Goal: Task Accomplishment & Management: Use online tool/utility

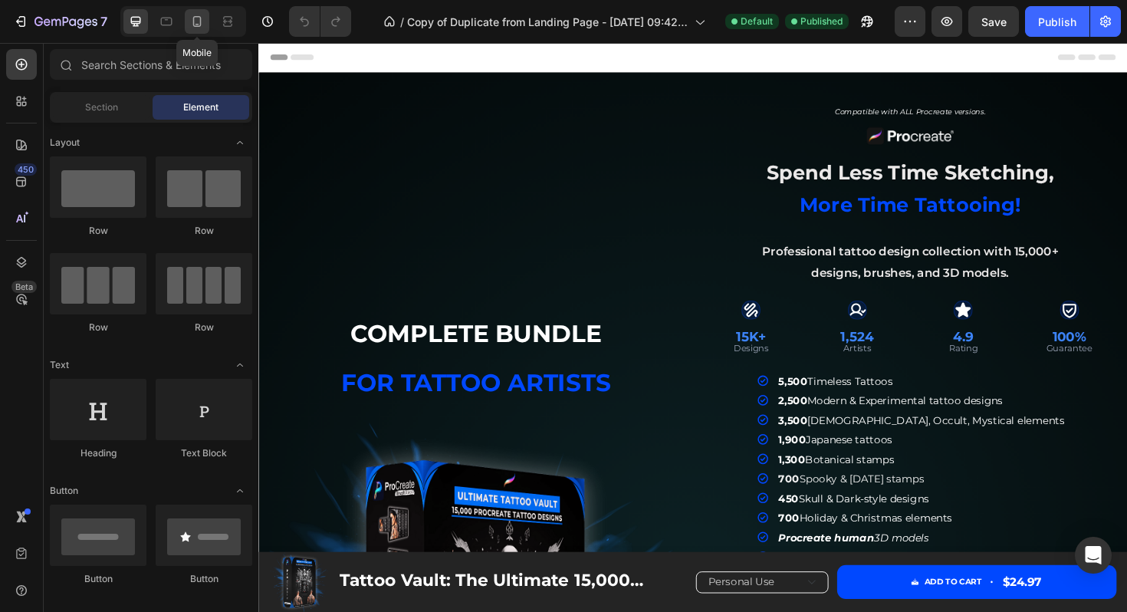
click at [197, 19] on icon at bounding box center [196, 21] width 15 height 15
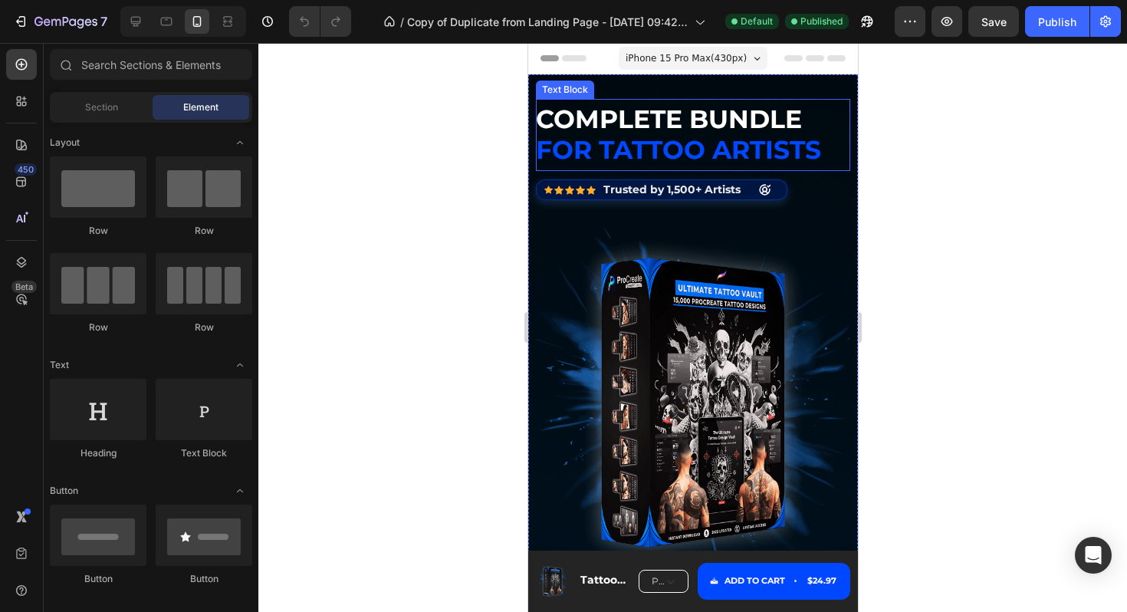
click at [659, 121] on span "complete bundle" at bounding box center [668, 119] width 266 height 31
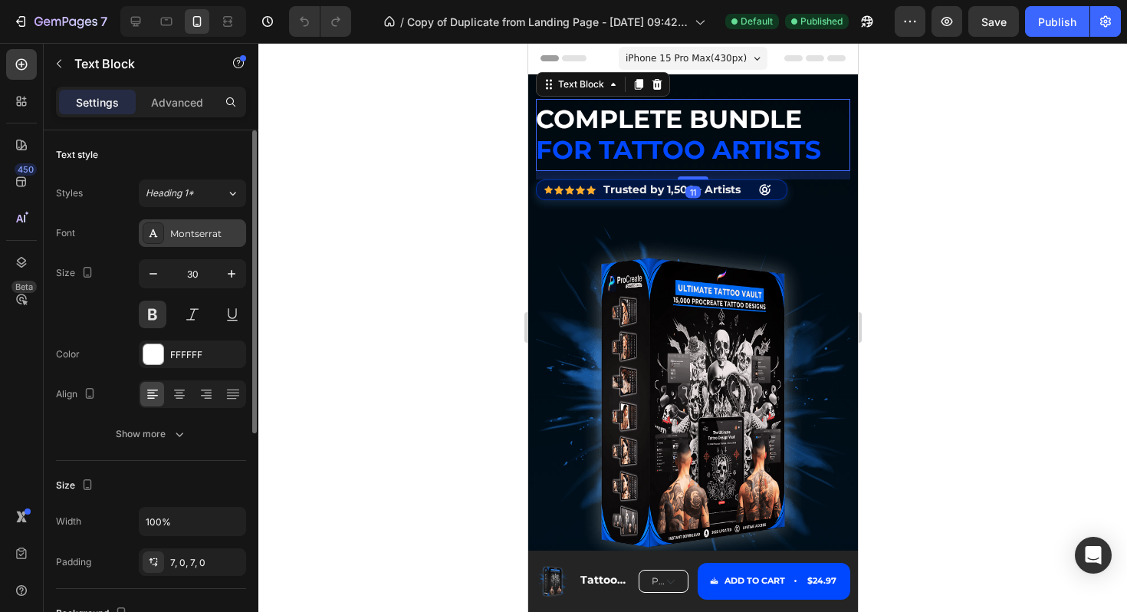
click at [206, 228] on div "Montserrat" at bounding box center [206, 234] width 72 height 14
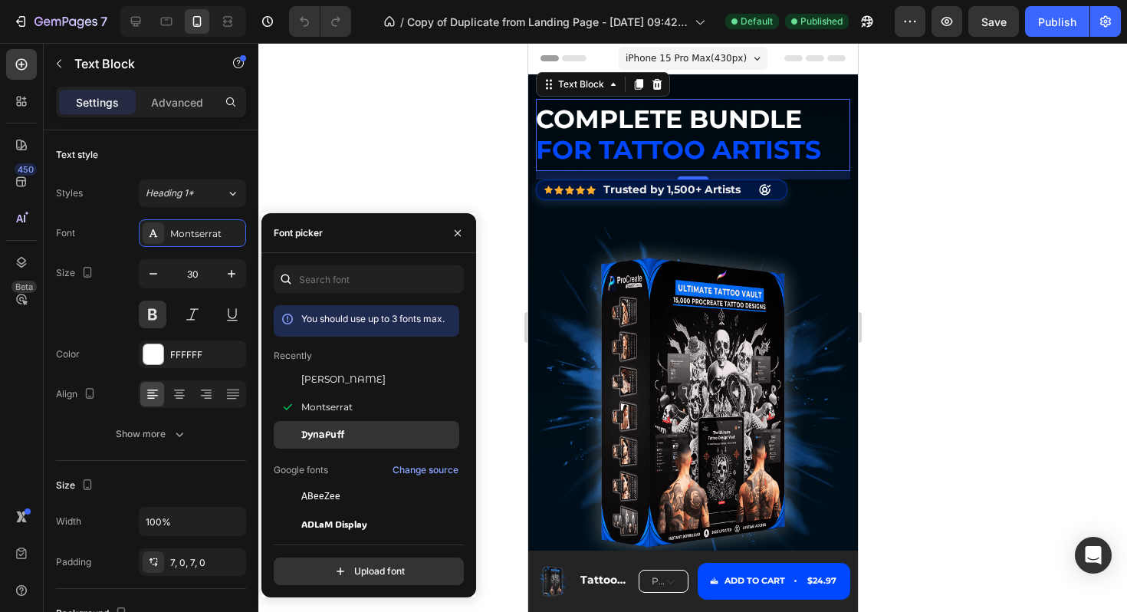
click at [363, 436] on div "DynaPuff" at bounding box center [378, 435] width 155 height 14
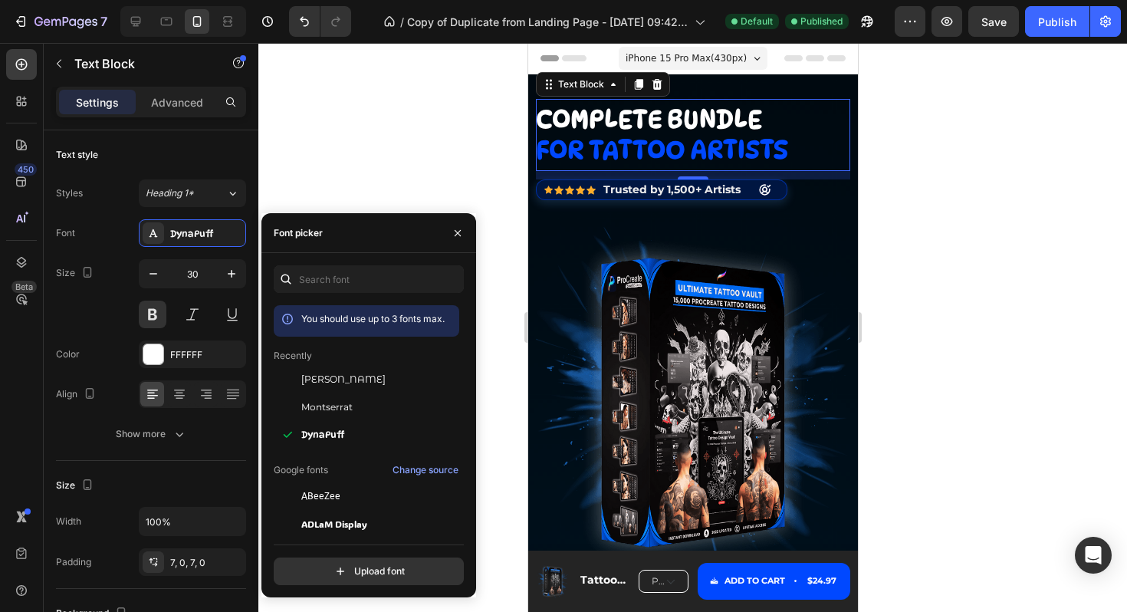
click at [718, 148] on span "for tattoo artists" at bounding box center [661, 149] width 252 height 31
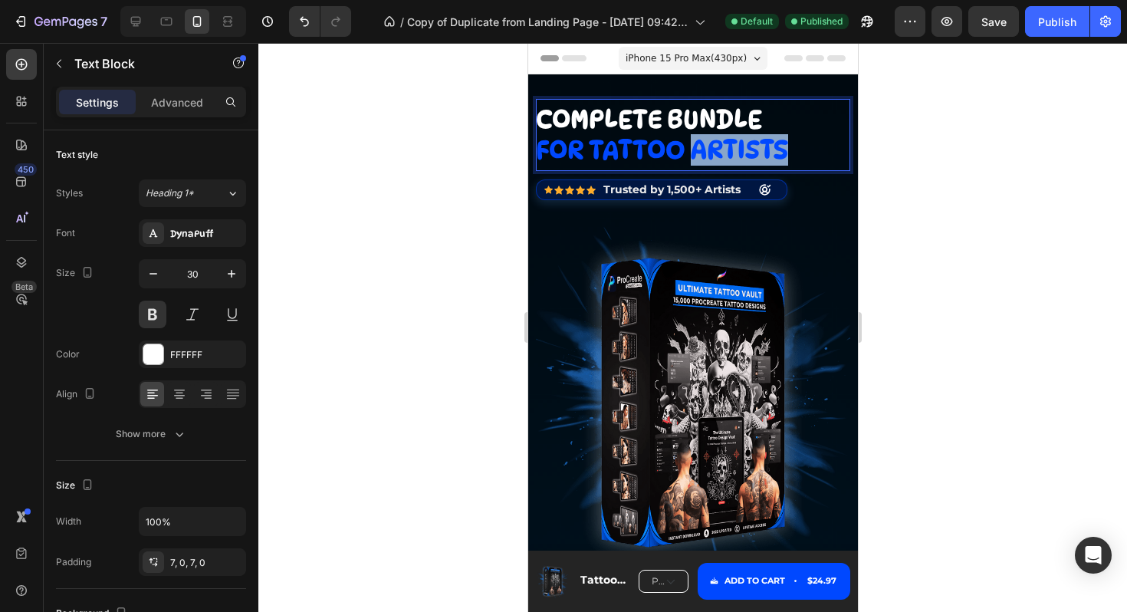
click at [718, 148] on span "for tattoo artists" at bounding box center [661, 149] width 252 height 31
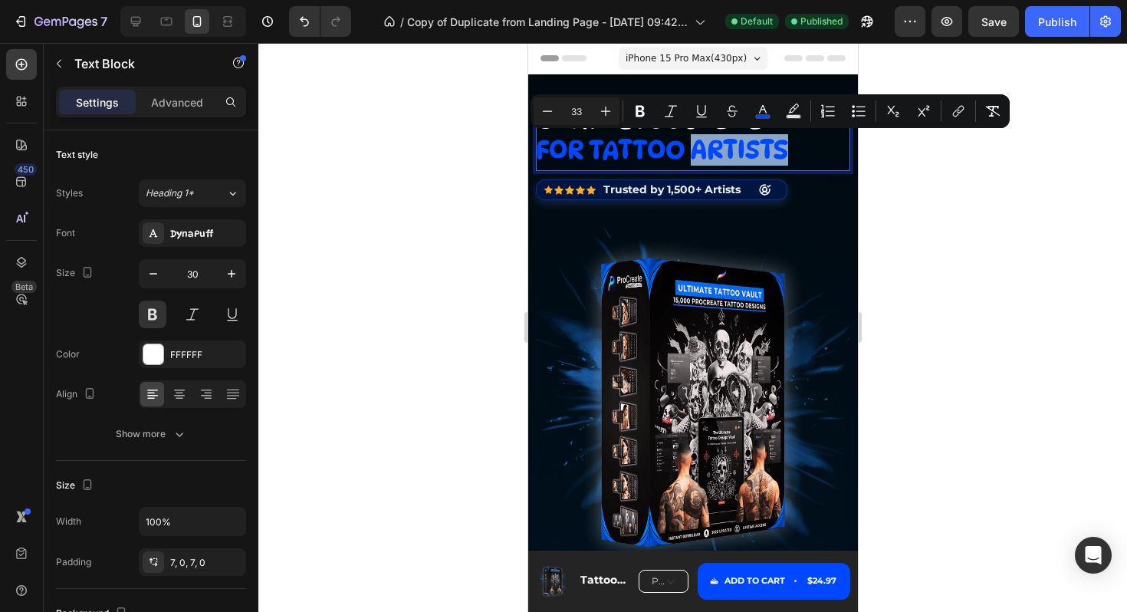
click at [806, 151] on p "for tattoo artists" at bounding box center [692, 150] width 314 height 31
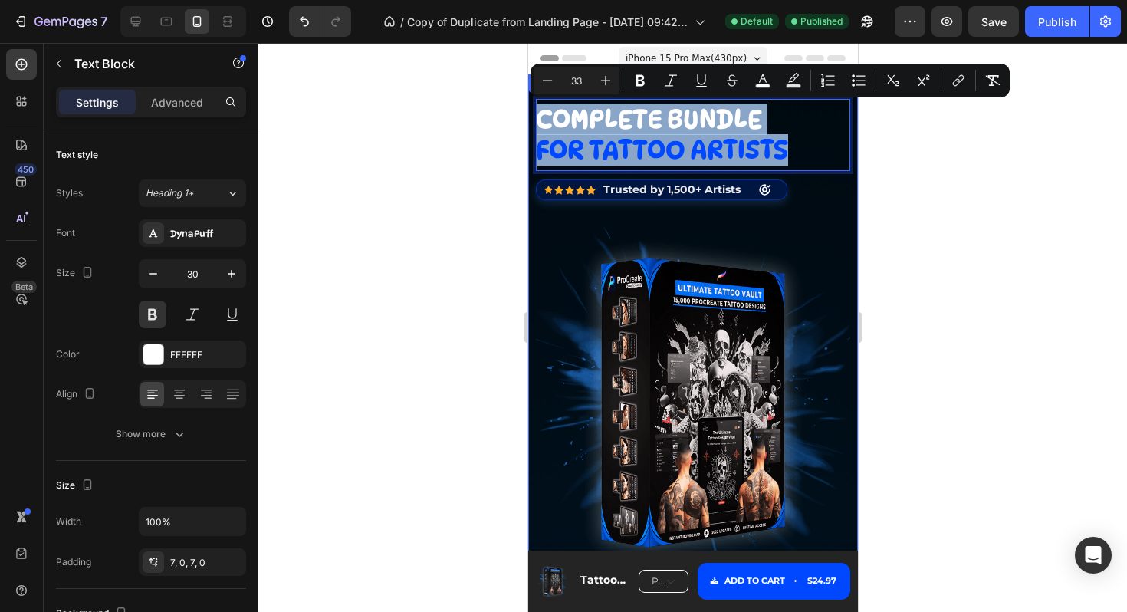
drag, startPoint x: 806, startPoint y: 151, endPoint x: 531, endPoint y: 93, distance: 280.6
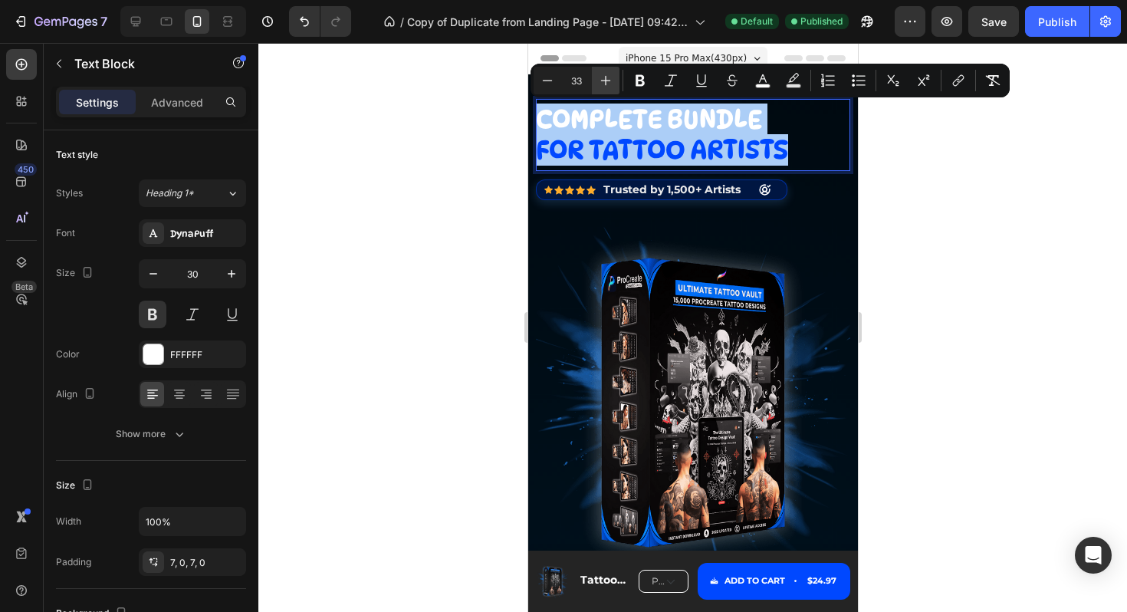
click at [606, 76] on icon "Editor contextual toolbar" at bounding box center [606, 81] width 10 height 10
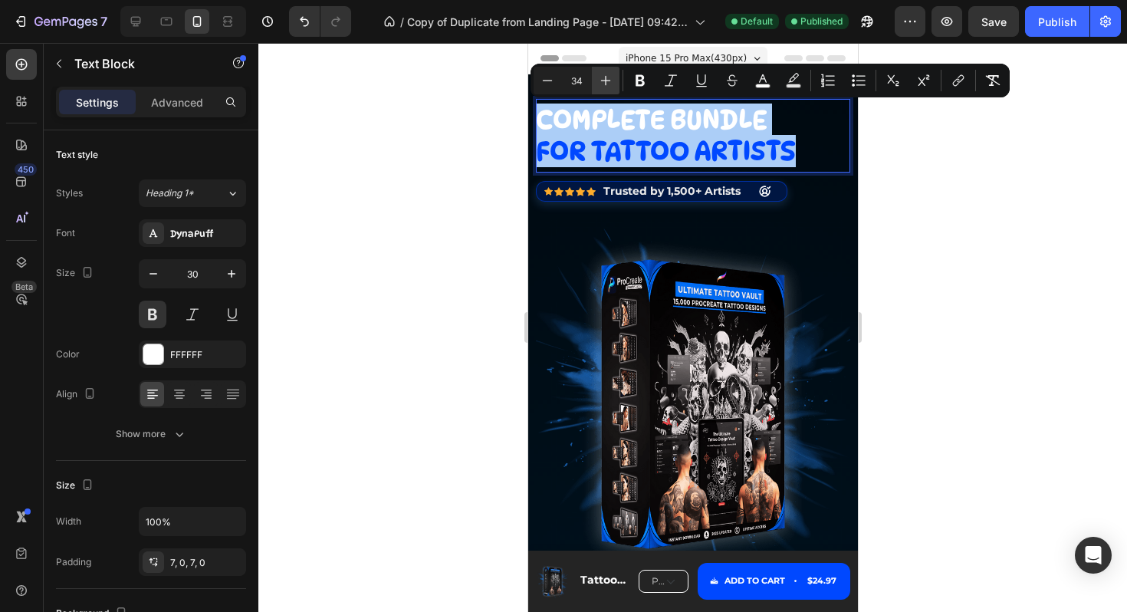
click at [606, 76] on icon "Editor contextual toolbar" at bounding box center [606, 81] width 10 height 10
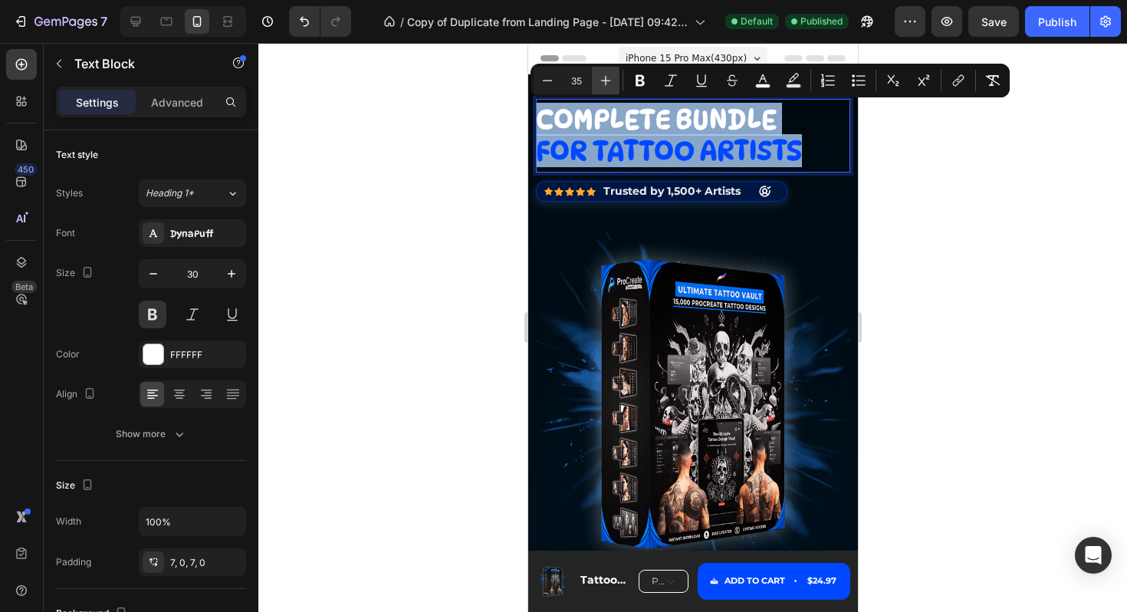
type input "36"
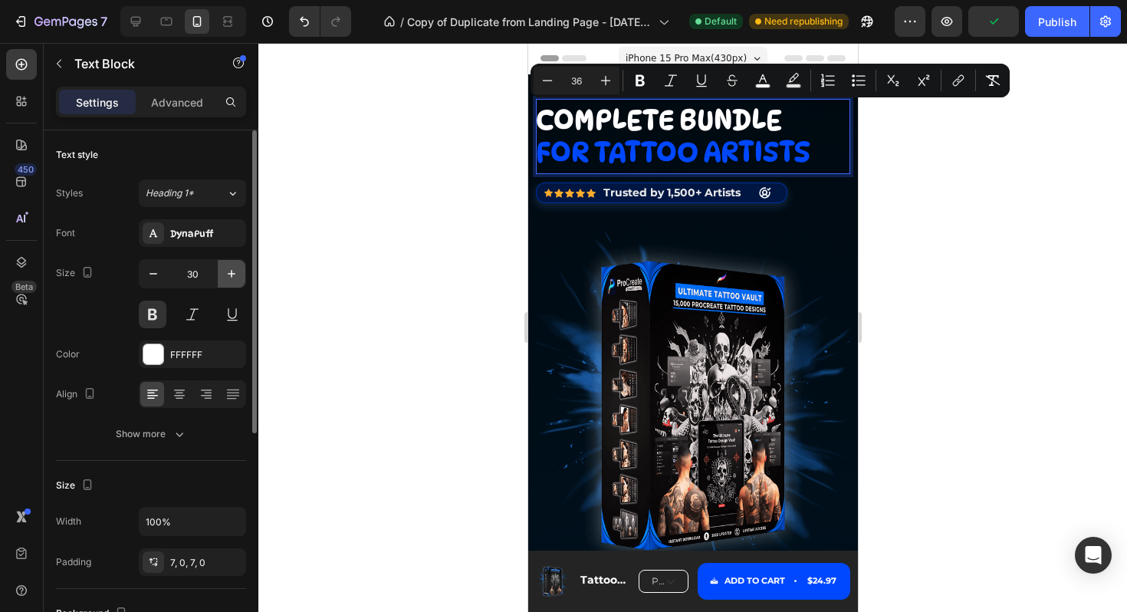
click at [224, 278] on icon "button" at bounding box center [231, 273] width 15 height 15
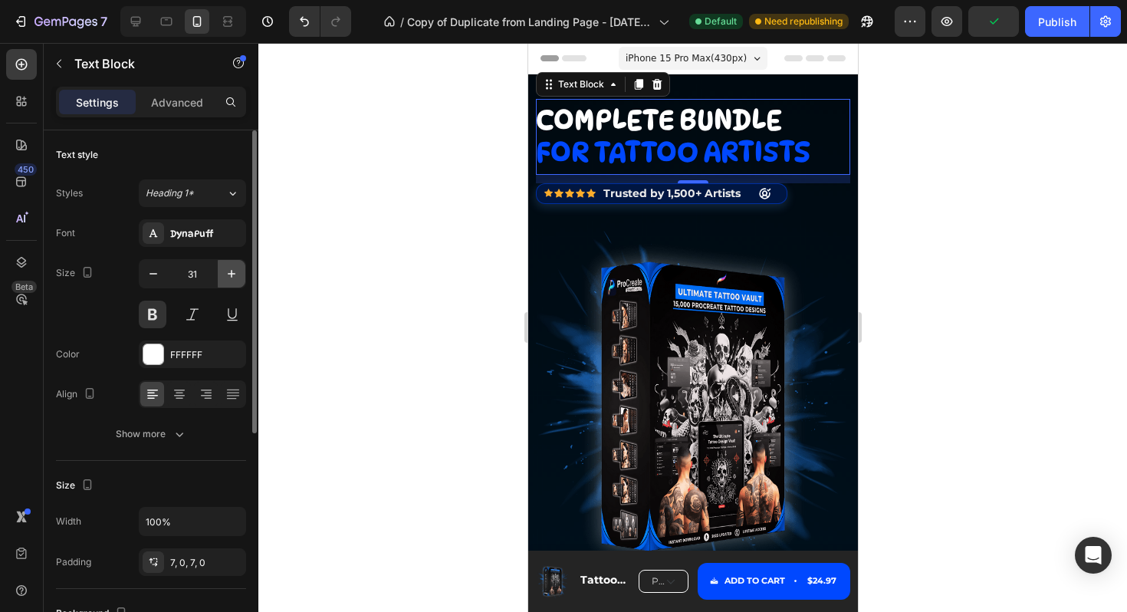
click at [224, 278] on icon "button" at bounding box center [231, 273] width 15 height 15
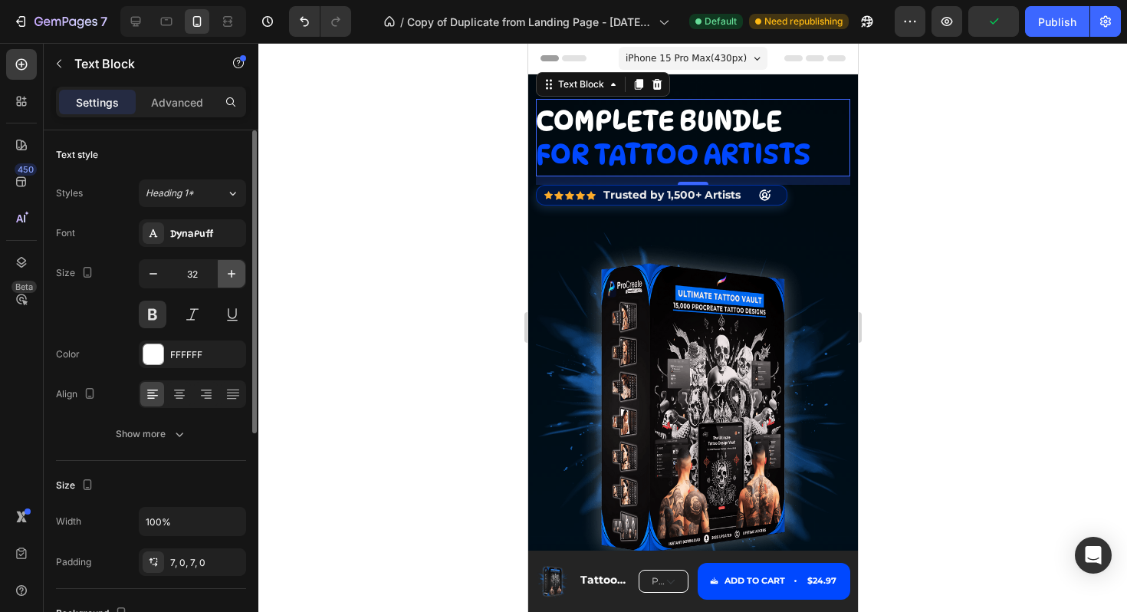
click at [224, 278] on icon "button" at bounding box center [231, 273] width 15 height 15
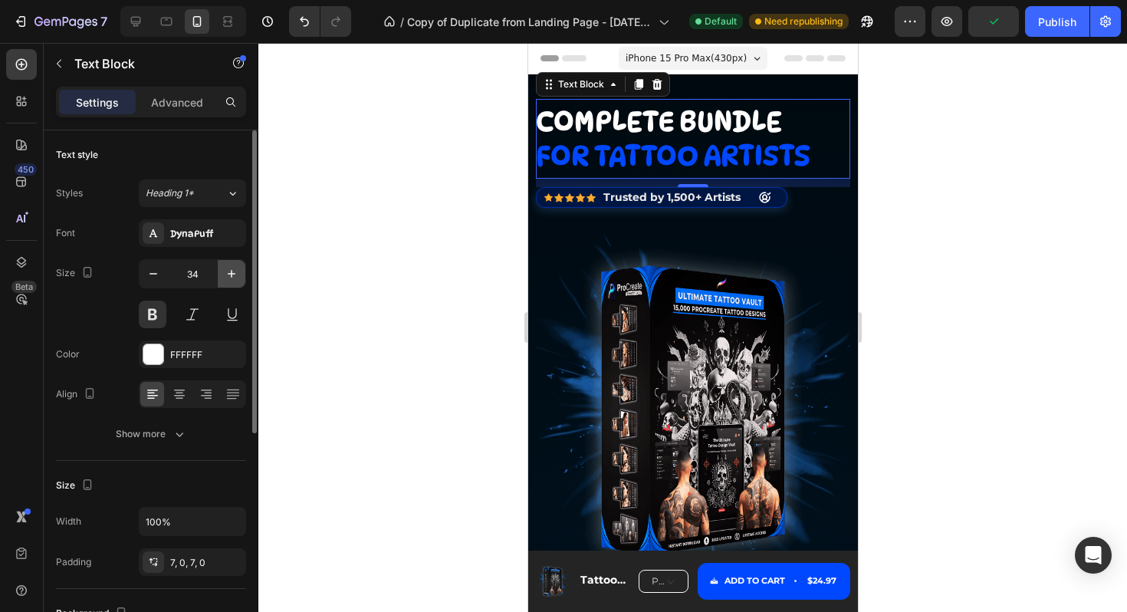
click at [224, 278] on icon "button" at bounding box center [231, 273] width 15 height 15
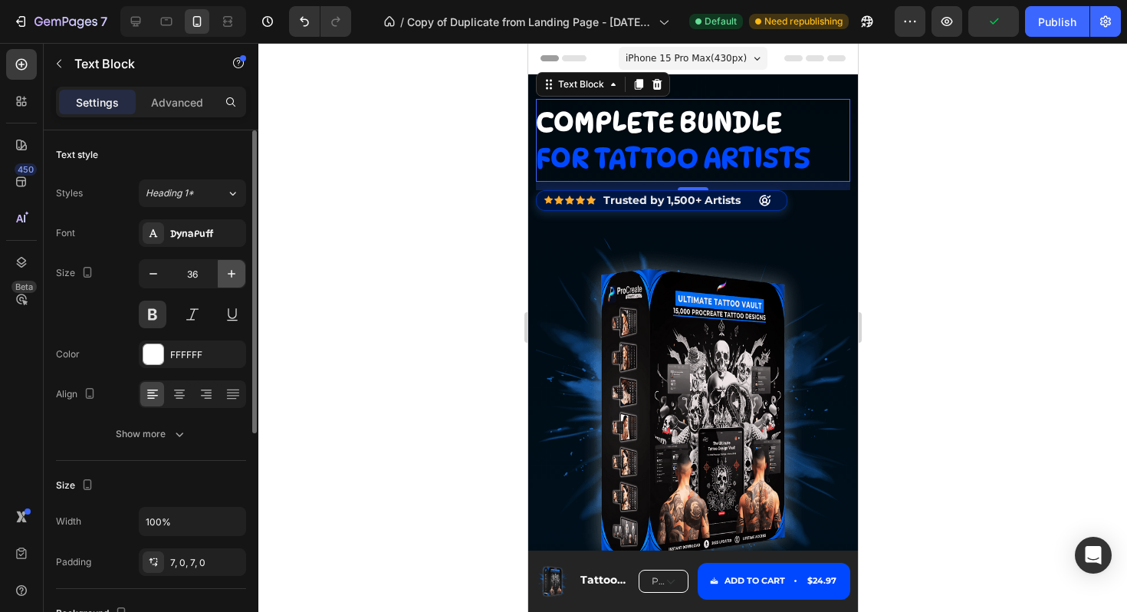
click at [224, 278] on icon "button" at bounding box center [231, 273] width 15 height 15
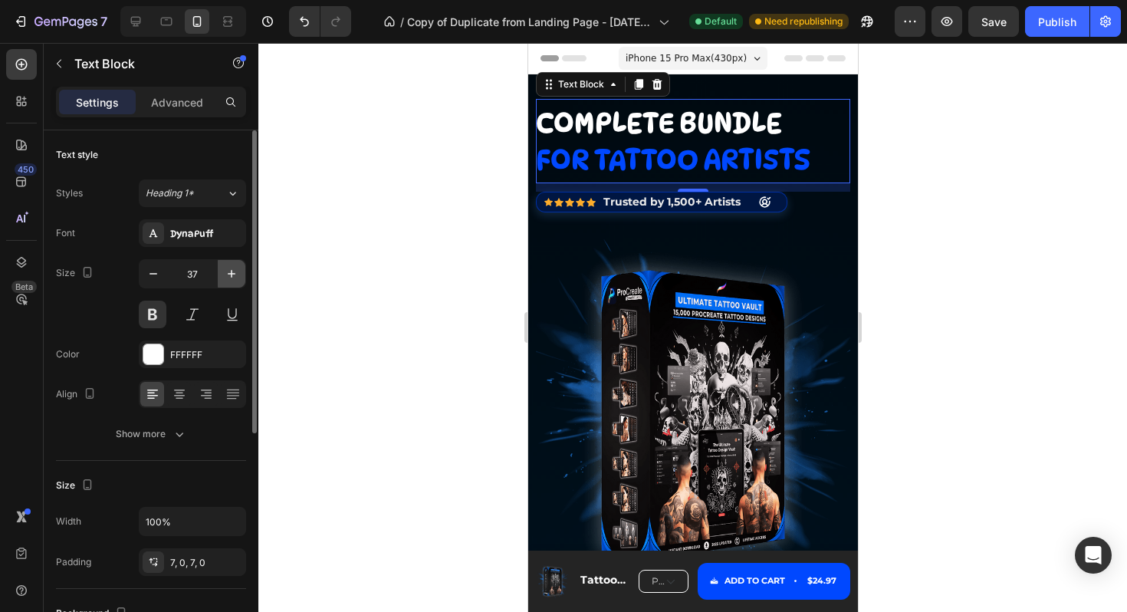
type input "38"
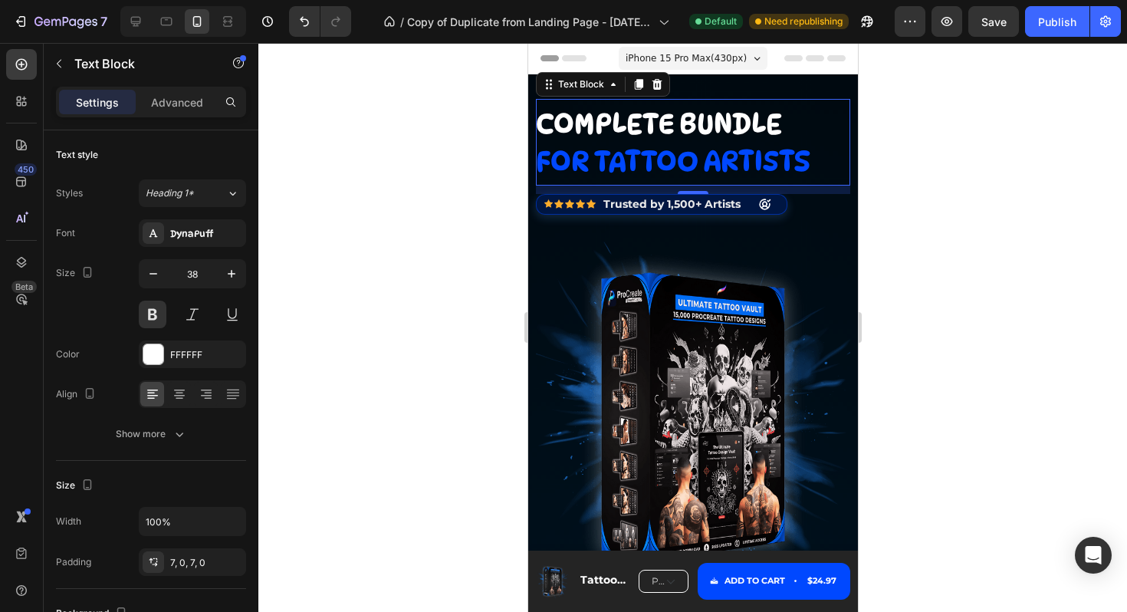
click at [988, 267] on div at bounding box center [692, 327] width 869 height 569
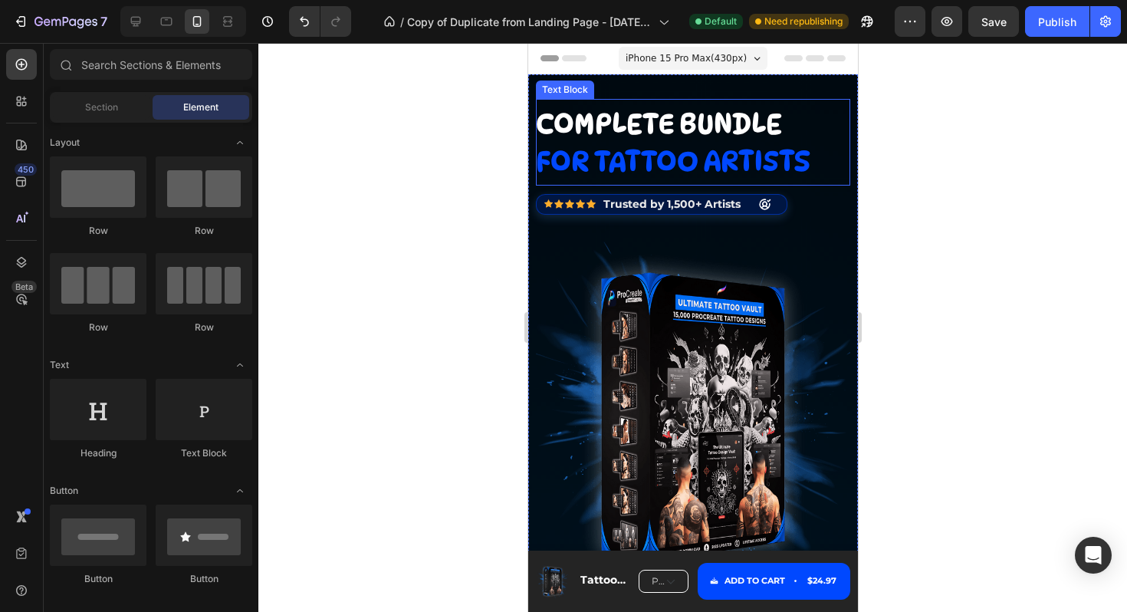
click at [760, 166] on span "for tattoo artists" at bounding box center [672, 160] width 274 height 33
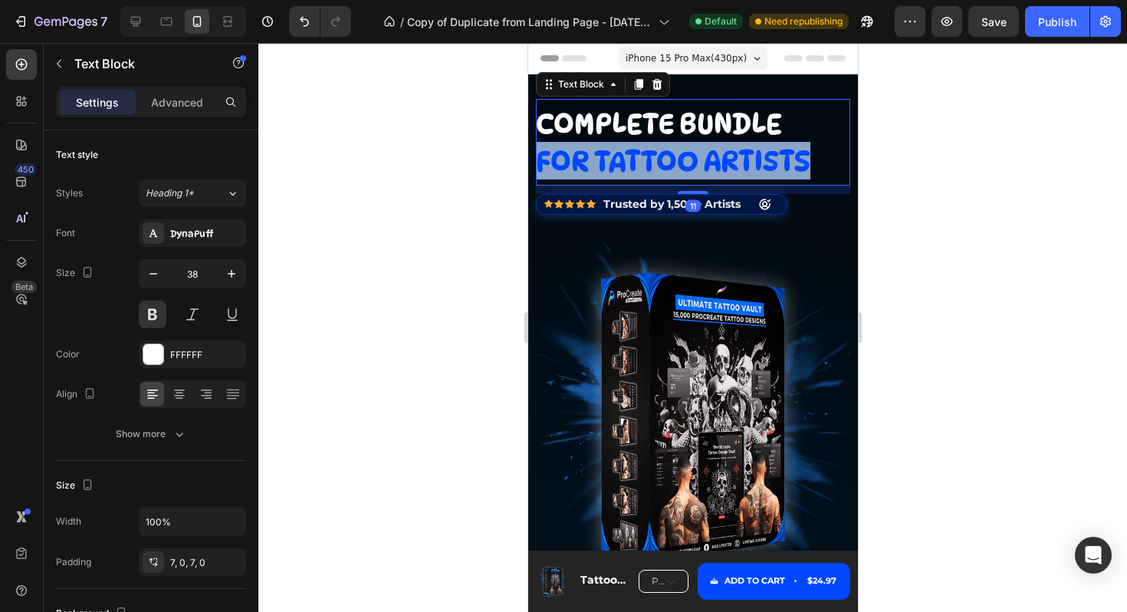
click at [760, 166] on span "for tattoo artists" at bounding box center [672, 160] width 274 height 33
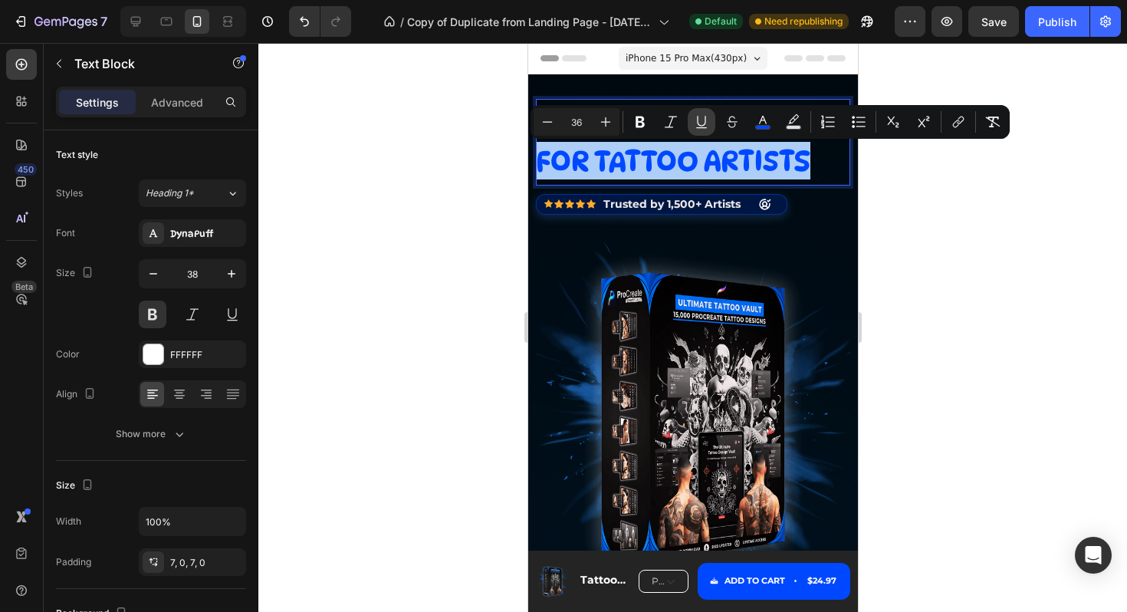
click at [703, 121] on icon "Editor contextual toolbar" at bounding box center [701, 121] width 15 height 15
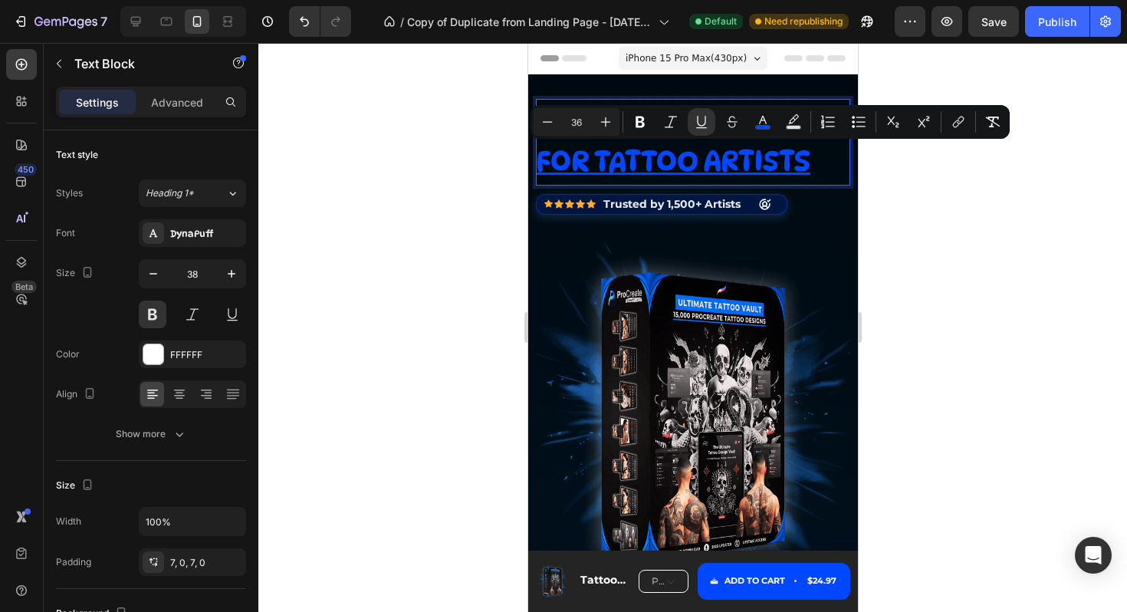
click at [881, 227] on div at bounding box center [692, 327] width 869 height 569
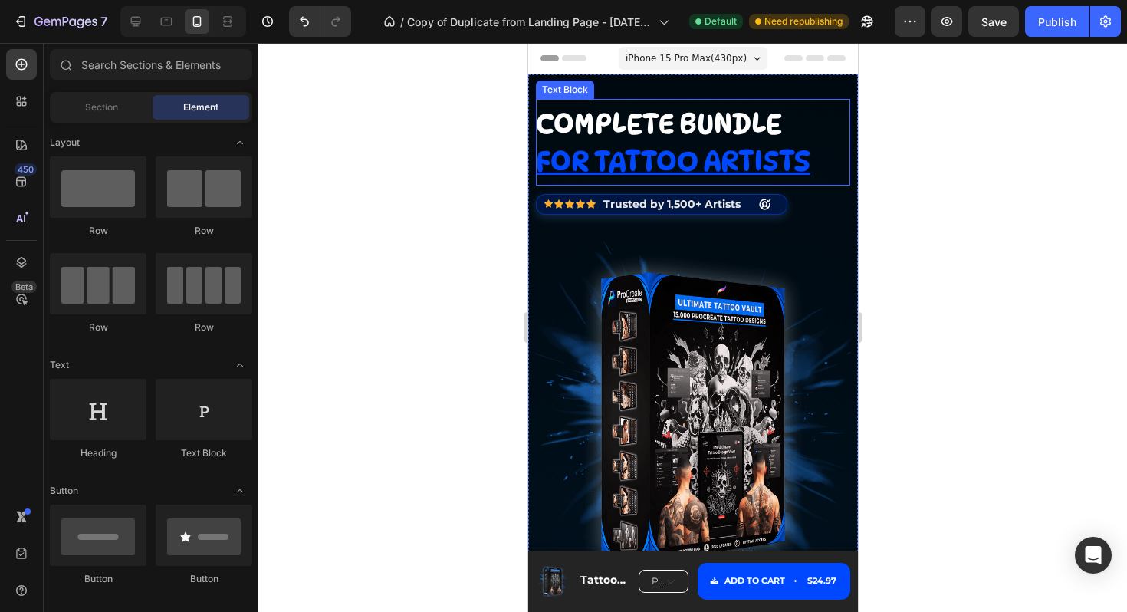
click at [775, 167] on u "for tattoo artists" at bounding box center [672, 160] width 274 height 33
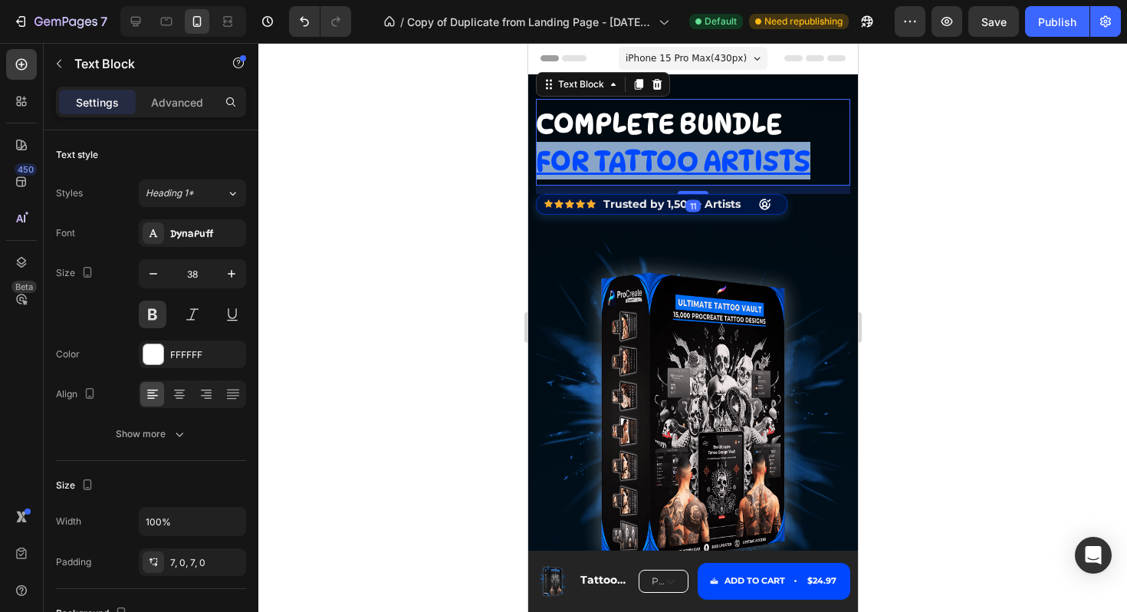
click at [775, 167] on u "for tattoo artists" at bounding box center [672, 160] width 274 height 33
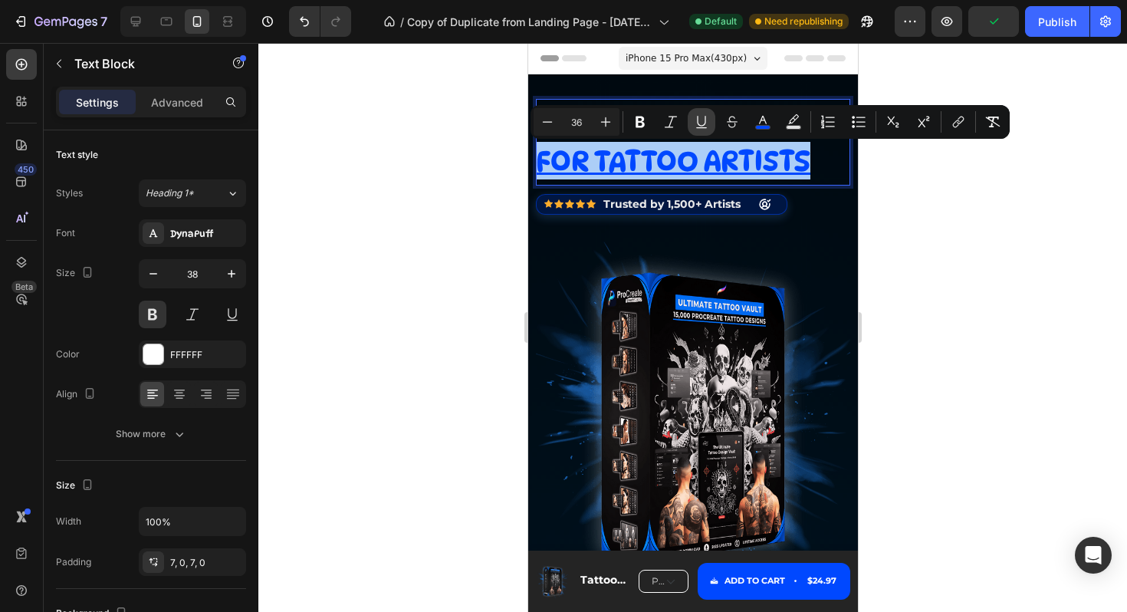
click at [704, 121] on icon "Editor contextual toolbar" at bounding box center [701, 121] width 15 height 15
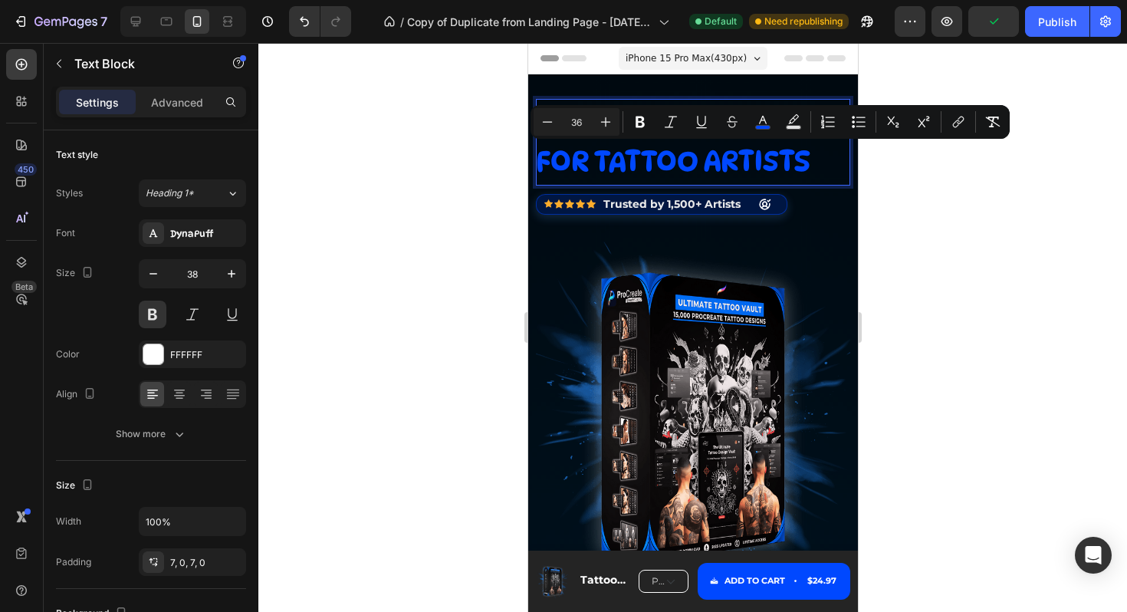
click at [938, 287] on div at bounding box center [692, 327] width 869 height 569
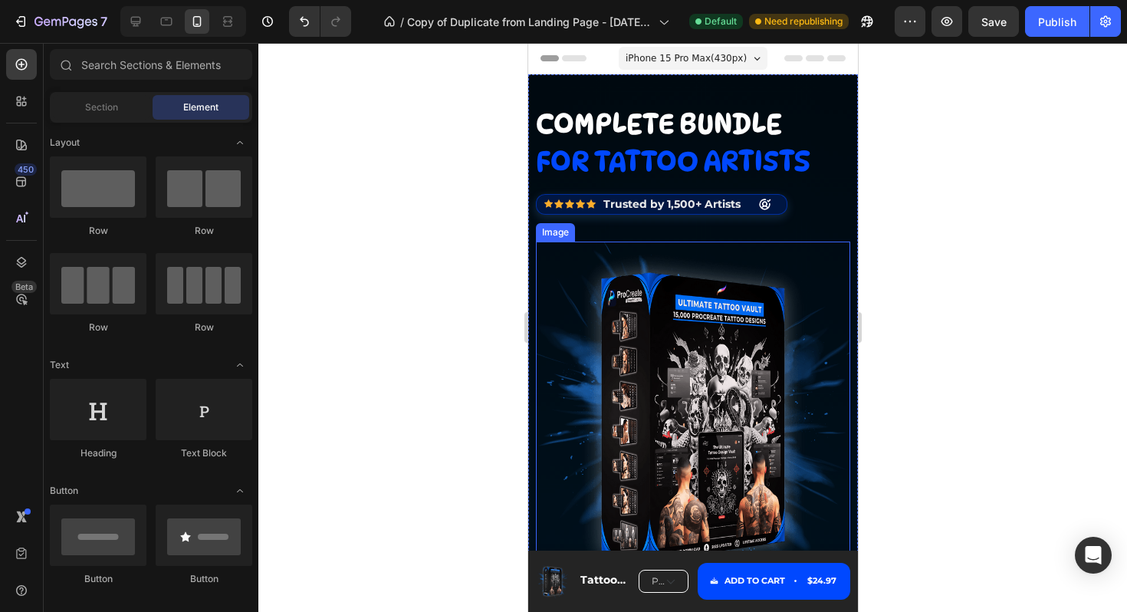
click at [923, 255] on div at bounding box center [692, 327] width 869 height 569
click at [917, 254] on div at bounding box center [692, 327] width 869 height 569
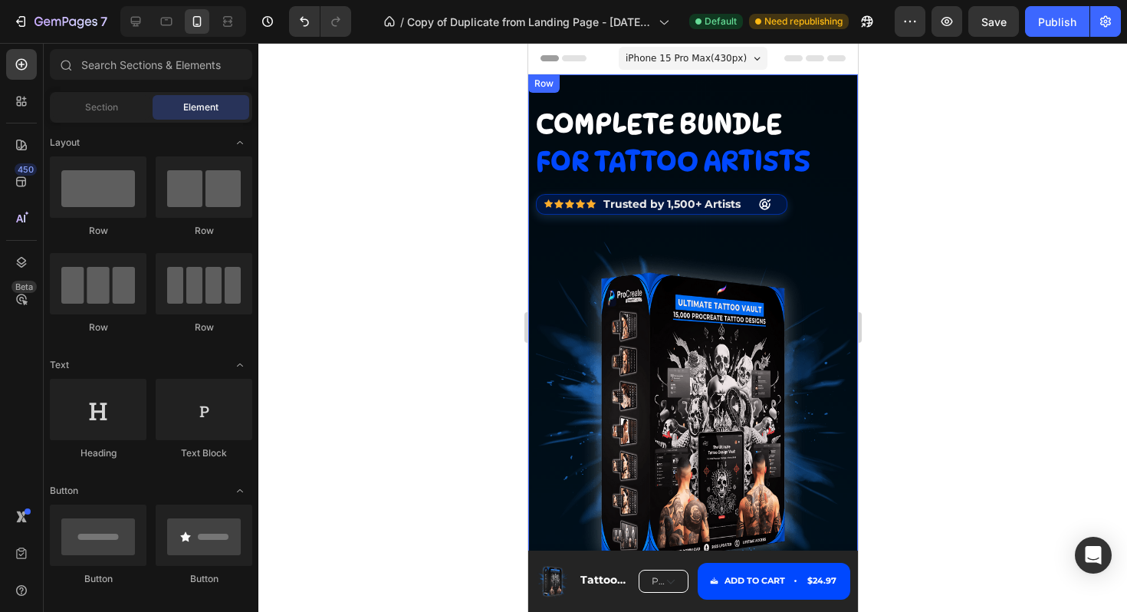
click at [833, 192] on div "complete bundle for tattoo artists Text Block Icon Icon Icon Icon Icon Icon Lis…" at bounding box center [692, 355] width 314 height 513
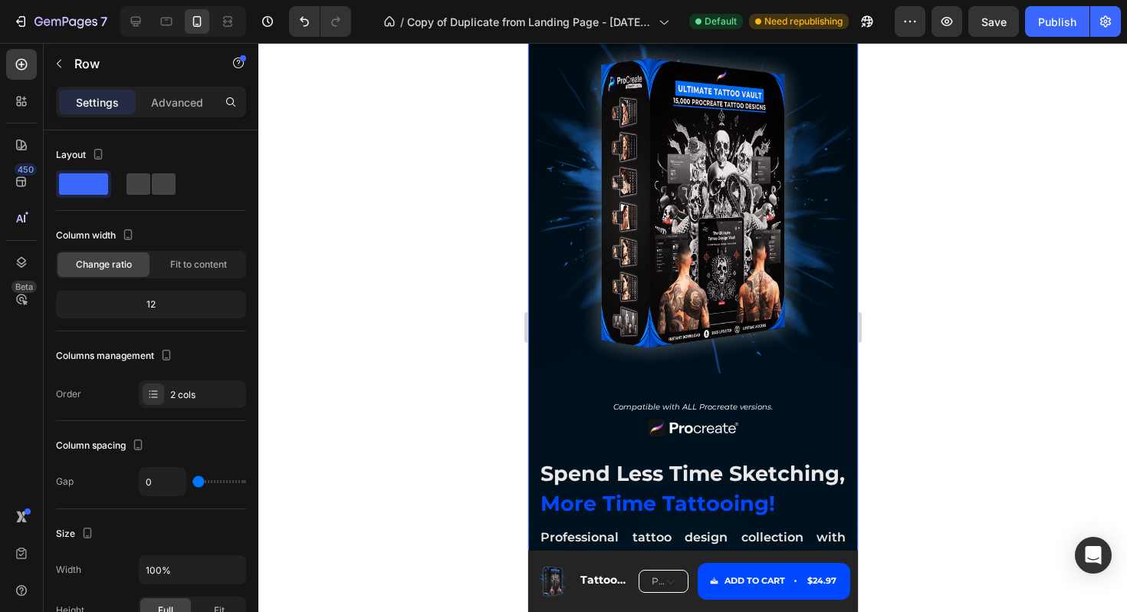
scroll to position [216, 0]
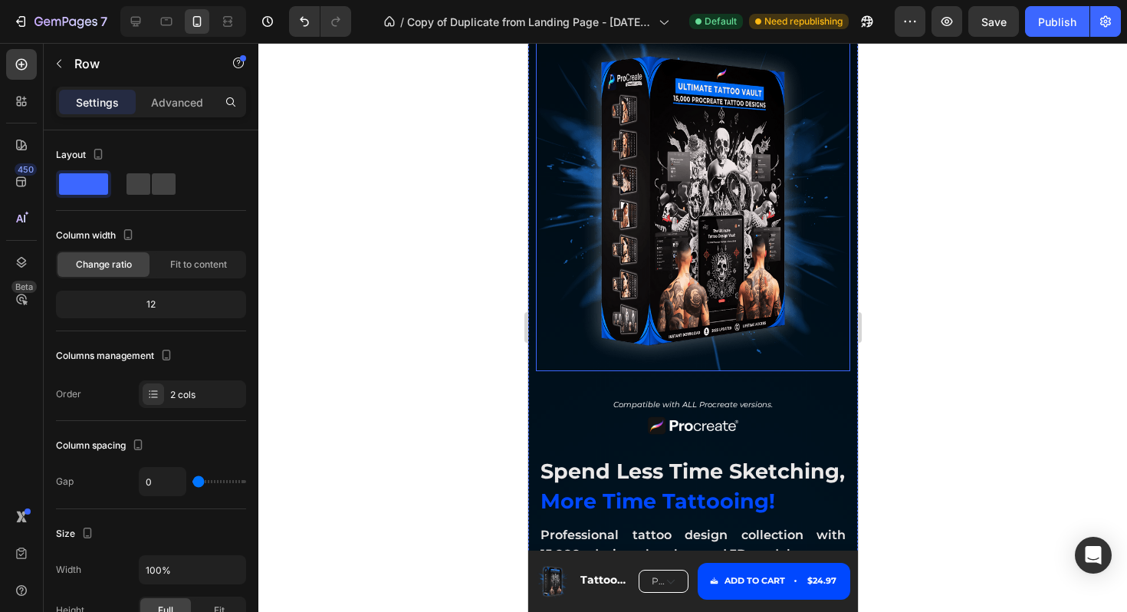
click at [751, 176] on img at bounding box center [692, 198] width 314 height 346
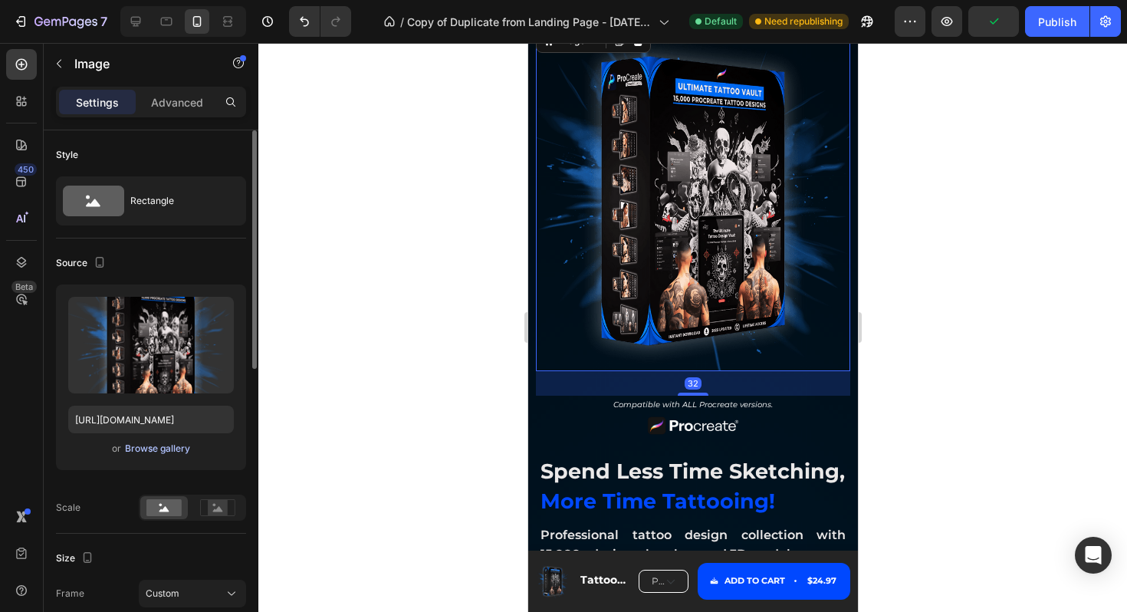
click at [170, 452] on div "Browse gallery" at bounding box center [157, 449] width 65 height 14
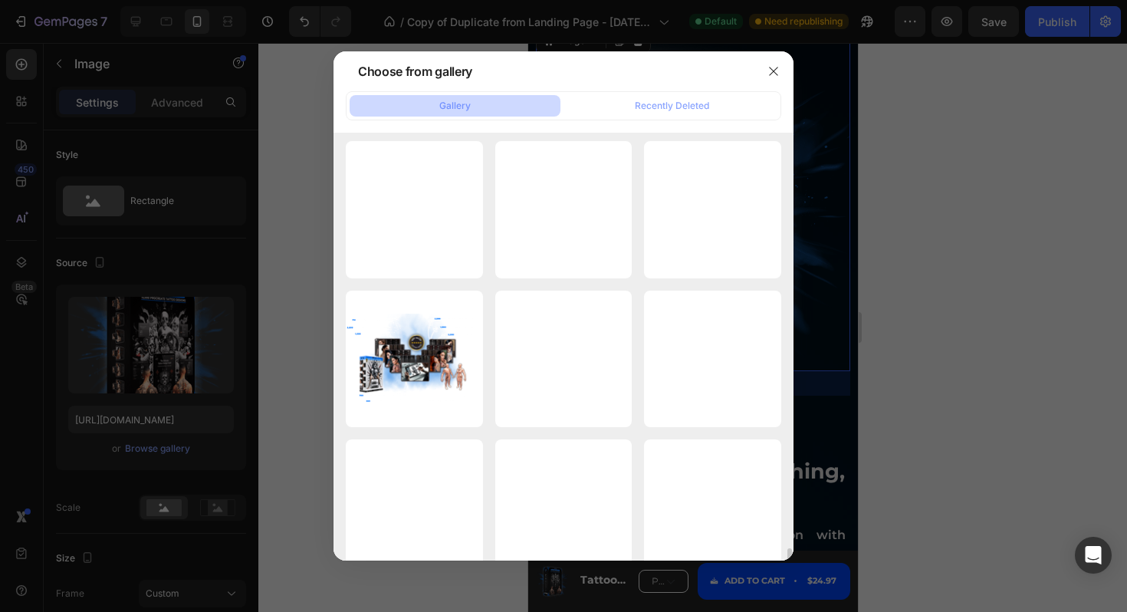
scroll to position [6718, 0]
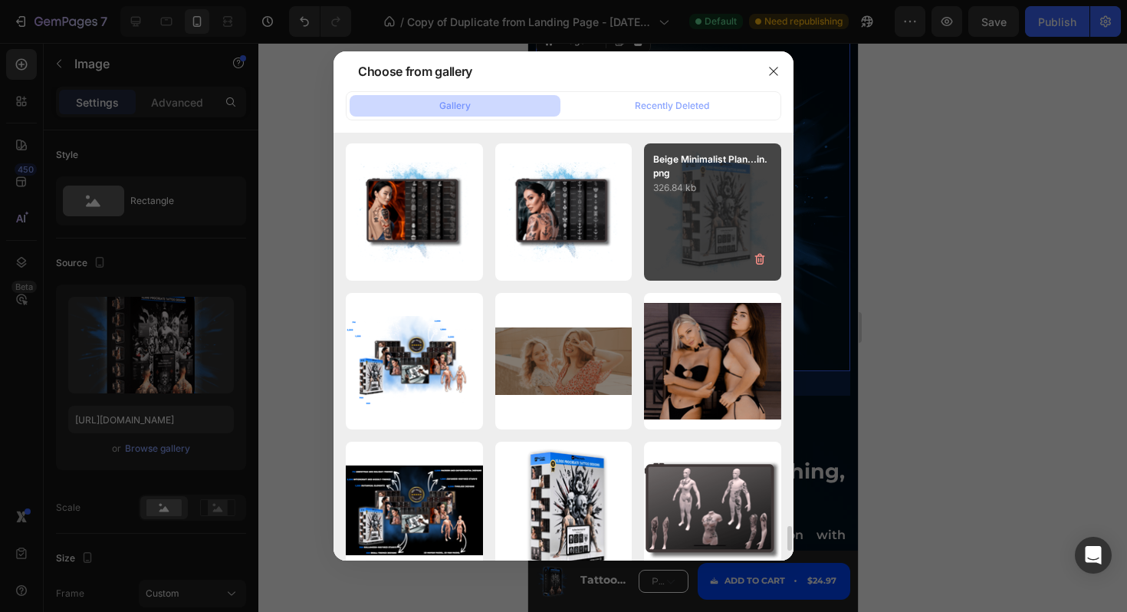
click at [733, 225] on div "Beige Minimalist Plan...in.png 326.84 kb" at bounding box center [712, 211] width 137 height 137
type input "https://cdn.shopify.com/s/files/1/0932/5920/2889/files/gempages_569410146925544…"
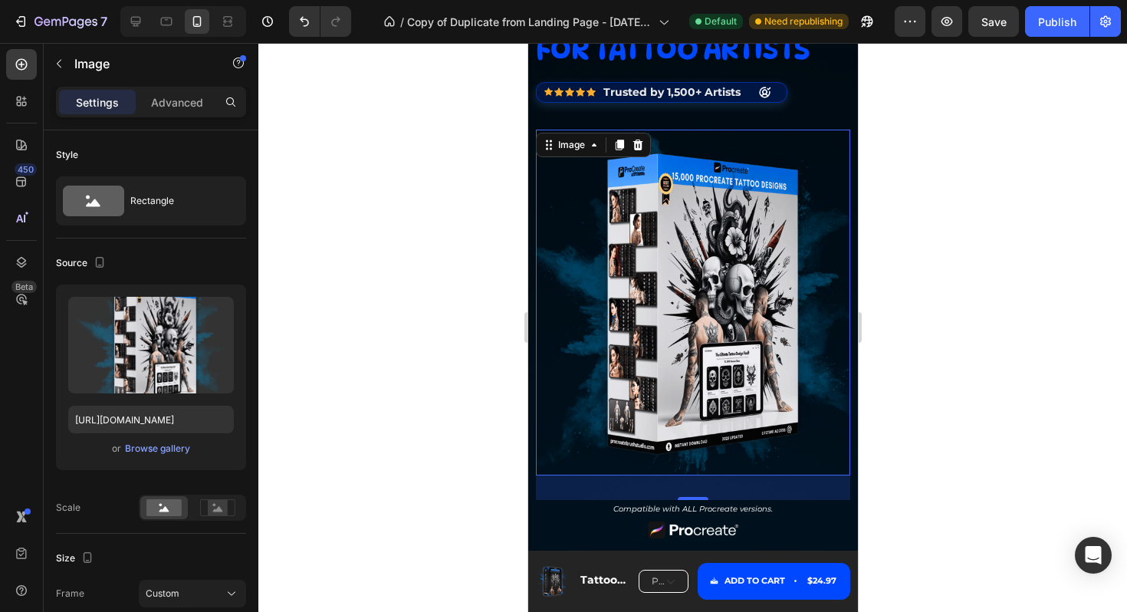
scroll to position [111, 0]
click at [810, 78] on div "complete bundle for tattoo artists Text Block Icon Icon Icon Icon Icon Icon Lis…" at bounding box center [692, 244] width 314 height 513
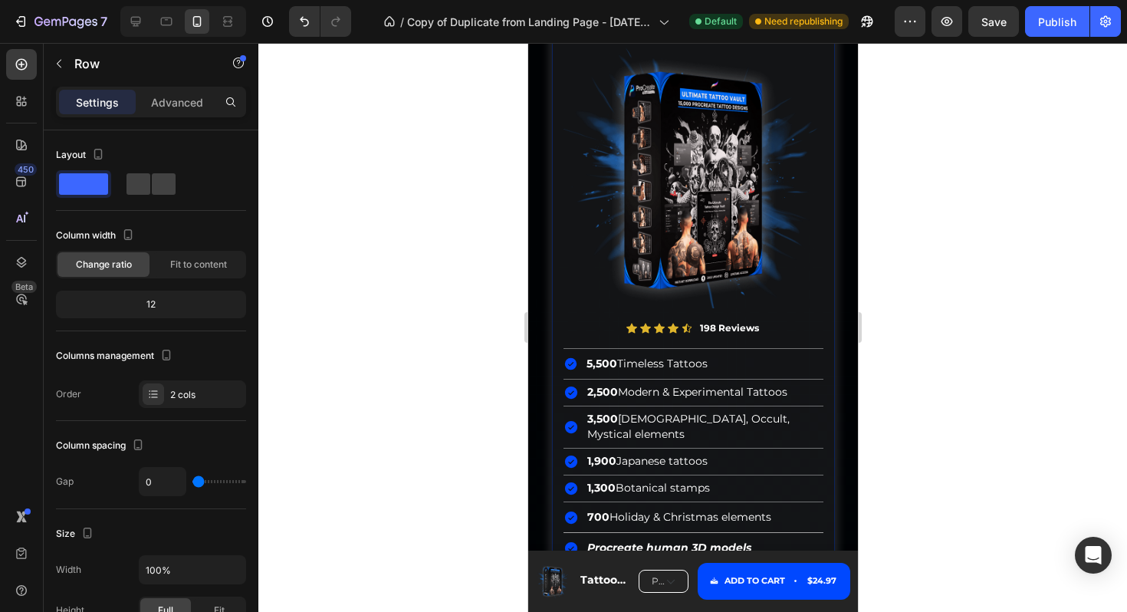
scroll to position [6039, 0]
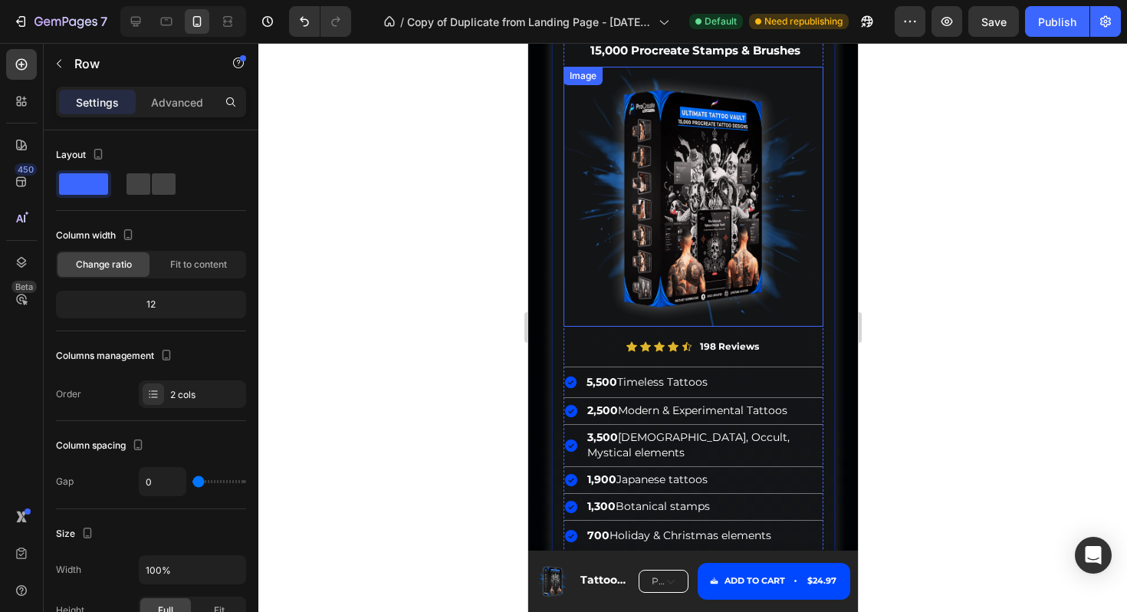
click at [685, 173] on img at bounding box center [693, 197] width 260 height 260
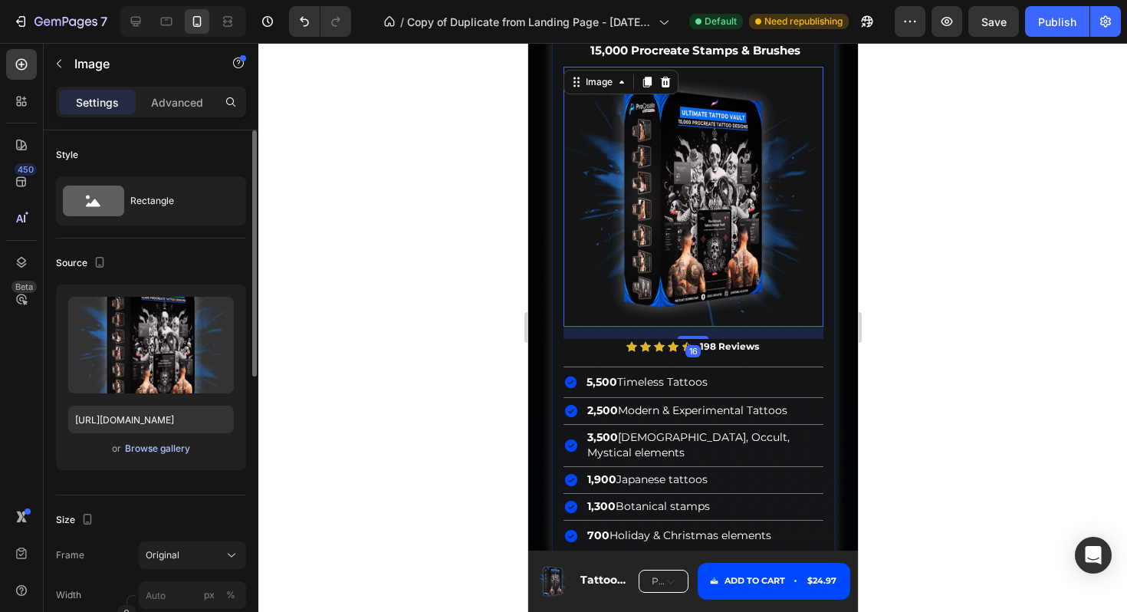
click at [168, 450] on div "Browse gallery" at bounding box center [157, 449] width 65 height 14
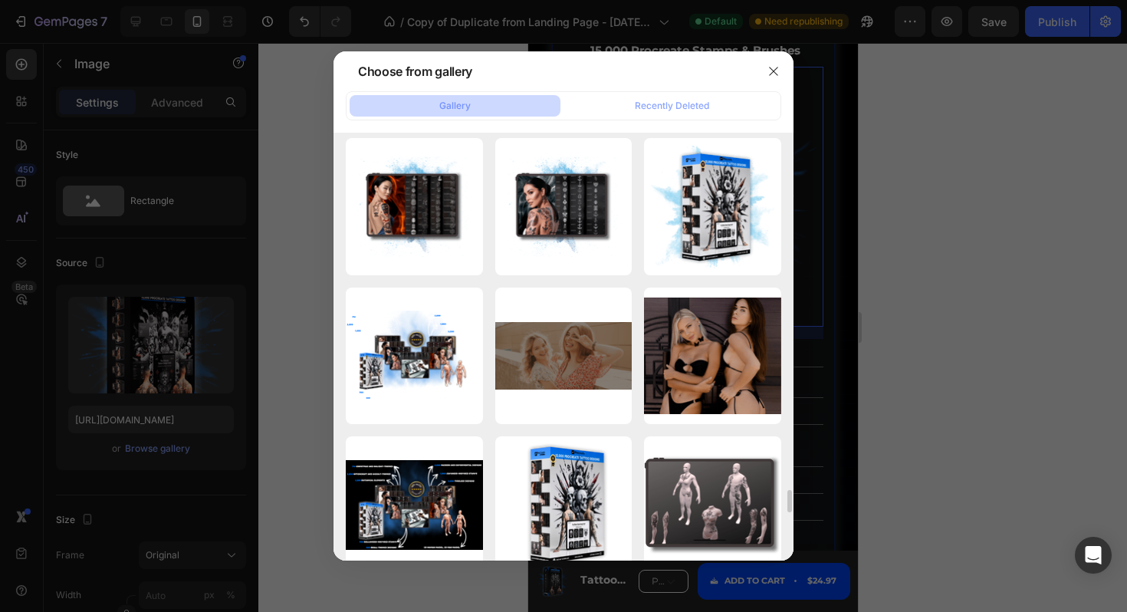
scroll to position [6696, 0]
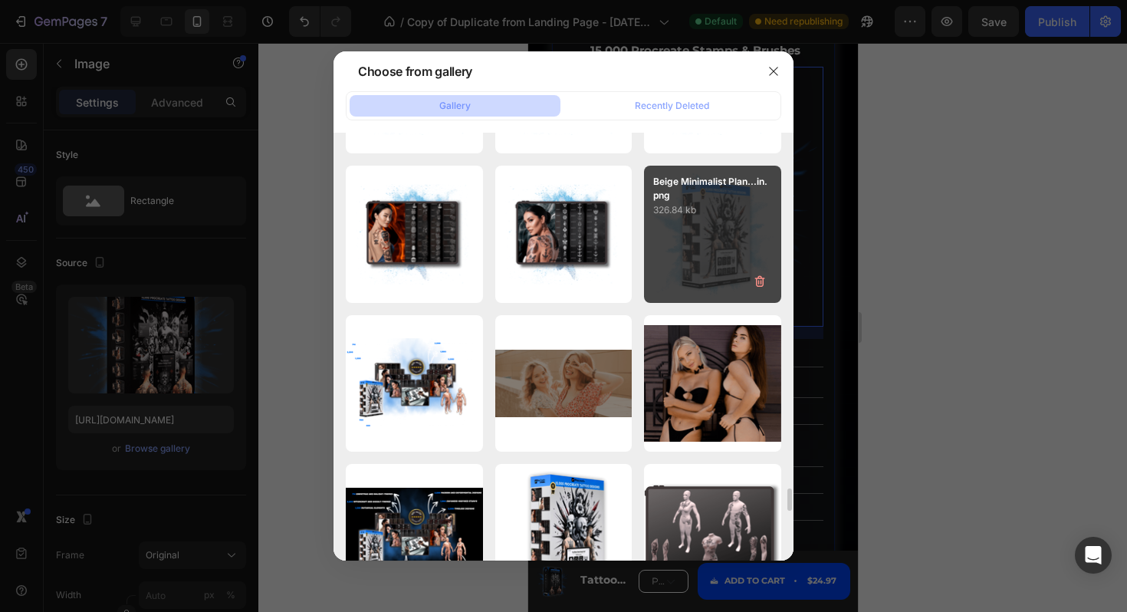
click at [716, 242] on div "Beige Minimalist Plan...in.png 326.84 kb" at bounding box center [712, 234] width 137 height 137
type input "https://cdn.shopify.com/s/files/1/0932/5920/2889/files/gempages_569410146925544…"
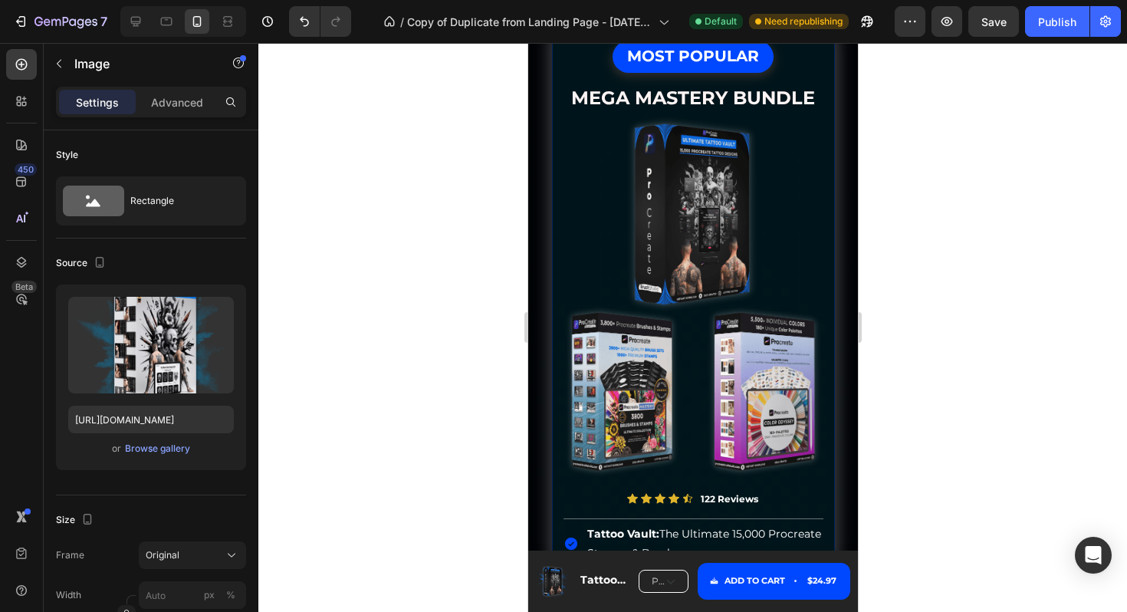
scroll to position [6893, 0]
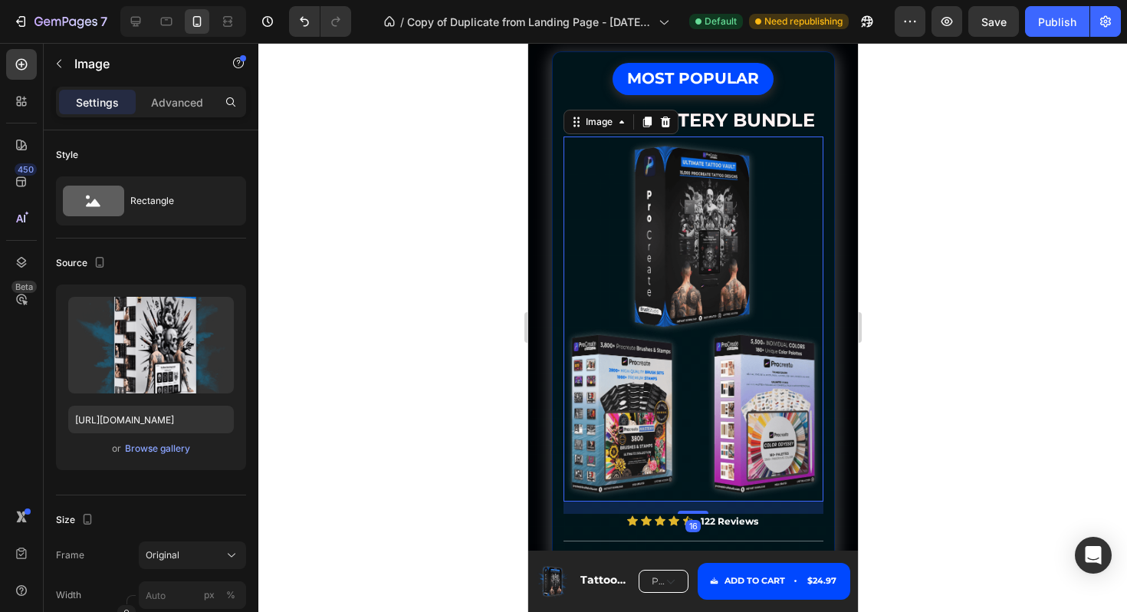
click at [716, 311] on img at bounding box center [693, 318] width 260 height 364
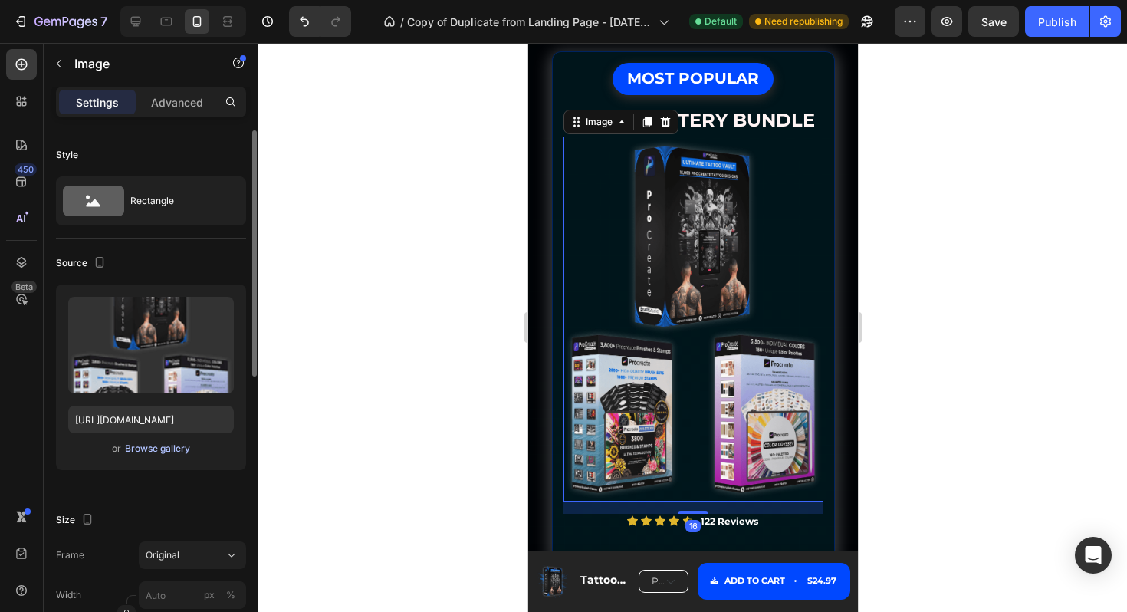
click at [152, 452] on div "Browse gallery" at bounding box center [157, 449] width 65 height 14
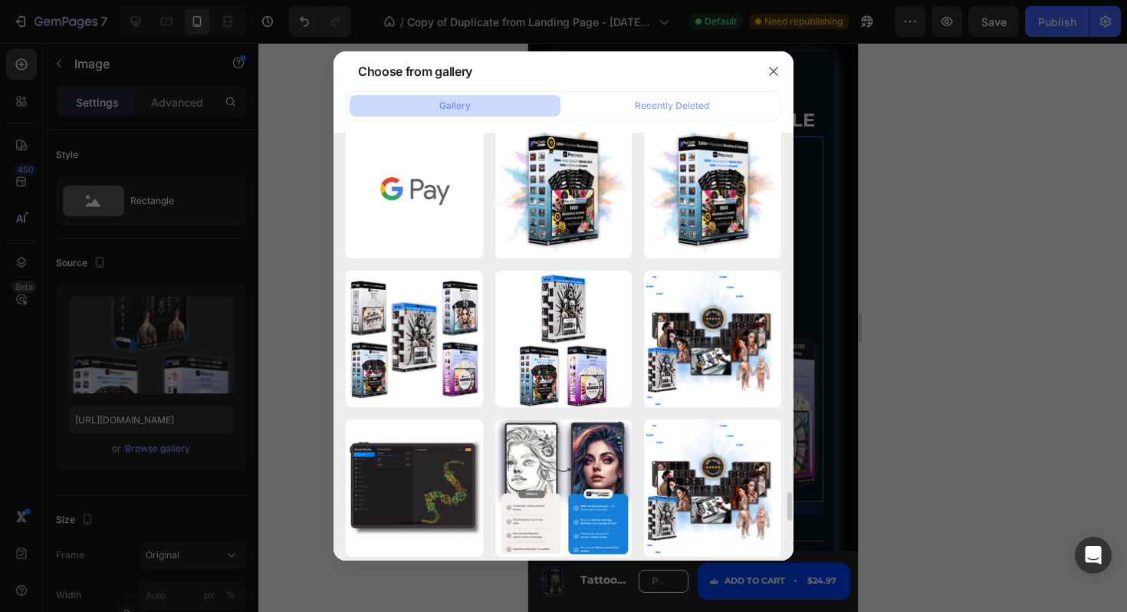
scroll to position [5395, 0]
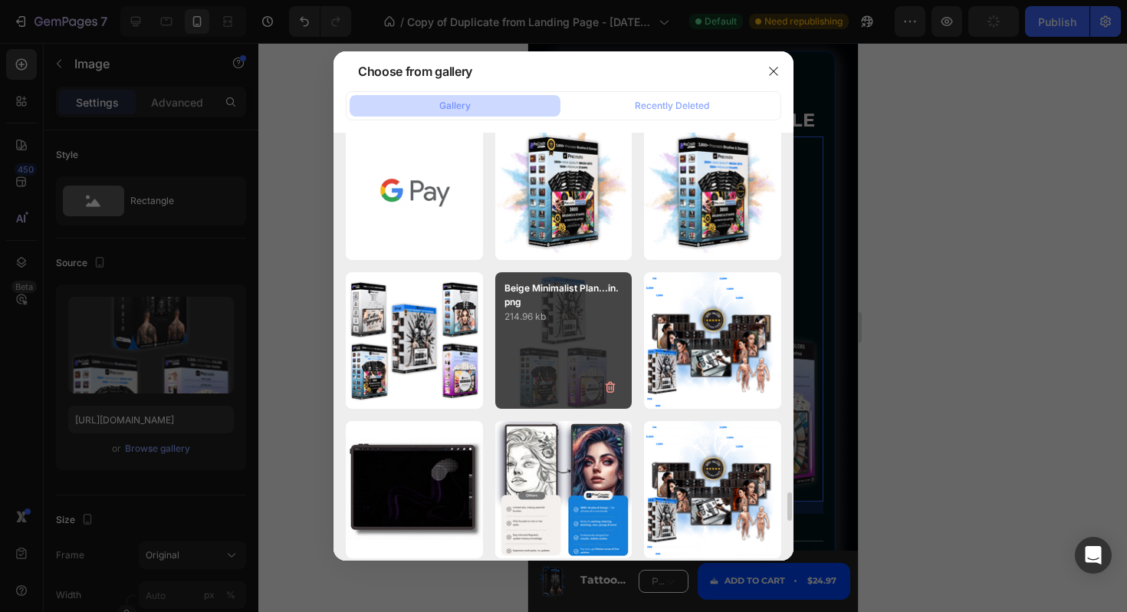
click at [567, 320] on p "214.96 kb" at bounding box center [563, 316] width 119 height 15
type input "https://cdn.shopify.com/s/files/1/0932/5920/2889/files/gempages_569410146925544…"
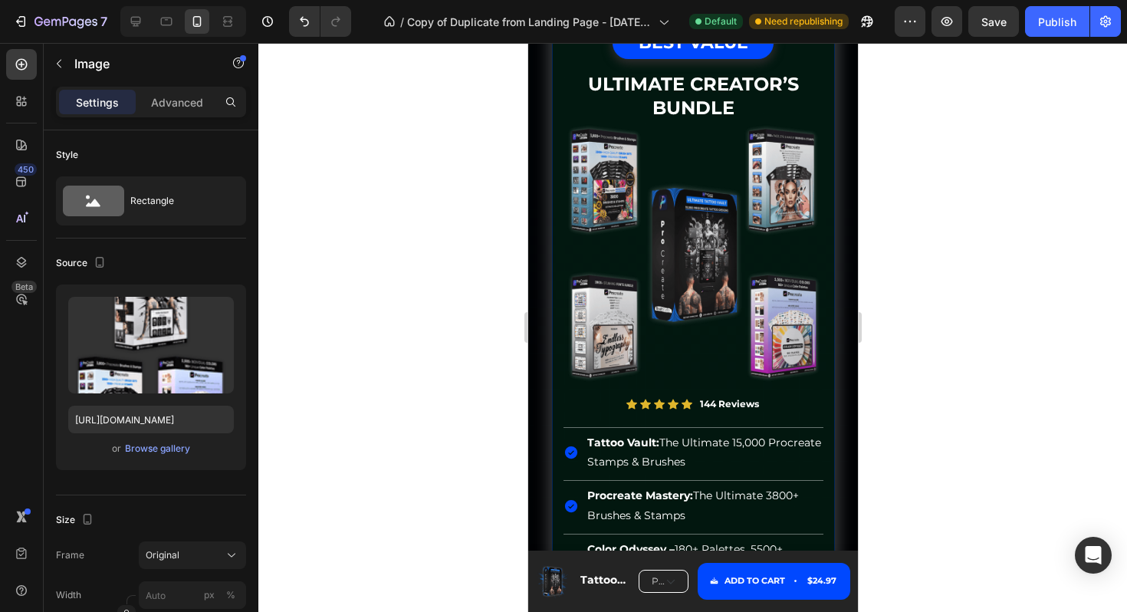
scroll to position [7876, 0]
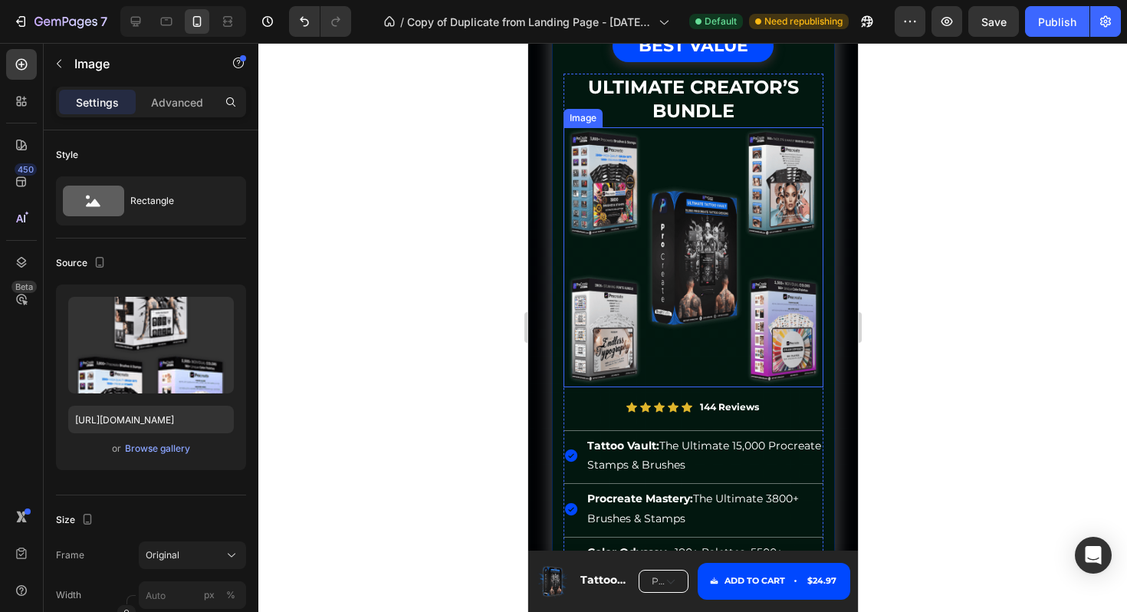
click at [713, 278] on img at bounding box center [693, 257] width 260 height 260
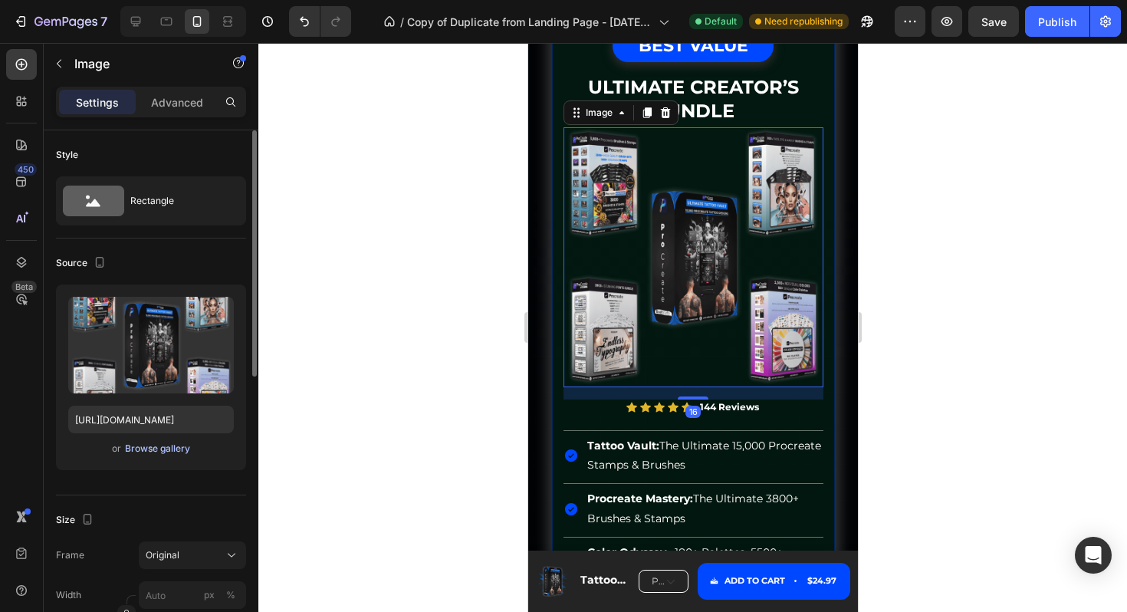
click at [175, 445] on div "Browse gallery" at bounding box center [157, 449] width 65 height 14
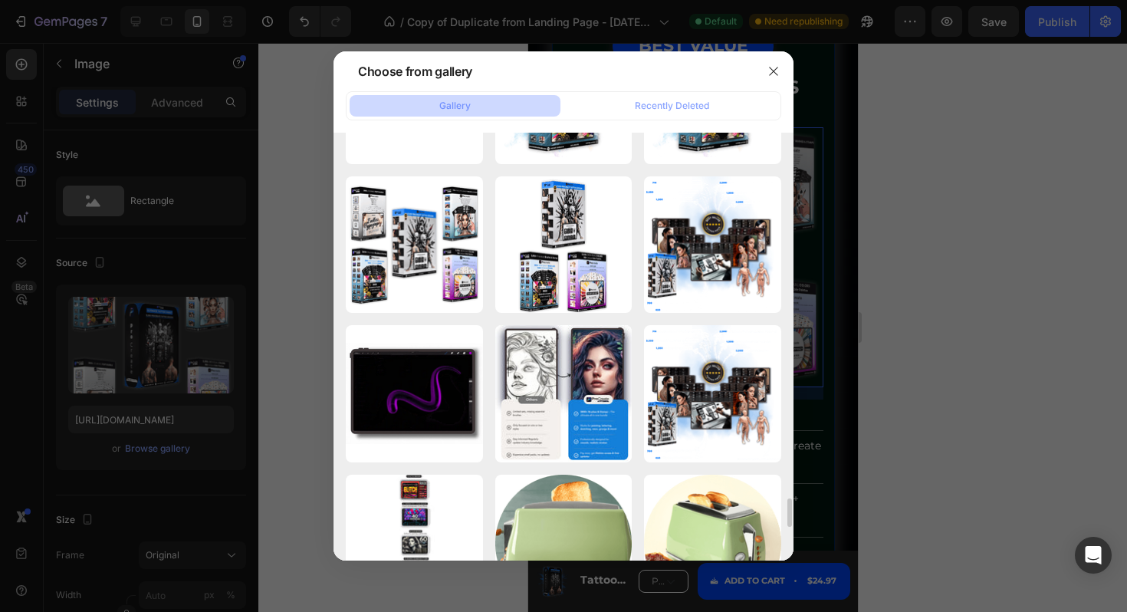
scroll to position [5474, 0]
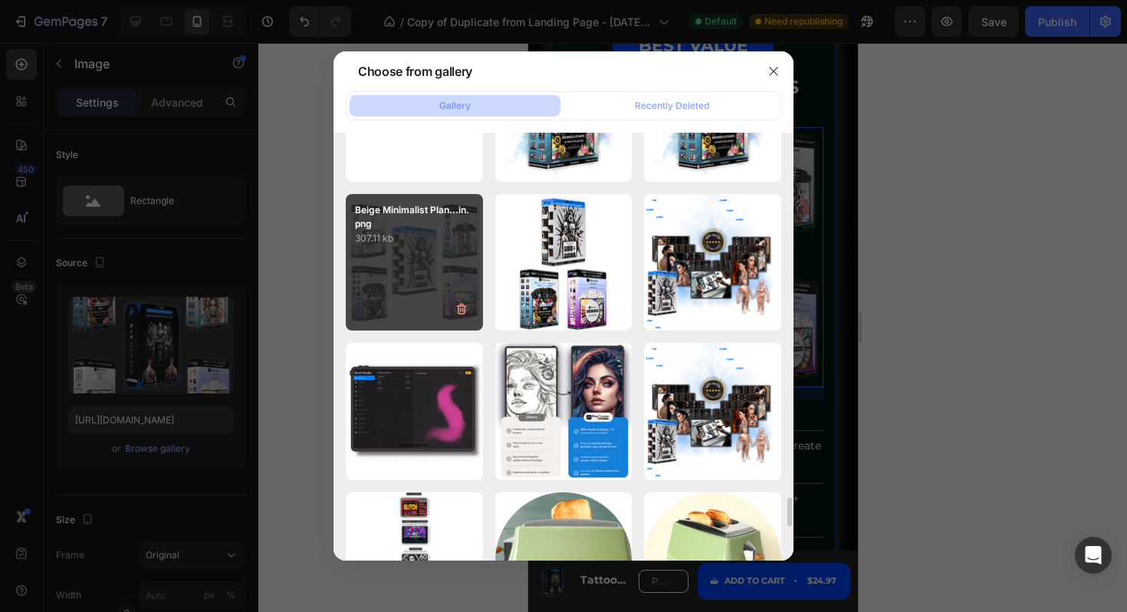
click at [434, 264] on div "Beige Minimalist Plan...in.png 307.11 kb" at bounding box center [414, 262] width 137 height 137
type input "https://cdn.shopify.com/s/files/1/0932/5920/2889/files/gempages_569410146925544…"
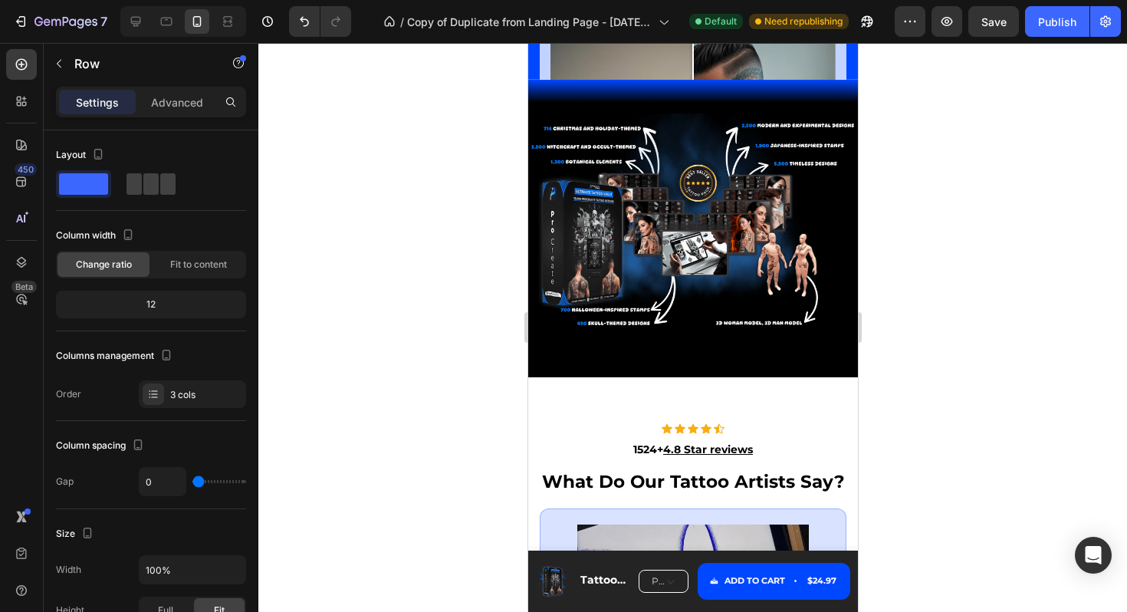
scroll to position [9382, 0]
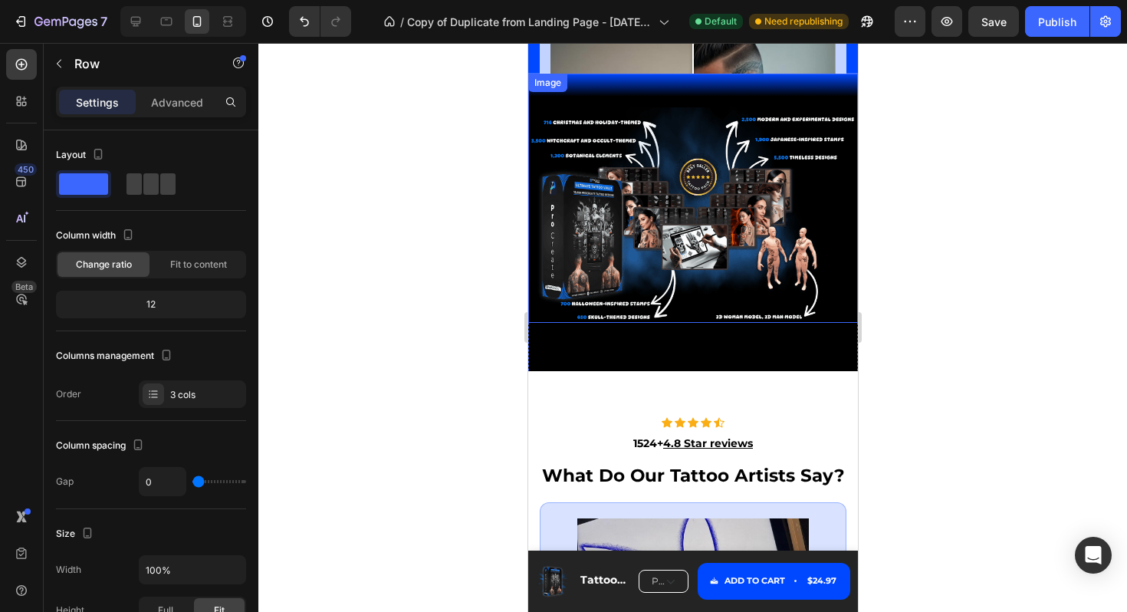
click at [718, 214] on img at bounding box center [692, 214] width 330 height 215
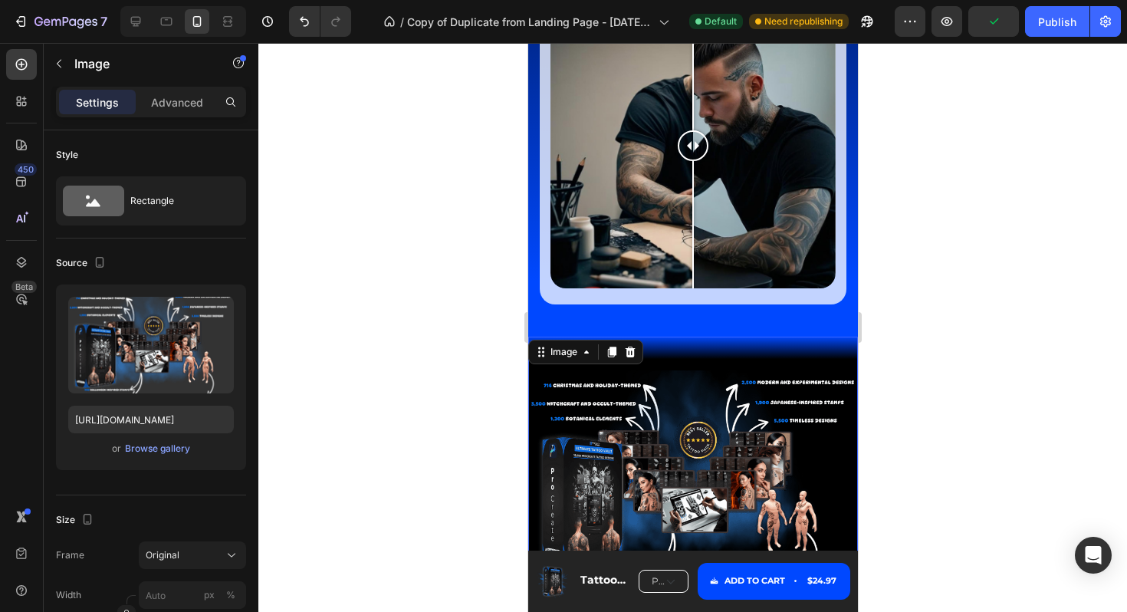
click at [685, 452] on img at bounding box center [692, 477] width 330 height 215
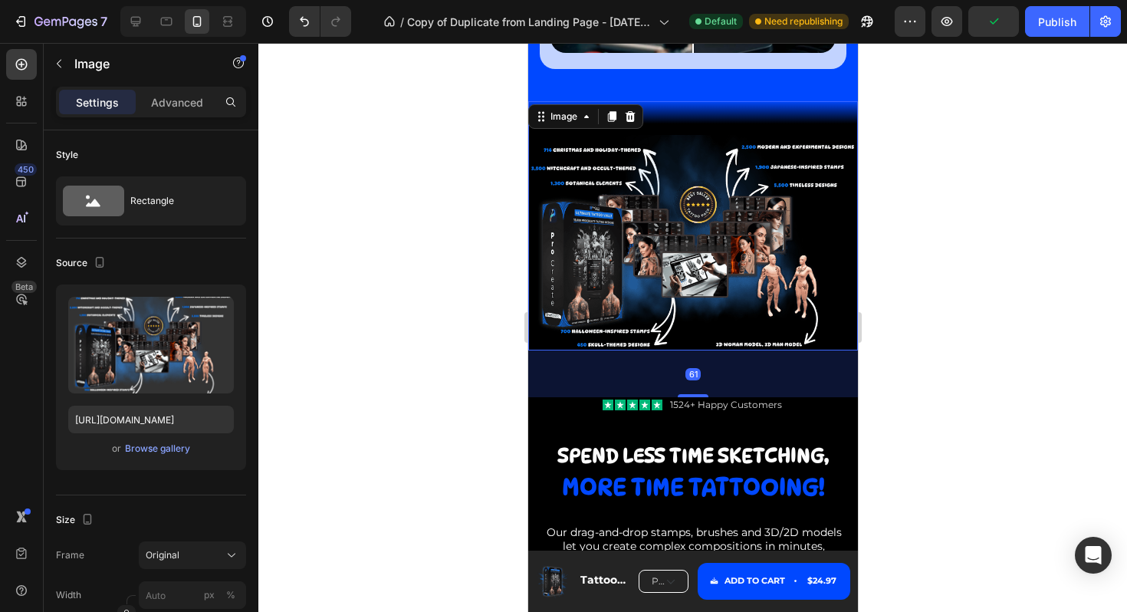
scroll to position [9680, 0]
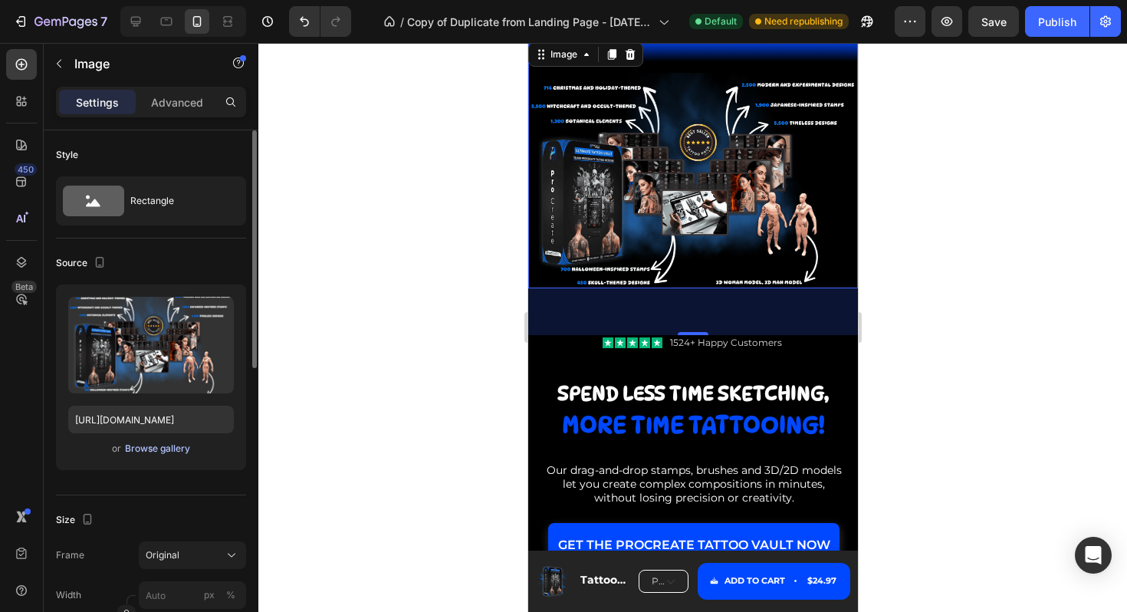
click at [153, 452] on div "Browse gallery" at bounding box center [157, 449] width 65 height 14
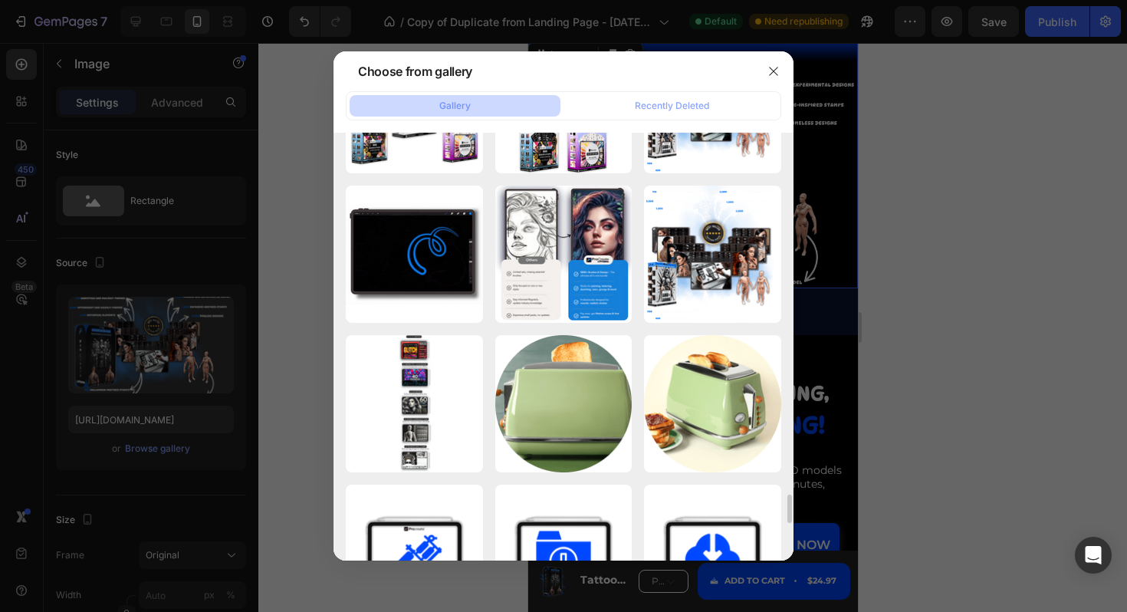
scroll to position [5605, 0]
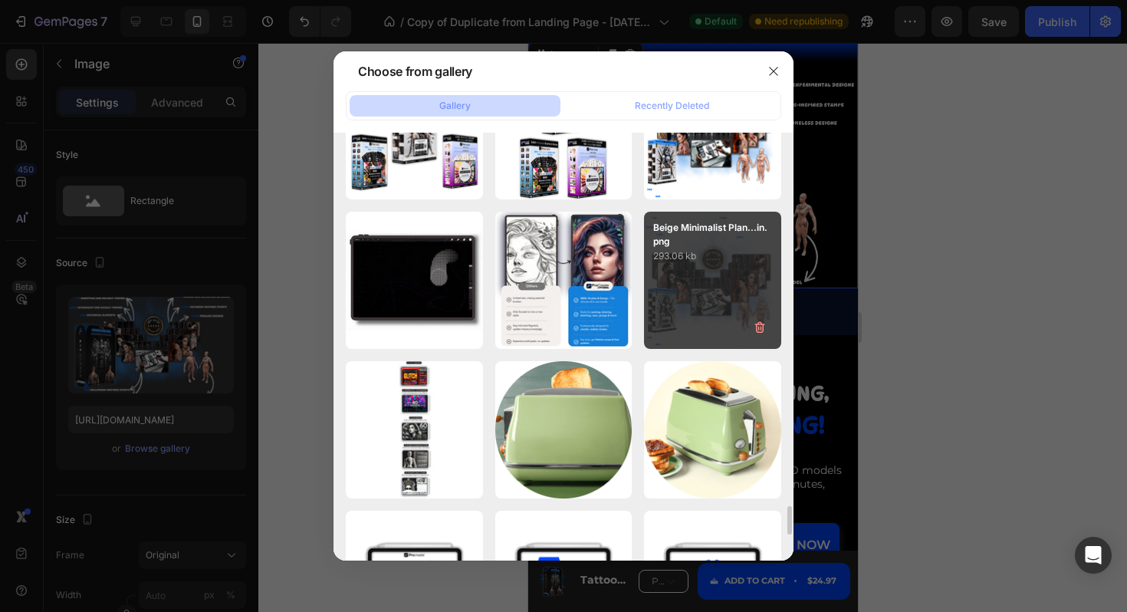
click at [699, 253] on p "293.06 kb" at bounding box center [712, 255] width 119 height 15
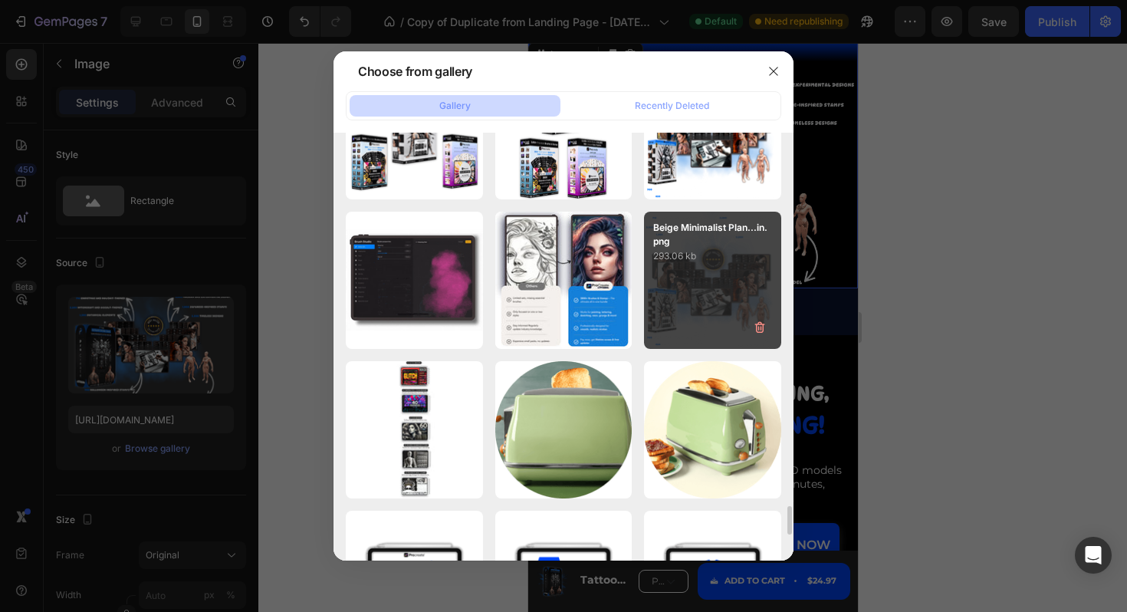
type input "https://cdn.shopify.com/s/files/1/0932/5920/2889/files/gempages_569410146925544…"
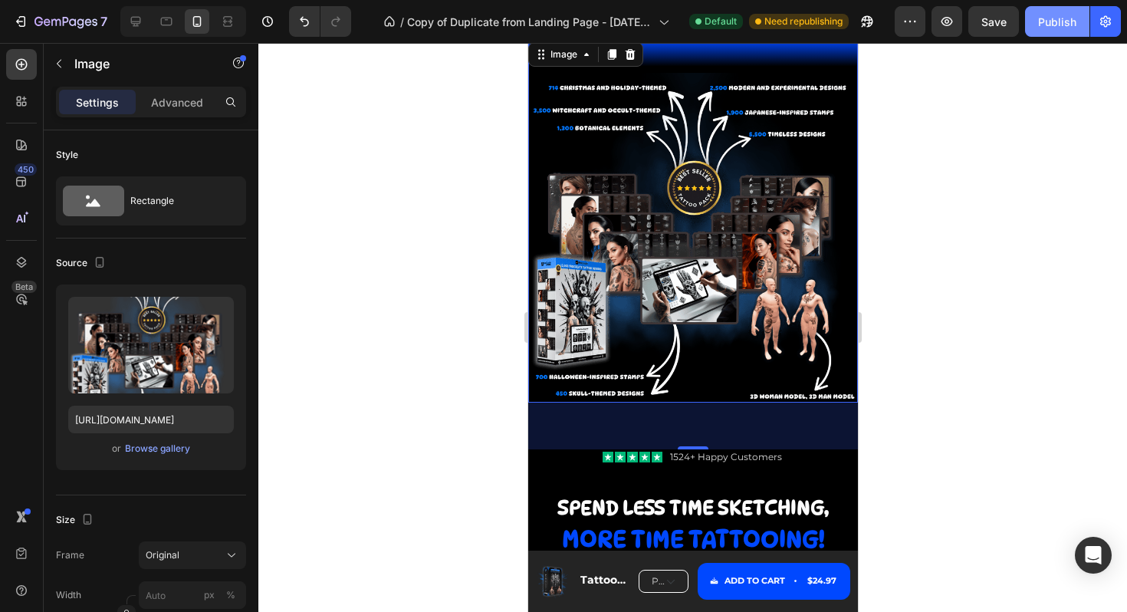
click at [1053, 20] on div "Publish" at bounding box center [1057, 22] width 38 height 16
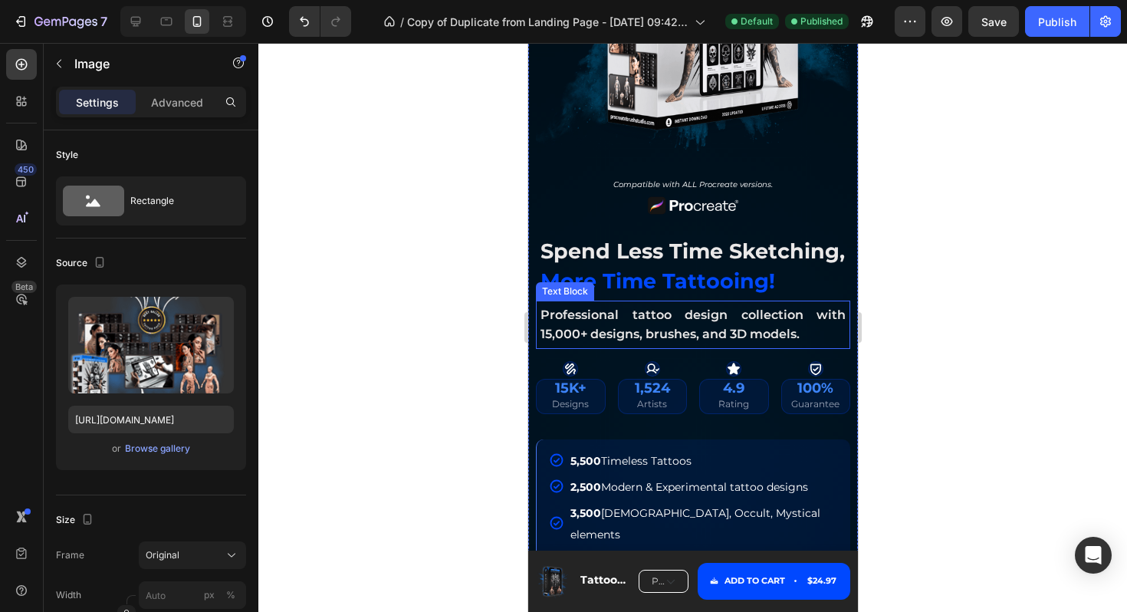
scroll to position [434, 0]
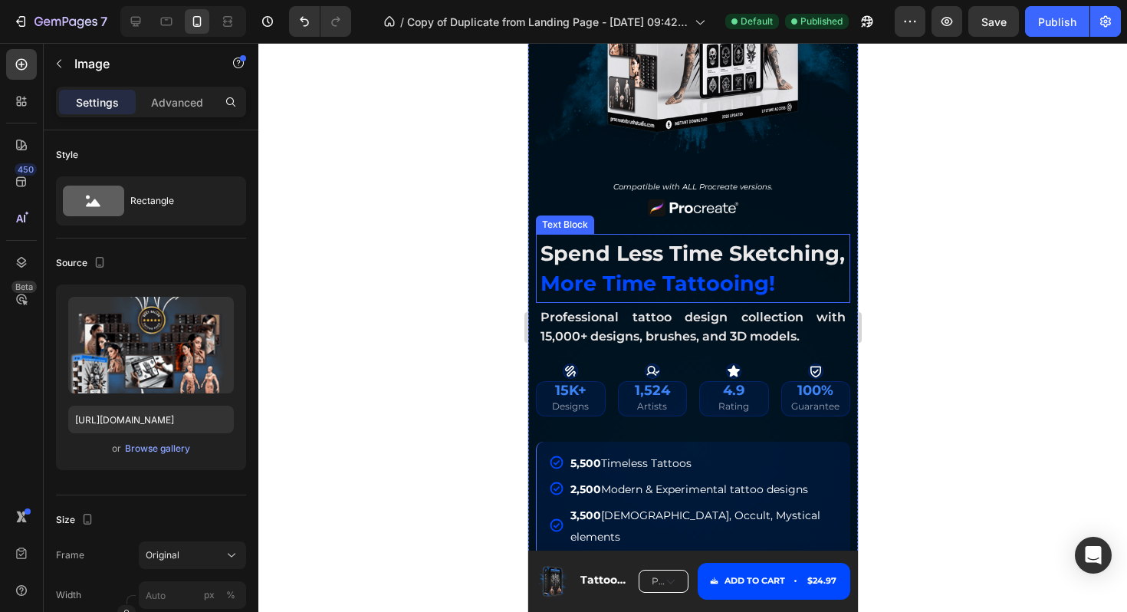
click at [689, 276] on span "more time tattooing!" at bounding box center [657, 283] width 235 height 25
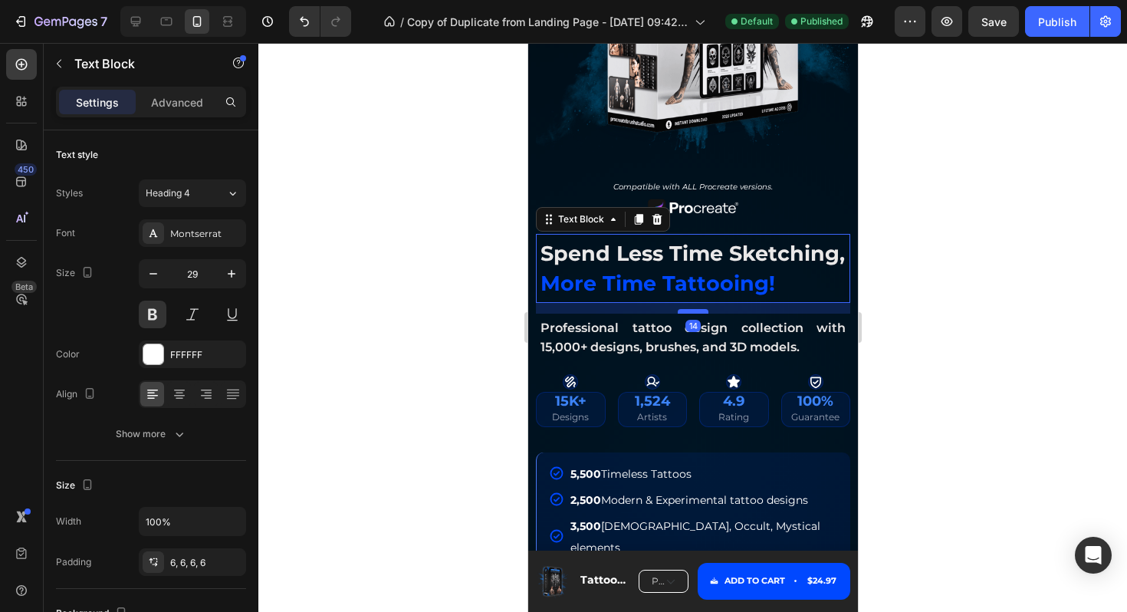
drag, startPoint x: 686, startPoint y: 301, endPoint x: 690, endPoint y: 312, distance: 11.4
click at [690, 312] on div at bounding box center [692, 311] width 31 height 5
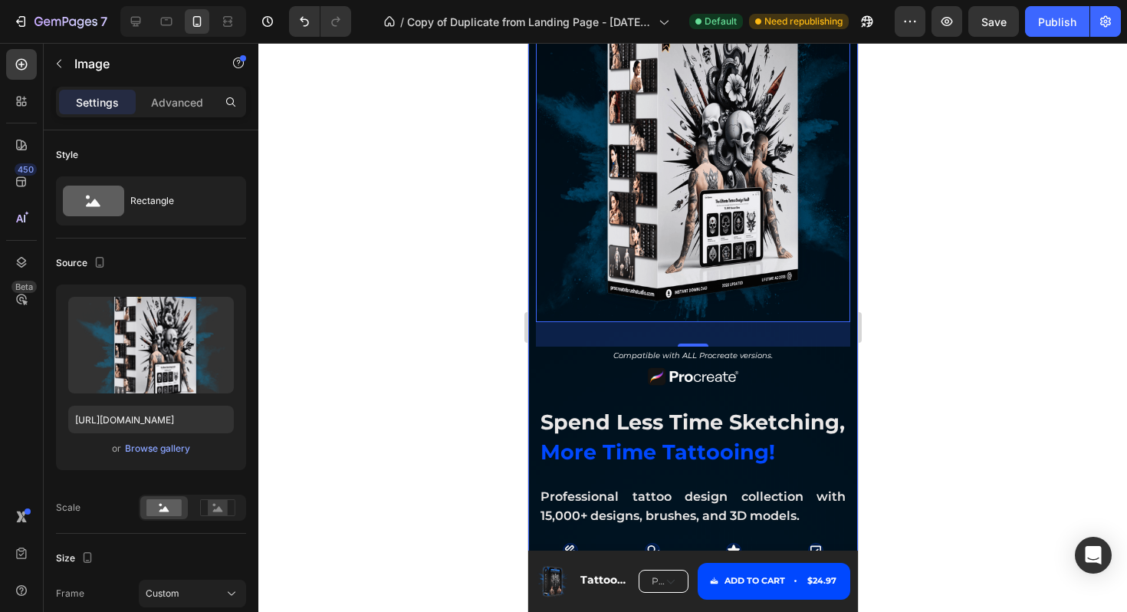
scroll to position [0, 0]
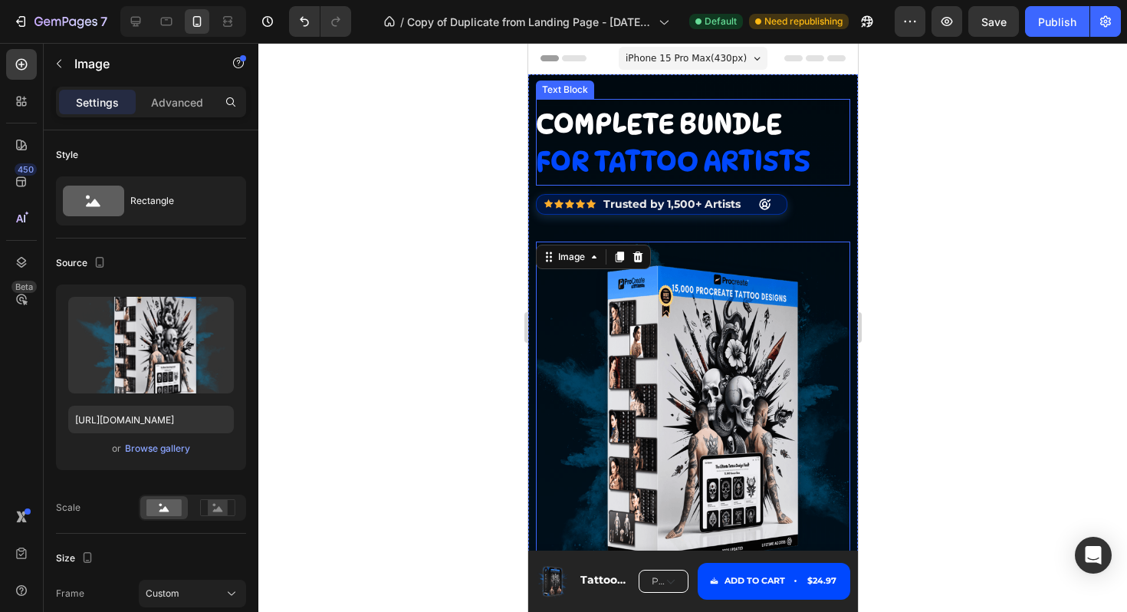
click at [695, 167] on span "for tattoo artists" at bounding box center [672, 160] width 274 height 33
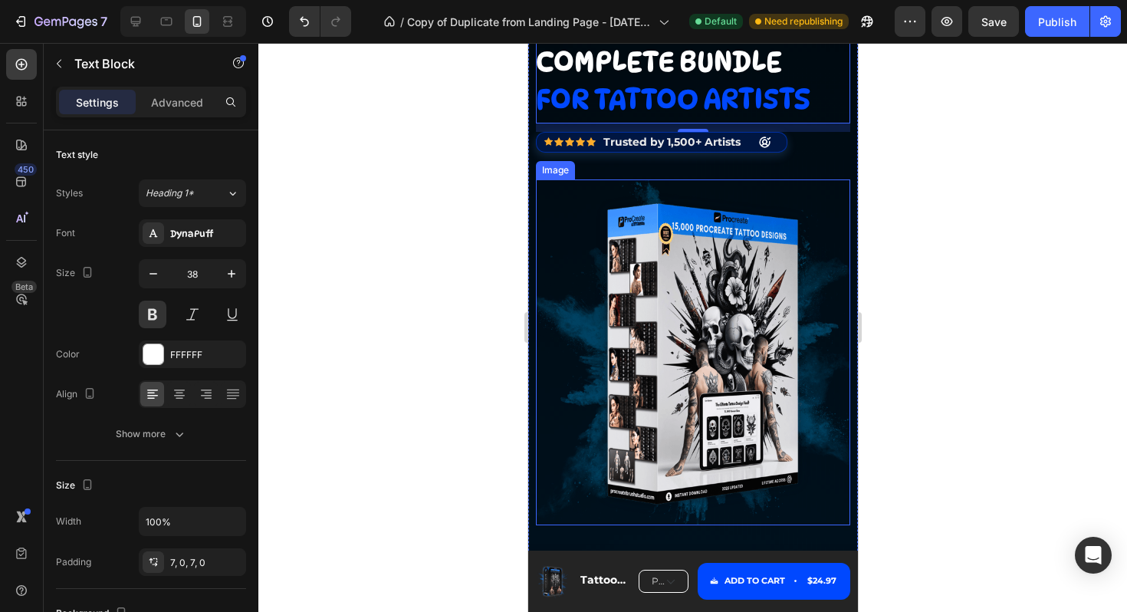
scroll to position [69, 0]
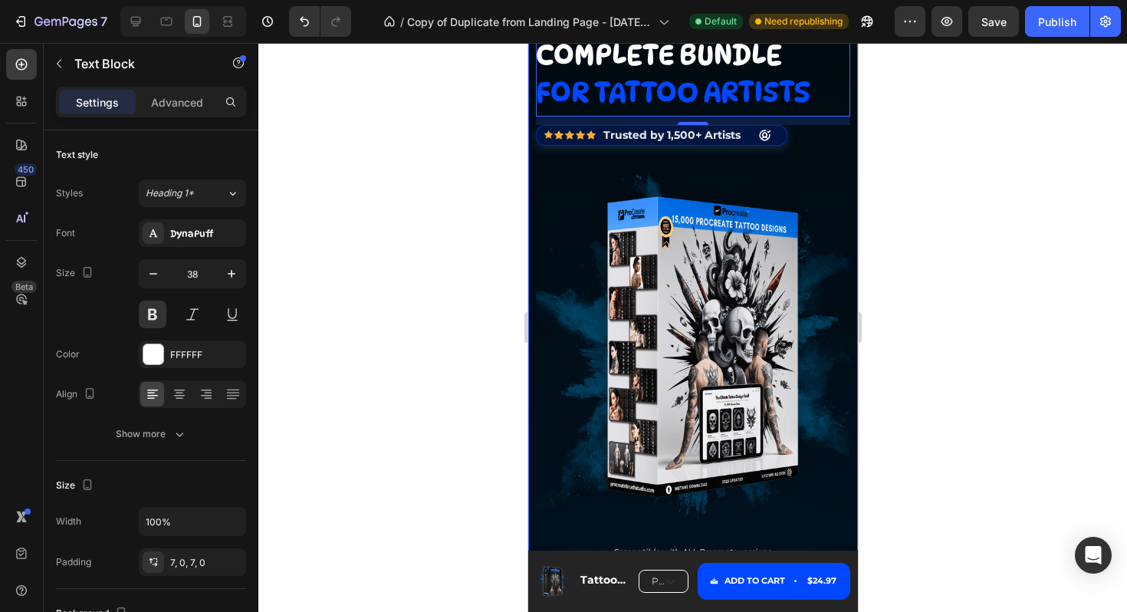
click at [751, 156] on div "complete bundle for tattoo artists Text Block 11 Icon Icon Icon Icon Icon Icon …" at bounding box center [692, 286] width 314 height 513
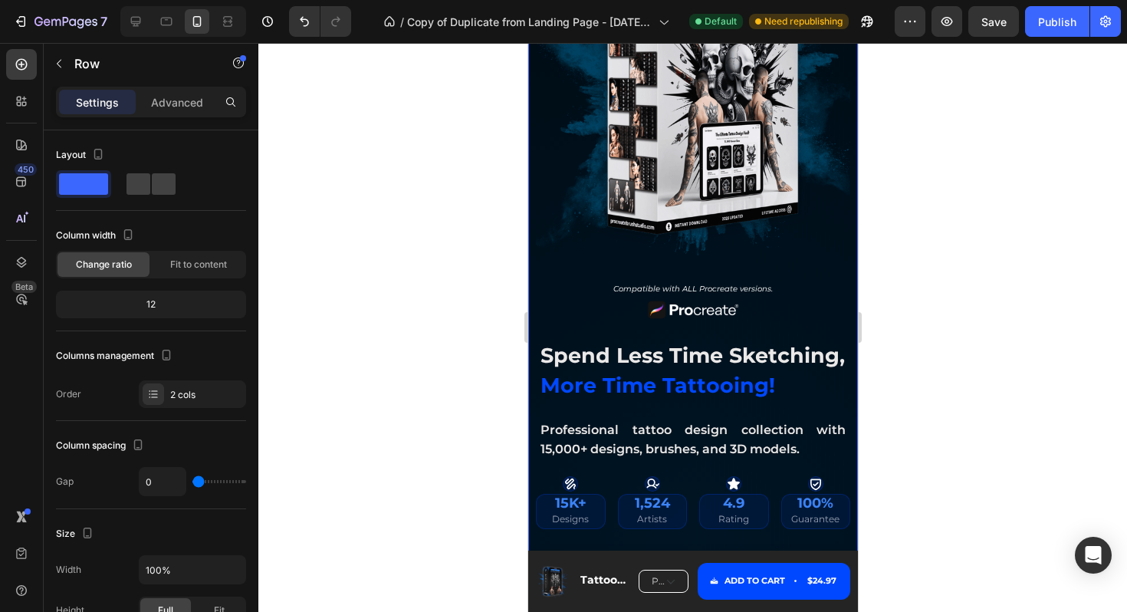
scroll to position [341, 0]
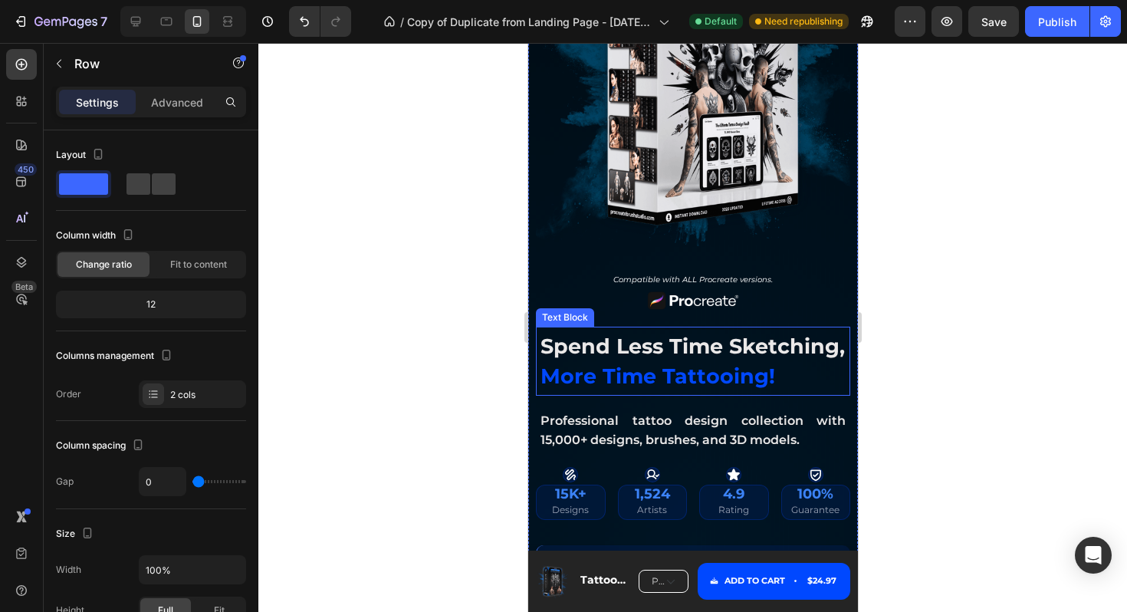
click at [709, 361] on p "spend less time sketching, more time tattooing!" at bounding box center [692, 360] width 305 height 59
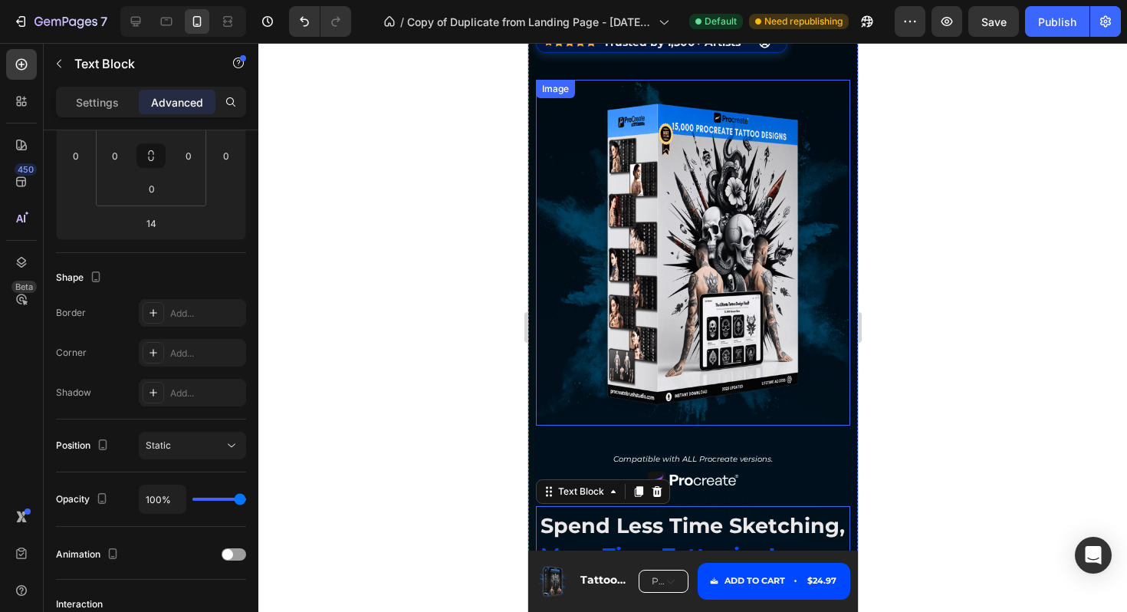
scroll to position [159, 0]
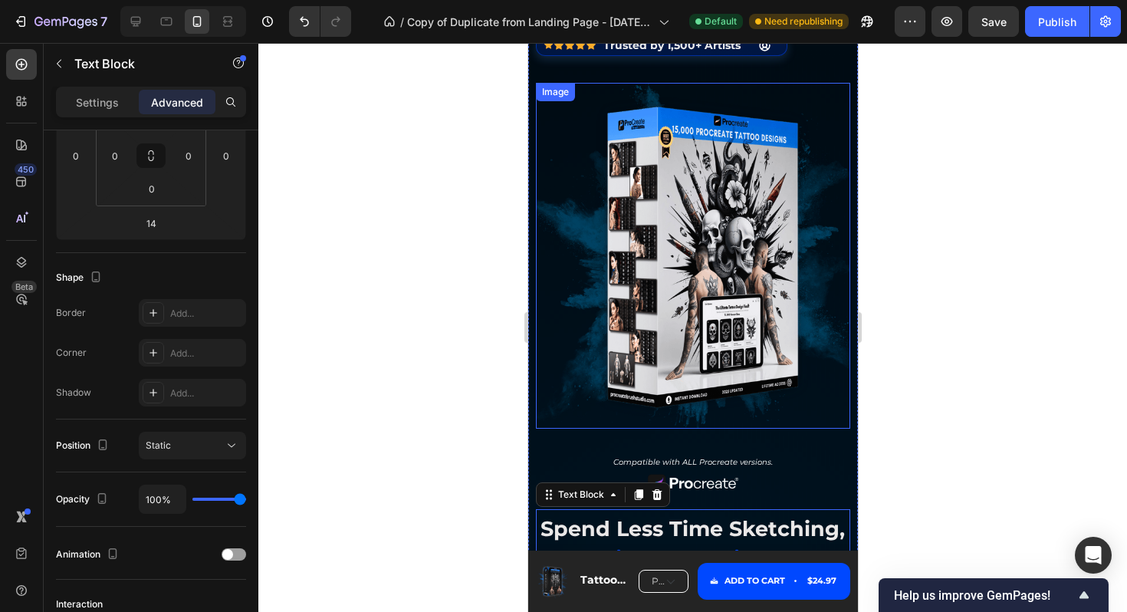
click at [658, 208] on img at bounding box center [692, 256] width 314 height 346
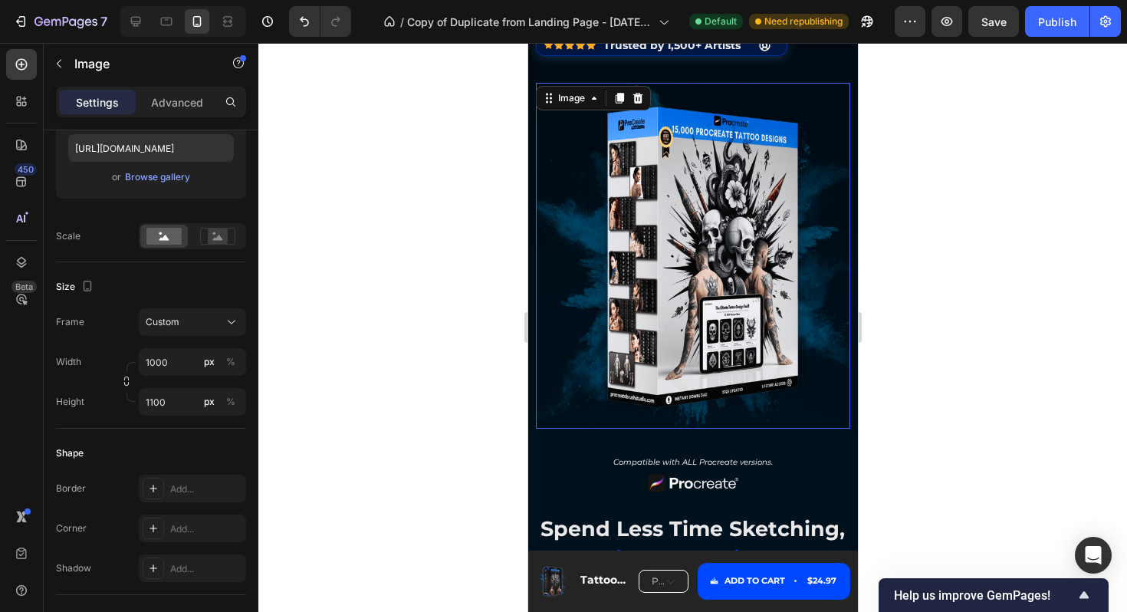
scroll to position [0, 0]
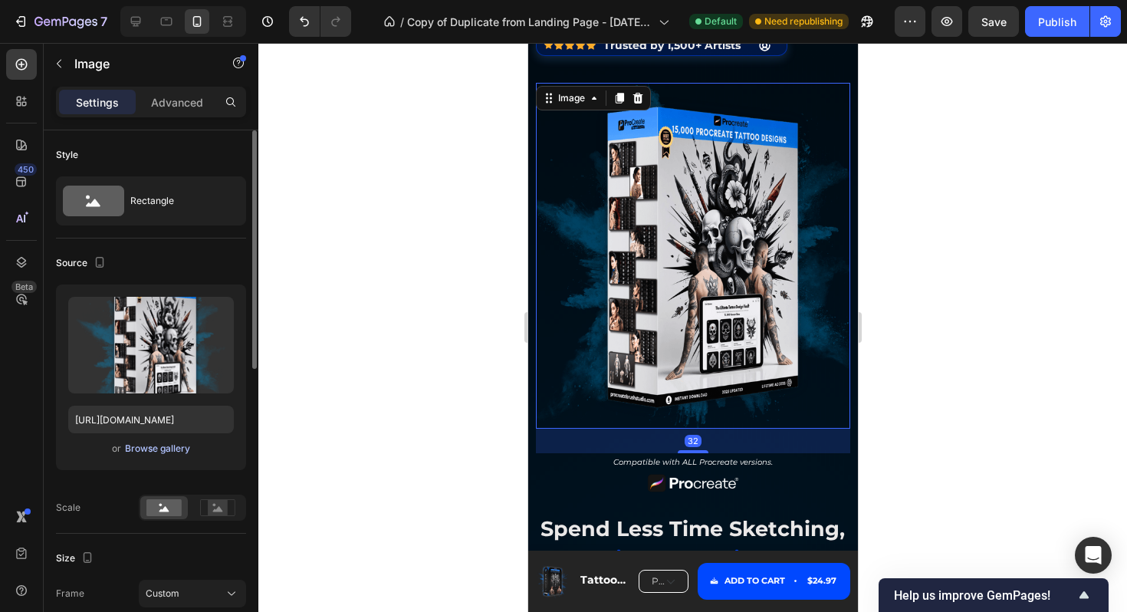
click at [151, 449] on div "Browse gallery" at bounding box center [157, 449] width 65 height 14
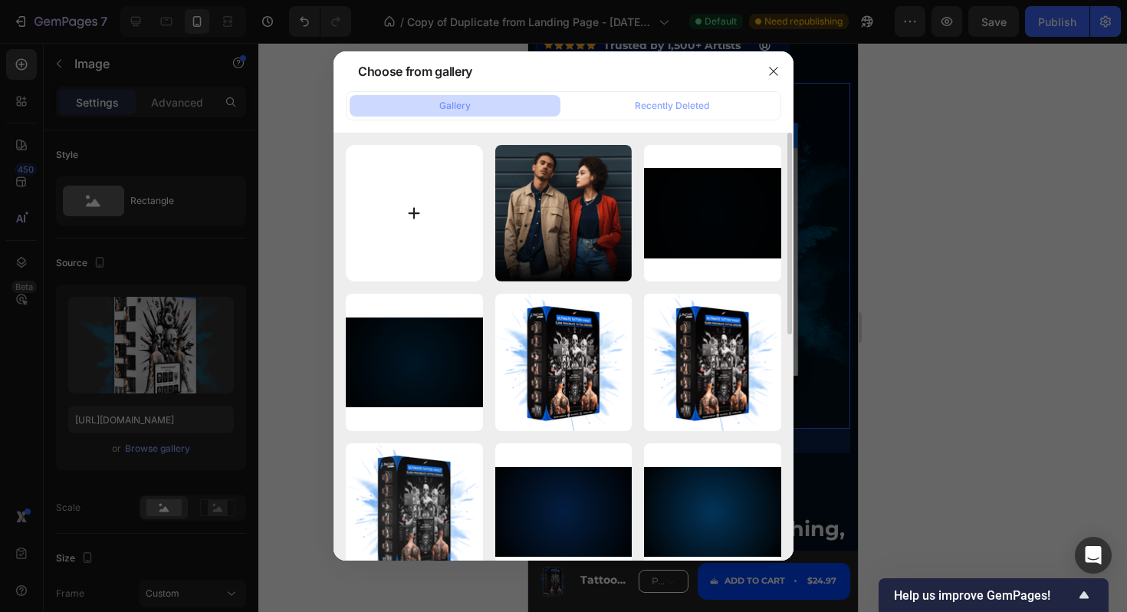
click at [396, 227] on input "file" at bounding box center [414, 213] width 137 height 137
type input "C:\fakepath\Untitled design (12)-min.png"
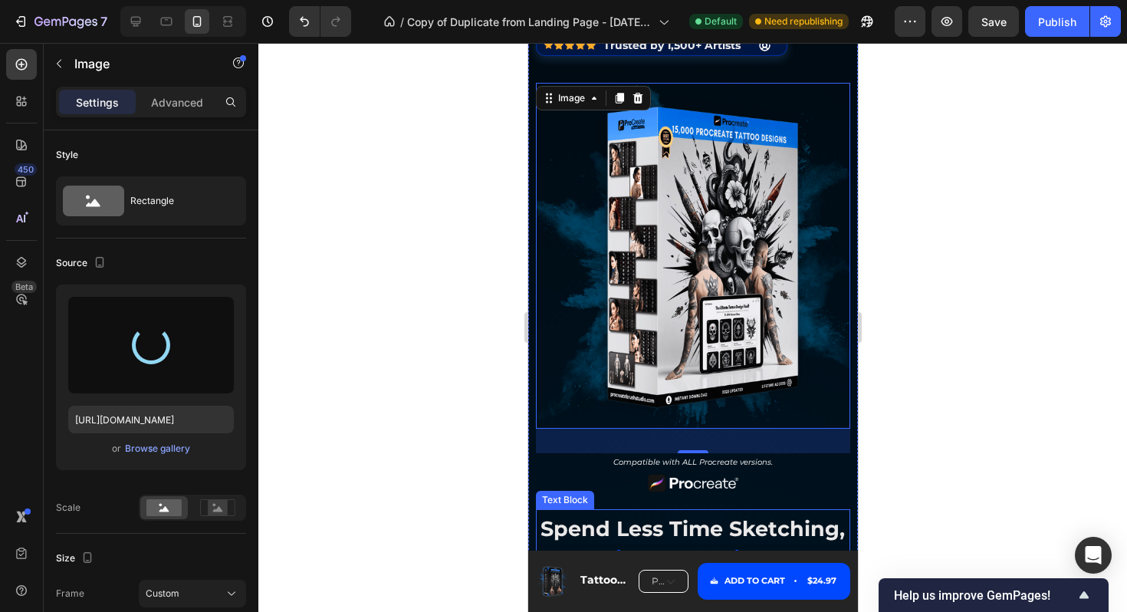
type input "[URL][DOMAIN_NAME]"
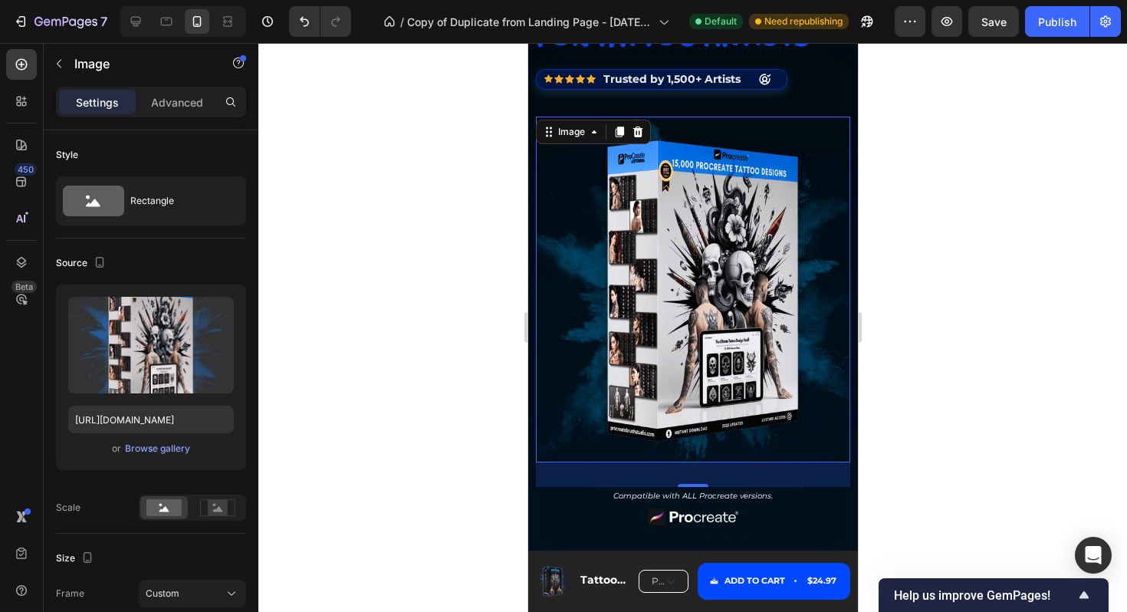
scroll to position [84, 0]
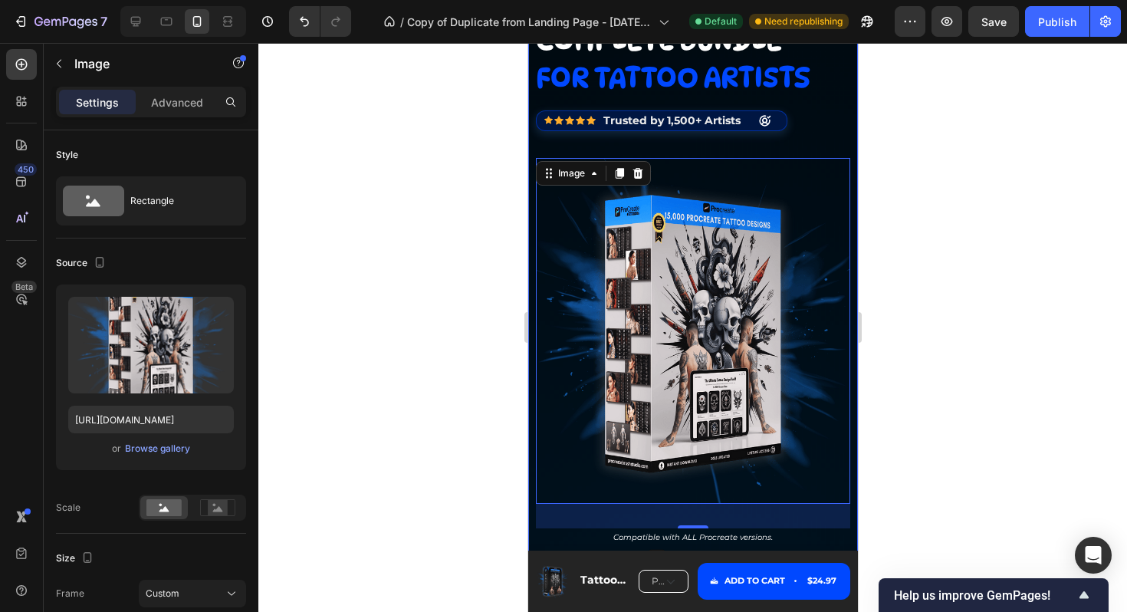
click at [819, 118] on div "complete bundle for tattoo artists Text Block Icon Icon Icon Icon Icon Icon Lis…" at bounding box center [692, 271] width 314 height 513
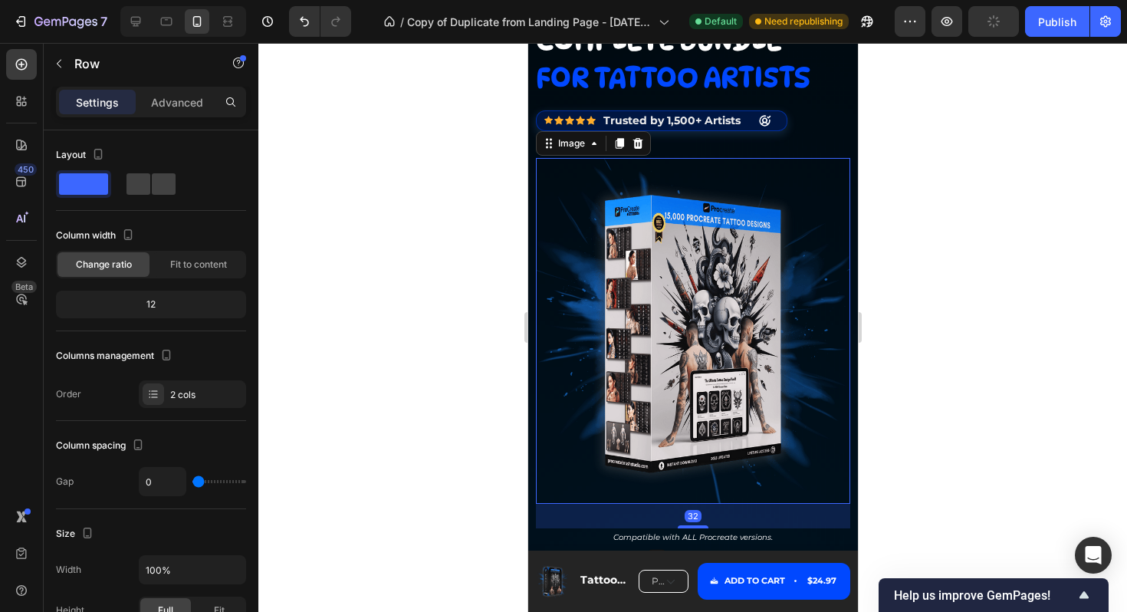
click at [726, 261] on img at bounding box center [692, 331] width 314 height 346
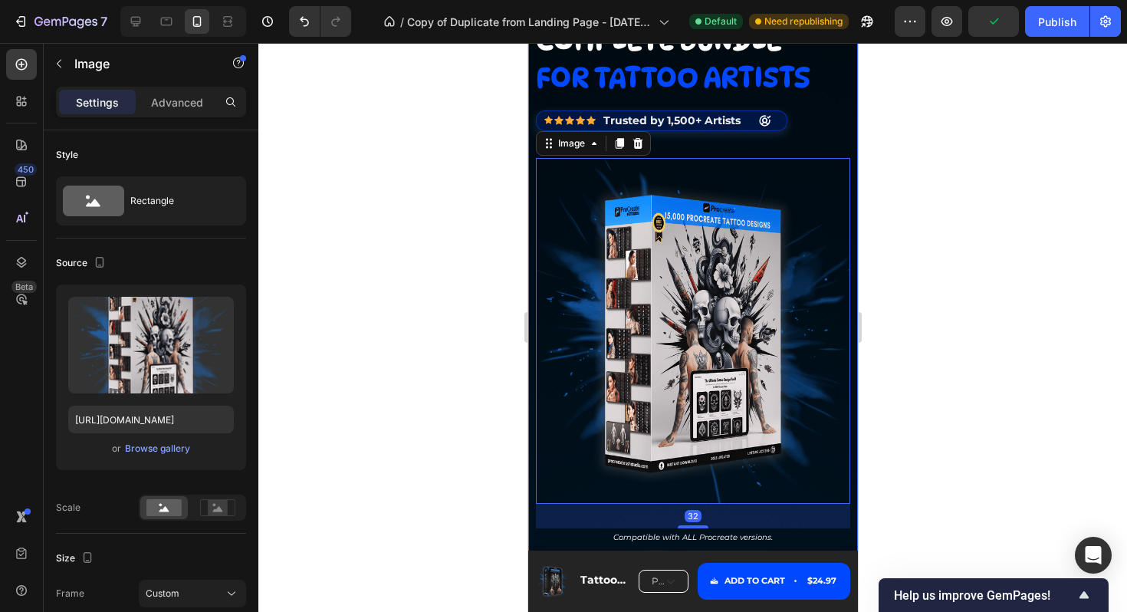
click at [804, 116] on div "complete bundle for tattoo artists Text Block Icon Icon Icon Icon Icon Icon Lis…" at bounding box center [692, 271] width 314 height 513
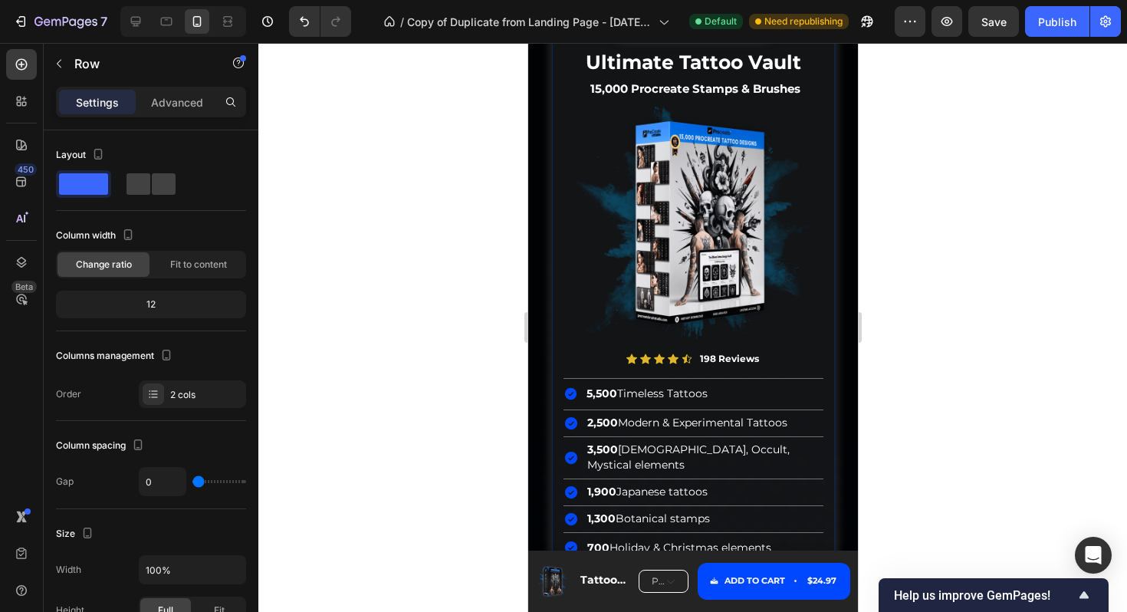
scroll to position [5999, 0]
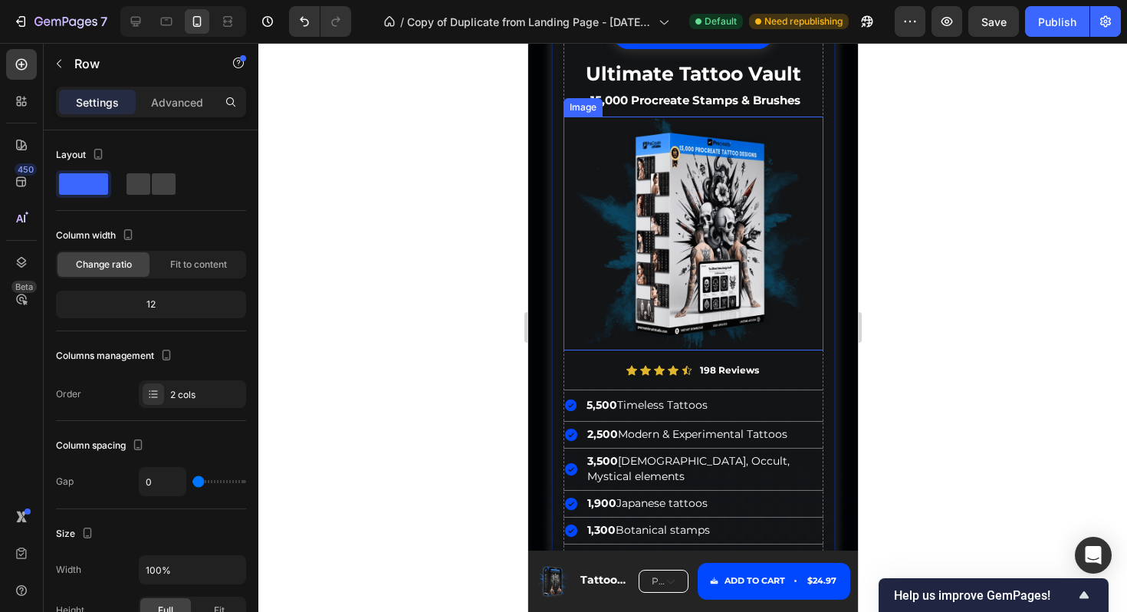
click at [746, 194] on img at bounding box center [693, 234] width 260 height 234
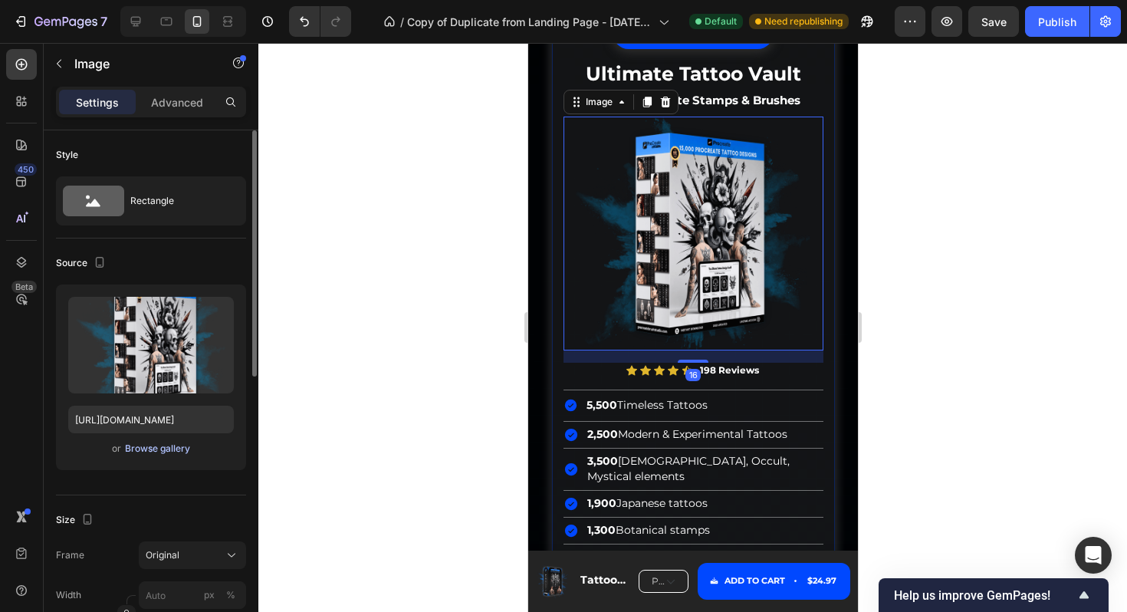
click at [162, 449] on div "Browse gallery" at bounding box center [157, 449] width 65 height 14
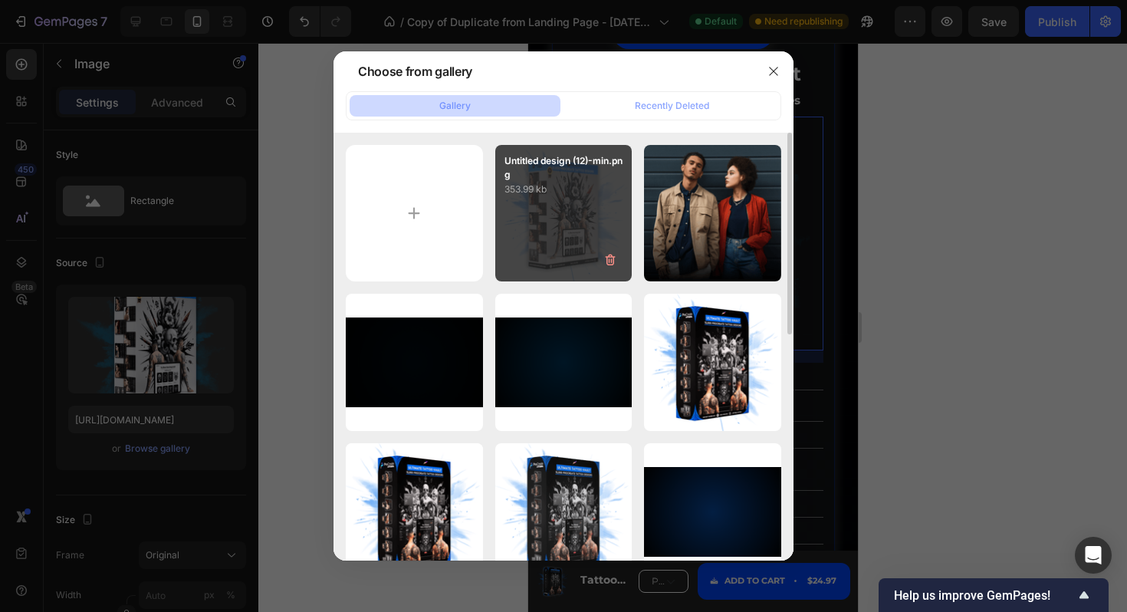
click at [543, 205] on div "Untitled design (12)-min.png 353.99 kb" at bounding box center [563, 213] width 137 height 137
type input "[URL][DOMAIN_NAME]"
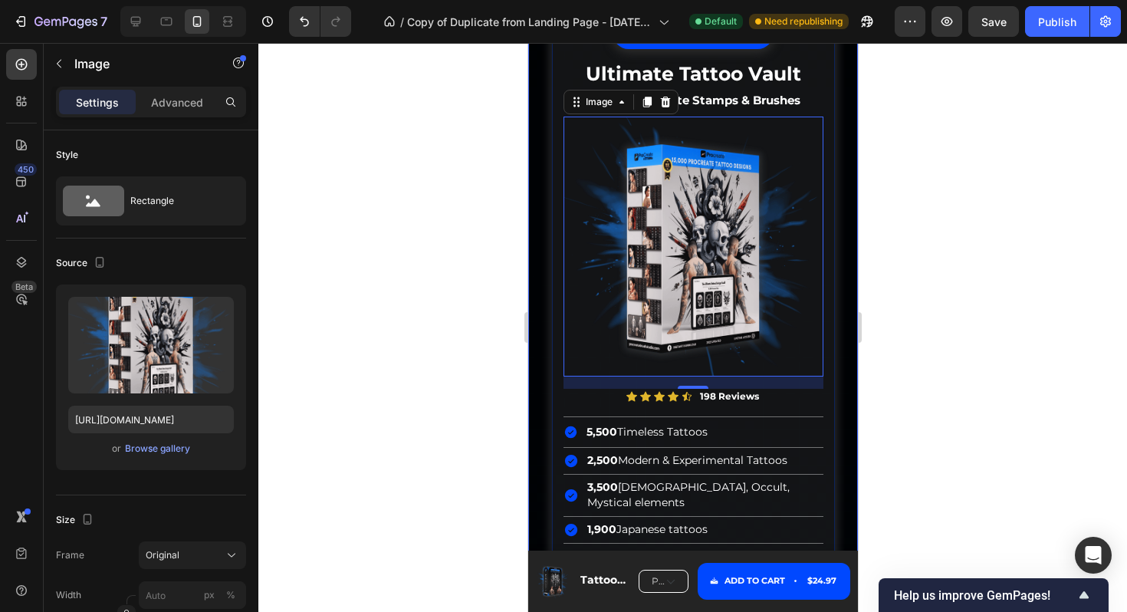
click at [842, 89] on div "STARTER PACK Text Block Row Ultimate Tattoo Vault 15,000 Procreate Stamps & Bru…" at bounding box center [692, 493] width 314 height 977
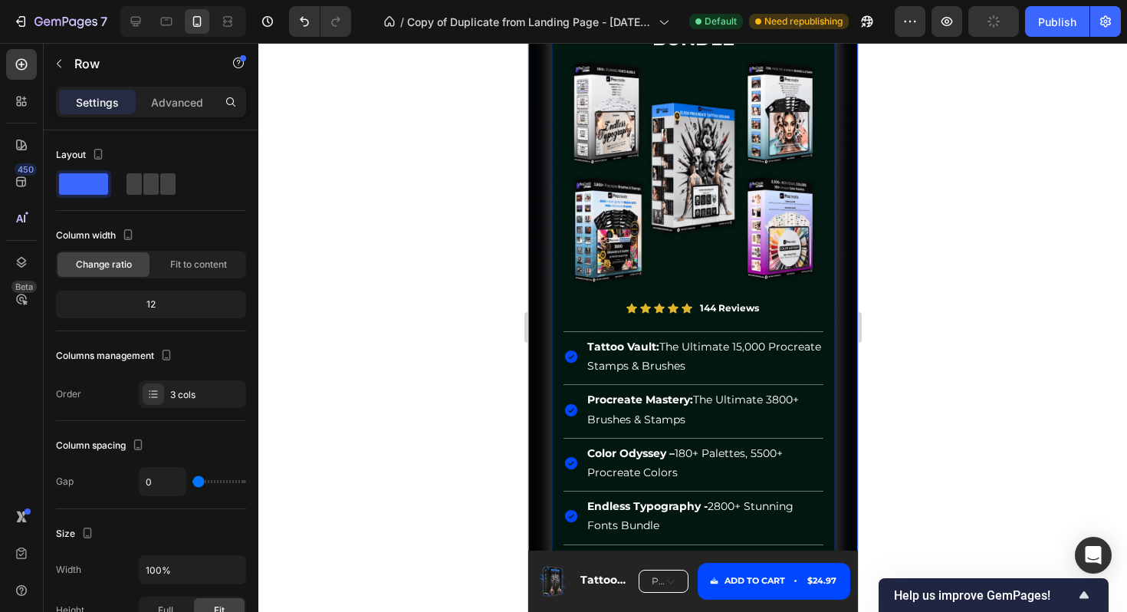
scroll to position [8122, 0]
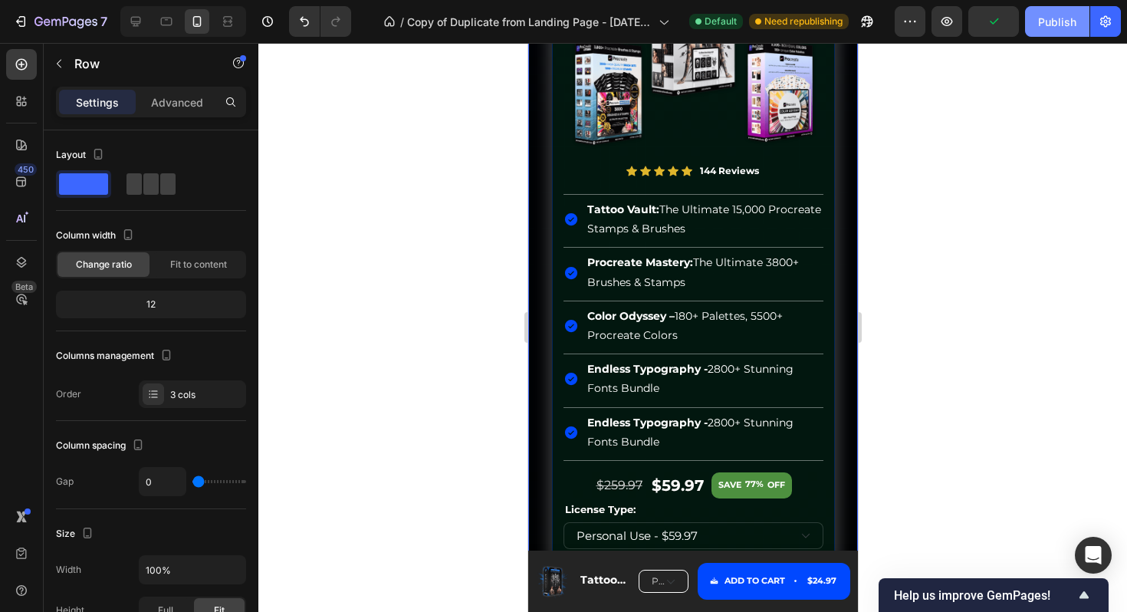
click at [1044, 10] on button "Publish" at bounding box center [1057, 21] width 64 height 31
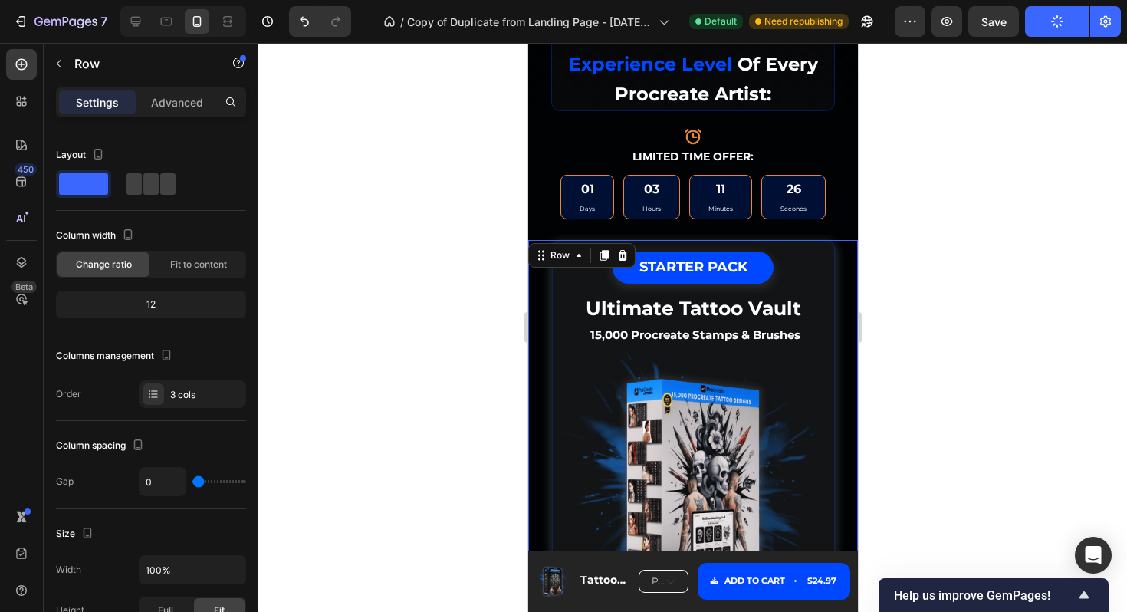
scroll to position [5775, 0]
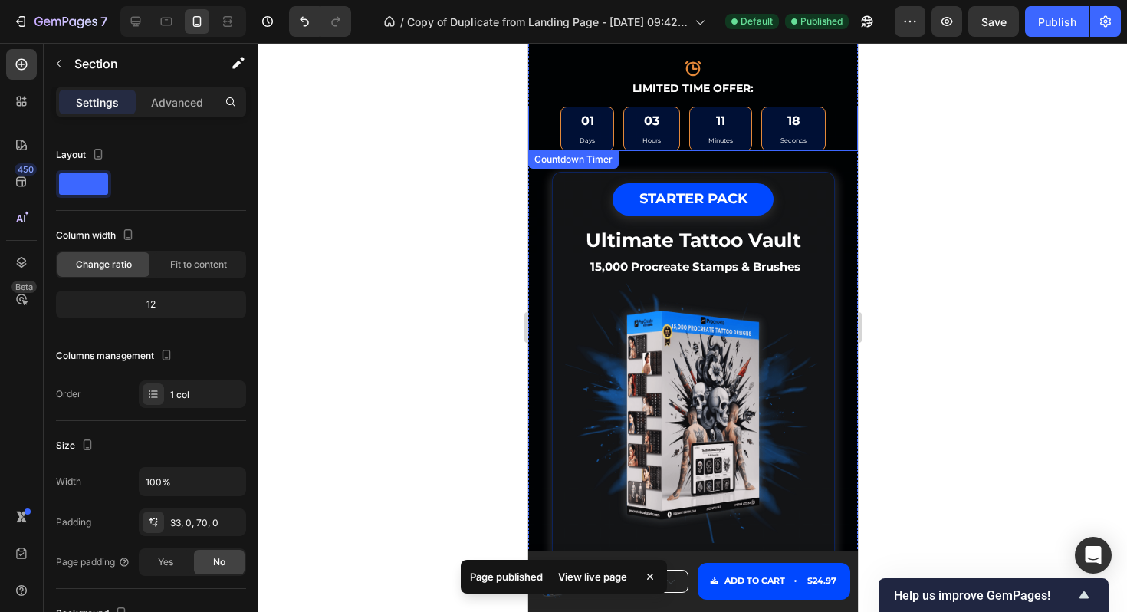
scroll to position [5831, 0]
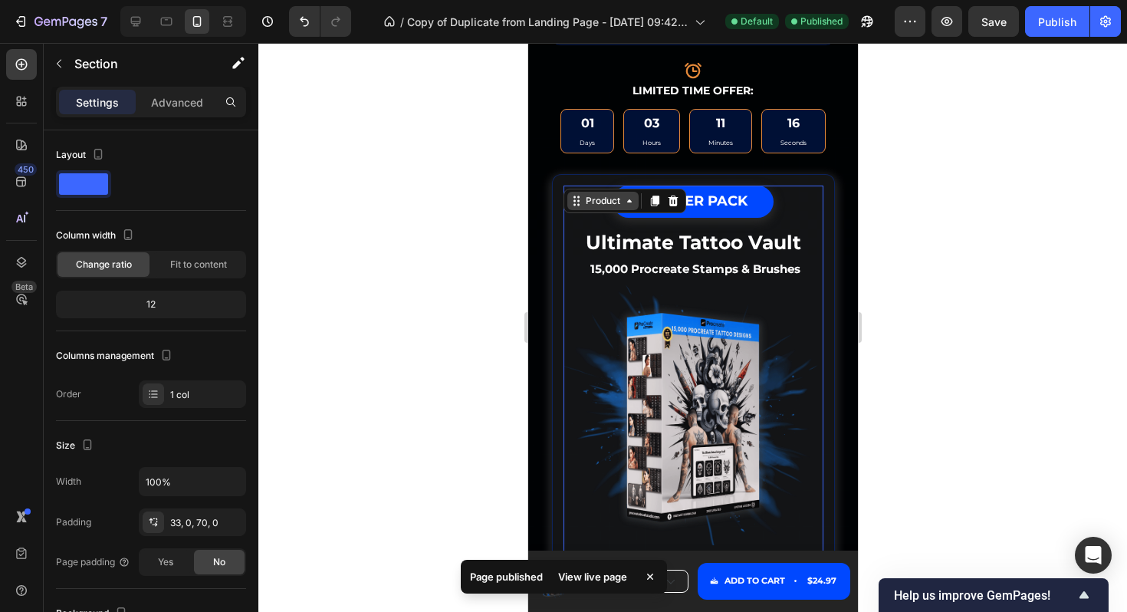
click at [576, 199] on div "Product" at bounding box center [602, 201] width 71 height 18
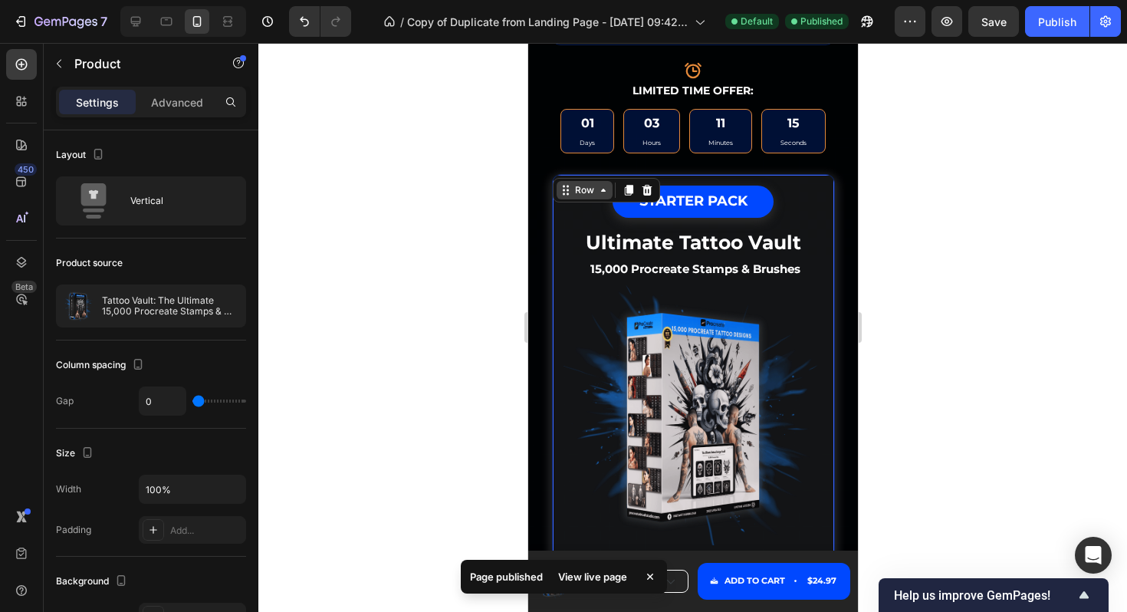
click at [560, 182] on div "Row" at bounding box center [584, 190] width 56 height 18
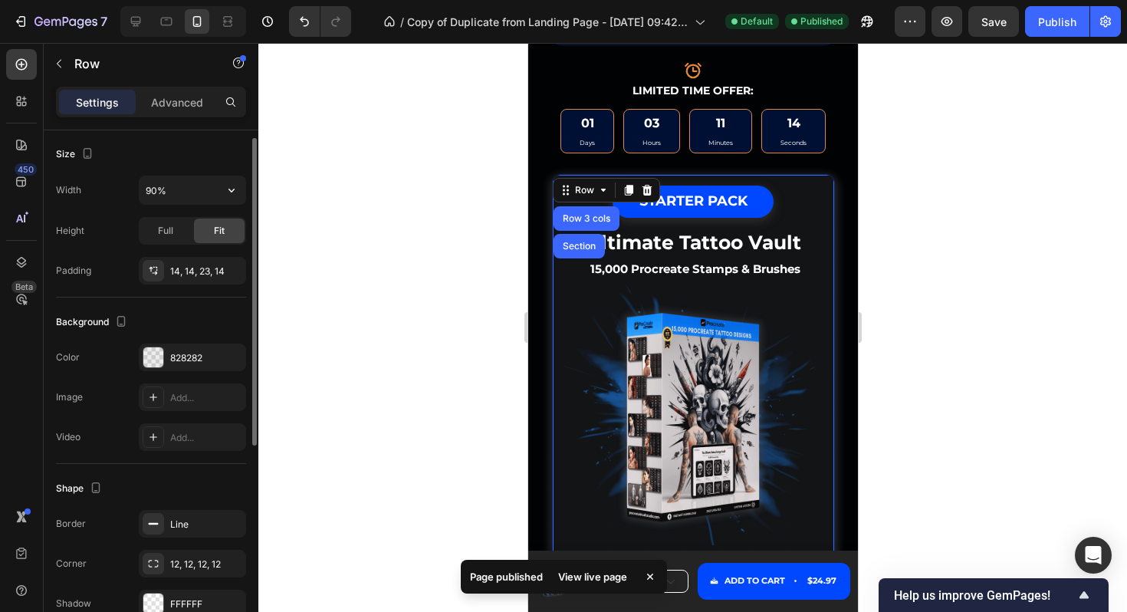
scroll to position [370, 0]
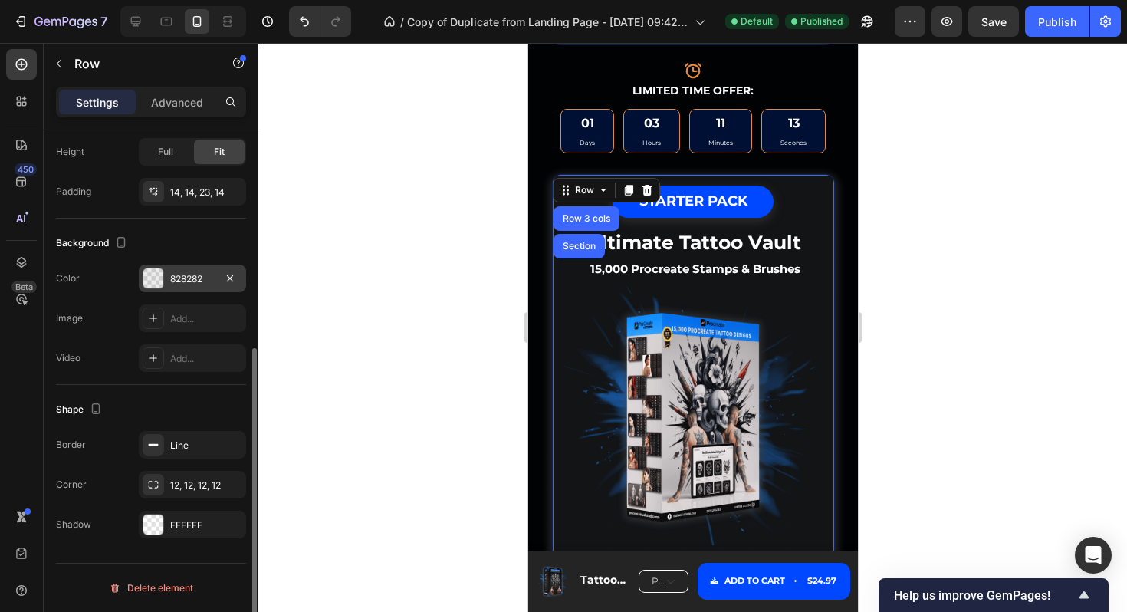
click at [182, 268] on div "828282" at bounding box center [192, 279] width 107 height 28
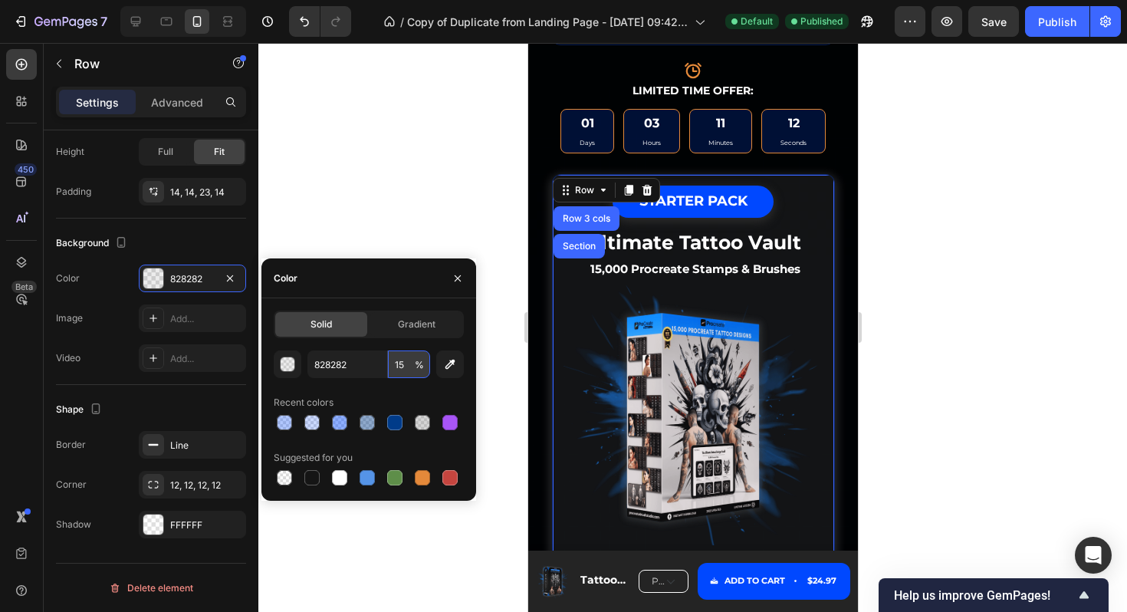
click at [403, 365] on input "15" at bounding box center [409, 364] width 42 height 28
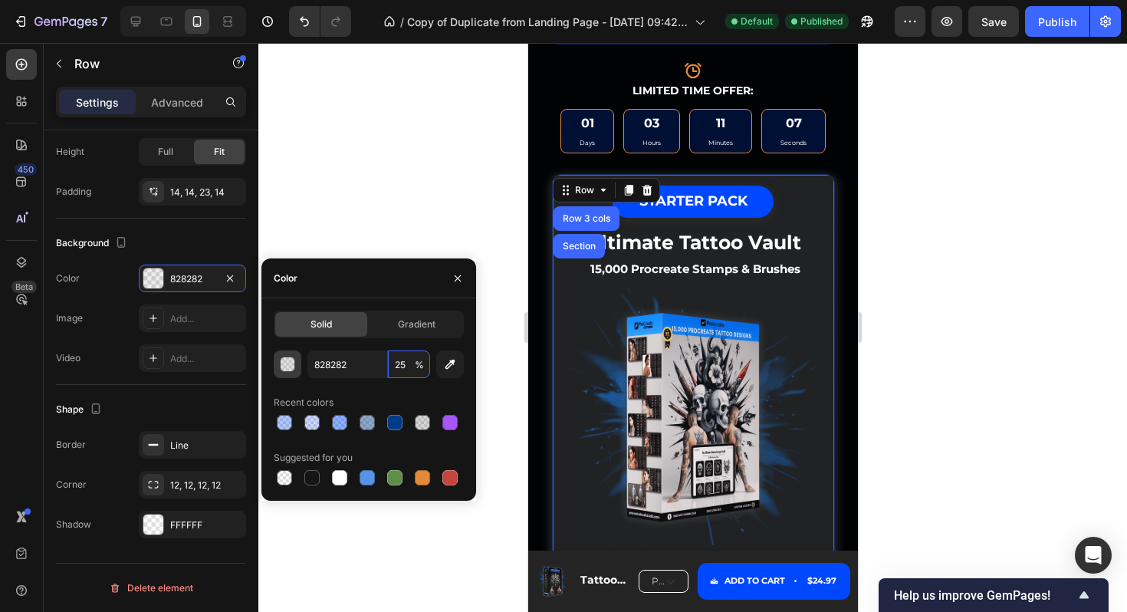
type input "25"
click at [288, 360] on div "button" at bounding box center [288, 364] width 15 height 15
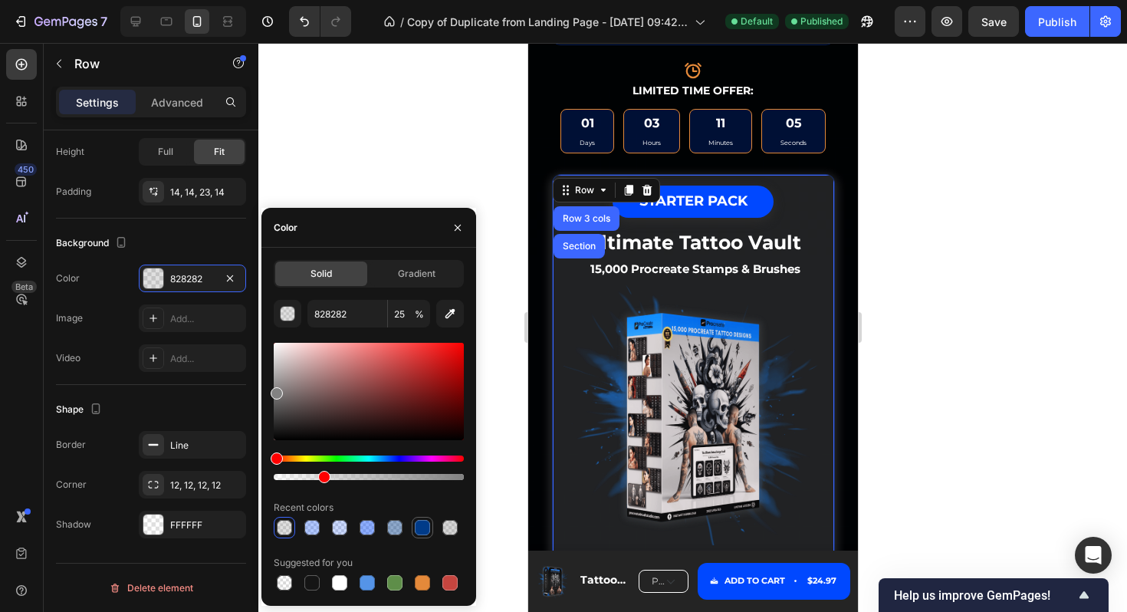
click at [420, 523] on div at bounding box center [422, 527] width 15 height 15
type input "003B89"
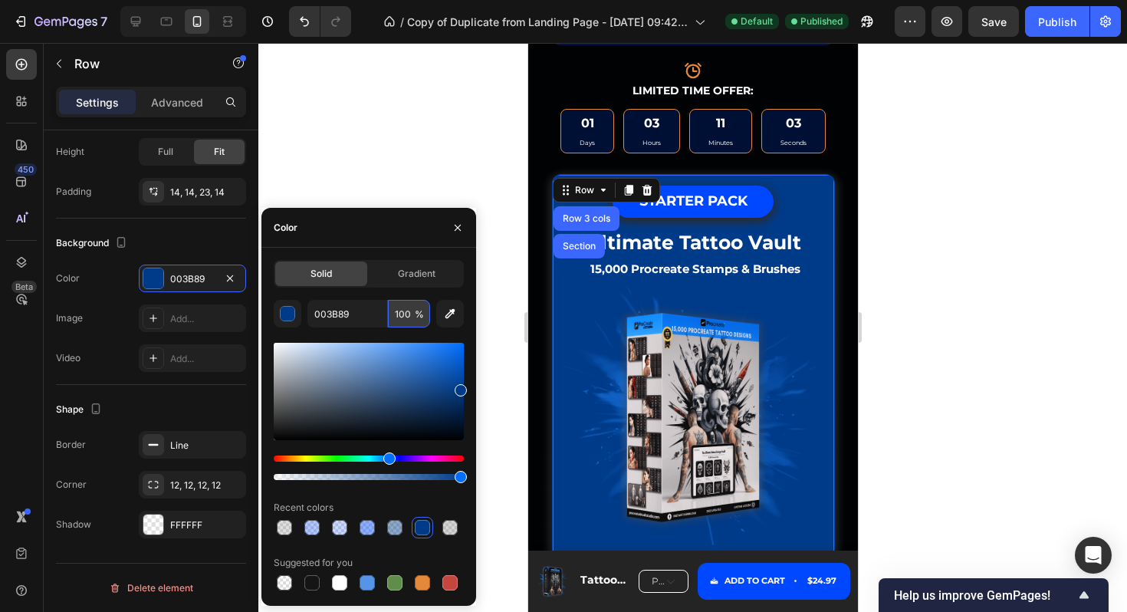
click at [404, 316] on input "100" at bounding box center [409, 314] width 42 height 28
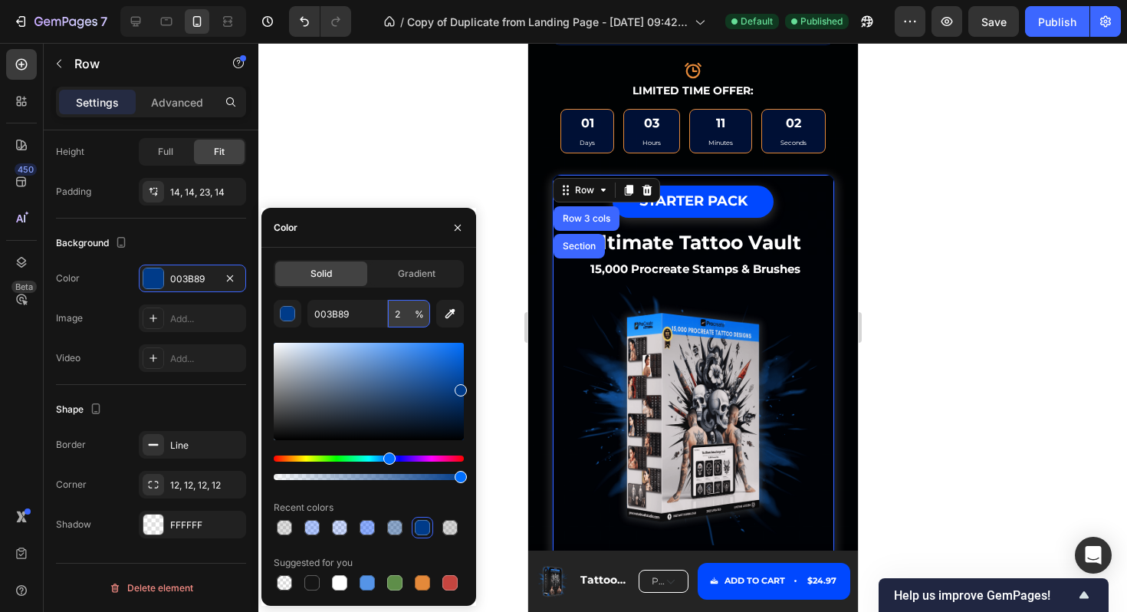
type input "25"
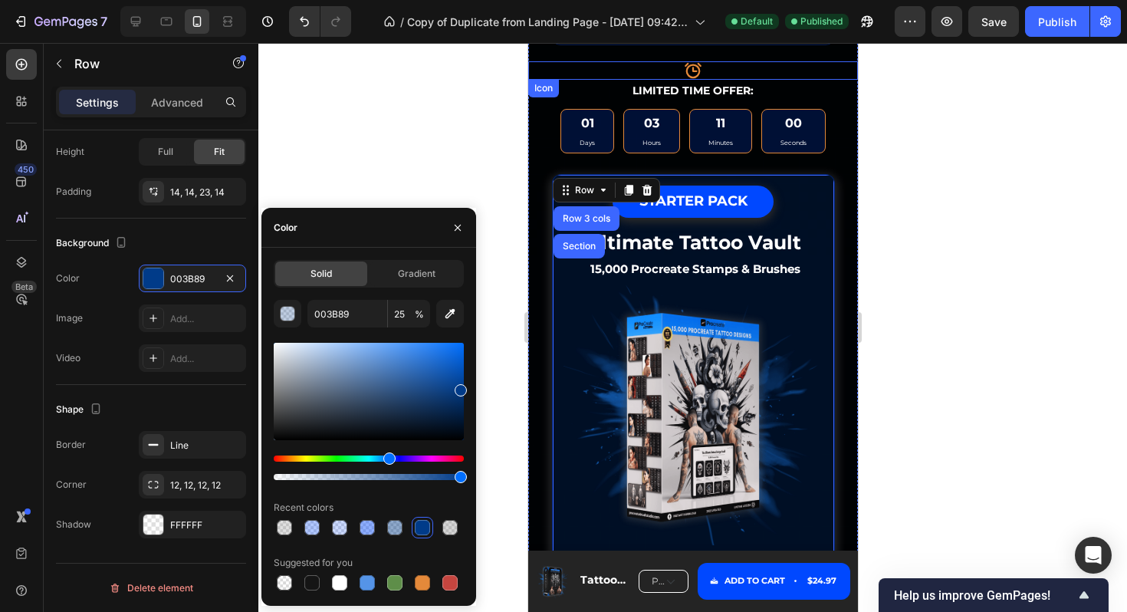
click at [564, 74] on div "Icon" at bounding box center [692, 70] width 330 height 18
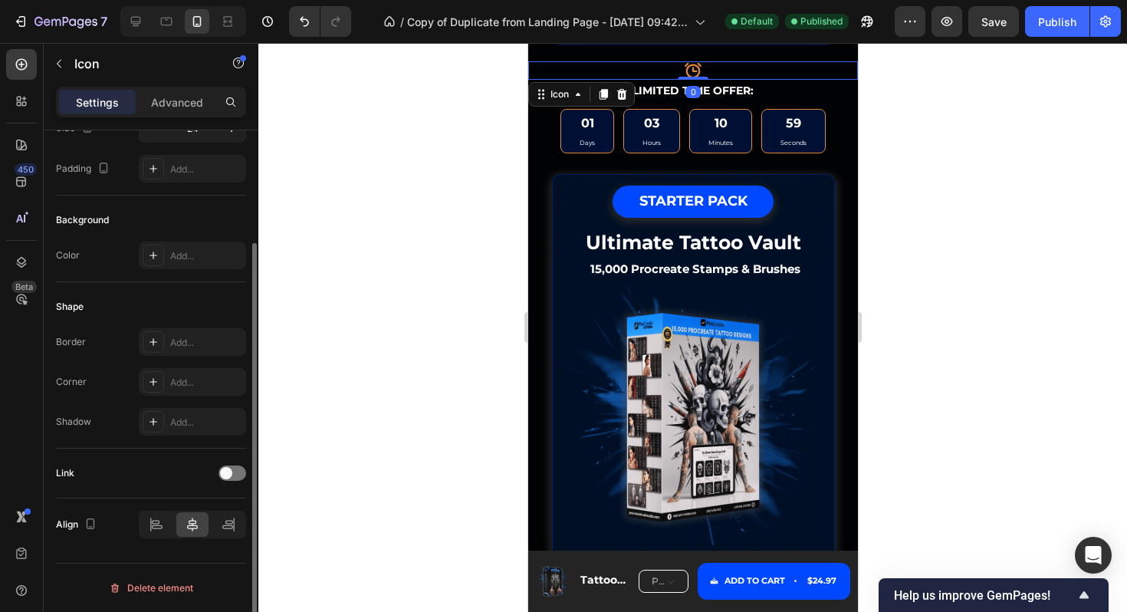
scroll to position [0, 0]
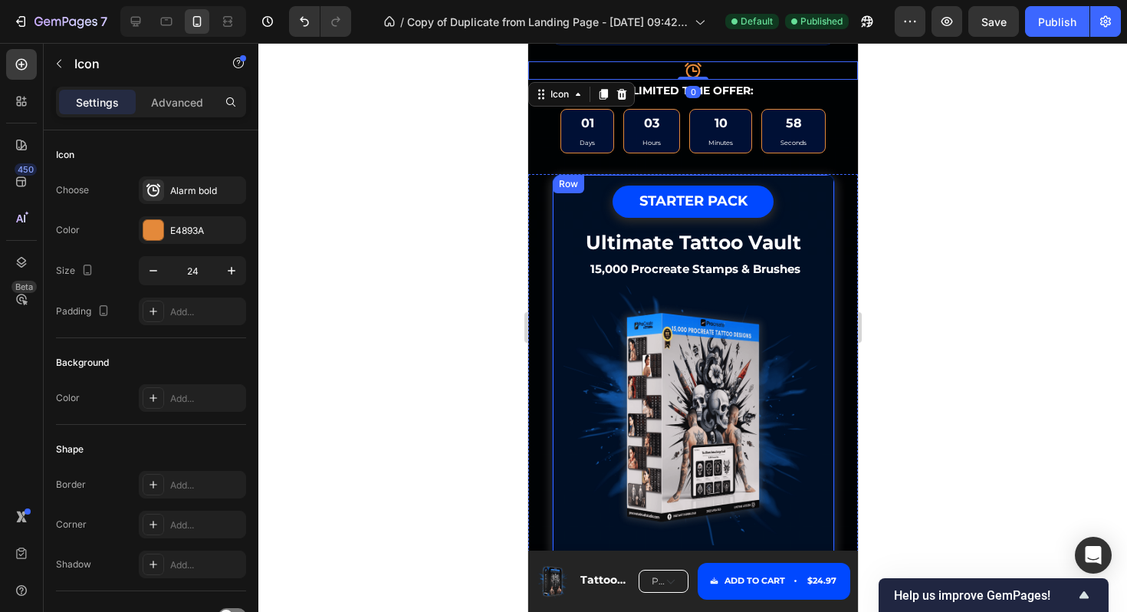
click at [564, 186] on div "Product" at bounding box center [587, 176] width 48 height 18
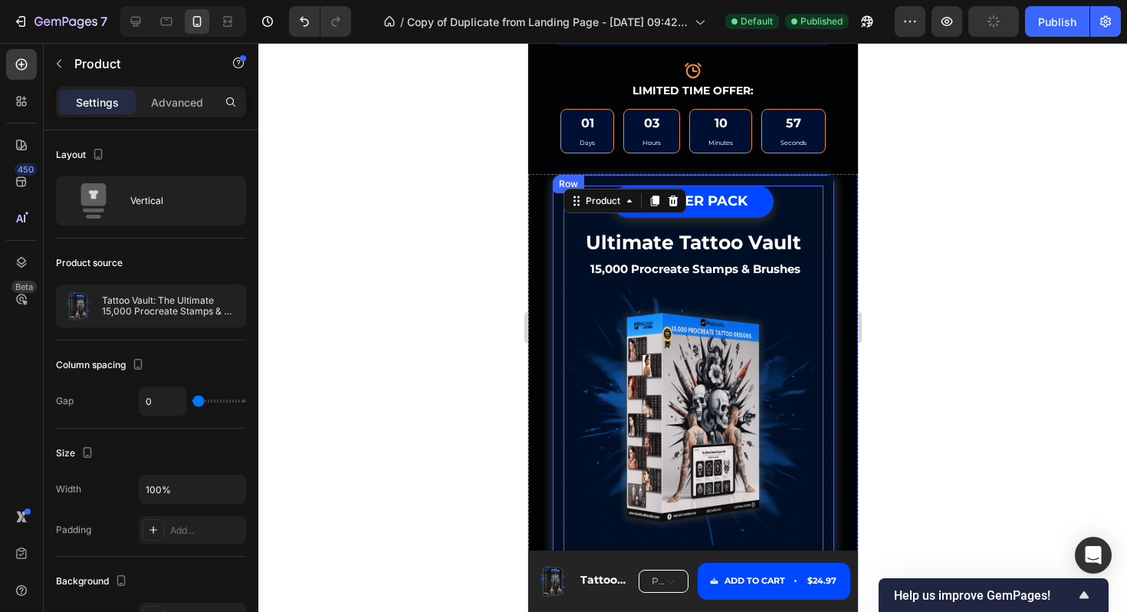
click at [557, 182] on div "Row" at bounding box center [567, 184] width 25 height 14
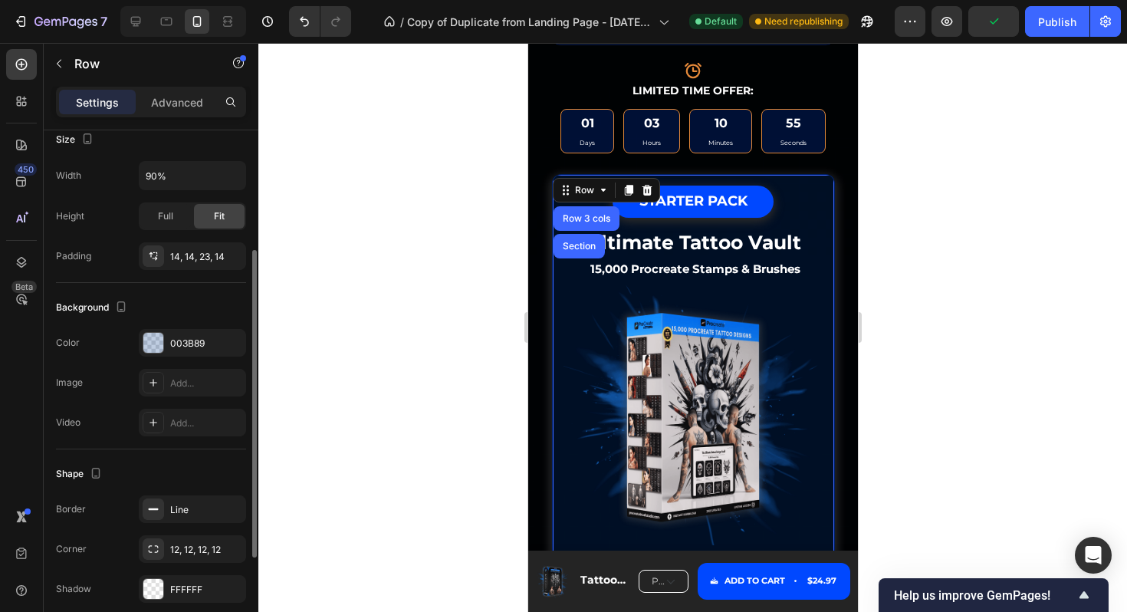
scroll to position [370, 0]
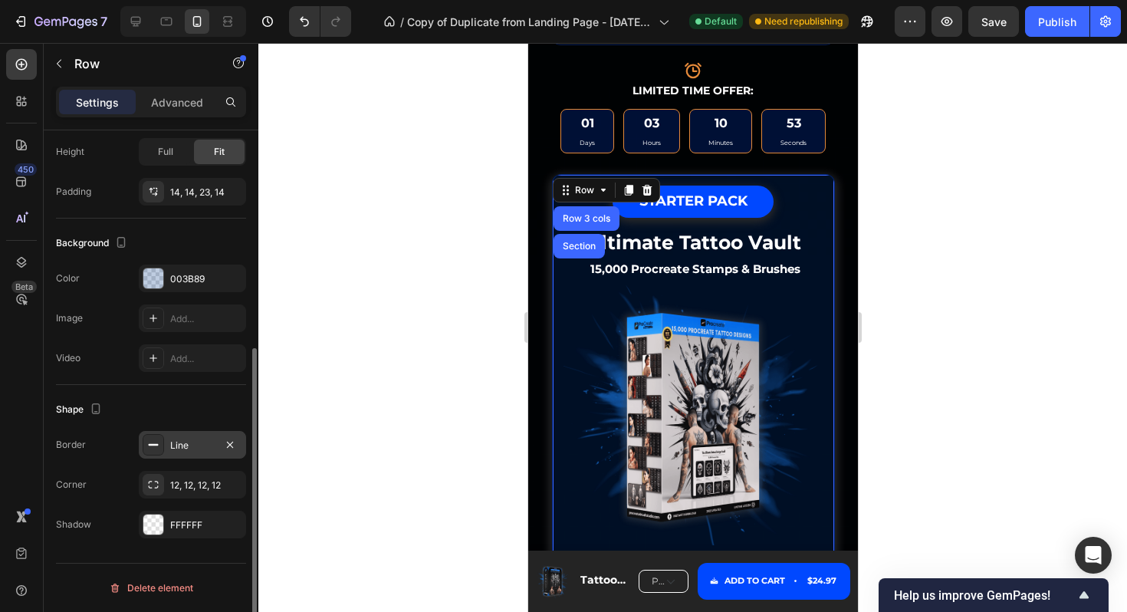
click at [169, 444] on div "Line" at bounding box center [192, 445] width 107 height 28
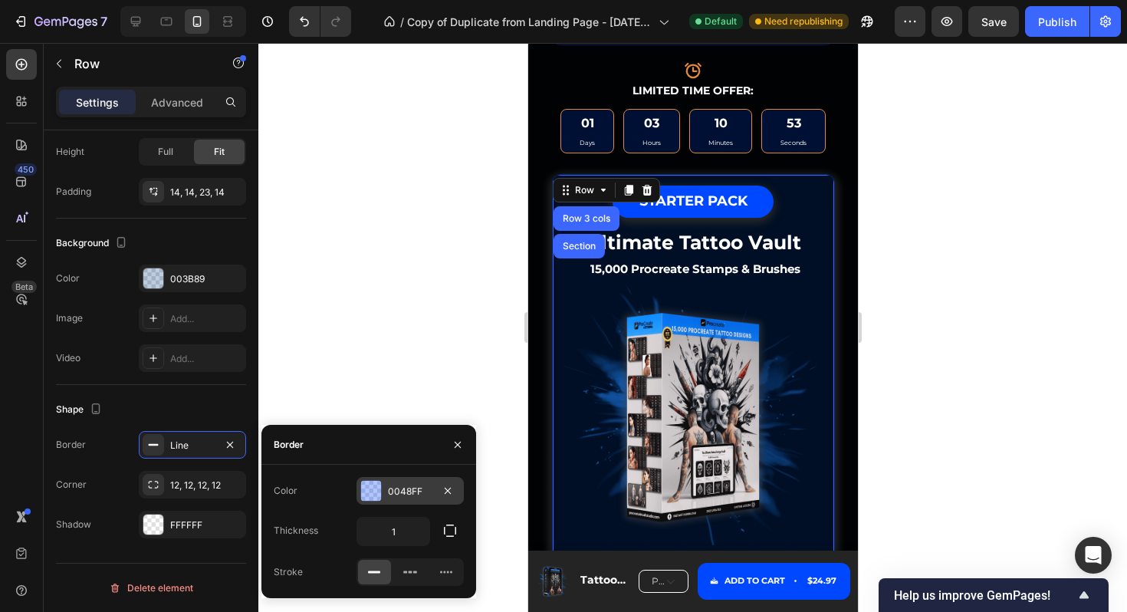
click at [376, 485] on div at bounding box center [371, 491] width 20 height 20
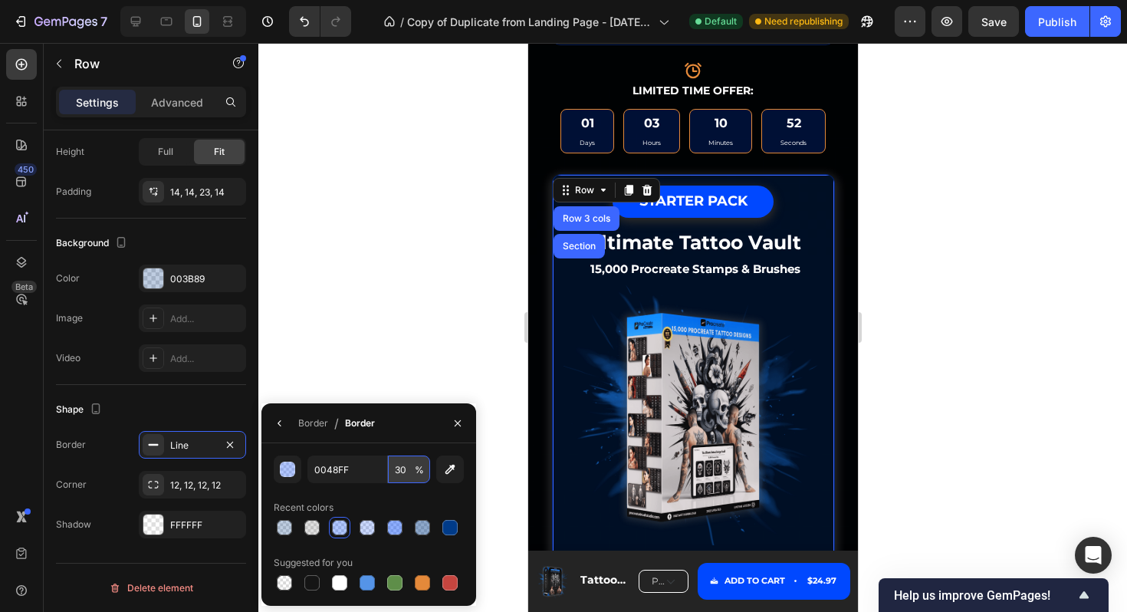
click at [403, 471] on input "30" at bounding box center [409, 469] width 42 height 28
type input "45"
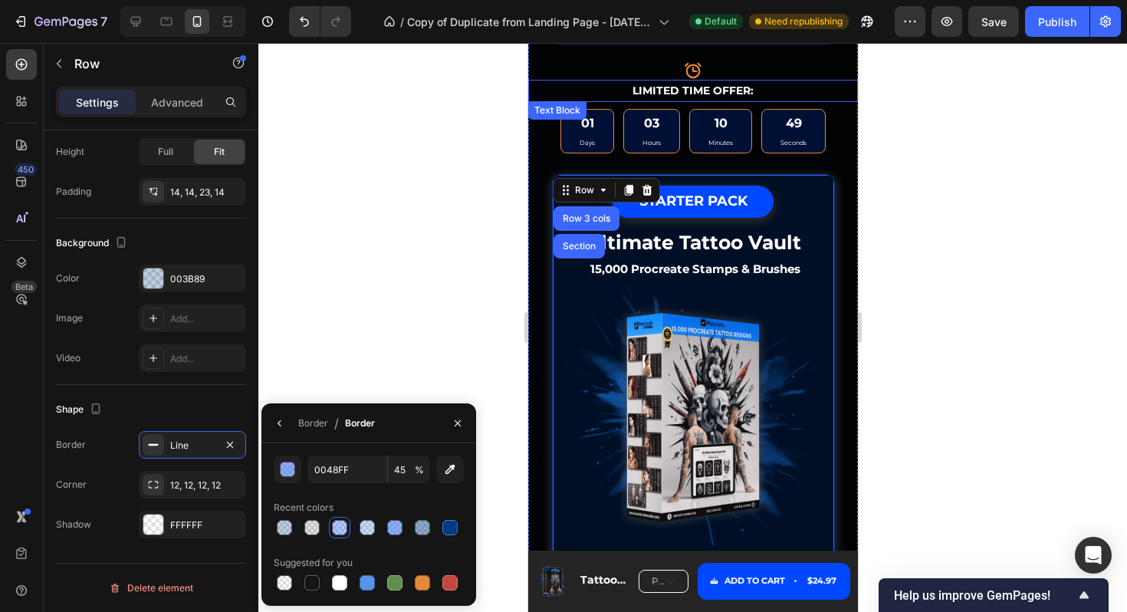
click at [599, 79] on div "Icon" at bounding box center [692, 70] width 330 height 18
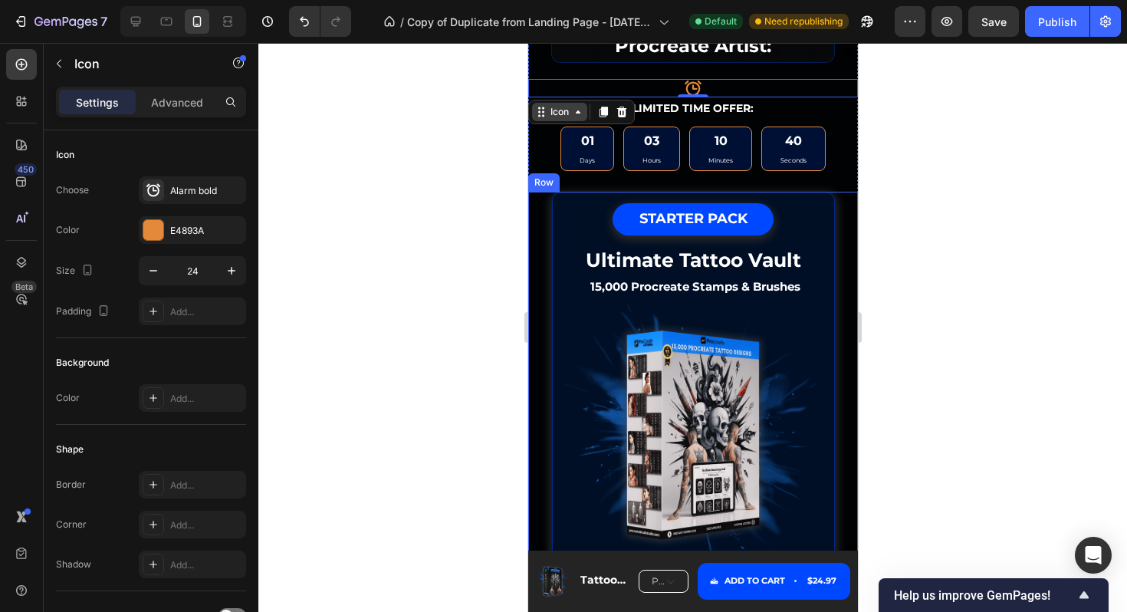
scroll to position [5797, 0]
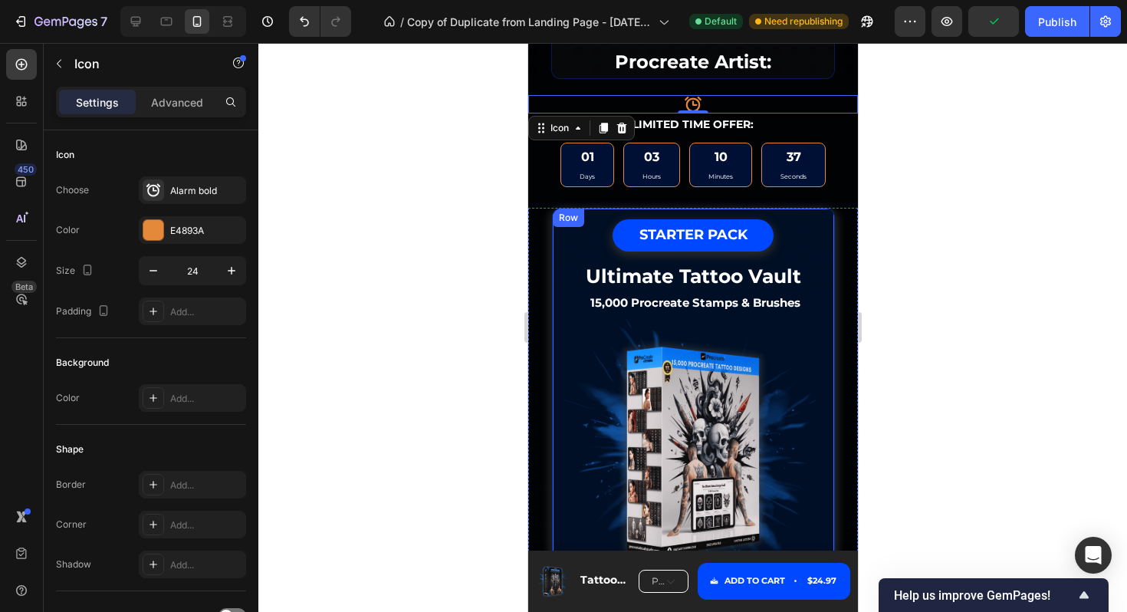
click at [567, 215] on div "Row" at bounding box center [567, 218] width 25 height 14
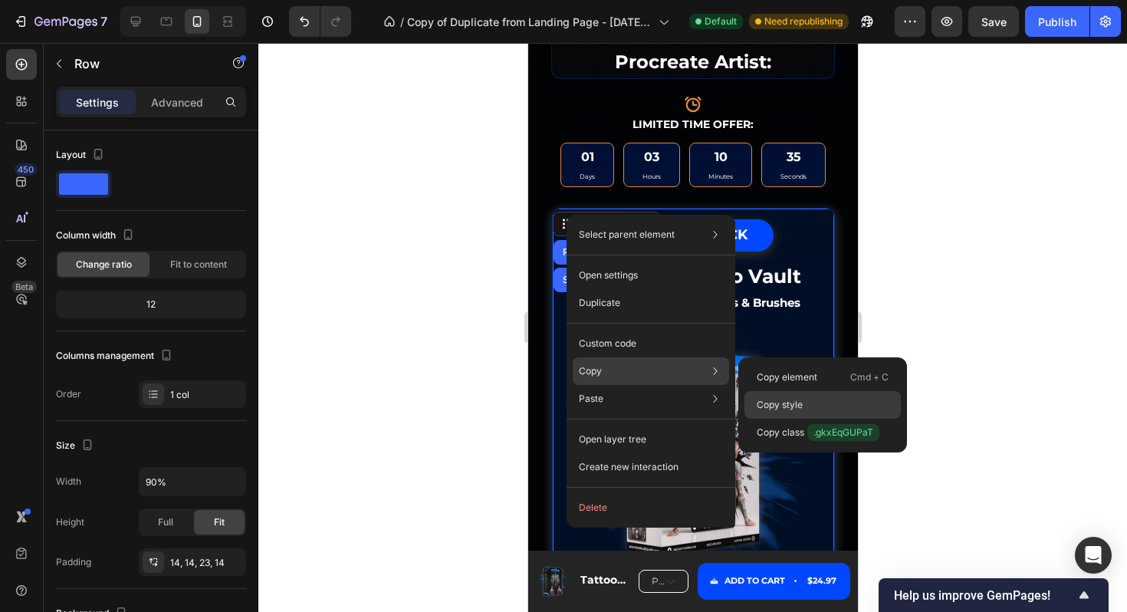
click at [778, 399] on p "Copy style" at bounding box center [780, 405] width 46 height 14
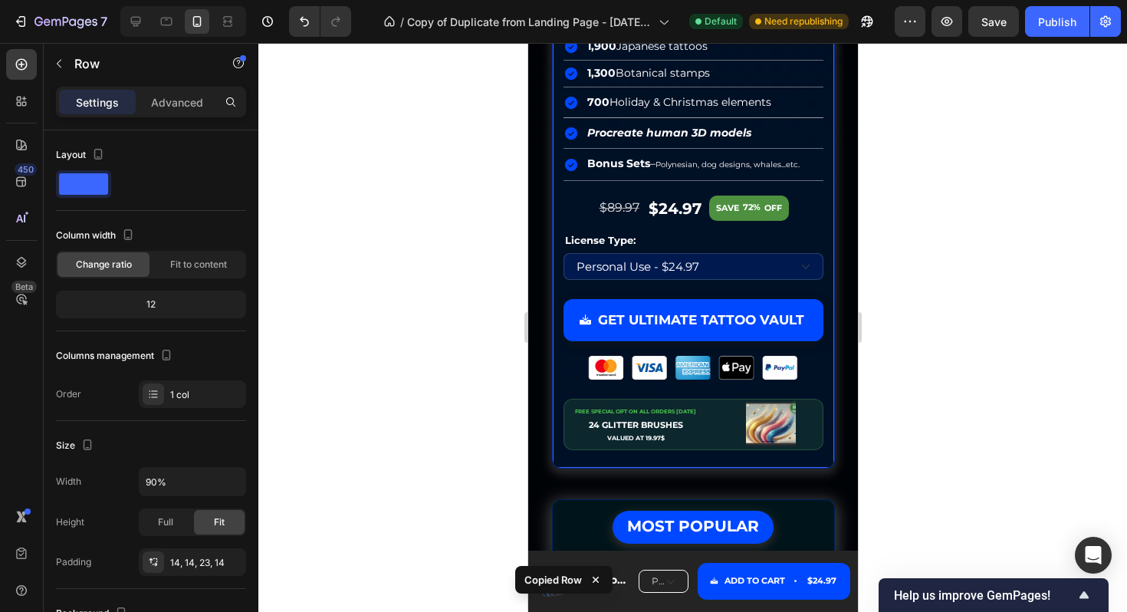
scroll to position [6561, 0]
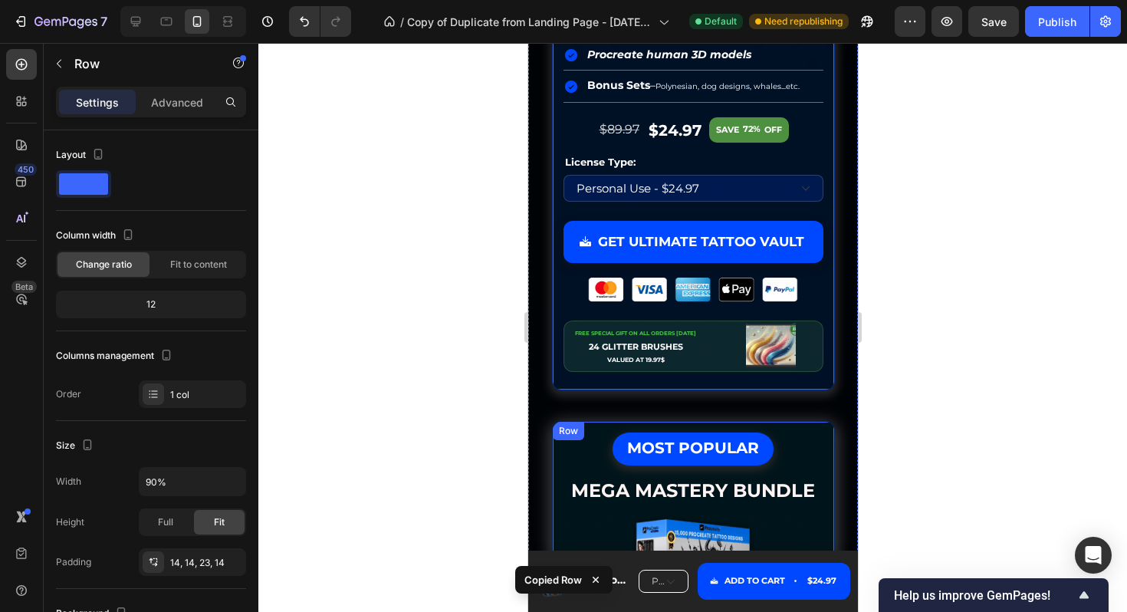
click at [570, 424] on div "Row" at bounding box center [567, 431] width 25 height 14
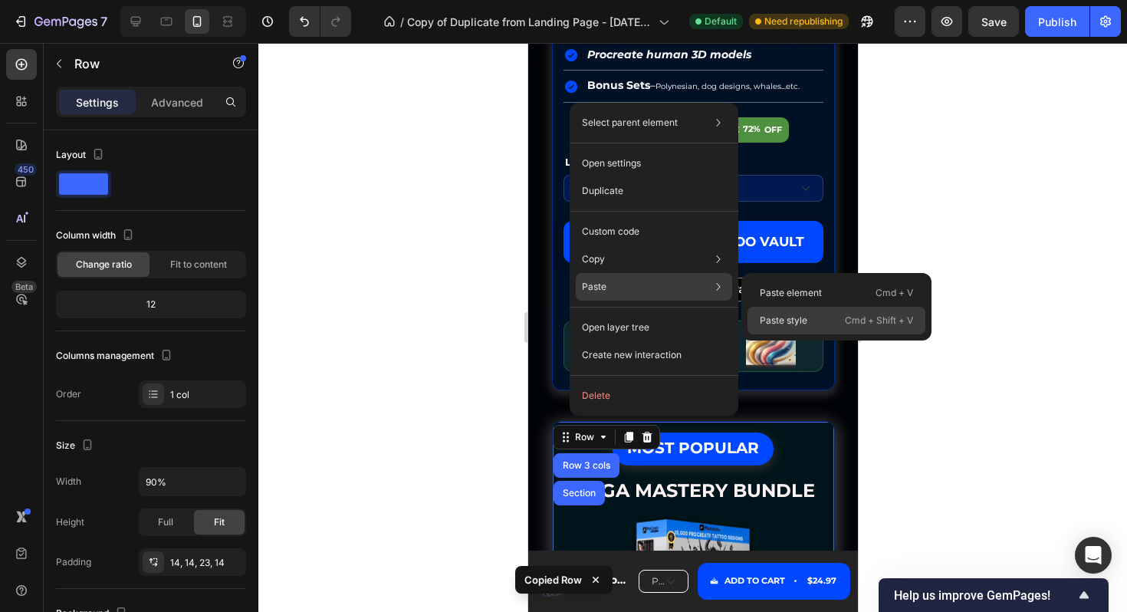
click at [796, 319] on p "Paste style" at bounding box center [784, 321] width 48 height 14
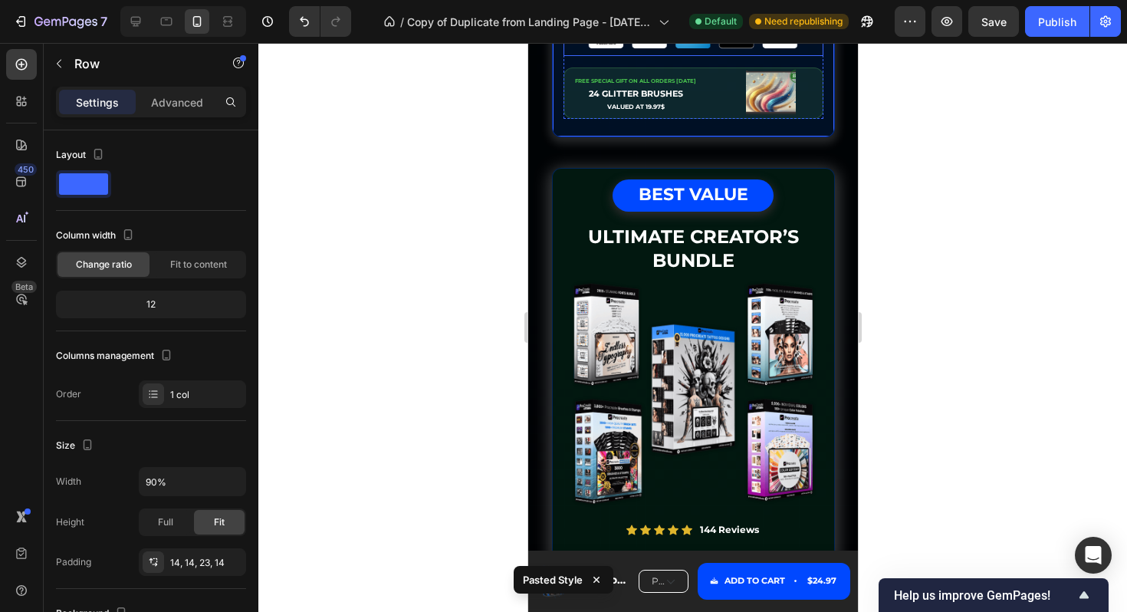
scroll to position [7777, 0]
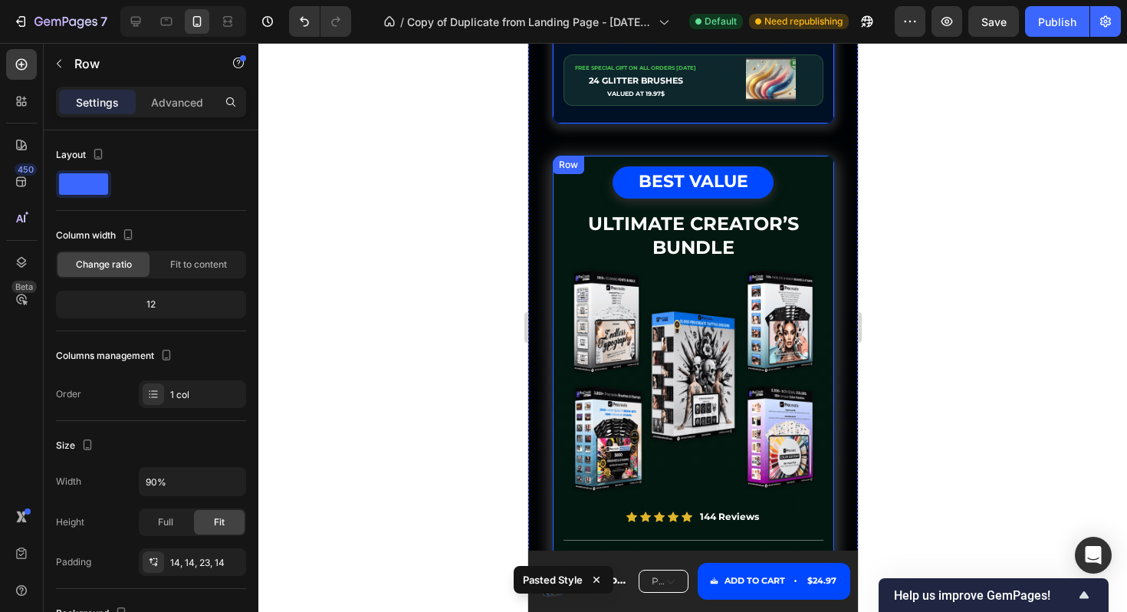
click at [568, 158] on div "Row" at bounding box center [567, 165] width 25 height 14
click at [568, 162] on div "Row" at bounding box center [584, 171] width 56 height 18
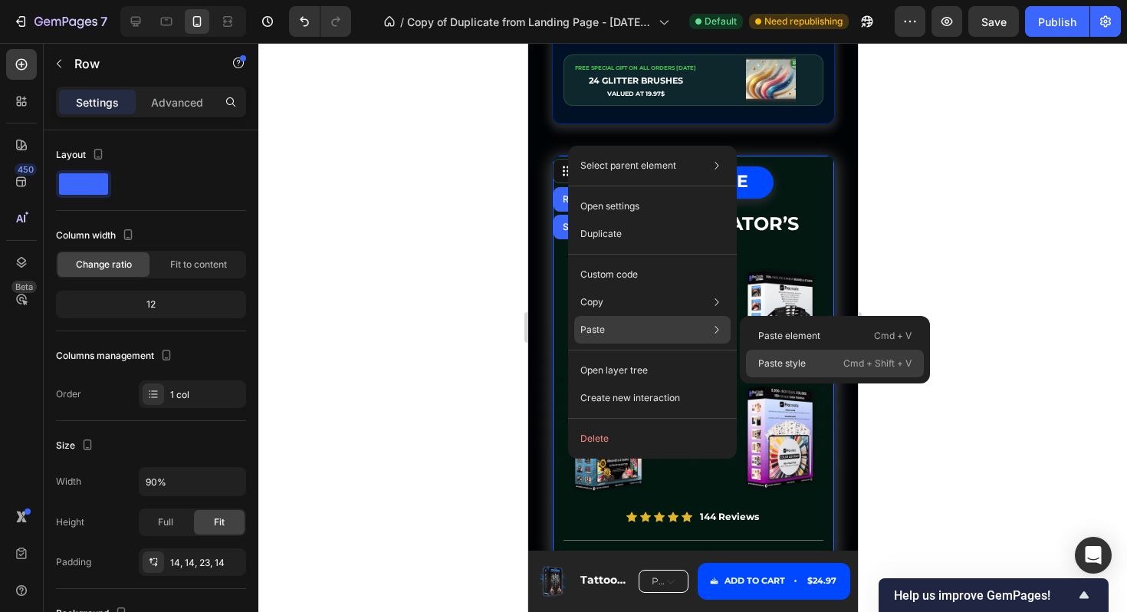
click at [774, 363] on p "Paste style" at bounding box center [782, 364] width 48 height 14
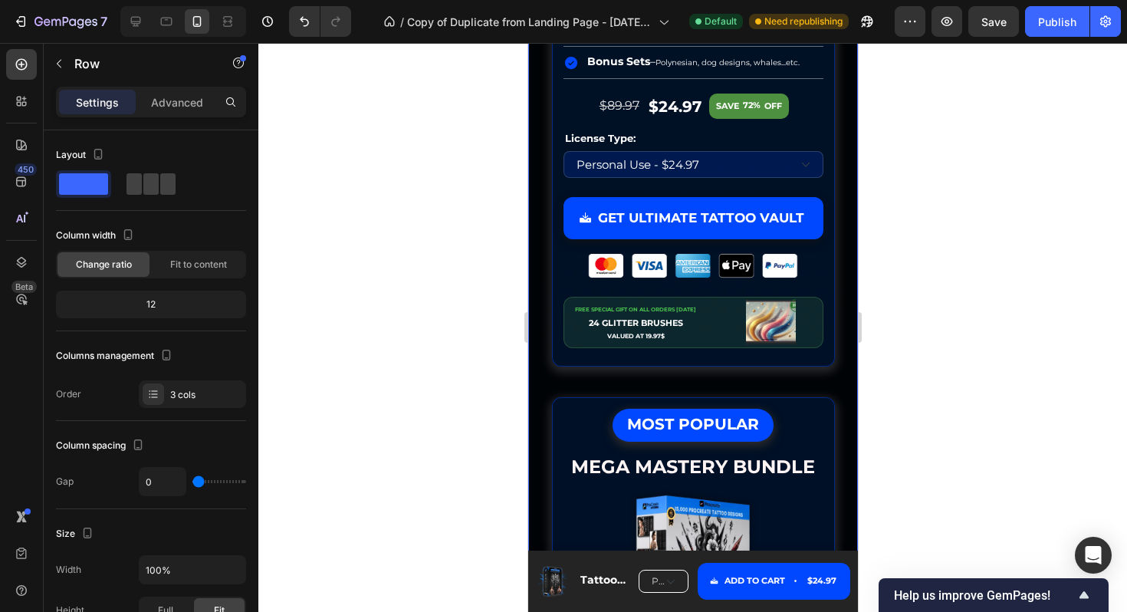
scroll to position [6575, 0]
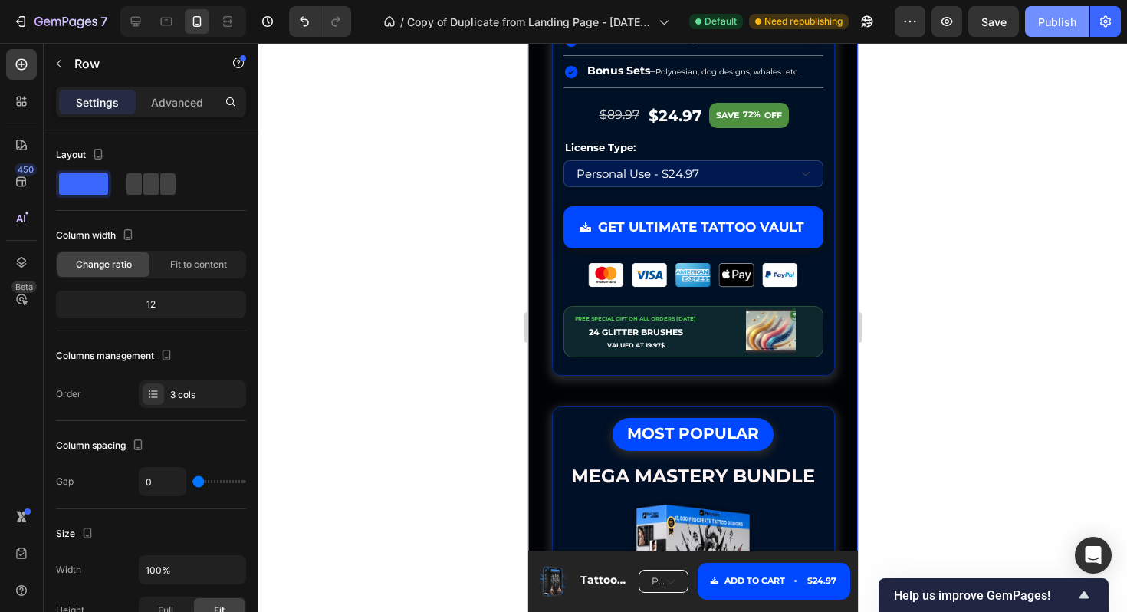
click at [1052, 22] on div "Publish" at bounding box center [1057, 22] width 38 height 16
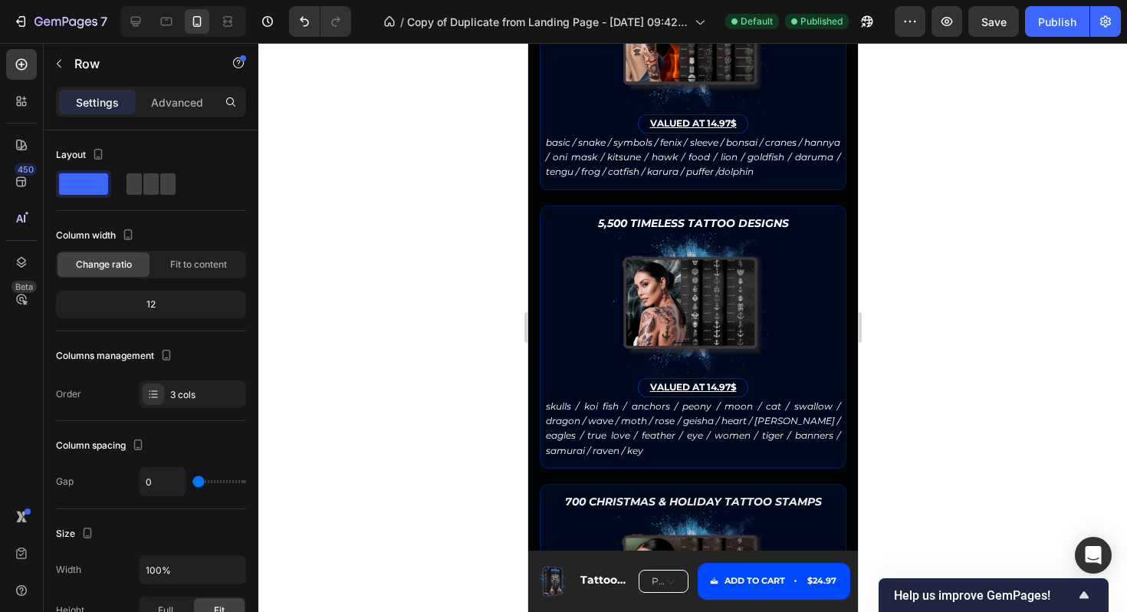
scroll to position [2733, 0]
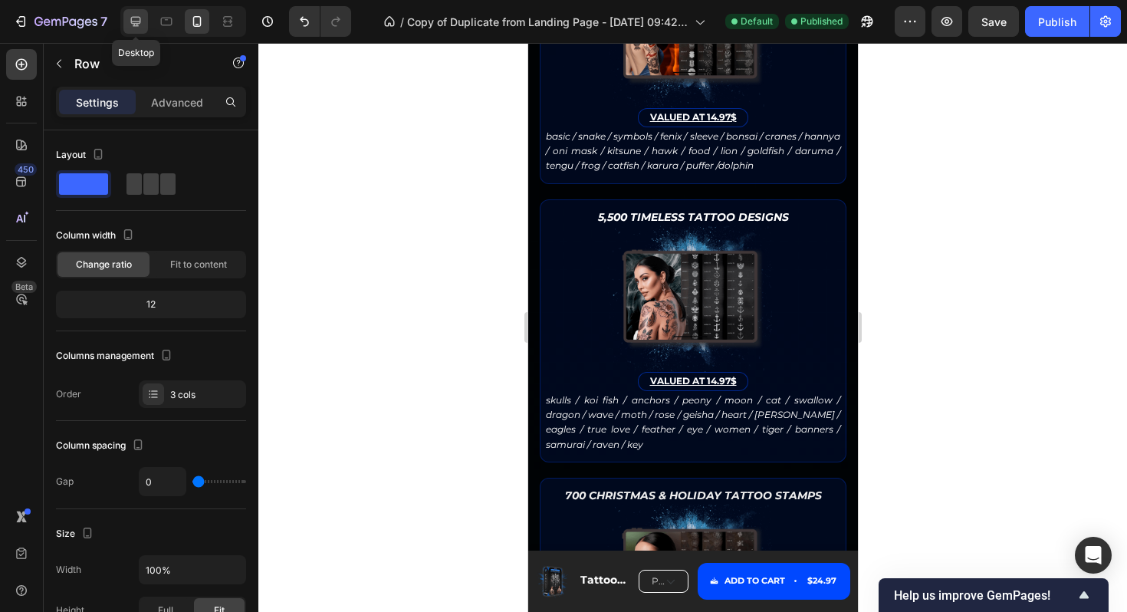
click at [136, 13] on div at bounding box center [135, 21] width 25 height 25
type input "30"
type input "1200"
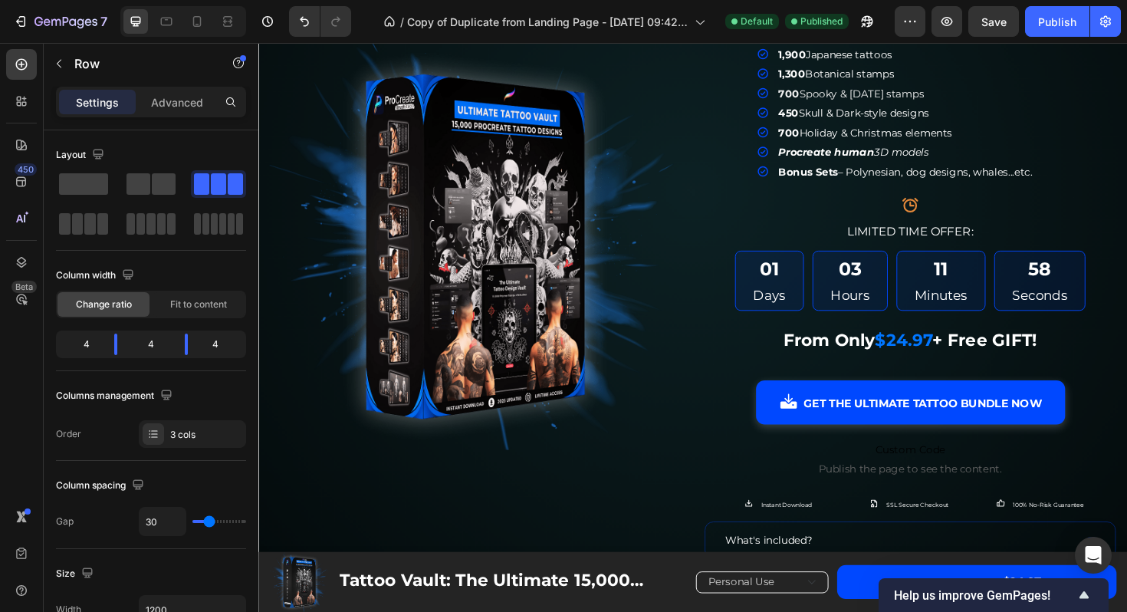
scroll to position [370, 0]
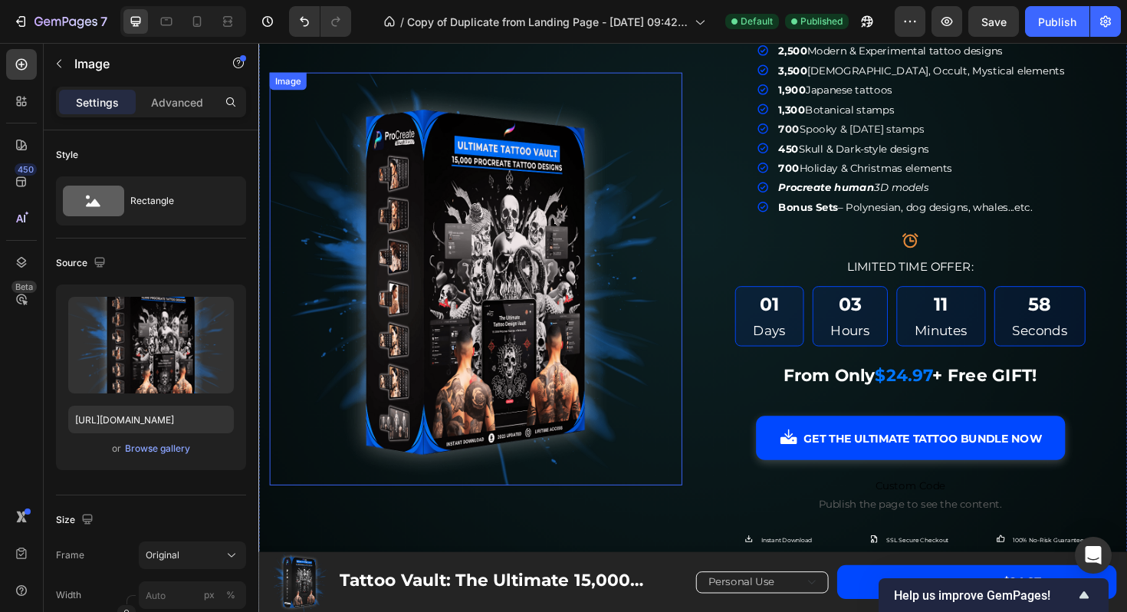
click at [530, 267] on img at bounding box center [488, 292] width 437 height 437
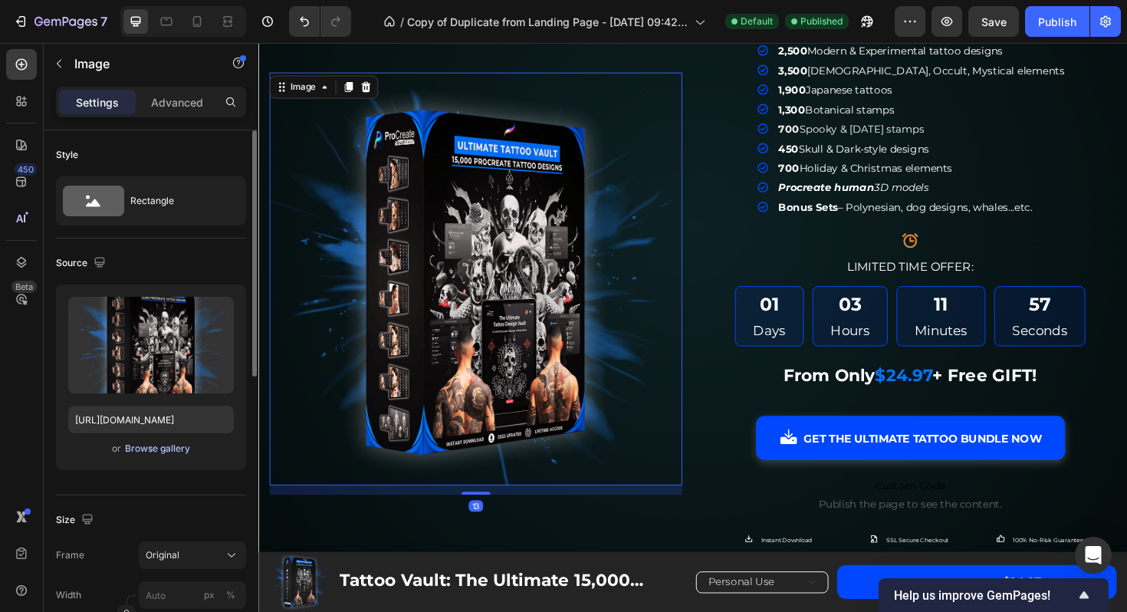
click at [157, 449] on div "Browse gallery" at bounding box center [157, 449] width 65 height 14
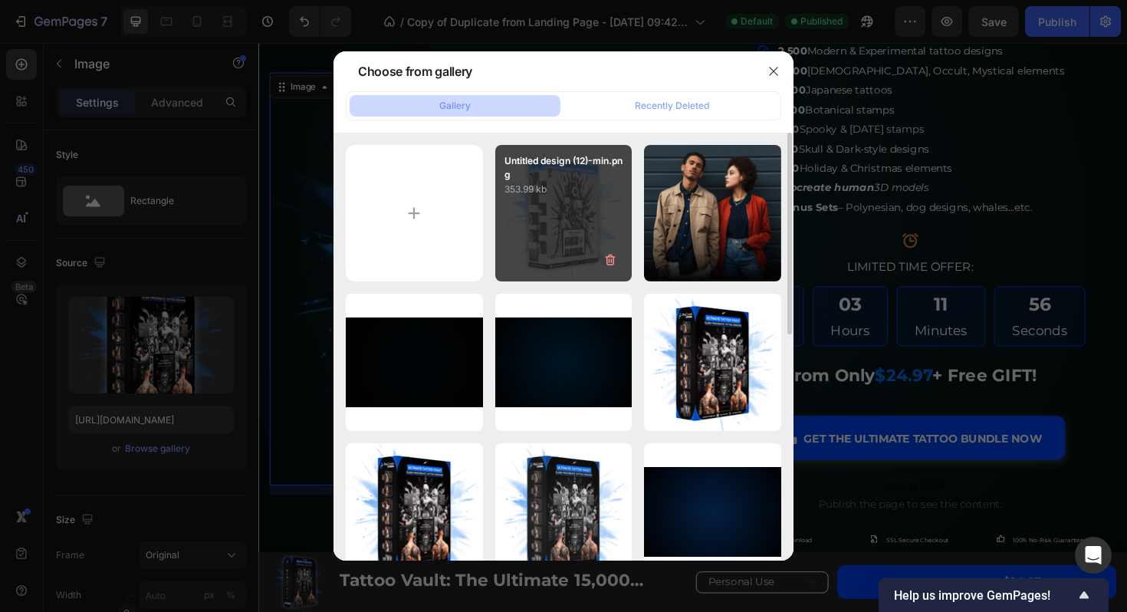
click at [564, 199] on div "Untitled design (12)-min.png 353.99 kb" at bounding box center [563, 213] width 137 height 137
type input "[URL][DOMAIN_NAME]"
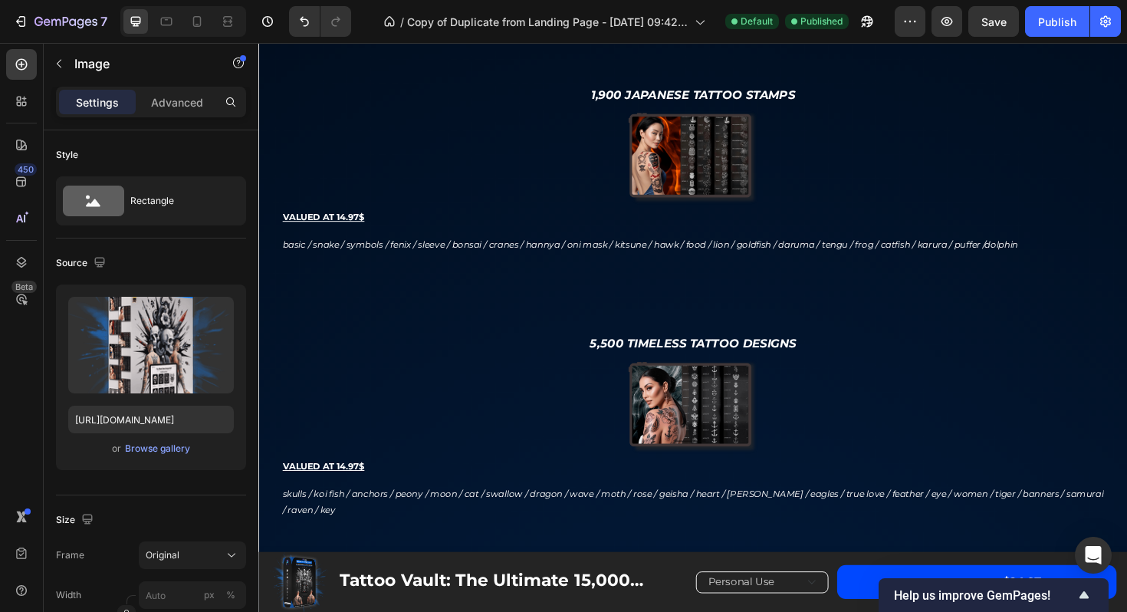
scroll to position [2060, 0]
click at [728, 27] on img at bounding box center [718, 27] width 897 height 0
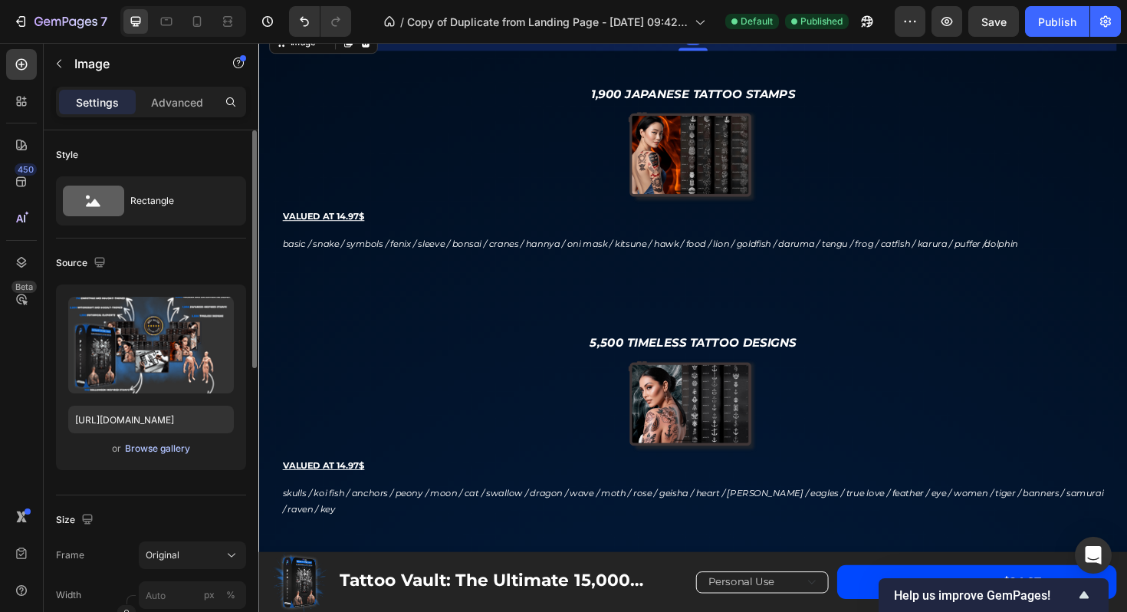
click at [164, 452] on div "Browse gallery" at bounding box center [157, 449] width 65 height 14
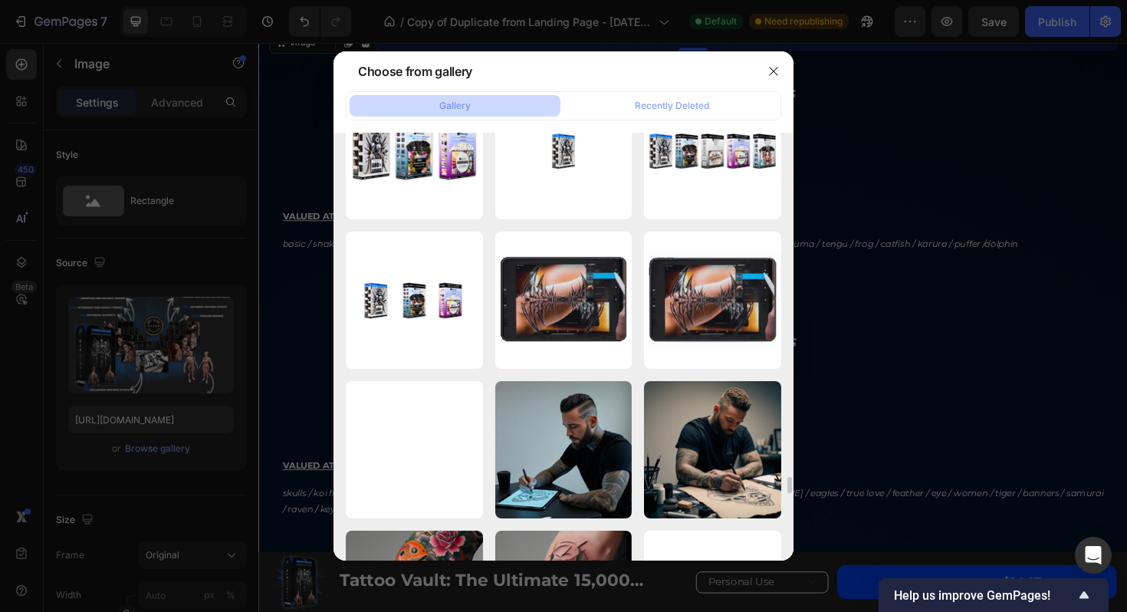
scroll to position [8721, 0]
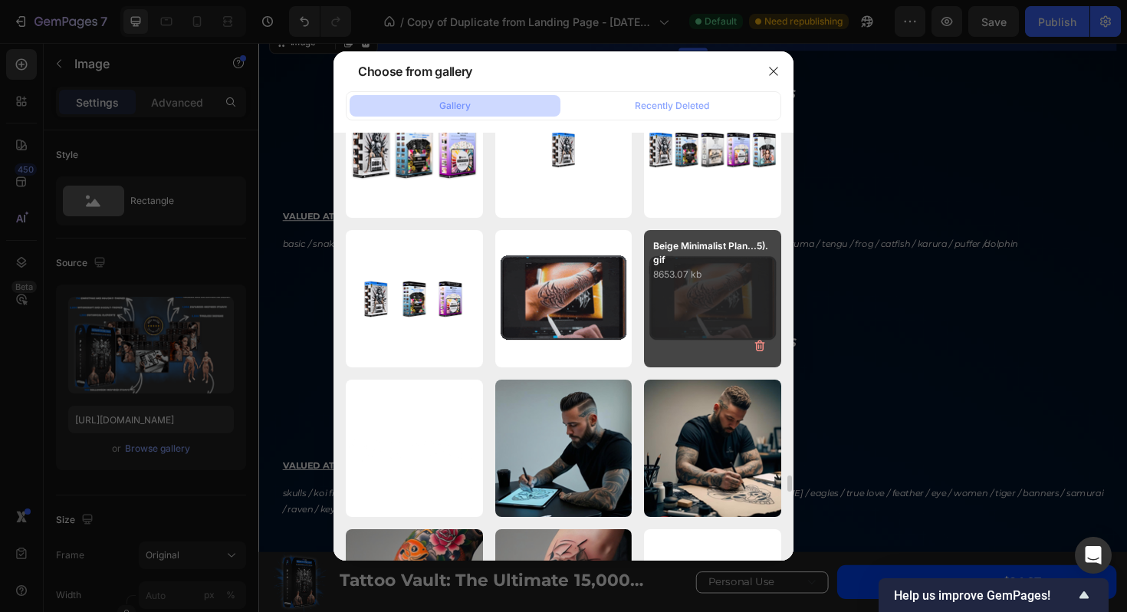
click at [689, 306] on div "Beige Minimalist Plan...5).gif 8653.07 kb" at bounding box center [712, 298] width 137 height 137
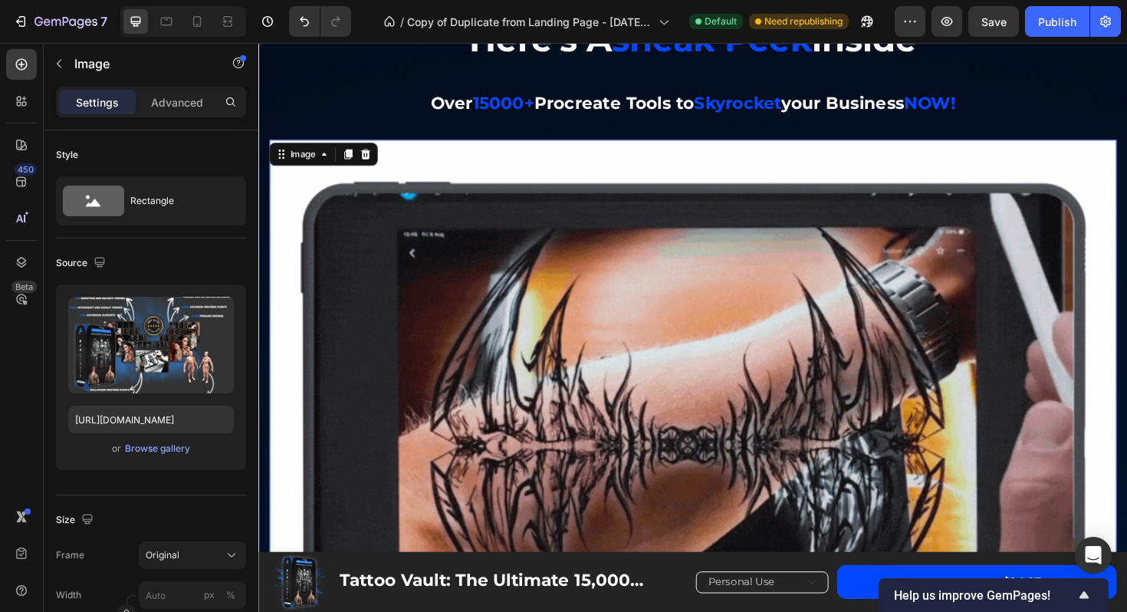
scroll to position [2092, 0]
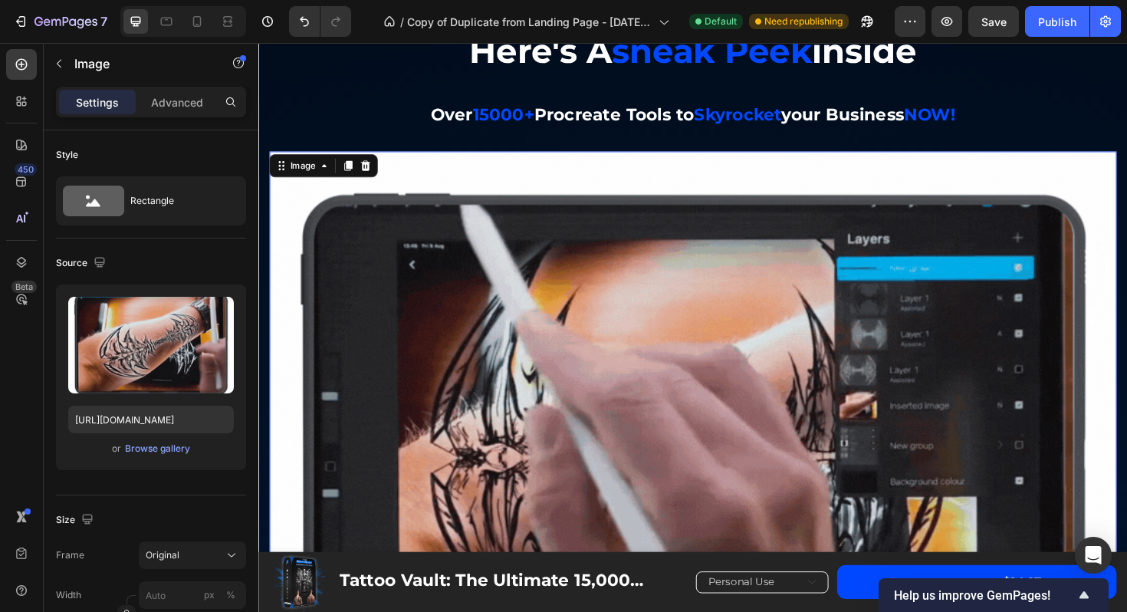
click at [540, 277] on img at bounding box center [718, 485] width 897 height 655
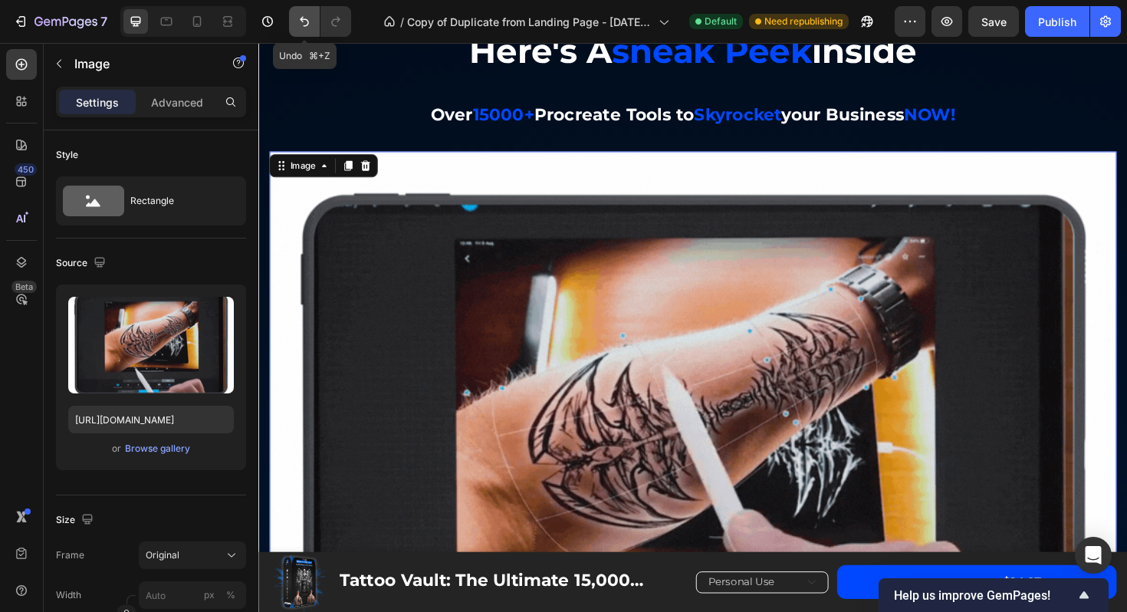
click at [300, 25] on icon "Undo/Redo" at bounding box center [304, 21] width 15 height 15
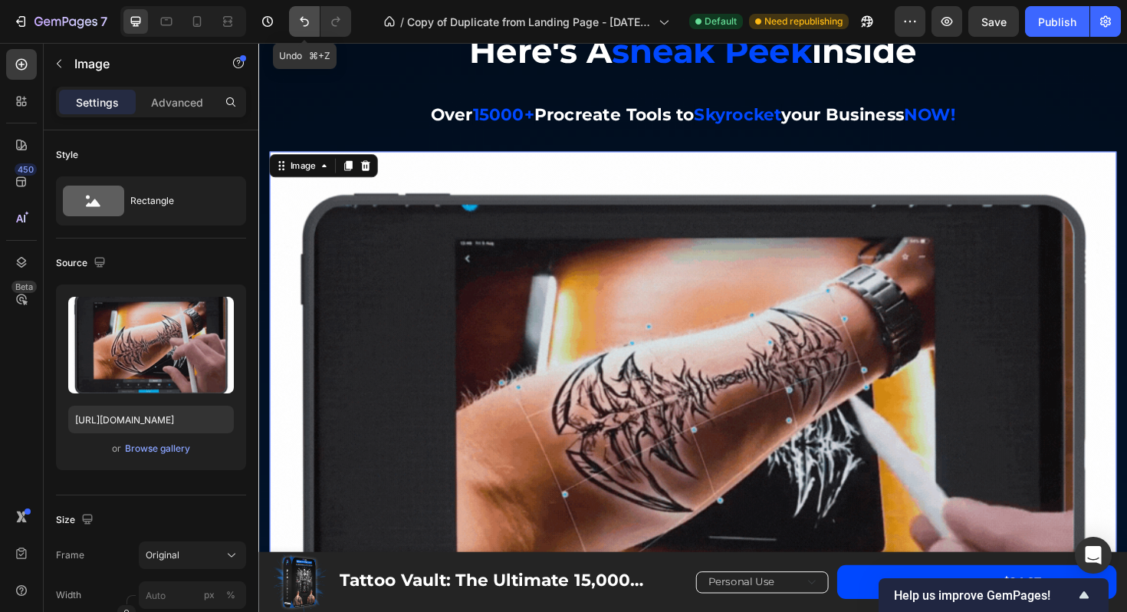
type input "https://cdn.shopify.com/s/files/1/0932/5920/2889/files/gempages_569410146925544…"
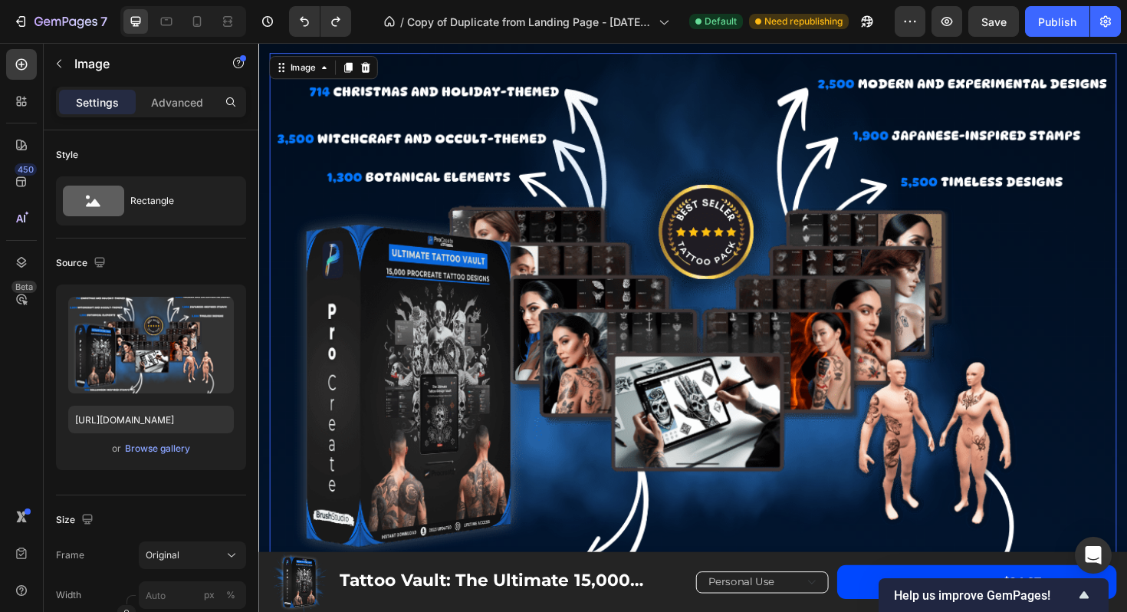
scroll to position [2204, 0]
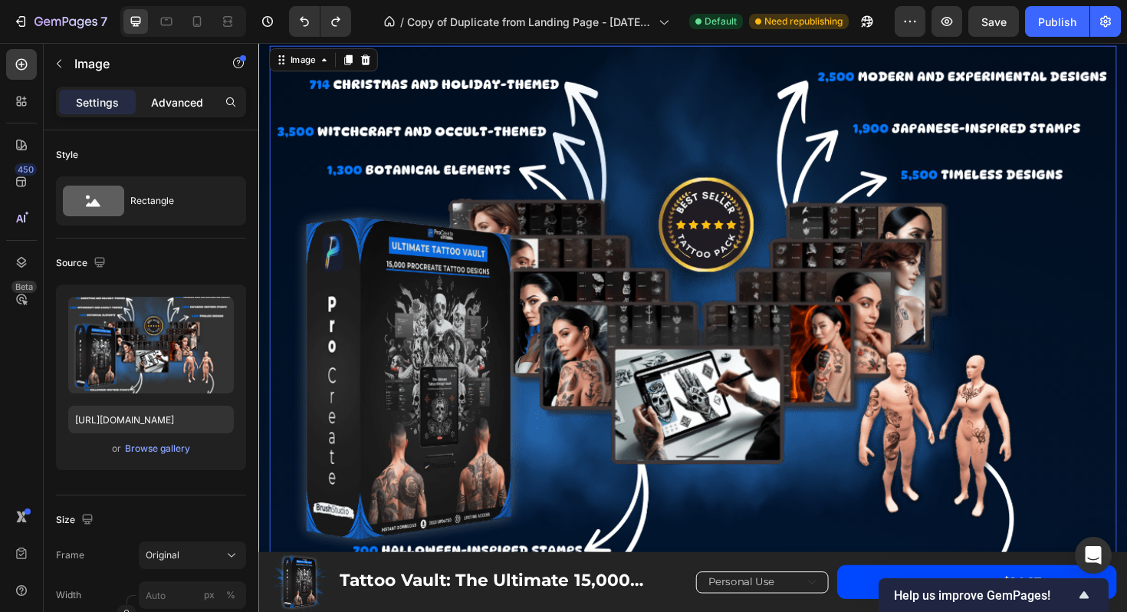
click at [176, 92] on div "Advanced" at bounding box center [177, 102] width 77 height 25
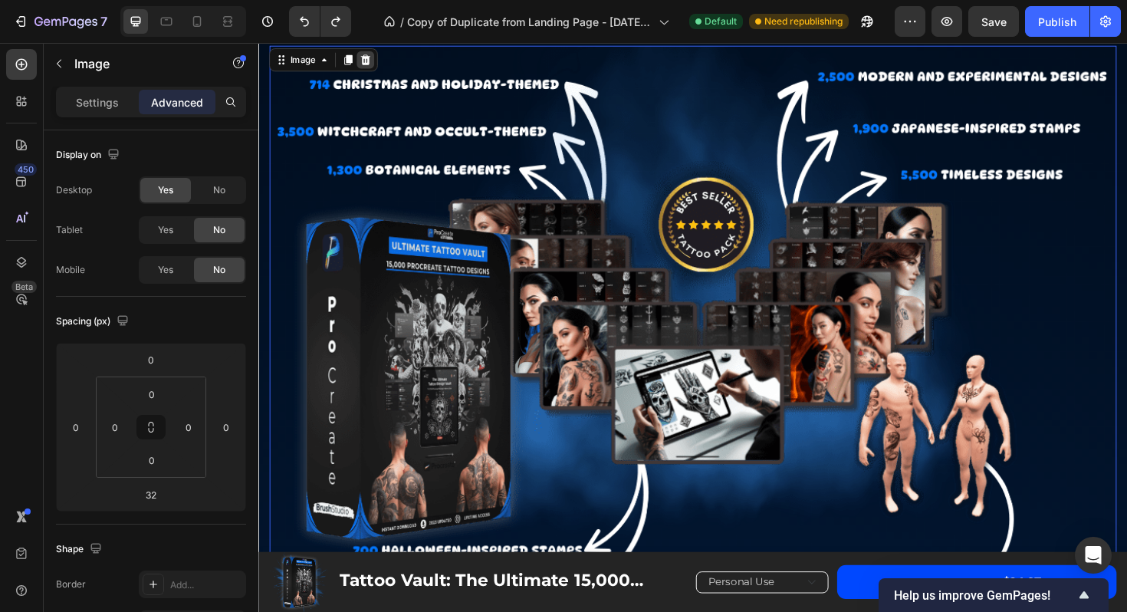
click at [375, 63] on icon at bounding box center [372, 61] width 10 height 11
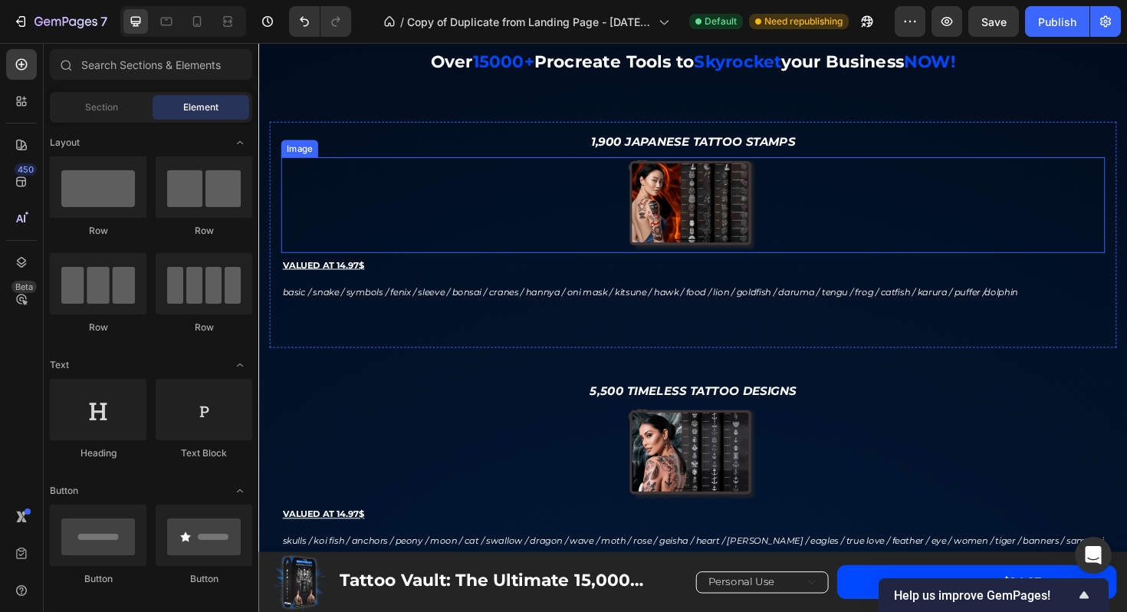
scroll to position [2002, 0]
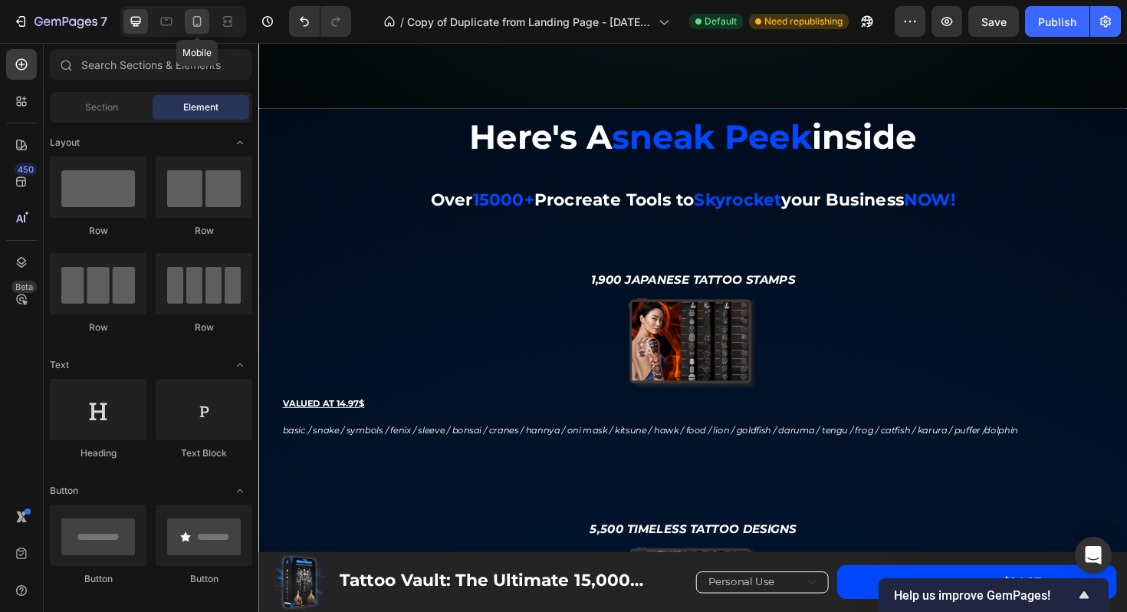
click at [202, 30] on div at bounding box center [197, 21] width 25 height 25
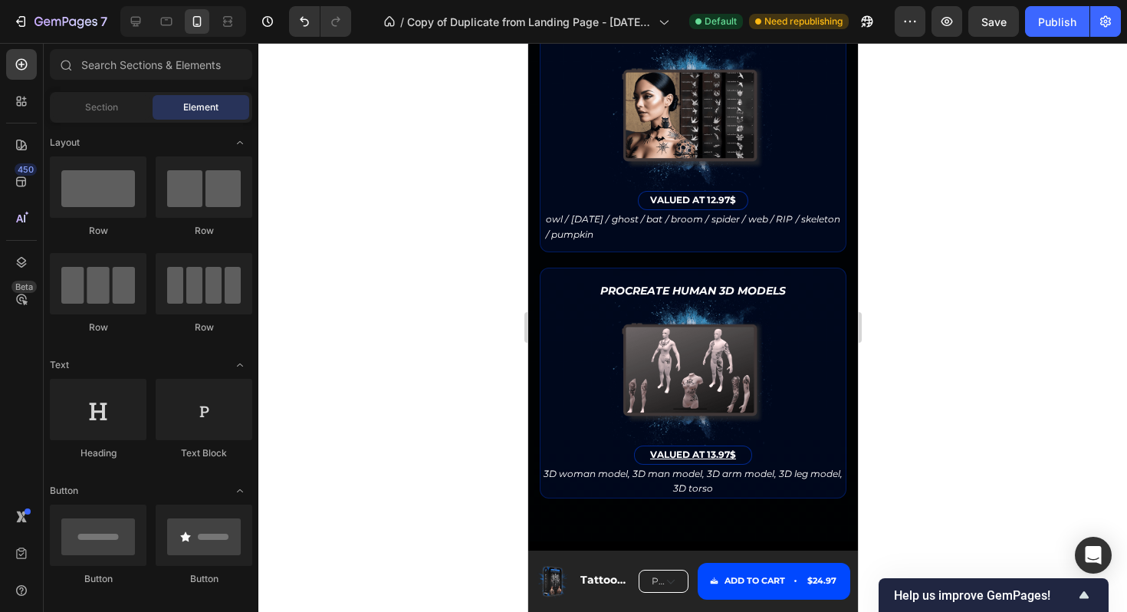
scroll to position [4491, 0]
click at [140, 15] on icon at bounding box center [135, 21] width 15 height 15
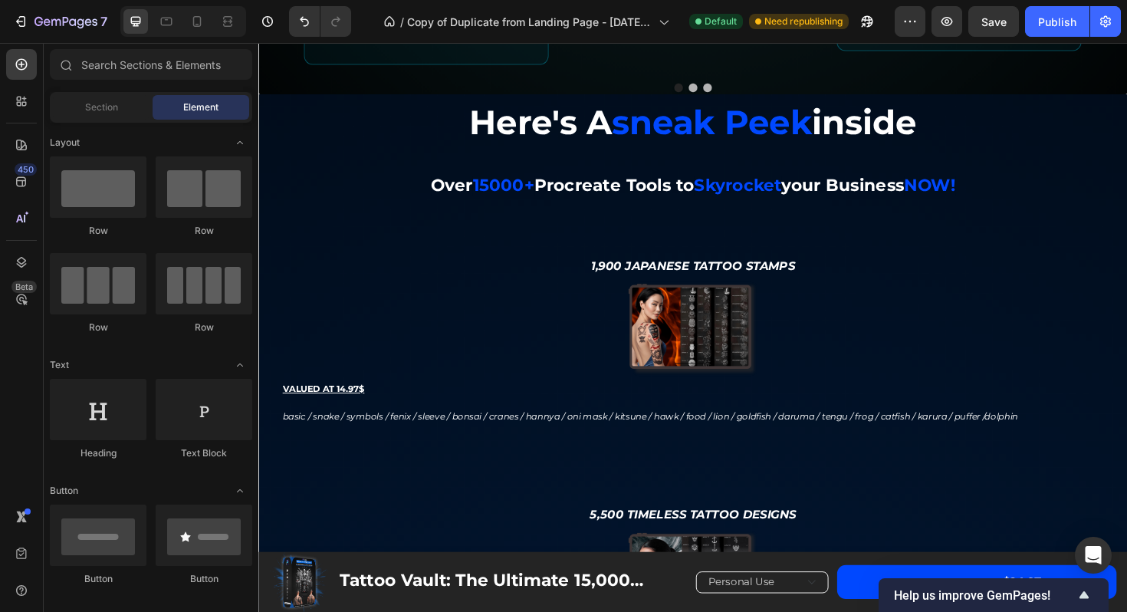
scroll to position [2430, 0]
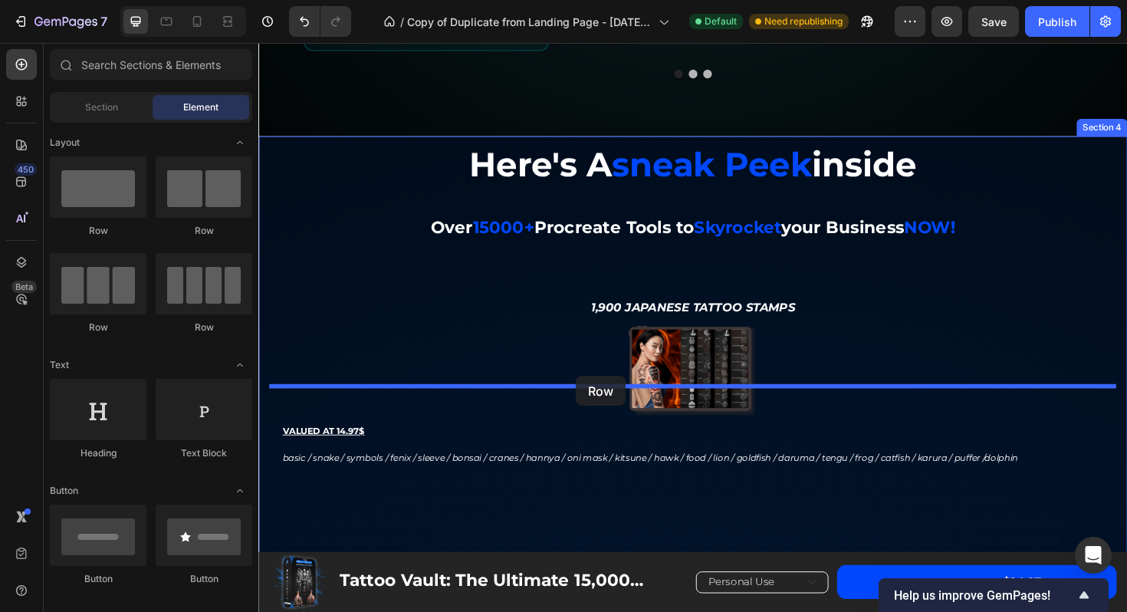
drag, startPoint x: 449, startPoint y: 241, endPoint x: 594, endPoint y: 396, distance: 212.6
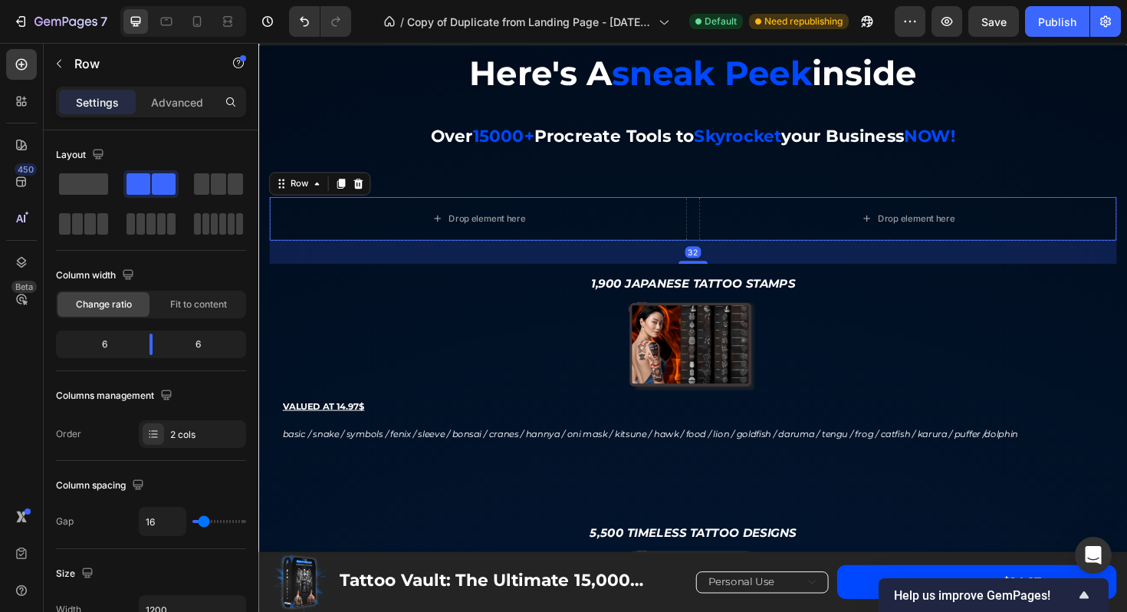
scroll to position [2682, 0]
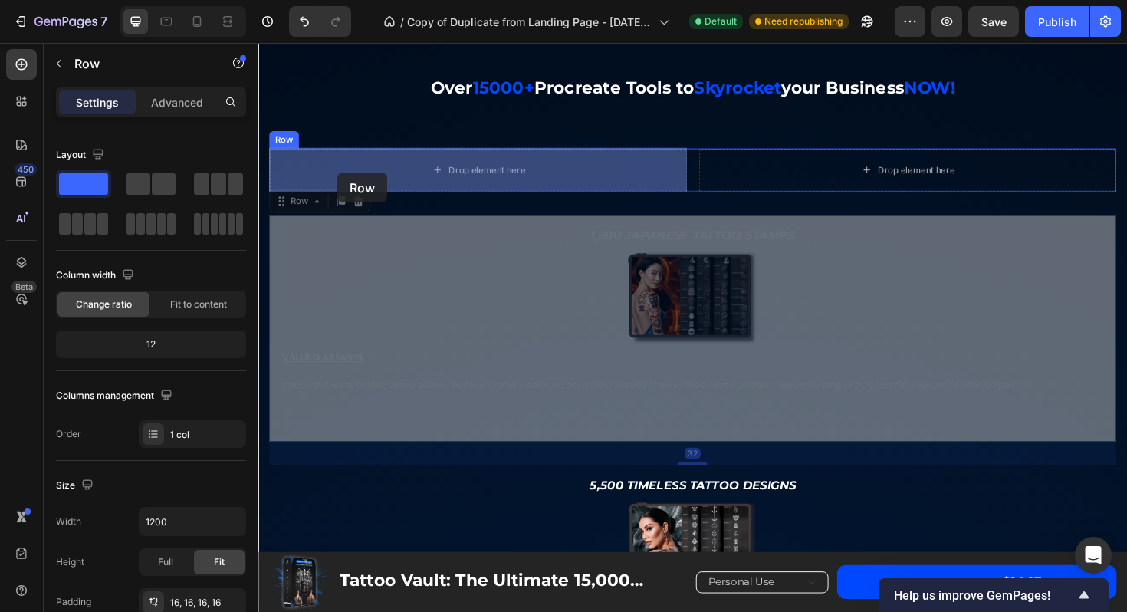
drag, startPoint x: 276, startPoint y: 238, endPoint x: 344, endPoint y: 179, distance: 89.7
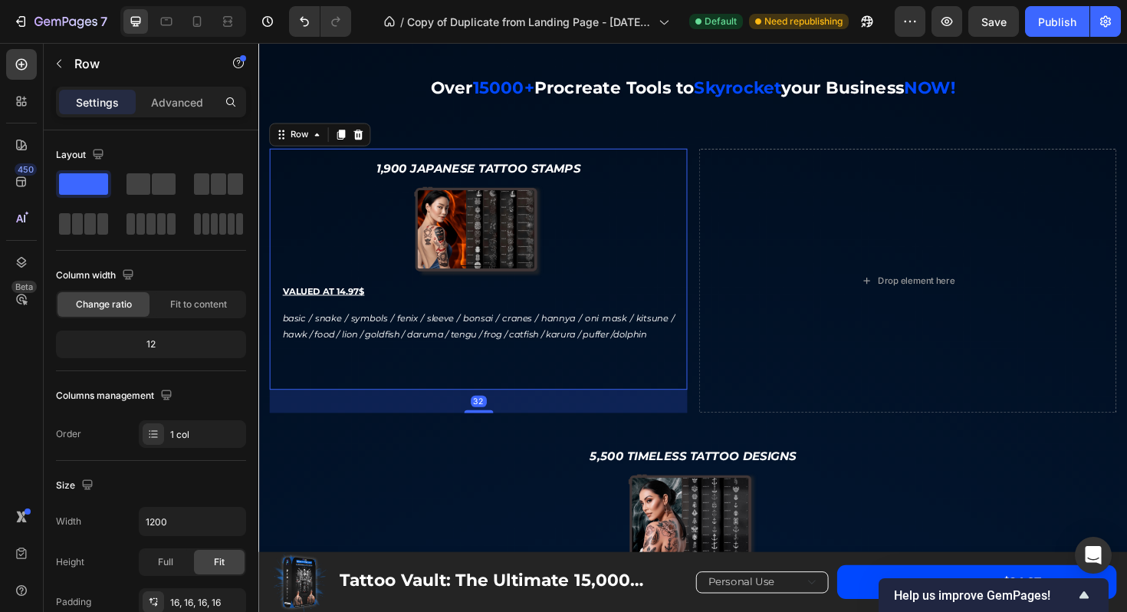
scroll to position [2783, 0]
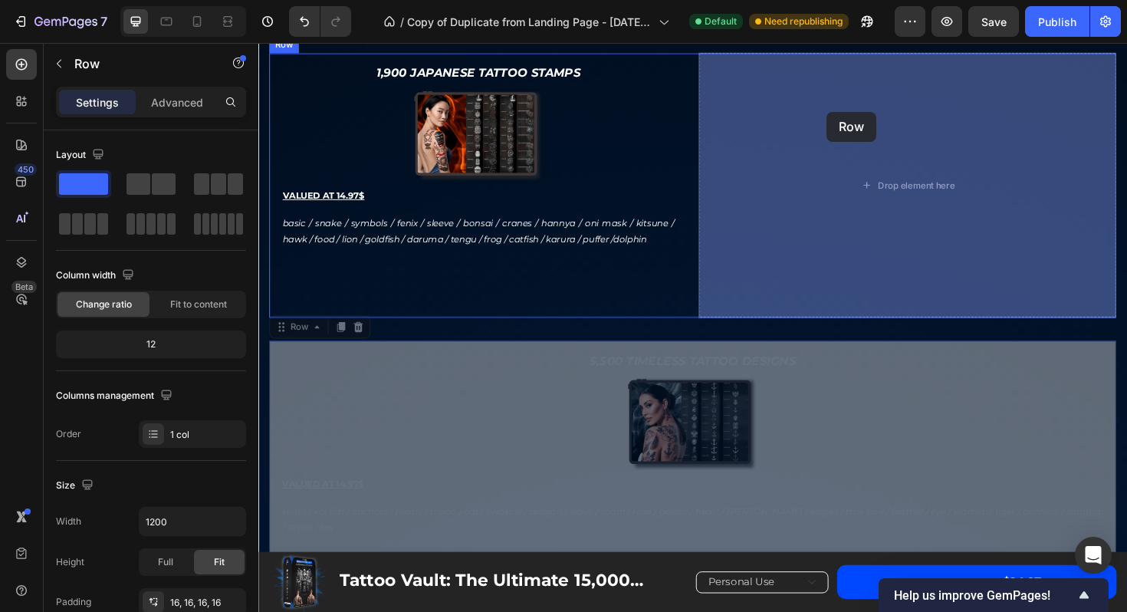
drag, startPoint x: 277, startPoint y: 373, endPoint x: 860, endPoint y: 116, distance: 637.8
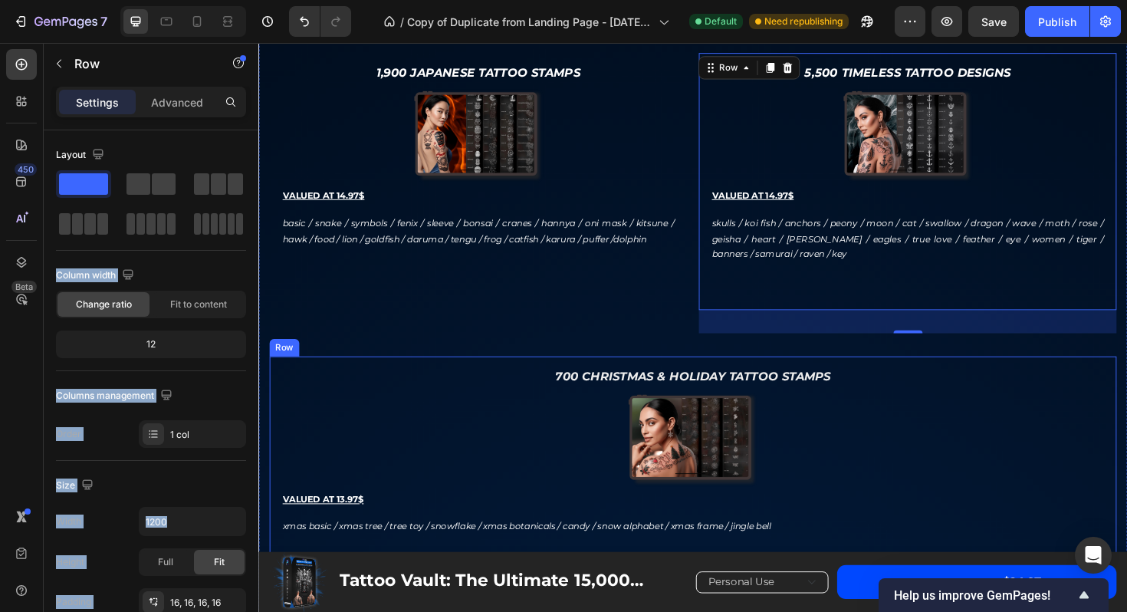
drag, startPoint x: 415, startPoint y: 225, endPoint x: 679, endPoint y: 376, distance: 304.3
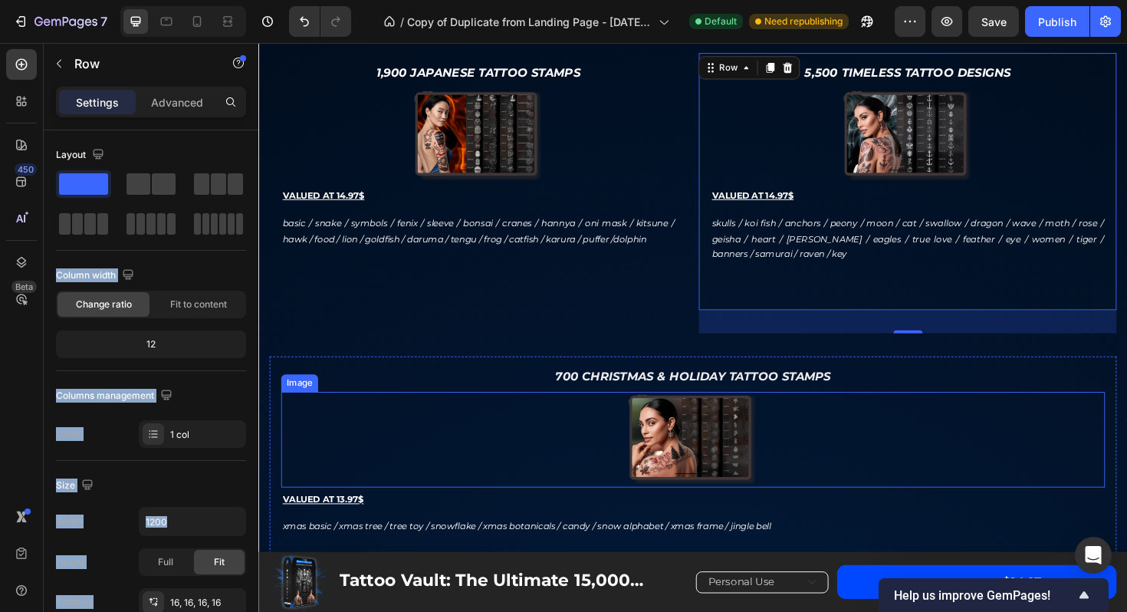
drag, startPoint x: 405, startPoint y: 226, endPoint x: 623, endPoint y: 421, distance: 292.7
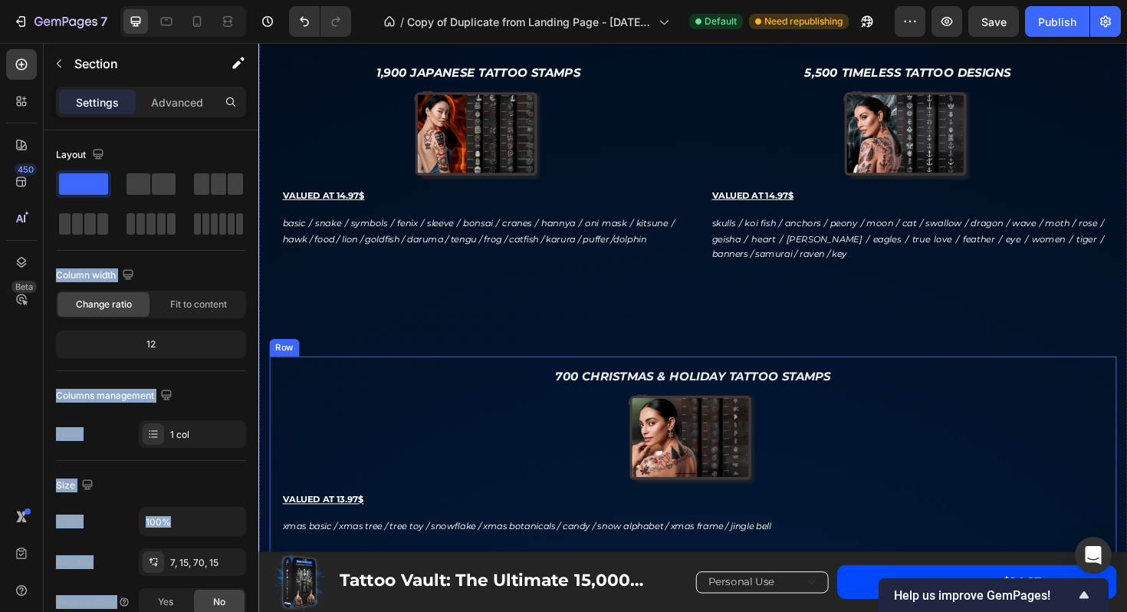
drag, startPoint x: 407, startPoint y: 224, endPoint x: 583, endPoint y: 387, distance: 240.3
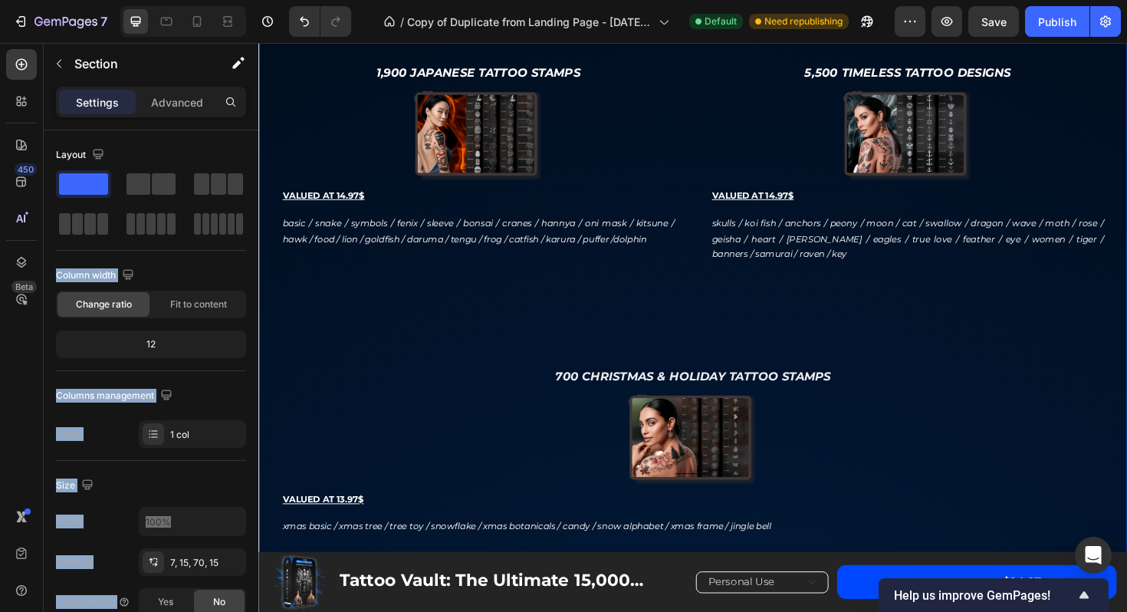
click at [140, 188] on span at bounding box center [139, 183] width 24 height 21
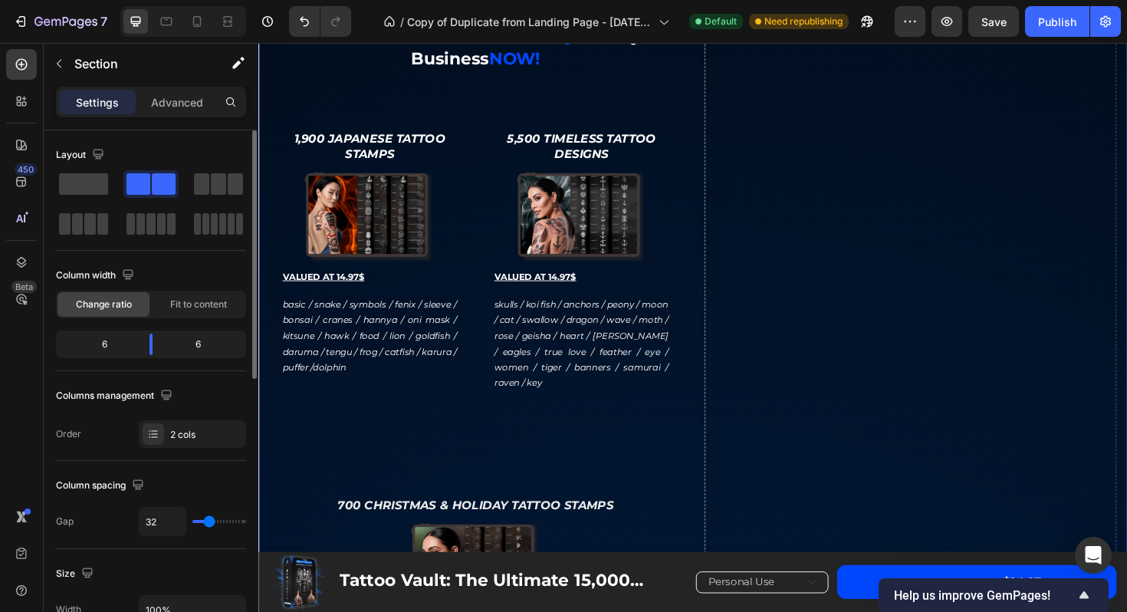
scroll to position [2853, 0]
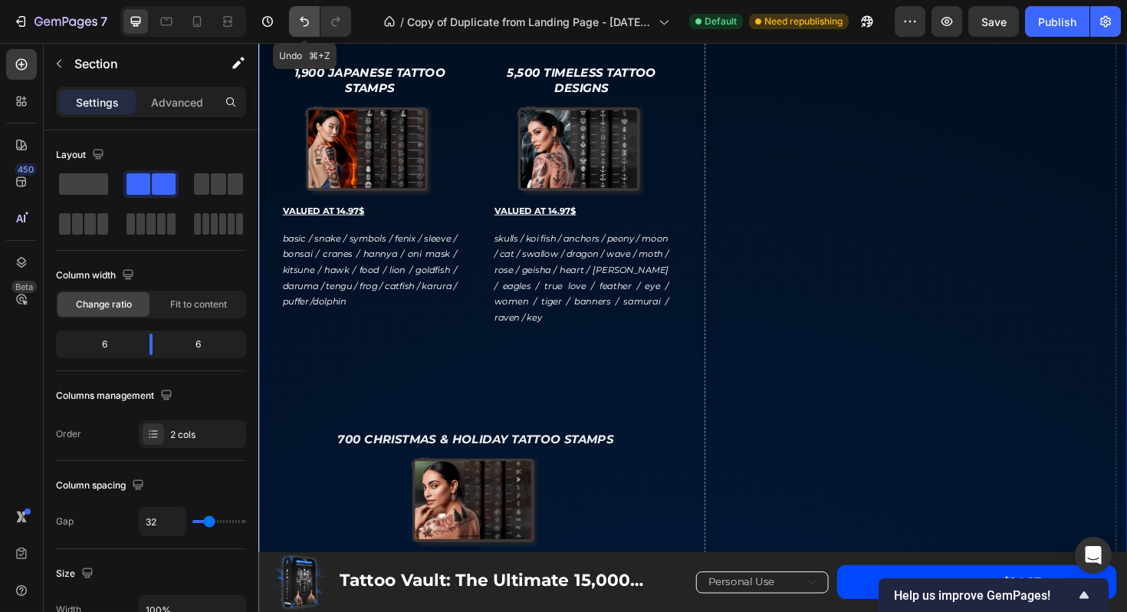
click at [301, 26] on icon "Undo/Redo" at bounding box center [304, 21] width 15 height 15
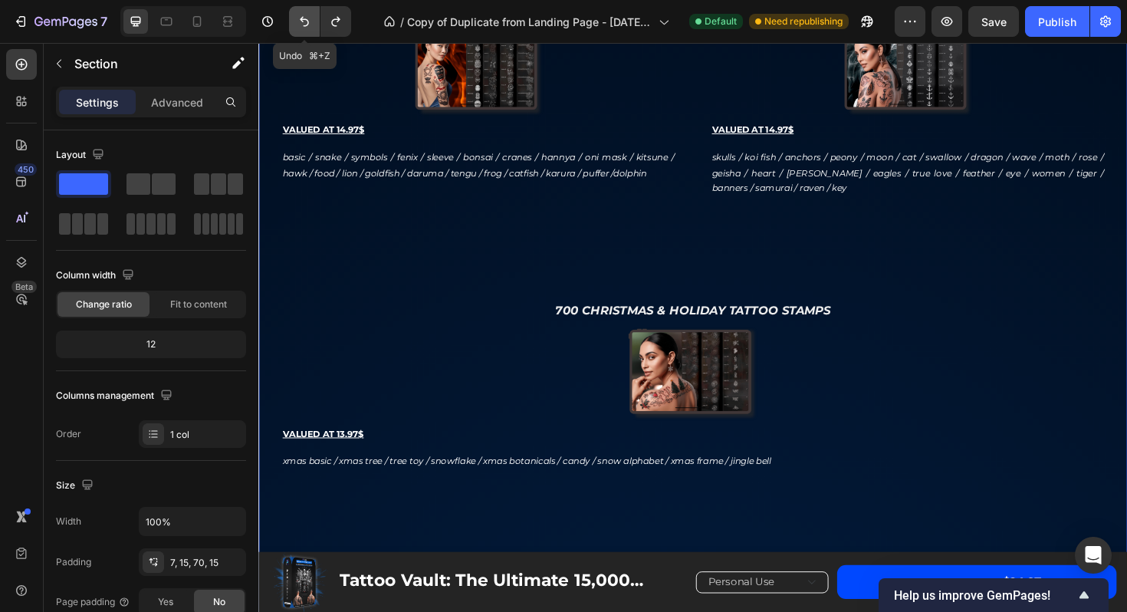
scroll to position [2783, 0]
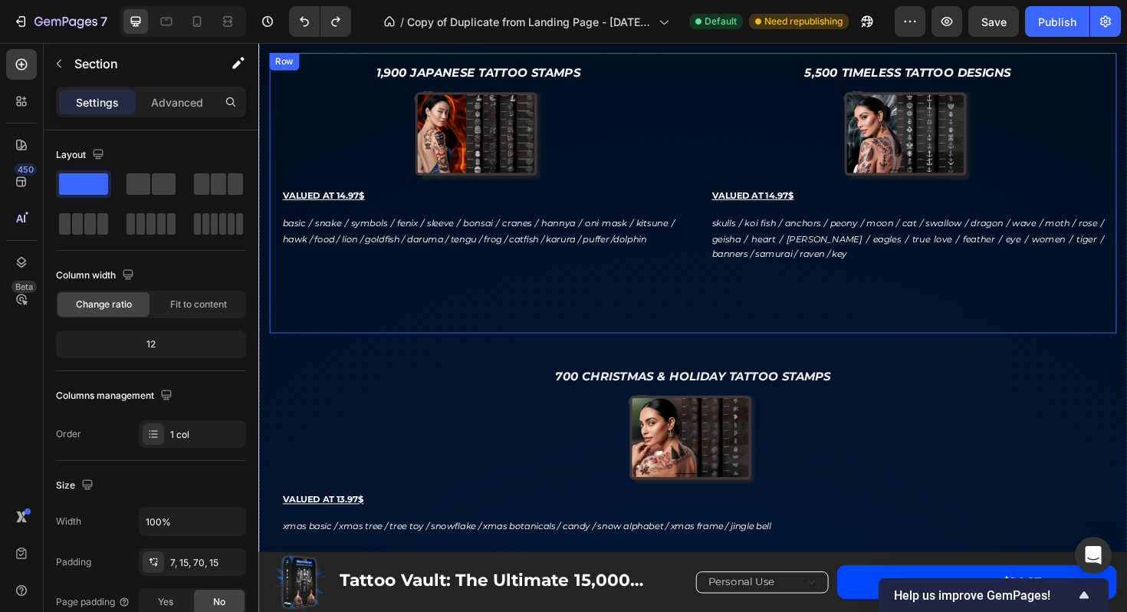
click at [720, 294] on div "1,900 Japanese Tattoo Stamps Text Block Image VALUED AT 14.97$ Text Block basic…" at bounding box center [718, 202] width 897 height 297
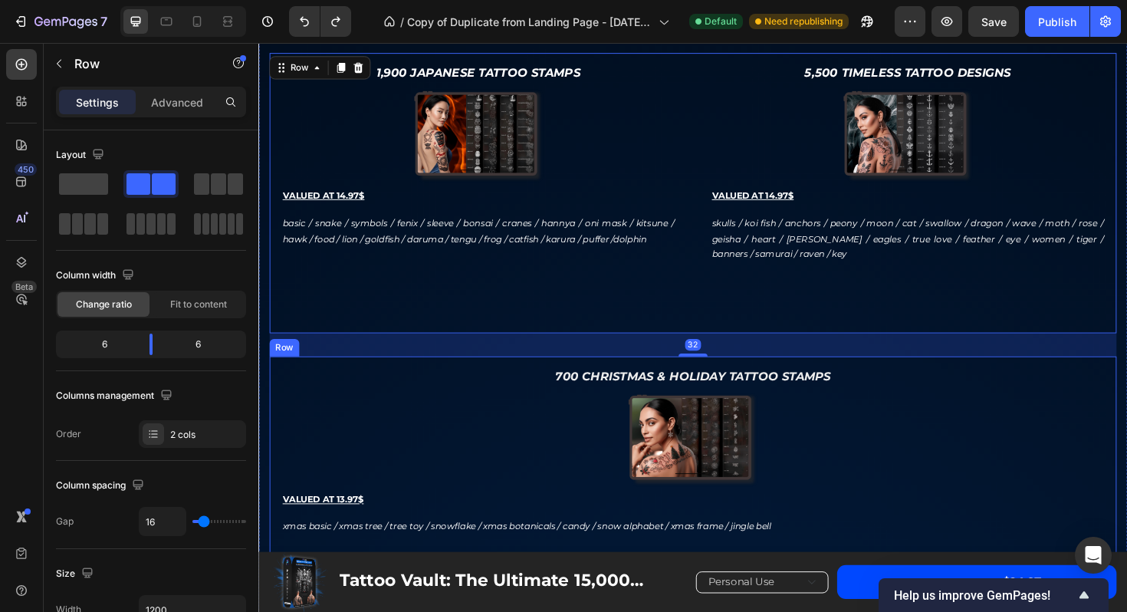
scroll to position [2871, 0]
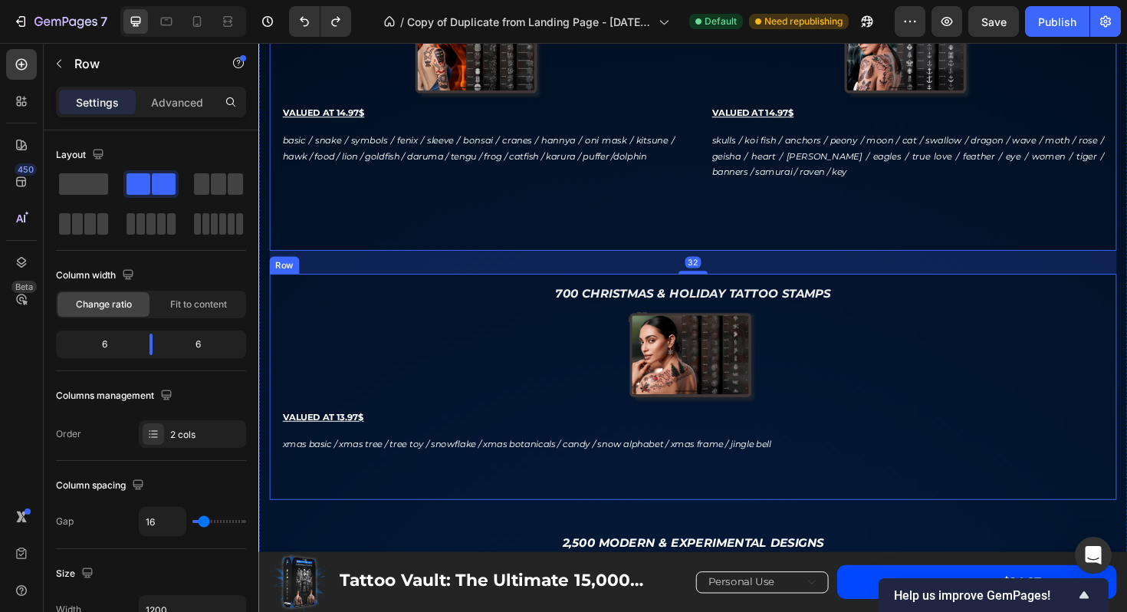
click at [478, 295] on div "700 Christmas & Holiday Tattoo Stamps Text Block Image VALUED AT 13.97$ Text Bl…" at bounding box center [718, 407] width 897 height 239
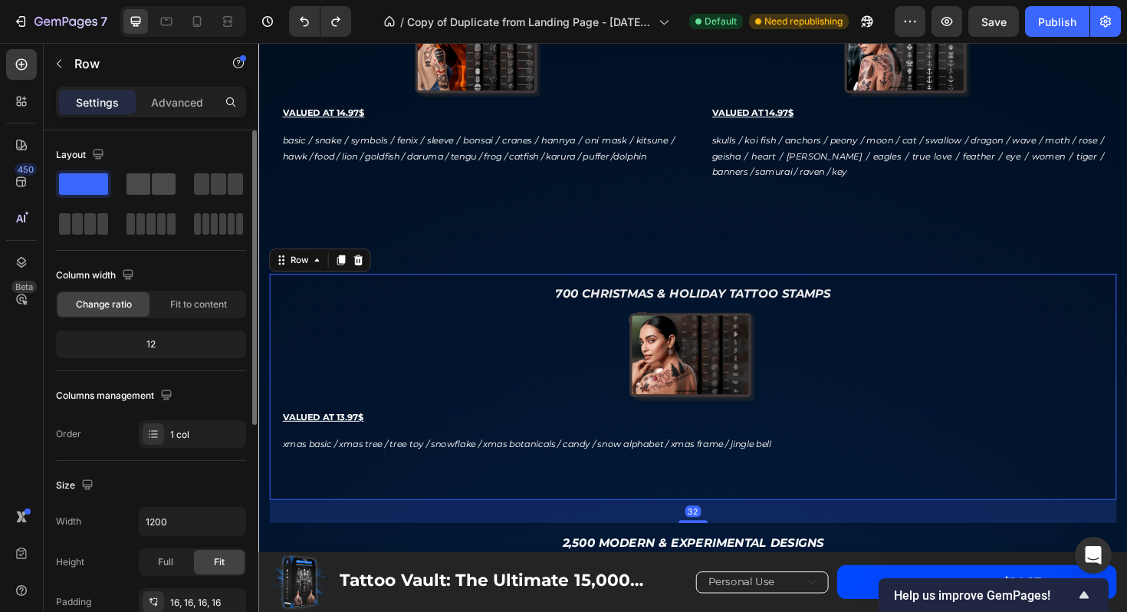
click at [156, 178] on span at bounding box center [164, 183] width 24 height 21
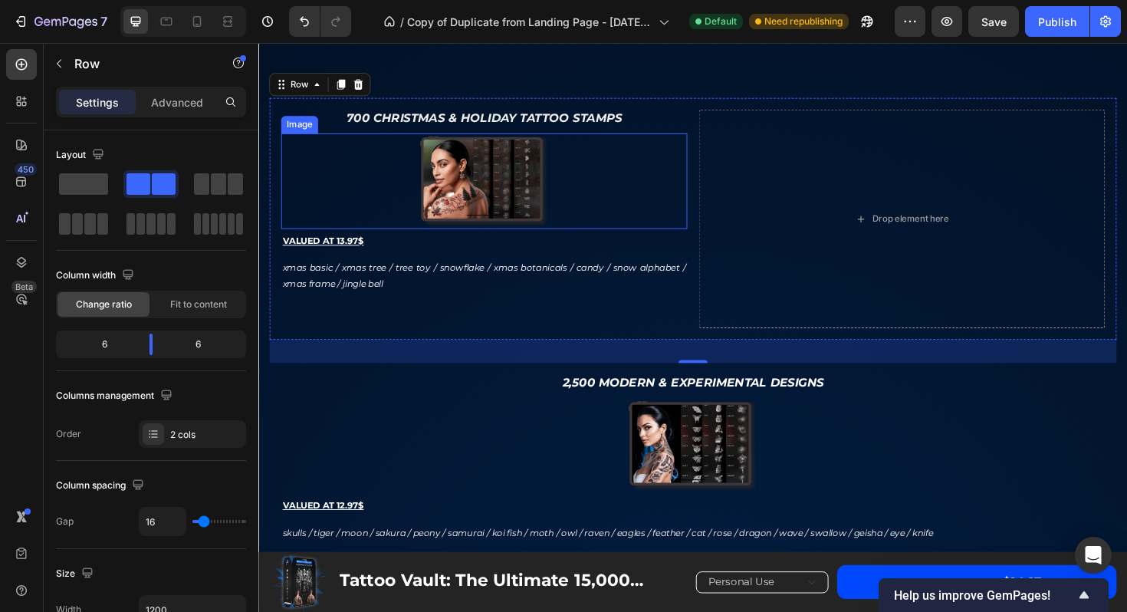
scroll to position [3065, 0]
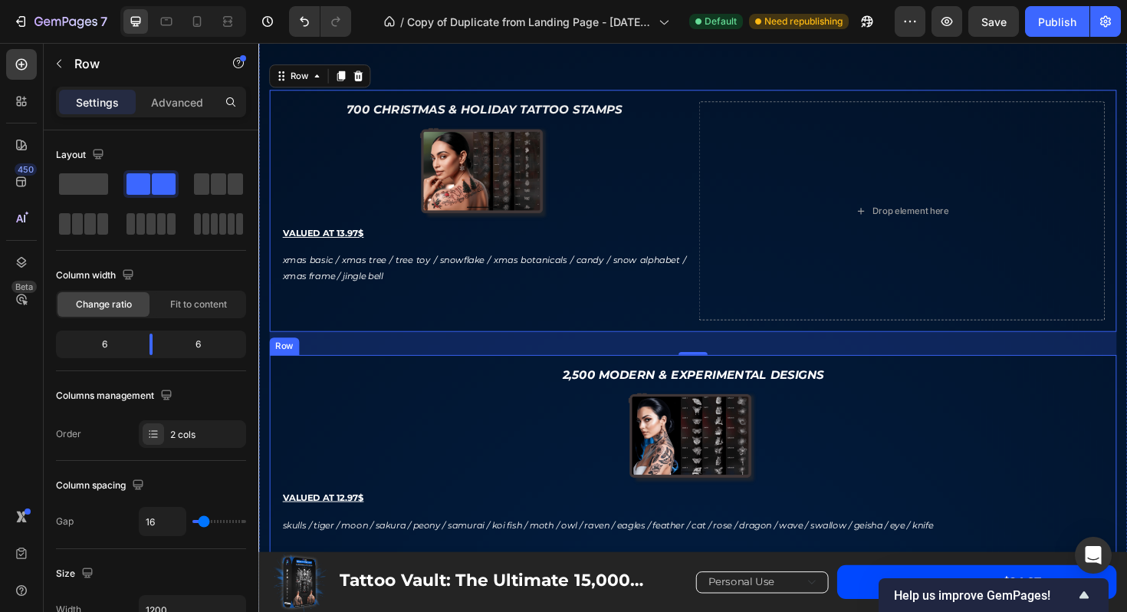
click at [559, 385] on div "2,500 Modern & Experimental Designs Text Block Image VALUED AT 12.97$ Text Bloc…" at bounding box center [718, 492] width 897 height 239
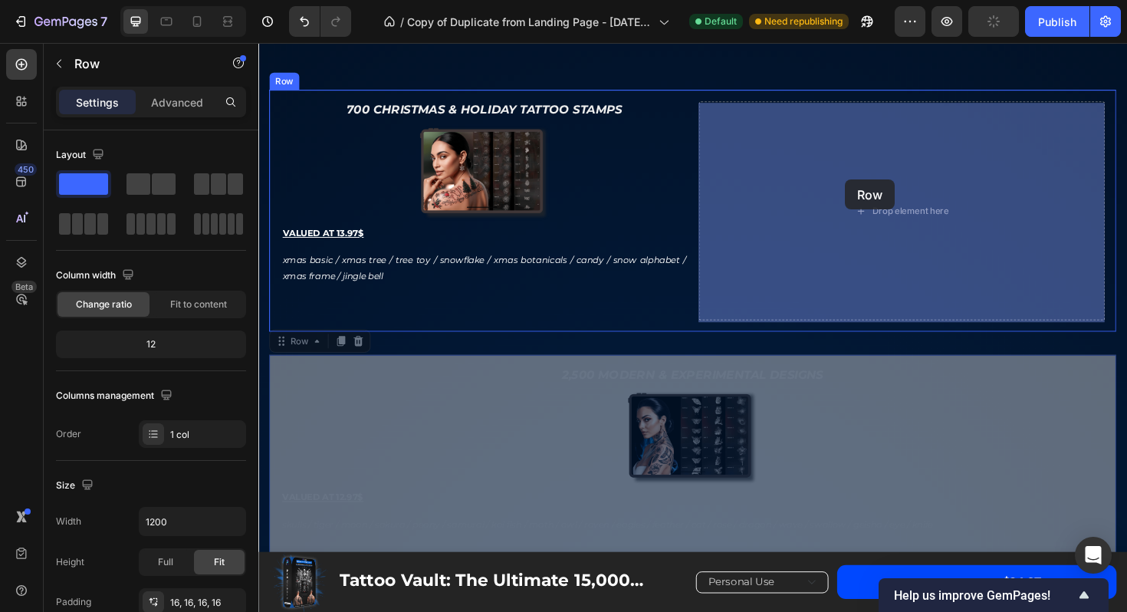
drag, startPoint x: 284, startPoint y: 364, endPoint x: 873, endPoint y: 191, distance: 613.8
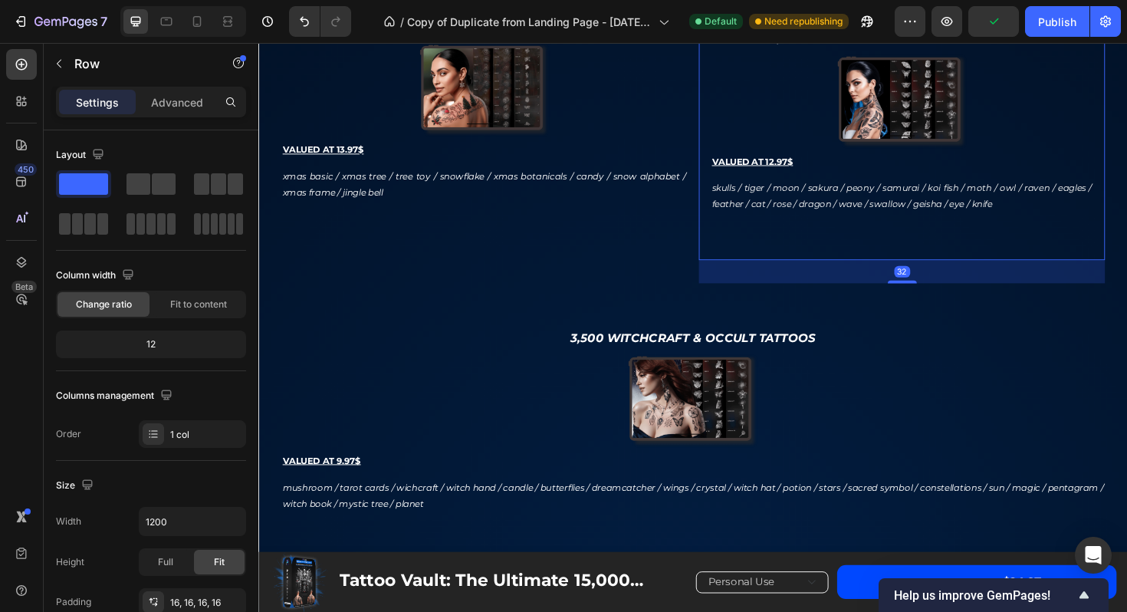
scroll to position [3166, 0]
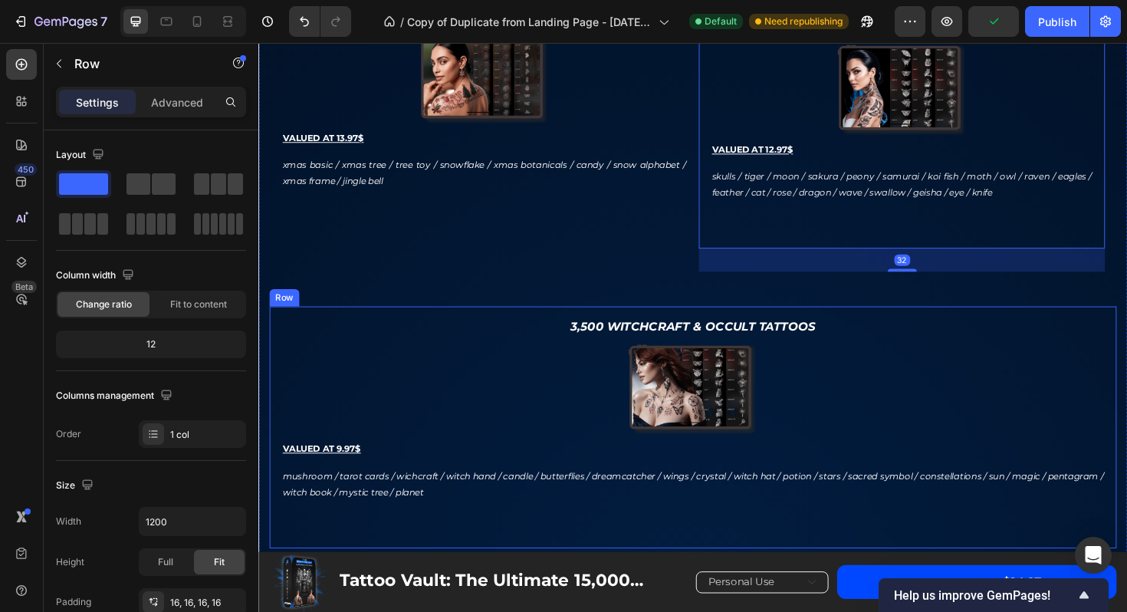
click at [531, 328] on div "3,500 Witchcraft & Occult Tattoos Text Block Image VALUED AT 9.97$ Text Block m…" at bounding box center [718, 450] width 897 height 256
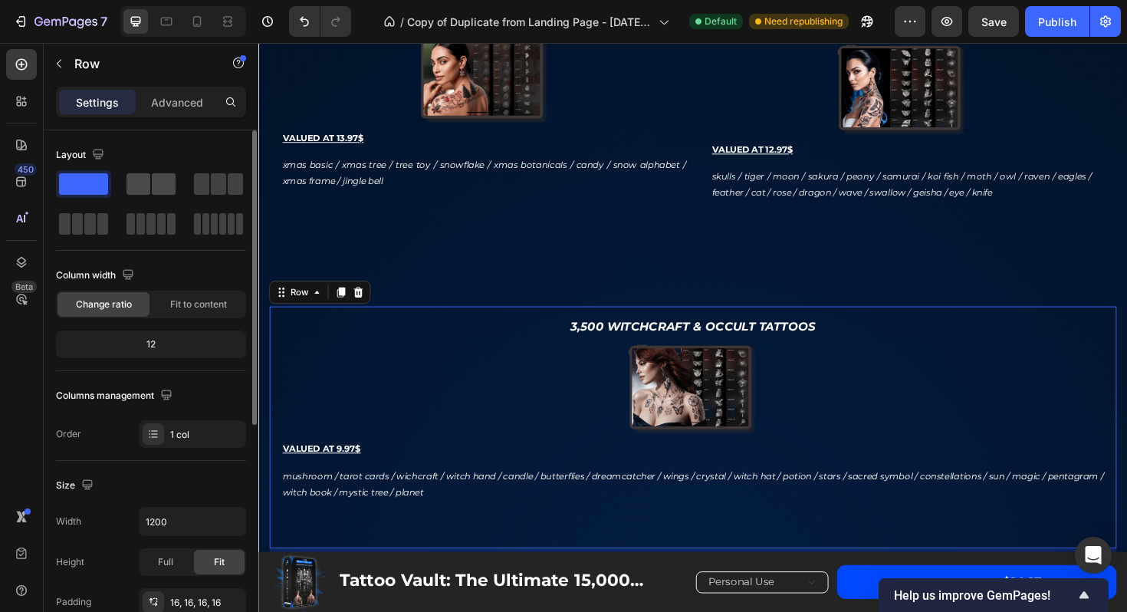
click at [141, 186] on span at bounding box center [139, 183] width 24 height 21
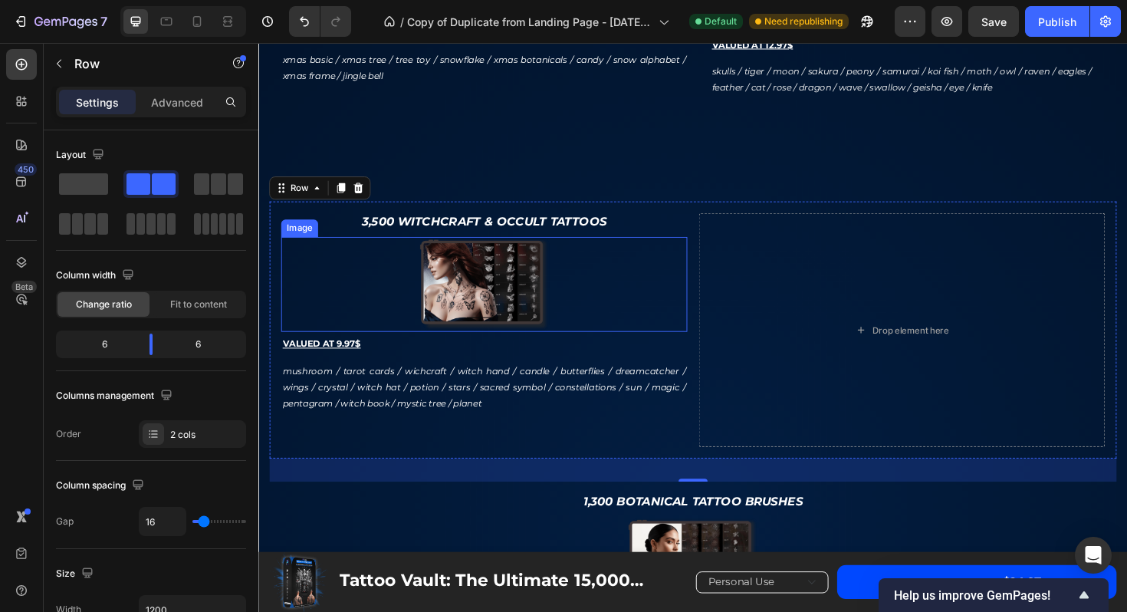
scroll to position [3506, 0]
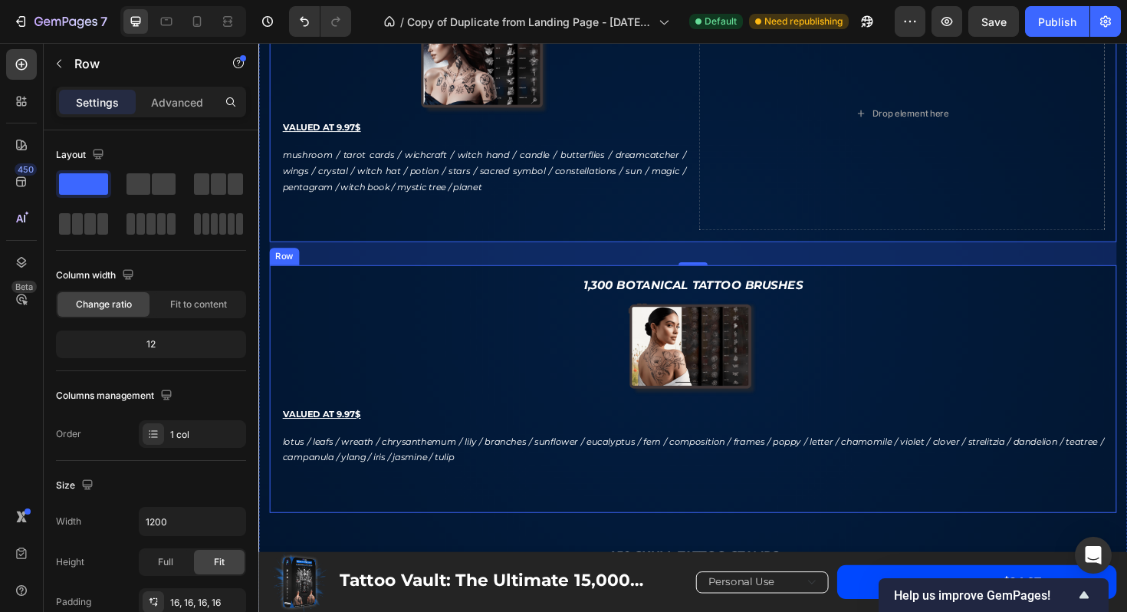
click at [439, 288] on div "1,300 Botanical Tattoo Brushes Text Block Image VALUED AT 9.97$ Text Block lotu…" at bounding box center [718, 409] width 897 height 262
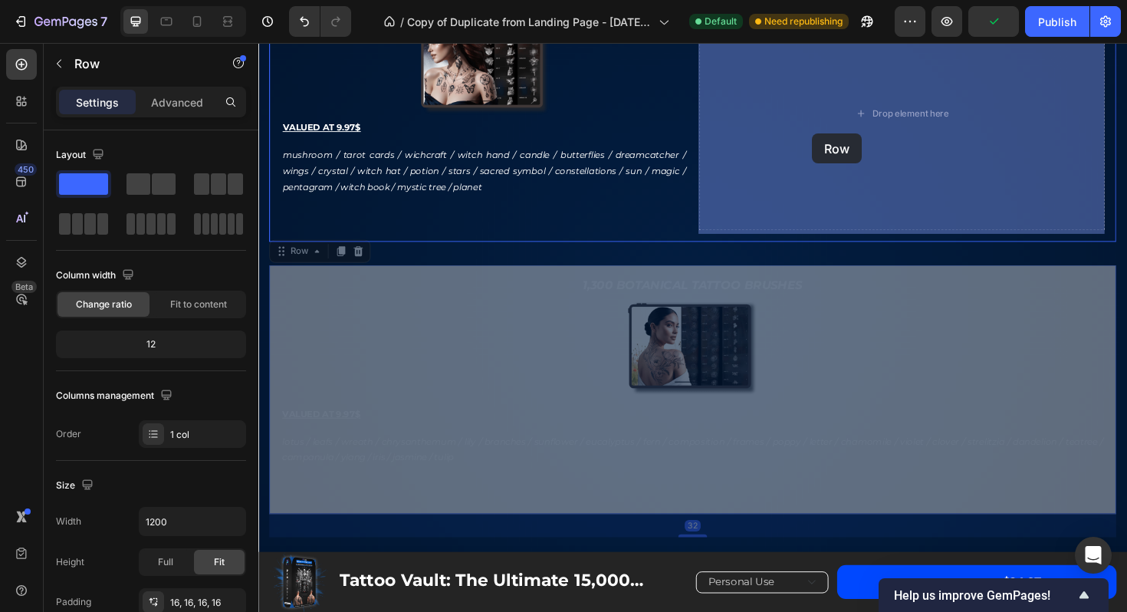
drag, startPoint x: 283, startPoint y: 270, endPoint x: 845, endPoint y: 139, distance: 577.1
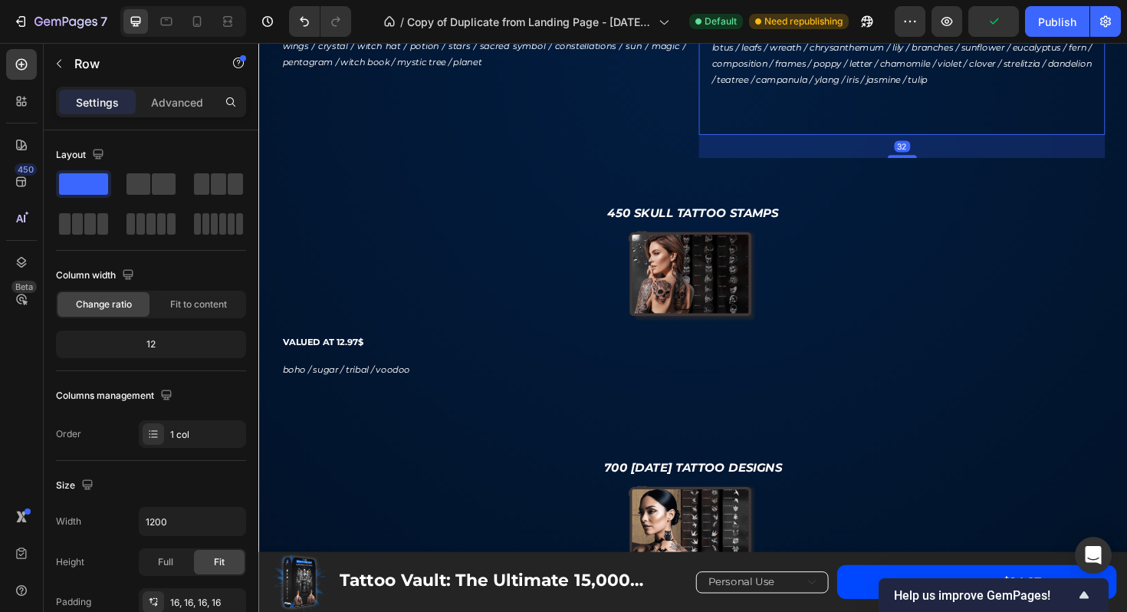
scroll to position [3671, 0]
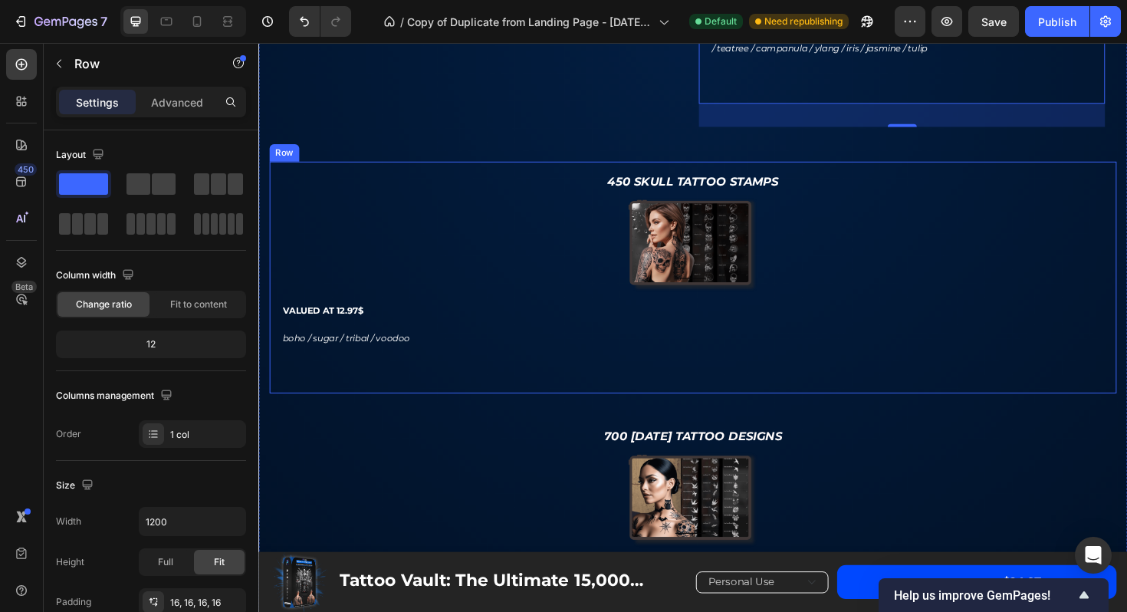
click at [663, 176] on div "450 Skull Tattoo Stamps Text Block Image VALUED AT 12.97$ Text Block boho / sug…" at bounding box center [718, 291] width 897 height 245
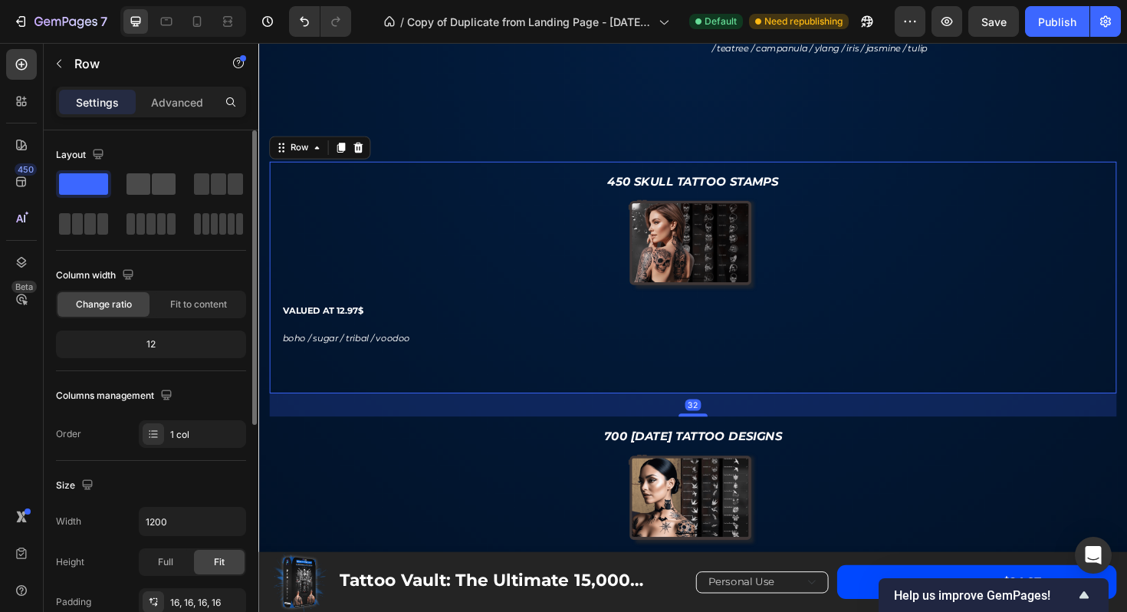
click at [152, 183] on span at bounding box center [164, 183] width 24 height 21
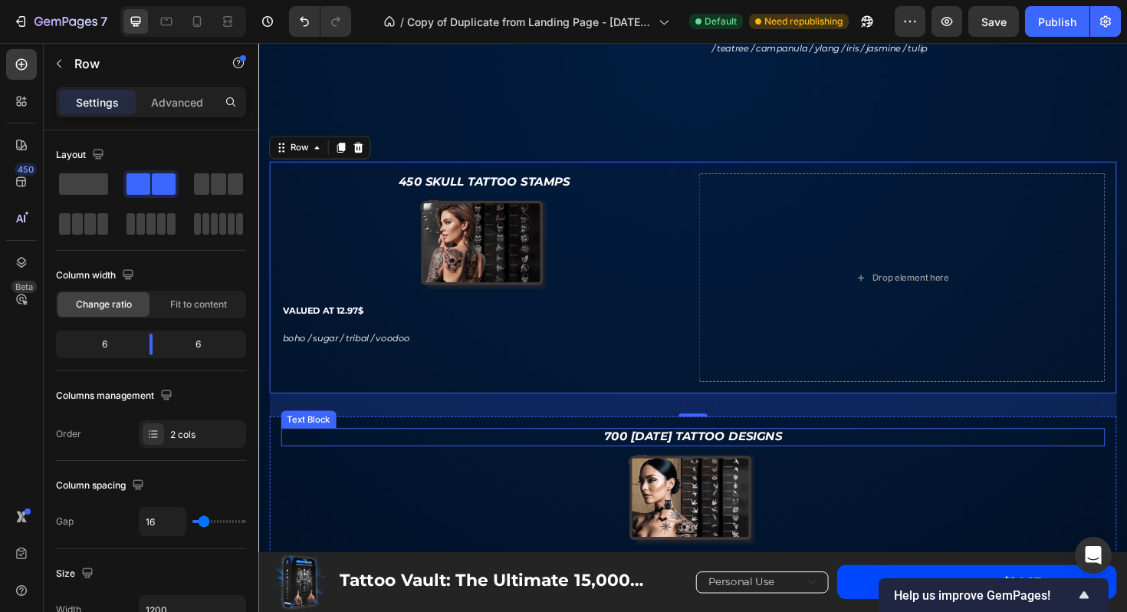
click at [580, 457] on p "700 [DATE] Tattoo Designs" at bounding box center [718, 460] width 869 height 16
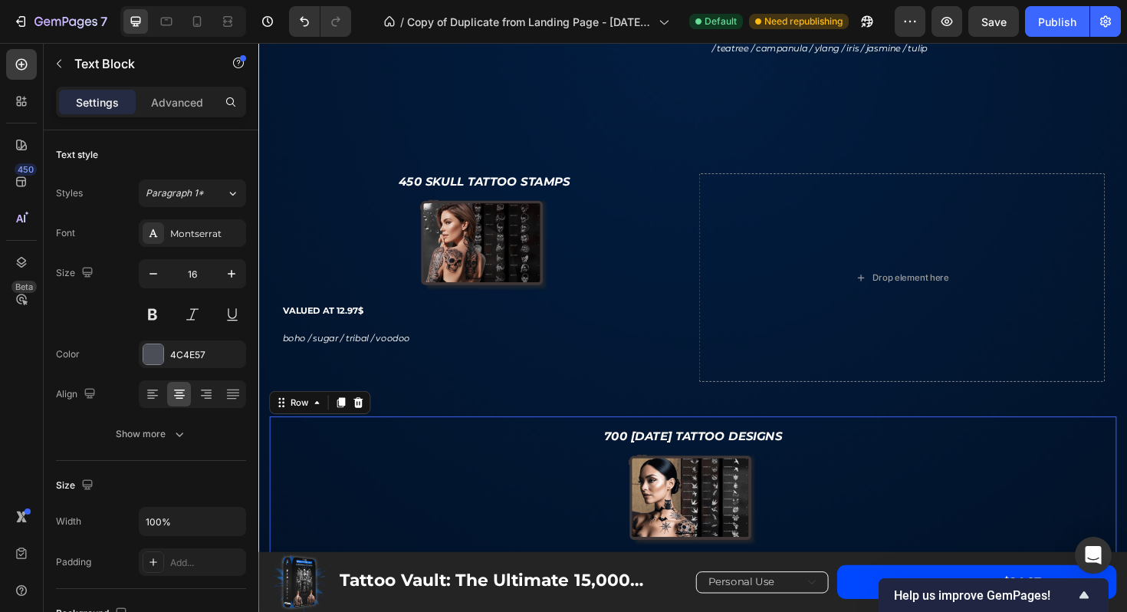
click at [575, 451] on div "700 Halloween Tattoo Designs Text Block Image VALUED AT 12.97$ Text Block owl /…" at bounding box center [718, 561] width 897 height 245
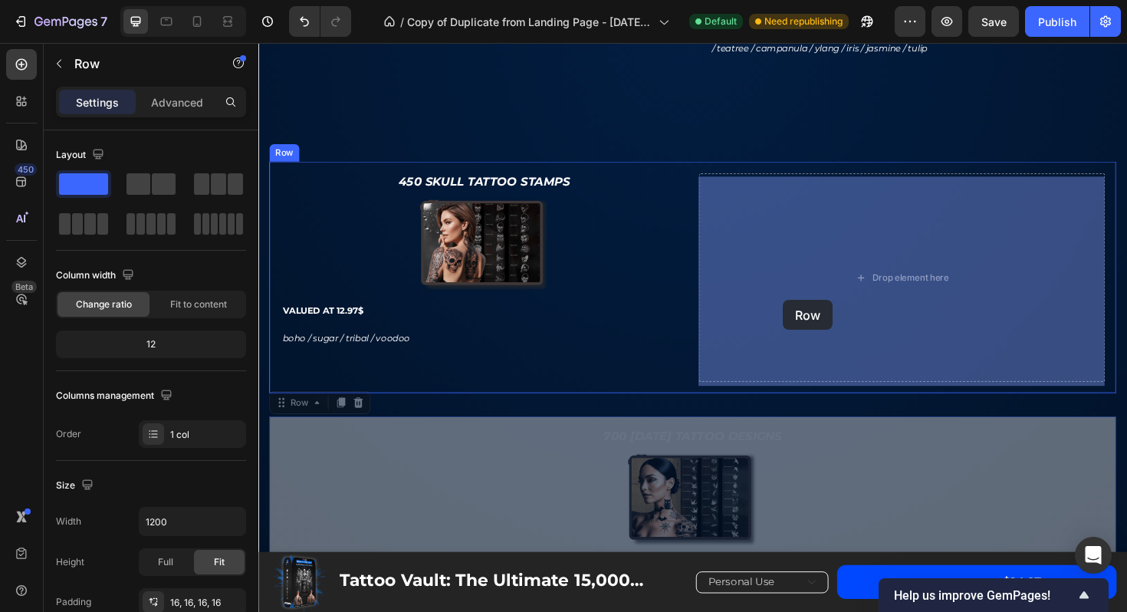
drag, startPoint x: 286, startPoint y: 435, endPoint x: 813, endPoint y: 315, distance: 540.9
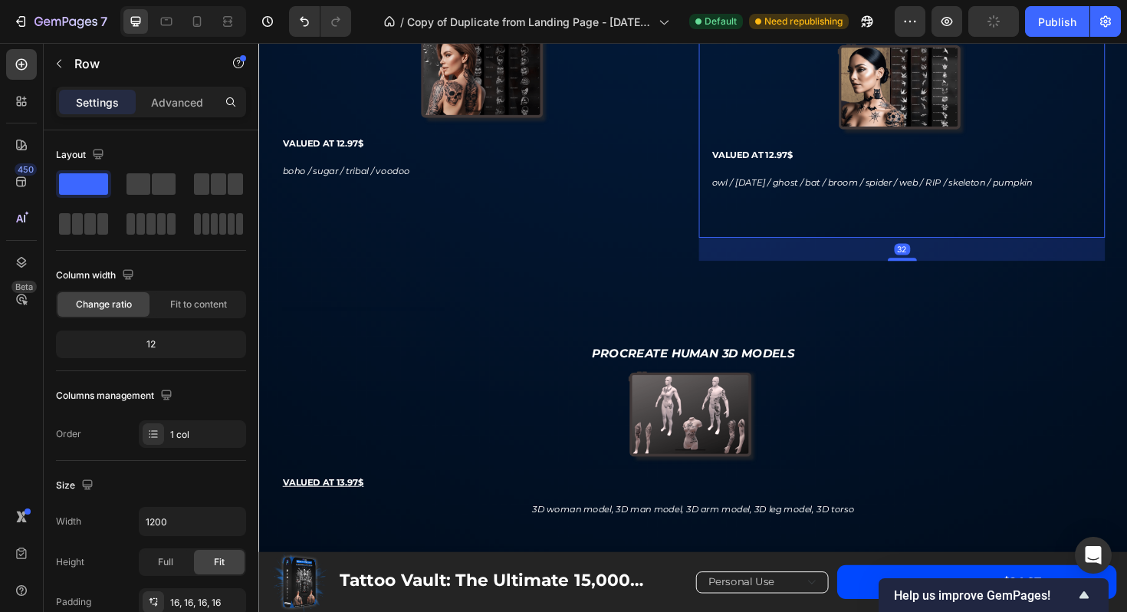
scroll to position [3959, 0]
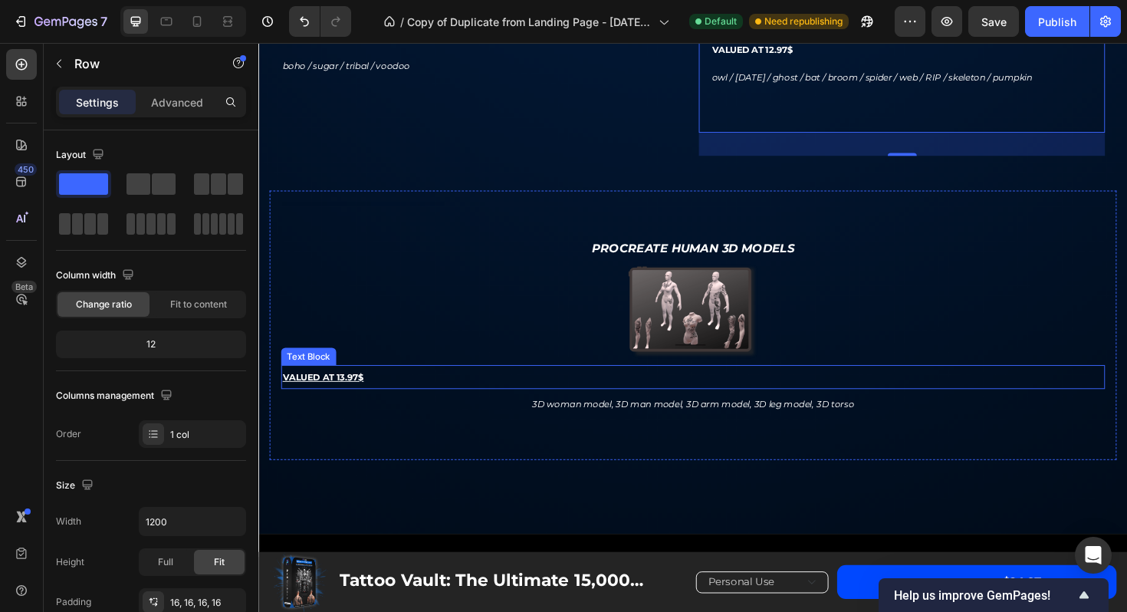
click at [411, 409] on p "VALUED AT 13.97$" at bounding box center [718, 397] width 869 height 23
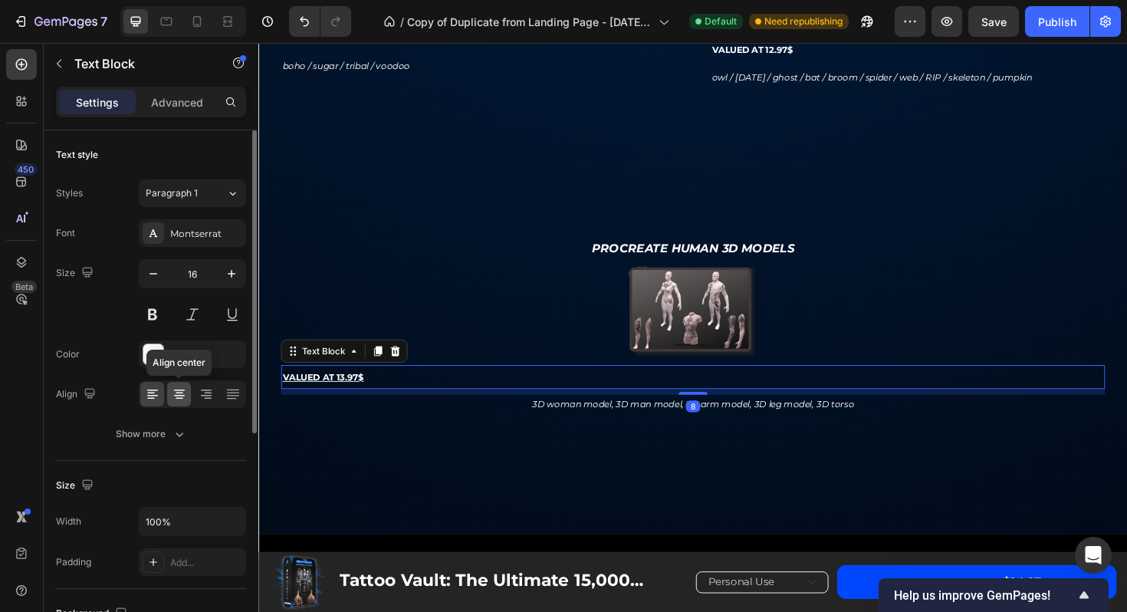
click at [179, 390] on icon at bounding box center [179, 393] width 15 height 15
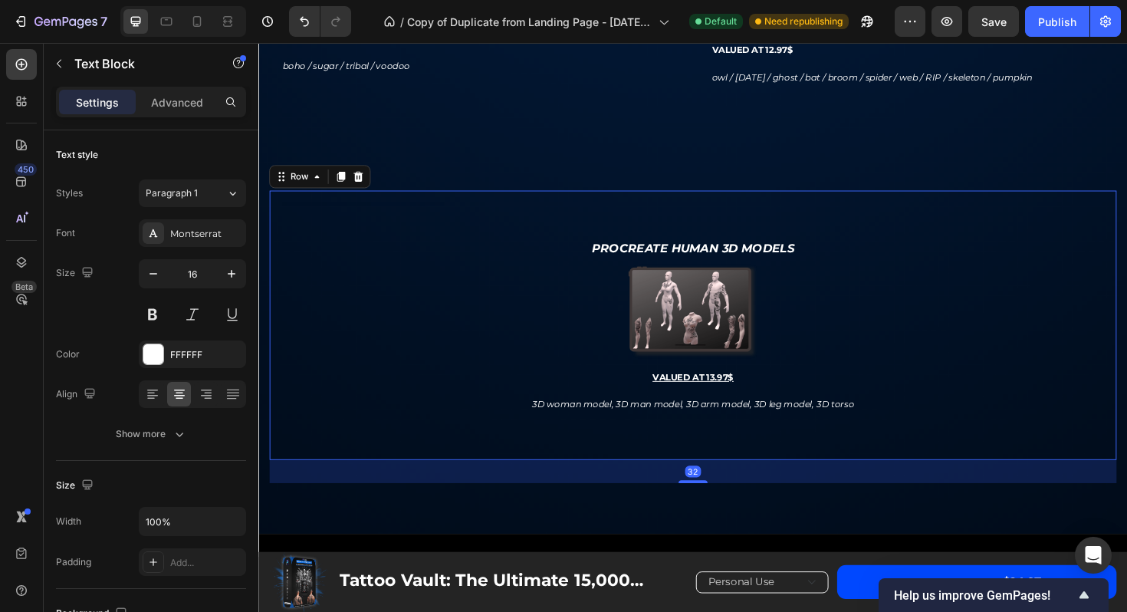
click at [568, 221] on div "Text Block Procreate human 3D models Text Block Image VALUED AT 13.97$ Text Blo…" at bounding box center [718, 342] width 873 height 261
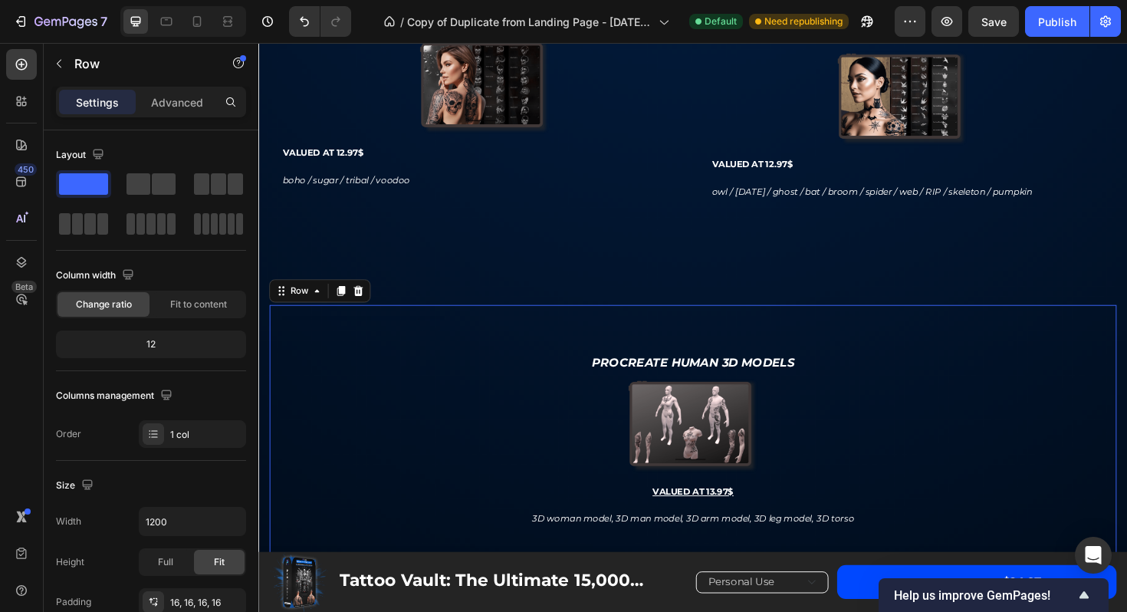
scroll to position [3805, 0]
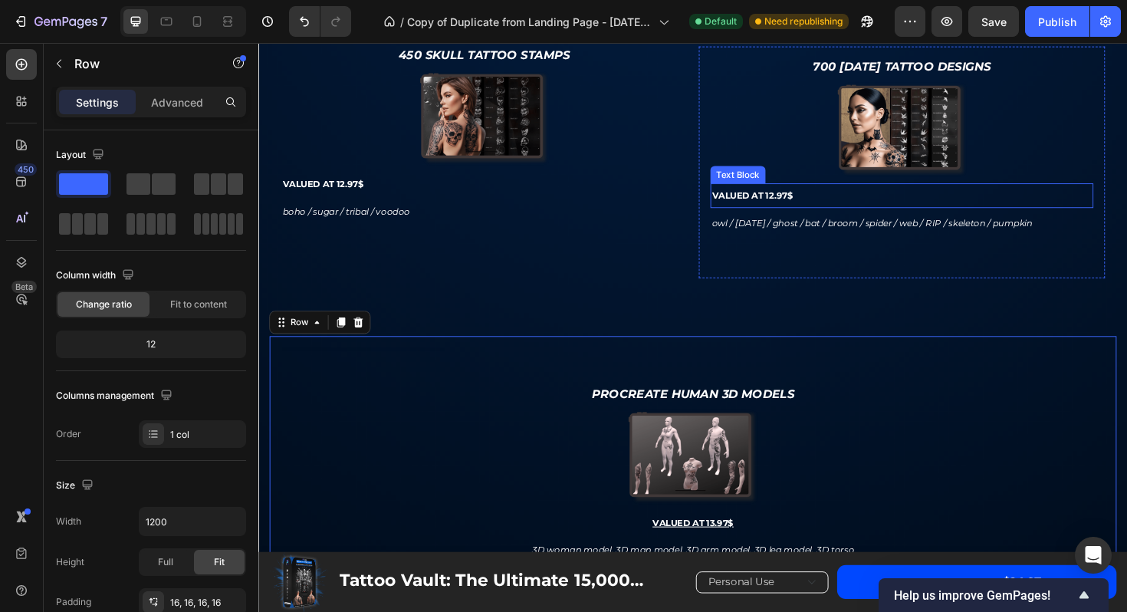
click at [844, 205] on p "VALUED AT 12.97$" at bounding box center [939, 204] width 403 height 23
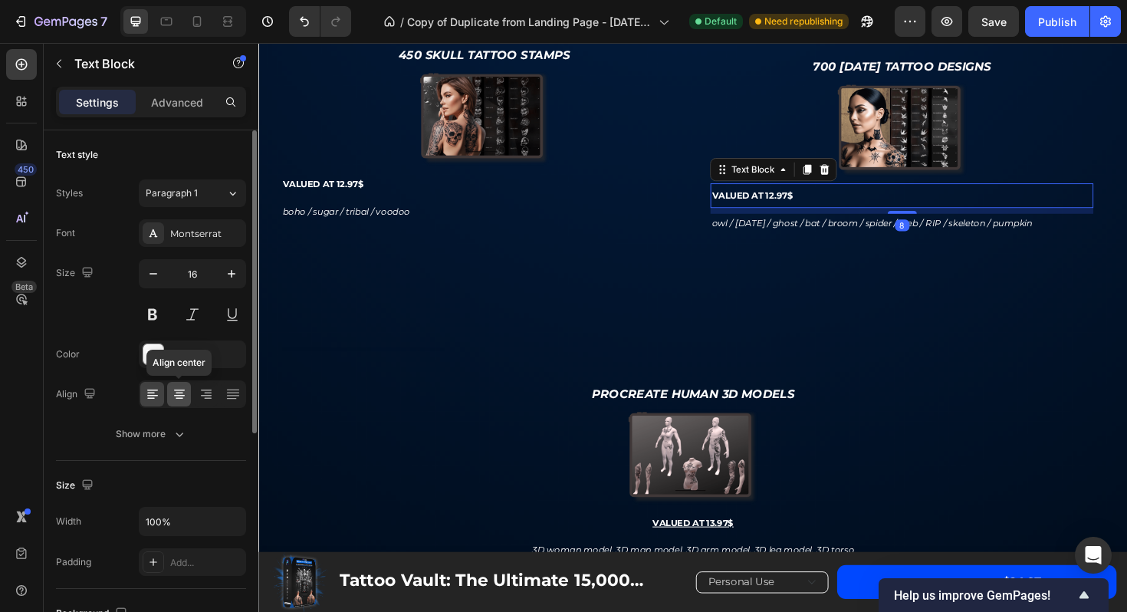
click at [183, 386] on icon at bounding box center [179, 393] width 15 height 15
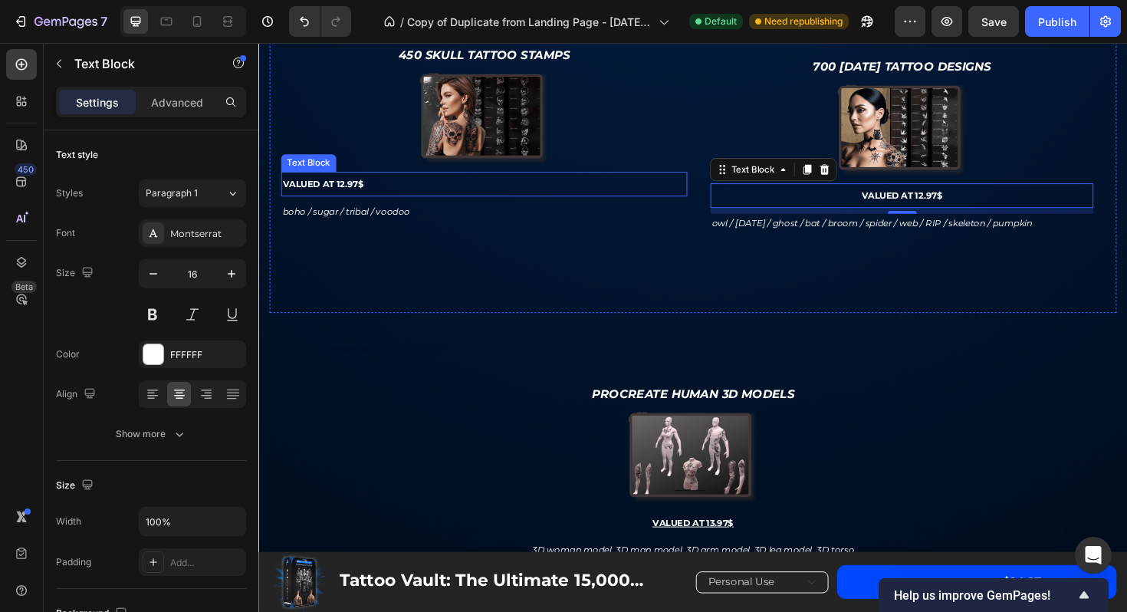
click at [392, 192] on p "VALUED AT 12.97$" at bounding box center [497, 192] width 427 height 23
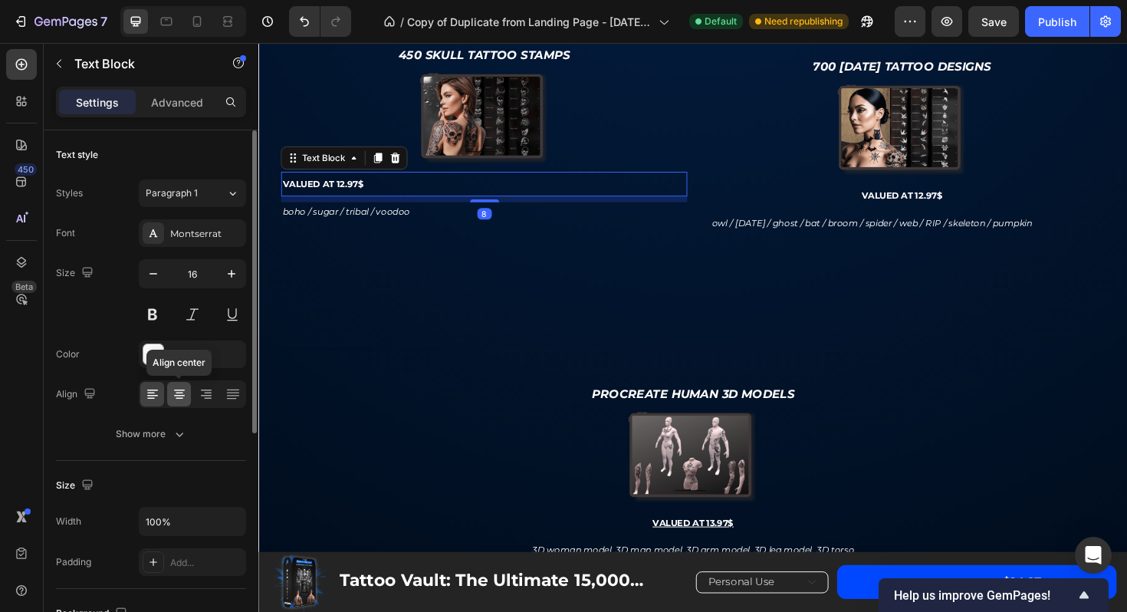
click at [179, 393] on icon at bounding box center [180, 394] width 8 height 2
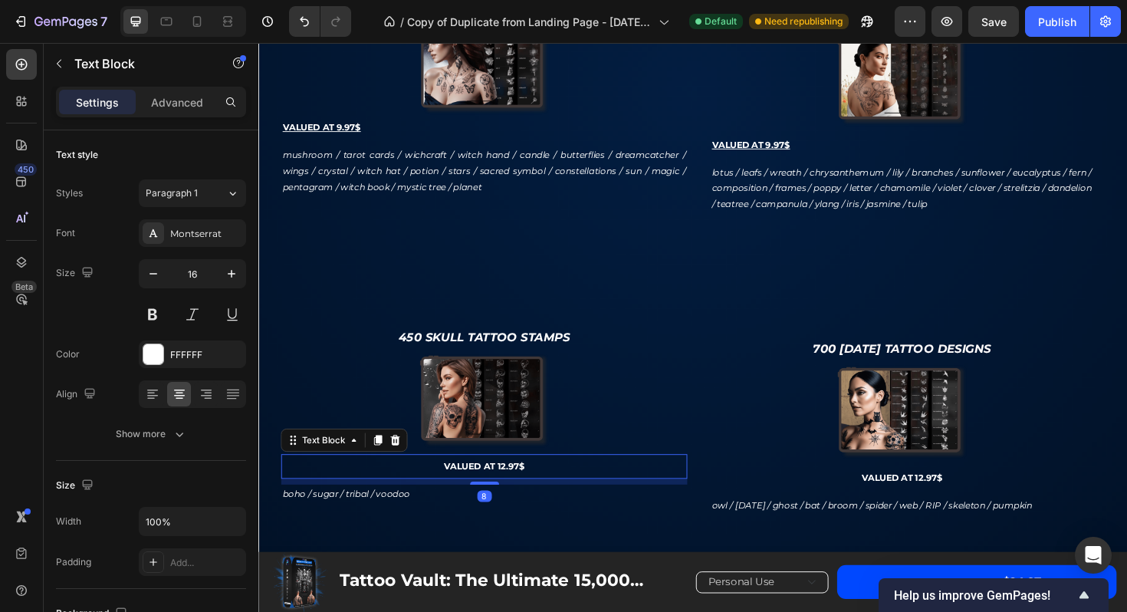
scroll to position [3495, 0]
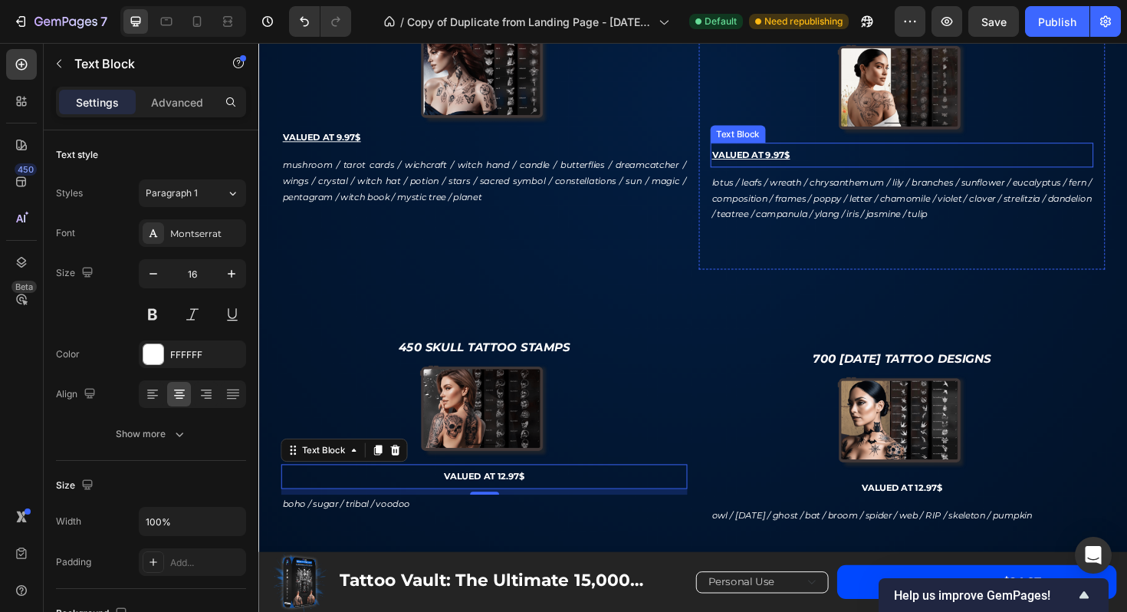
click at [872, 163] on p "VALUED AT 9.97$" at bounding box center [939, 161] width 403 height 23
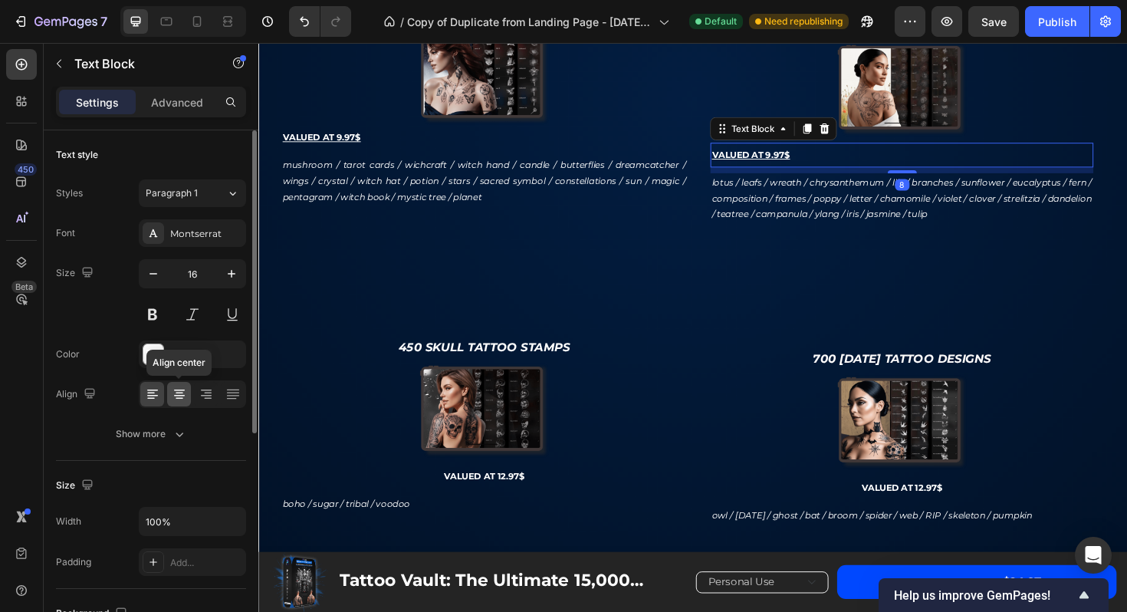
click at [186, 387] on icon at bounding box center [179, 393] width 15 height 15
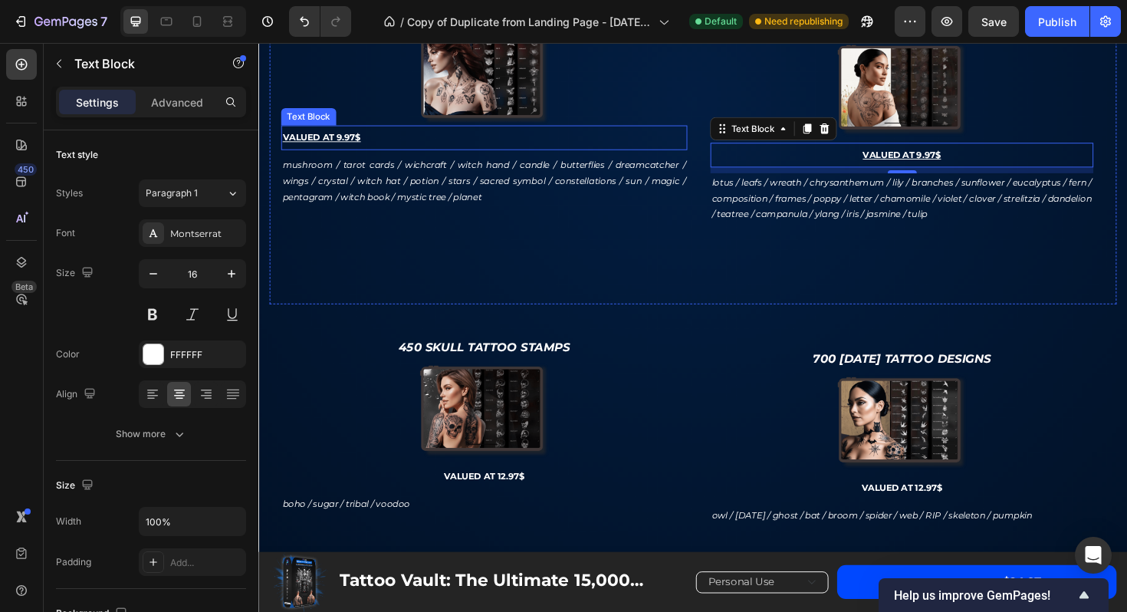
click at [467, 144] on p "VALUED AT 9.97$" at bounding box center [497, 143] width 427 height 23
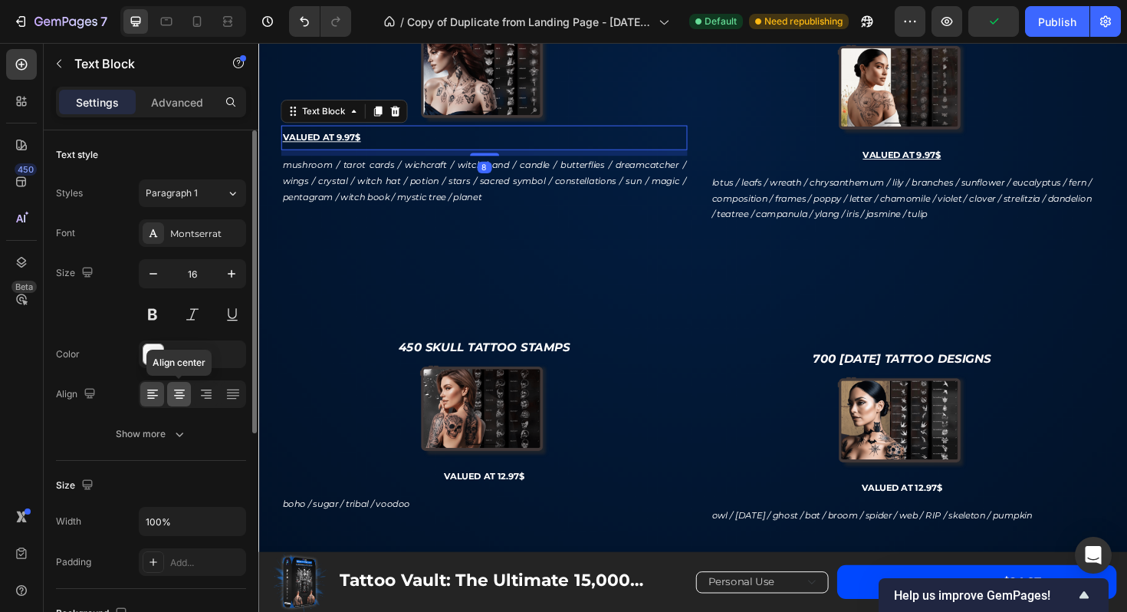
click at [176, 393] on icon at bounding box center [179, 393] width 15 height 15
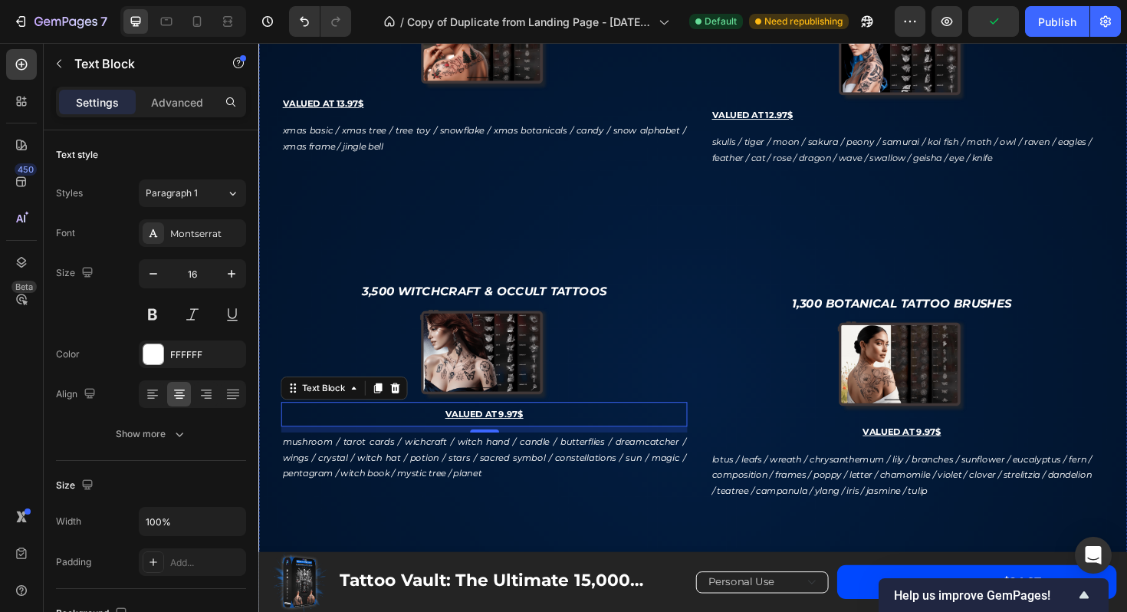
scroll to position [3199, 0]
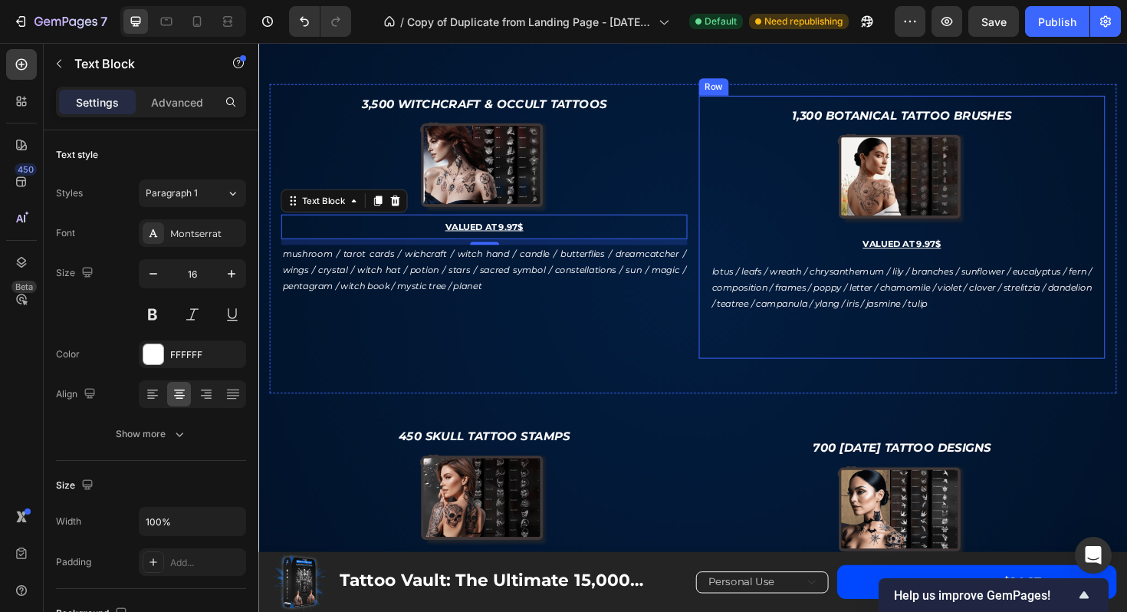
click at [839, 311] on div "1,300 Botanical Tattoo Brushes Text Block Image VALUED AT 9.97$ Text Block lotu…" at bounding box center [940, 238] width 430 height 278
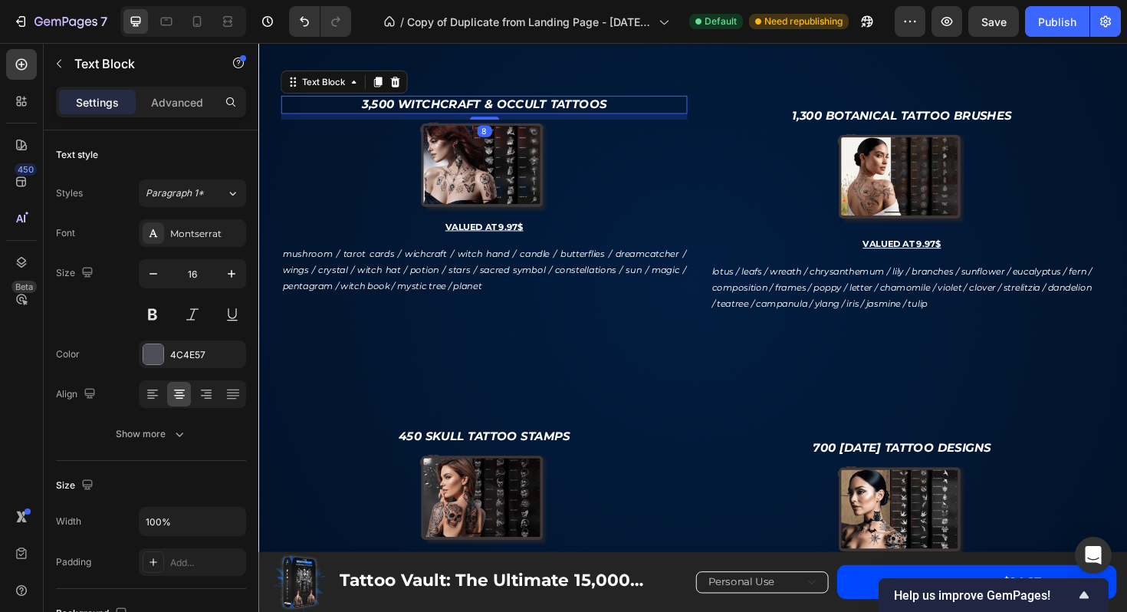
click at [647, 117] on p "3,500 Witchcraft & Occult Tattoos" at bounding box center [497, 108] width 427 height 16
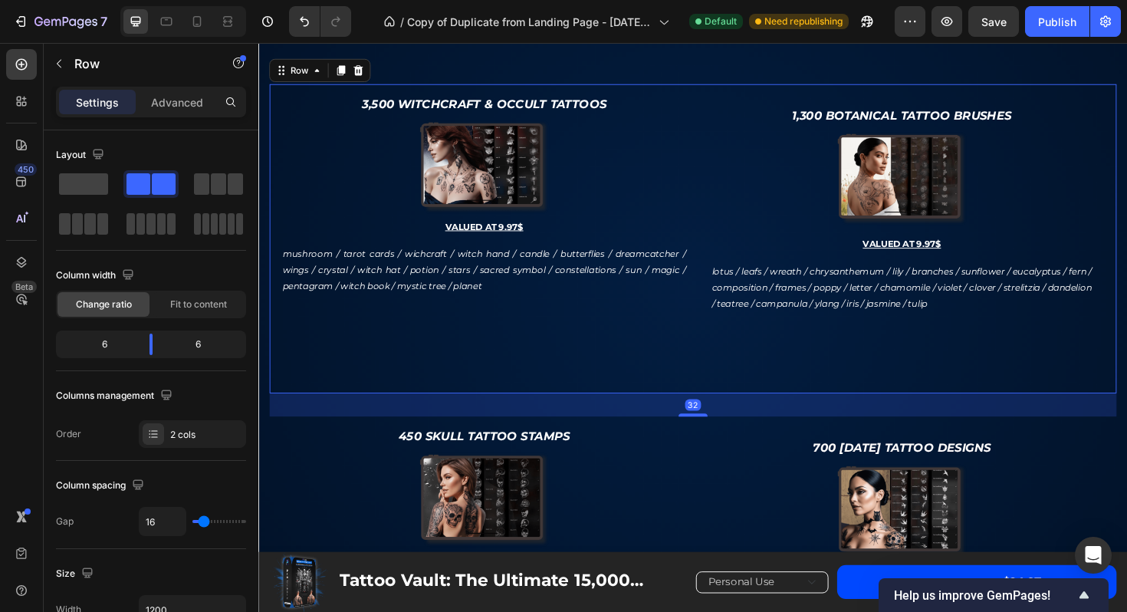
click at [723, 298] on div "3,500 Witchcraft & Occult Tattoos Text Block Image VALUED AT 9.97$ Text Block m…" at bounding box center [718, 250] width 897 height 327
click at [774, 309] on div "1,300 Botanical Tattoo Brushes Text Block Image VALUED AT 9.97$ Text Block lotu…" at bounding box center [940, 238] width 430 height 278
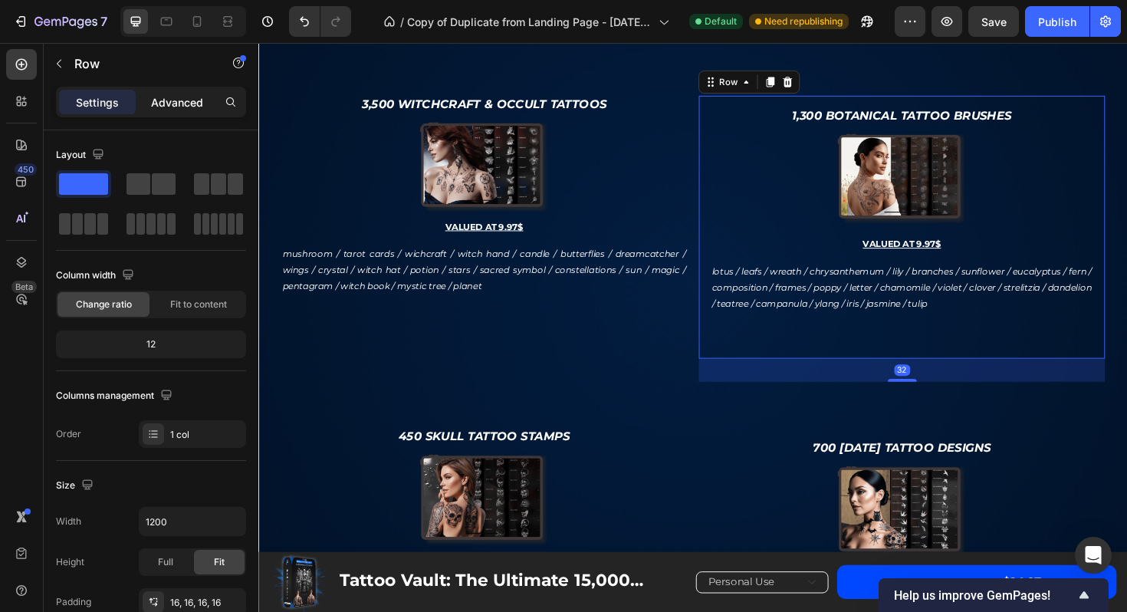
click at [171, 104] on p "Advanced" at bounding box center [177, 102] width 52 height 16
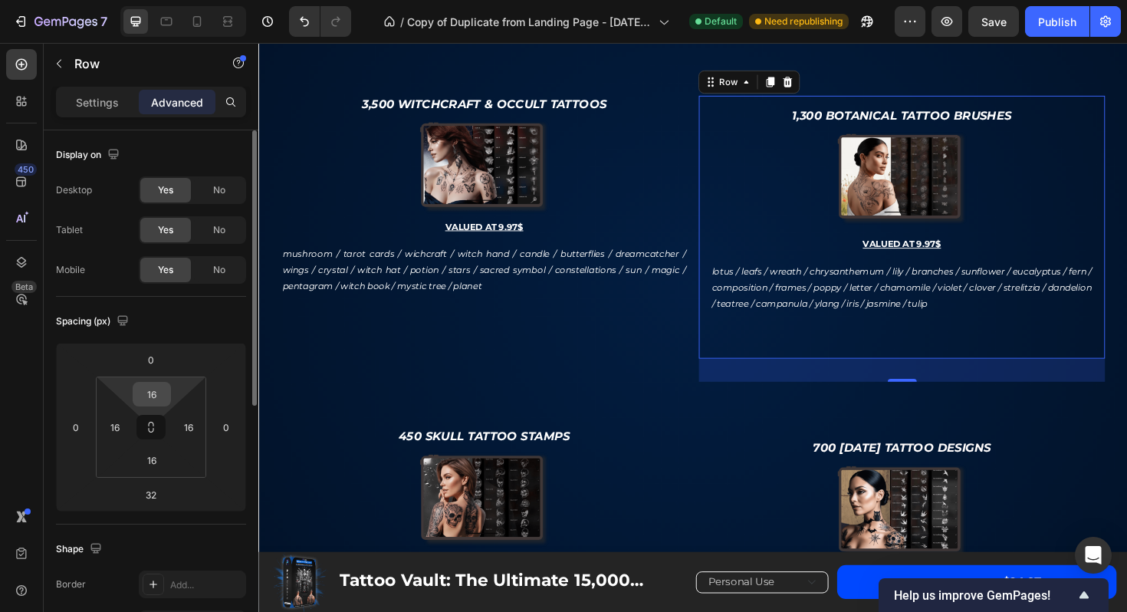
click at [150, 399] on input "16" at bounding box center [151, 394] width 31 height 23
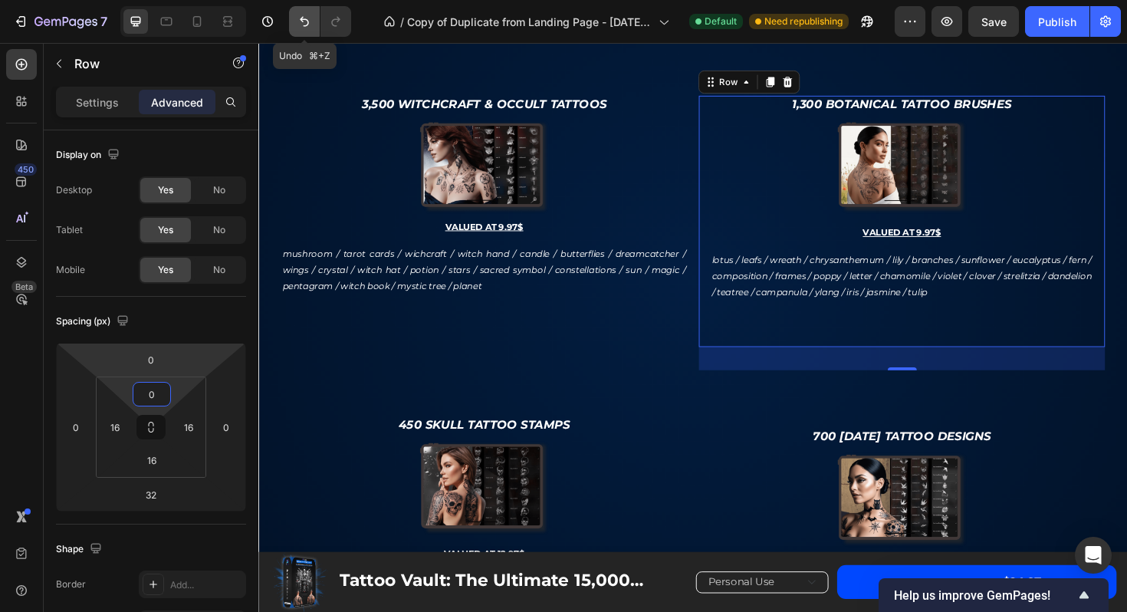
click at [297, 15] on icon "Undo/Redo" at bounding box center [304, 21] width 15 height 15
click at [297, 28] on icon "Undo/Redo" at bounding box center [304, 21] width 15 height 15
type input "16"
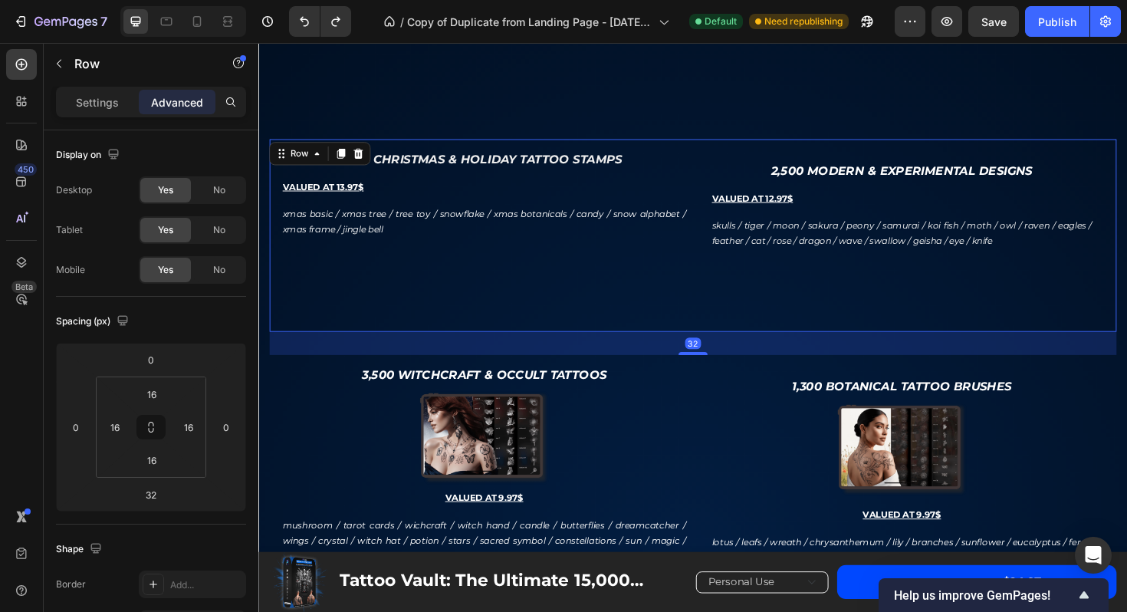
scroll to position [2902, 0]
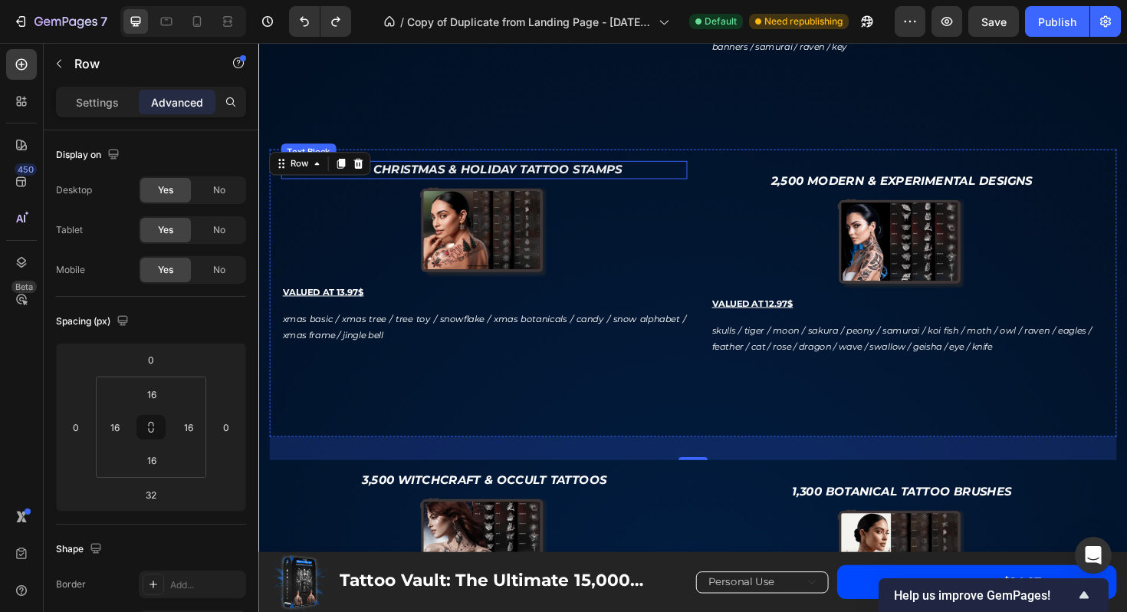
click at [712, 187] on div "700 Christmas & Holiday Tattoo Stamps" at bounding box center [497, 177] width 430 height 19
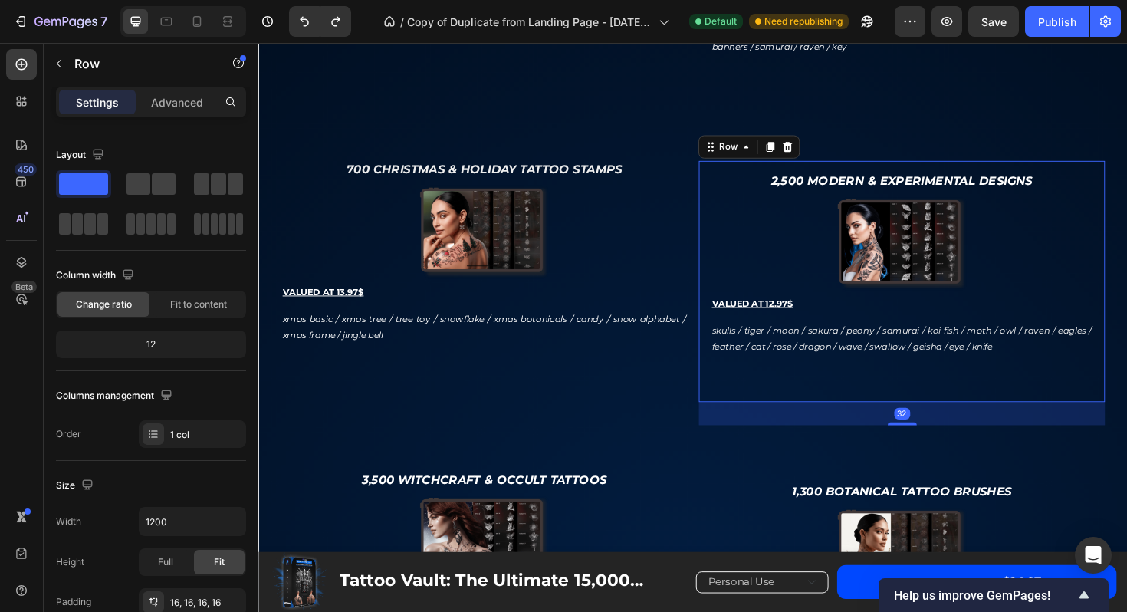
click at [737, 278] on div "2,500 Modern & Experimental Designs Text Block Image VALUED AT 12.97$ Text Bloc…" at bounding box center [940, 296] width 430 height 256
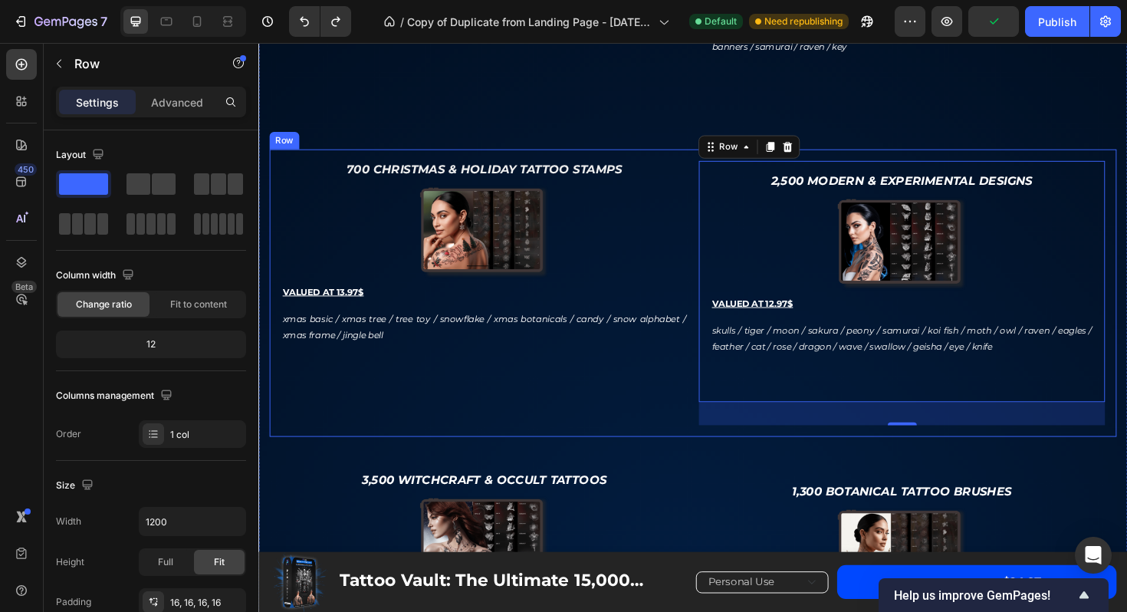
click at [684, 449] on div "700 Christmas & Holiday Tattoo Stamps Text Block Image VALUED AT 13.97$ Text Bl…" at bounding box center [497, 308] width 430 height 281
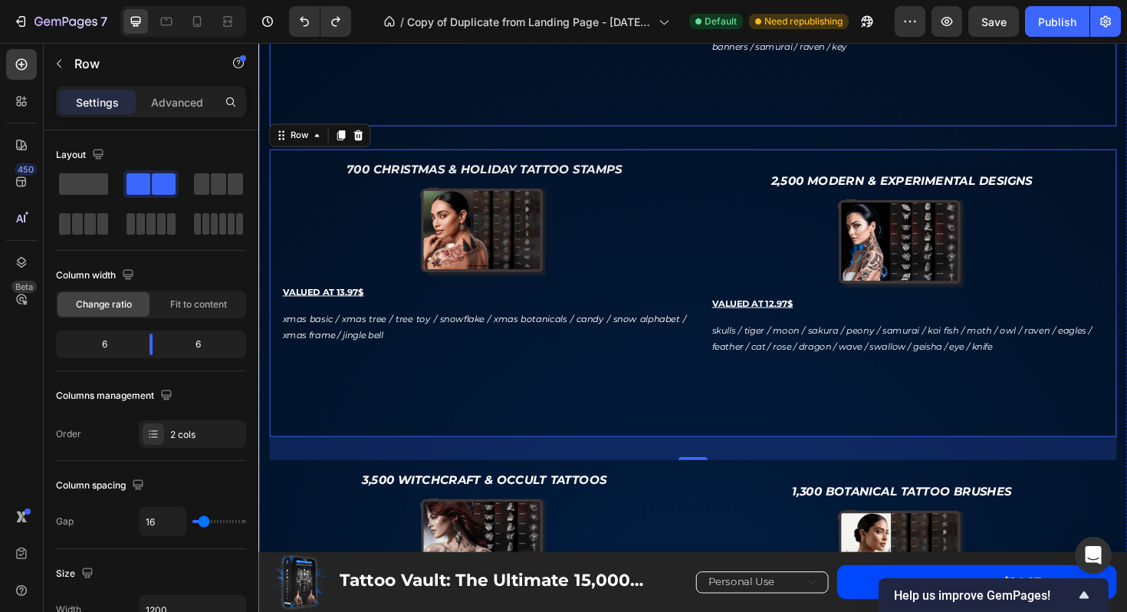
click at [675, 131] on div "1,900 Japanese Tattoo Stamps Text Block Image VALUED AT 14.97$ Text Block basic…" at bounding box center [491, 33] width 442 height 196
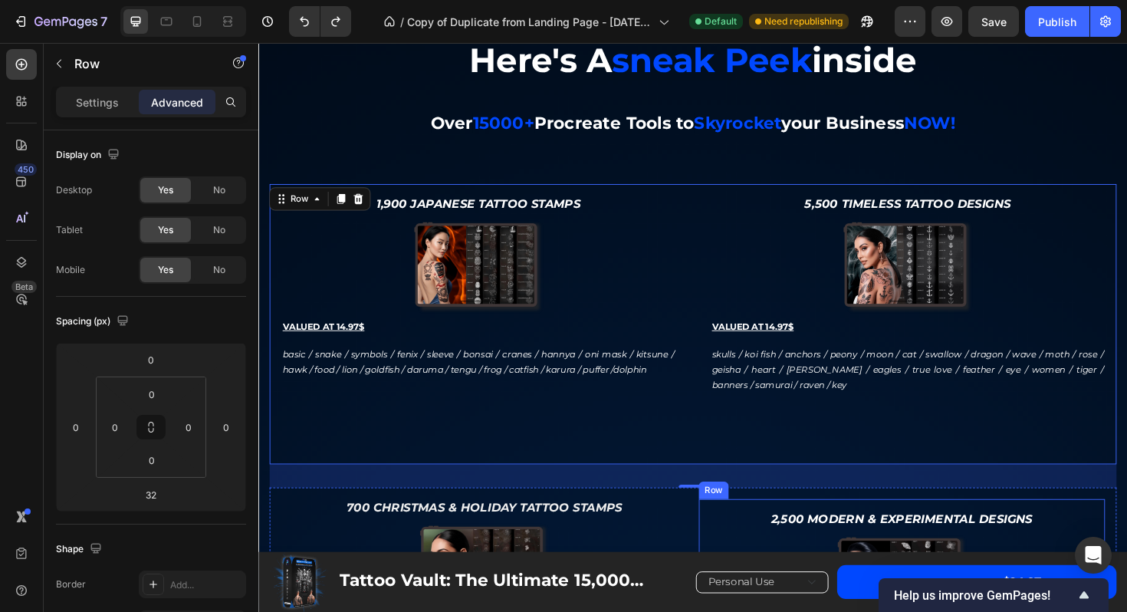
scroll to position [2566, 0]
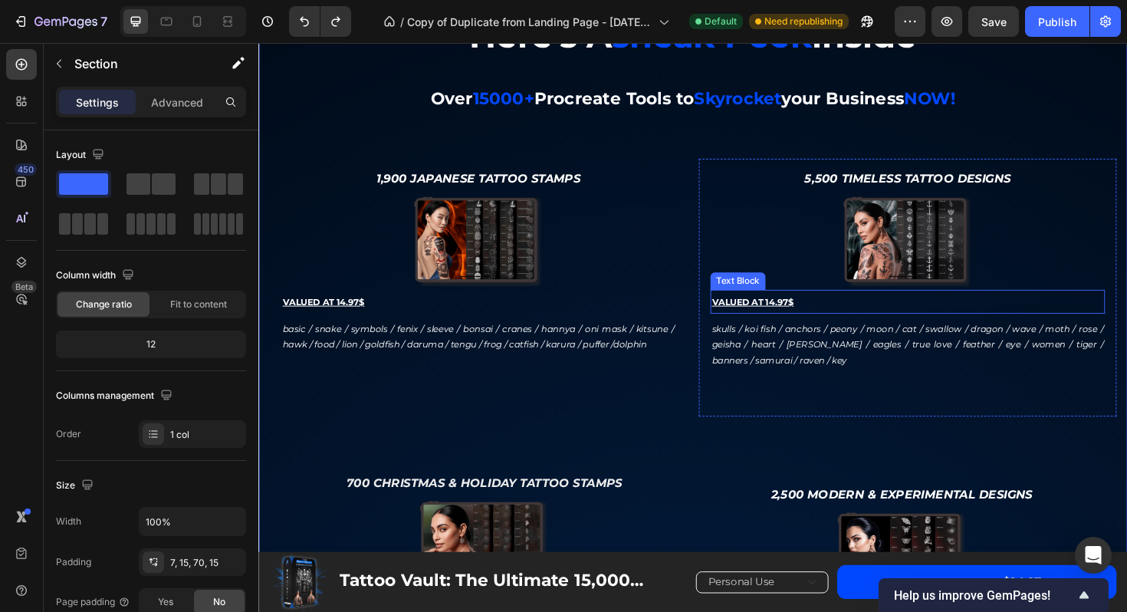
click at [798, 323] on u "VALUED AT 14.97$" at bounding box center [781, 317] width 87 height 12
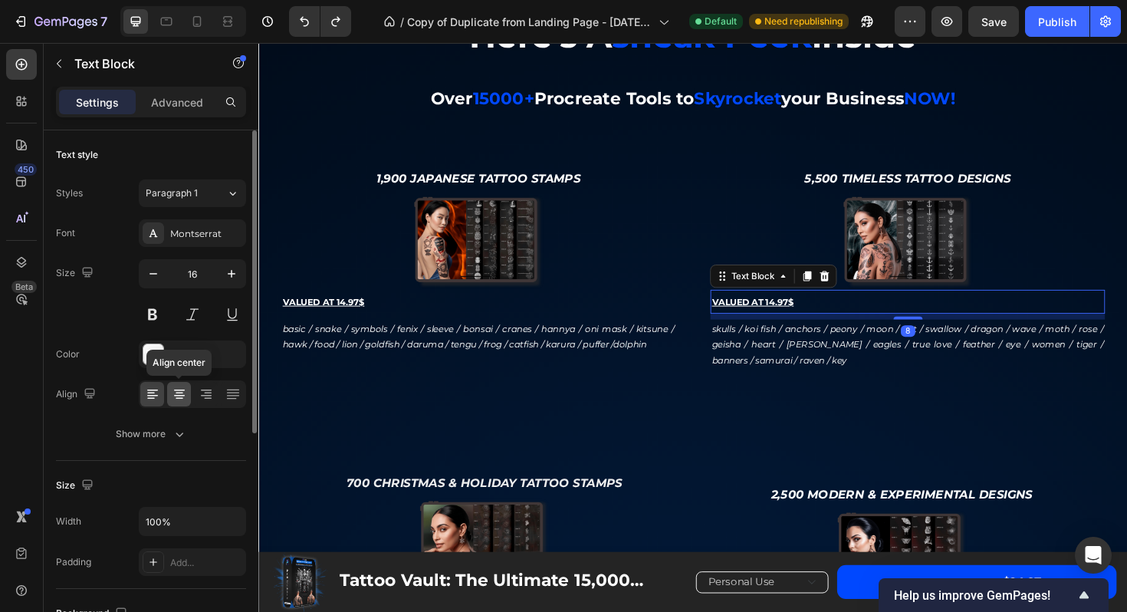
click at [184, 400] on icon at bounding box center [179, 393] width 15 height 15
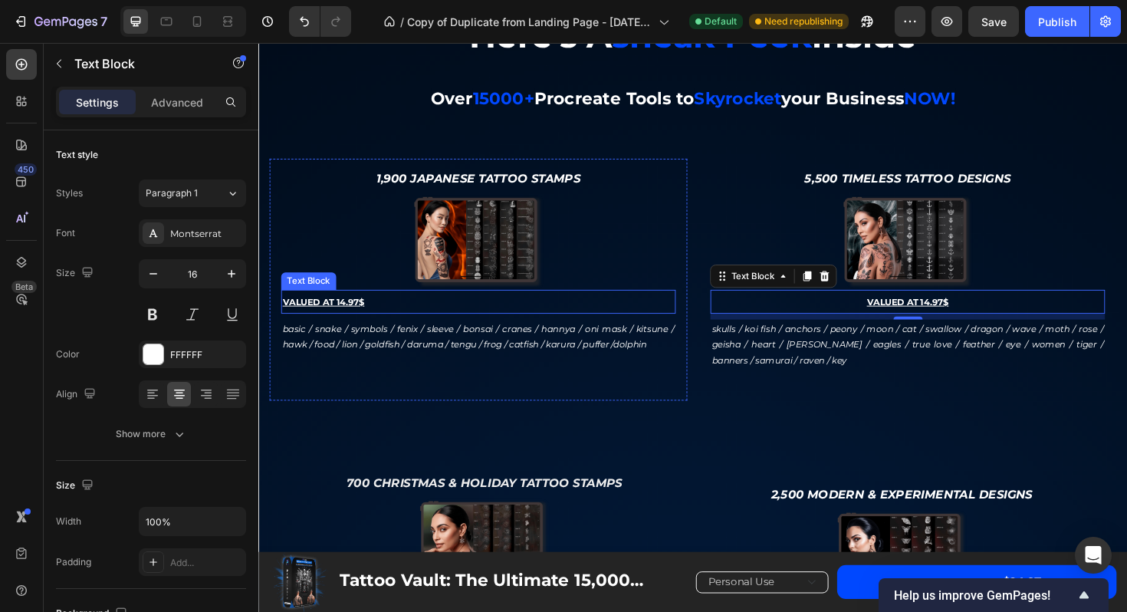
click at [403, 329] on p "VALUED AT 14.97$" at bounding box center [491, 317] width 415 height 23
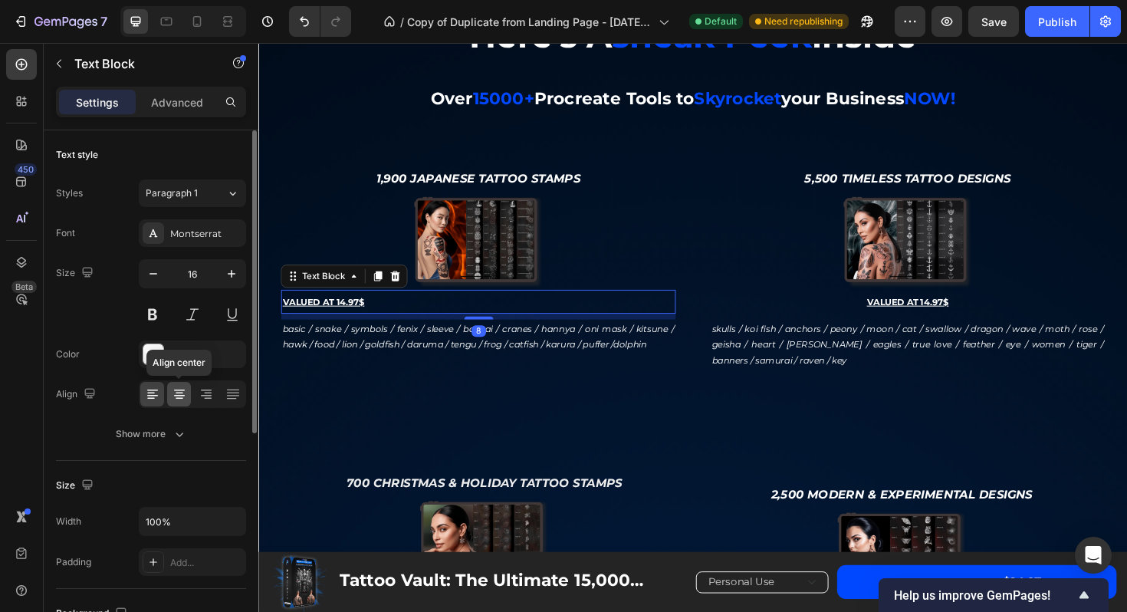
click at [182, 399] on icon at bounding box center [179, 393] width 15 height 15
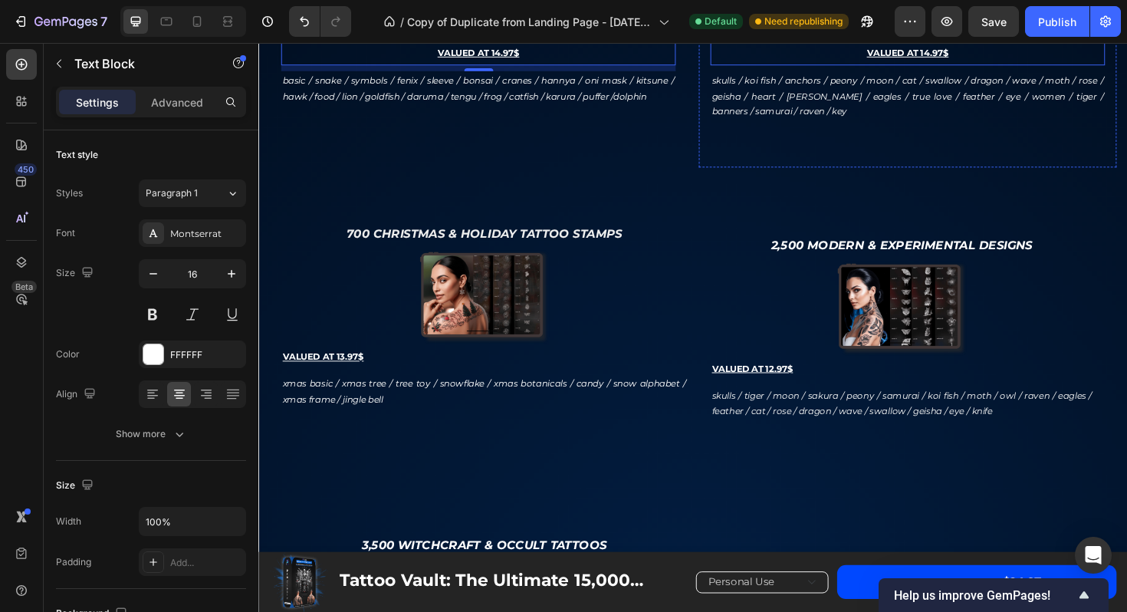
scroll to position [2942, 0]
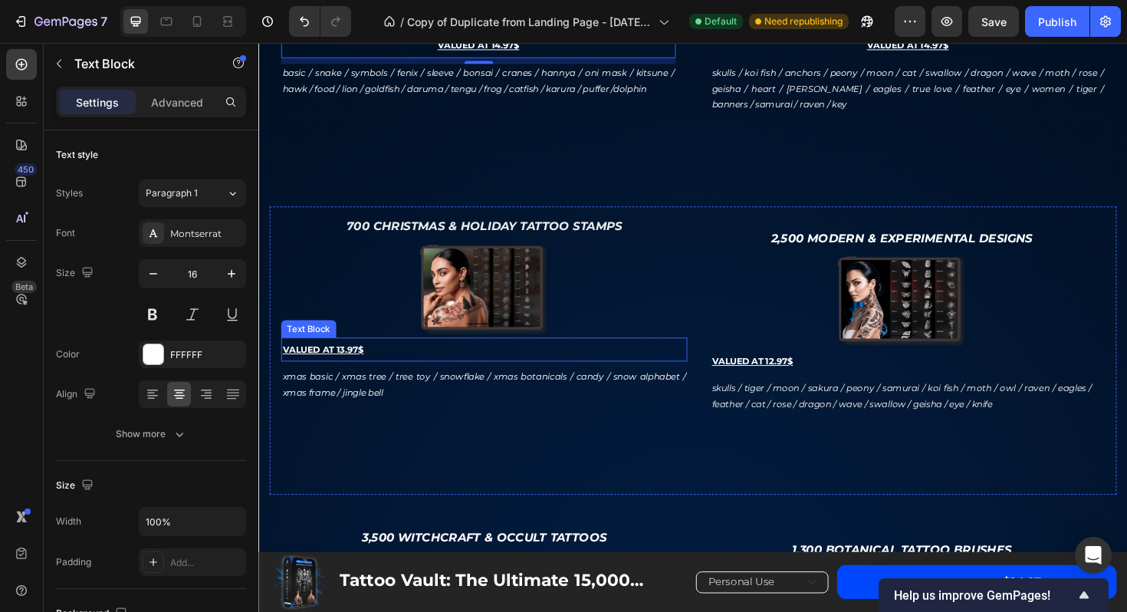
click at [667, 374] on p "VALUED AT 13.97$" at bounding box center [497, 368] width 427 height 23
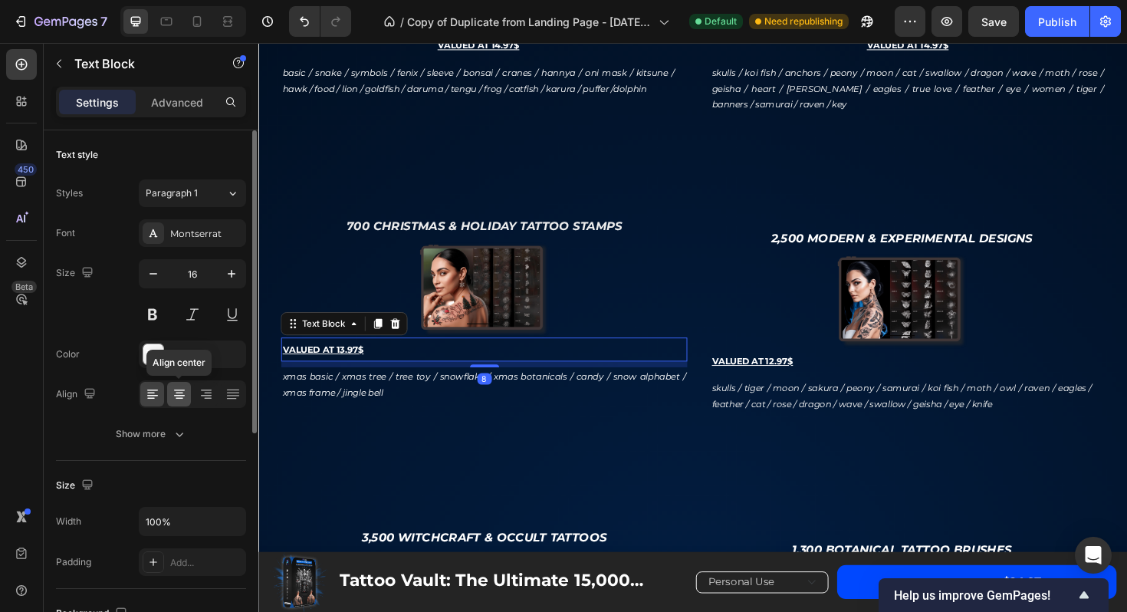
click at [174, 399] on icon at bounding box center [179, 393] width 15 height 15
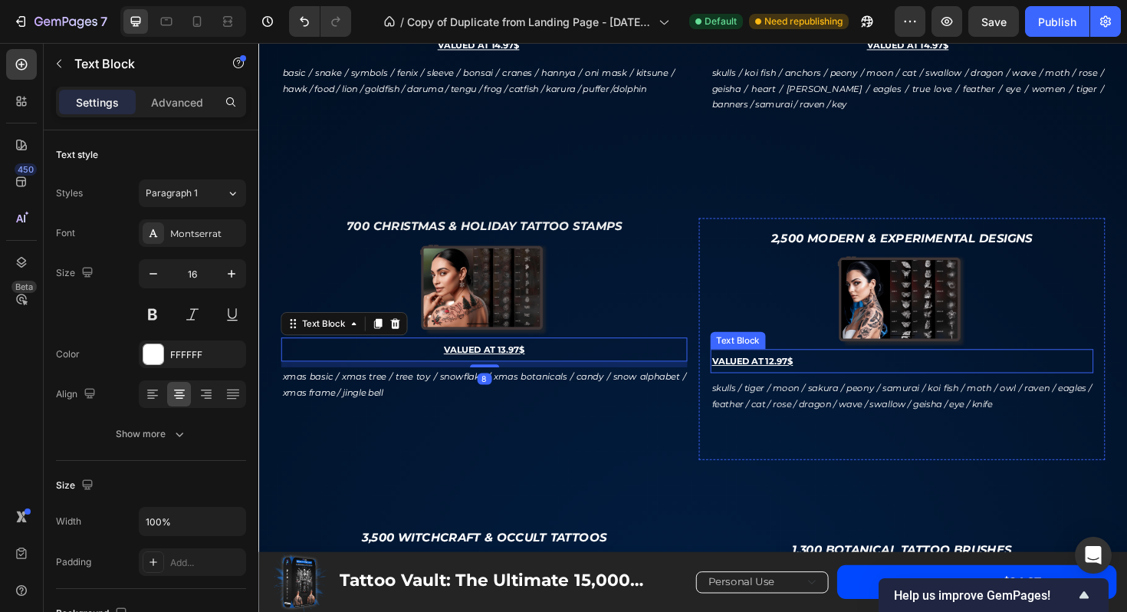
click at [955, 376] on p "VALUED AT 12.97$" at bounding box center [939, 380] width 403 height 23
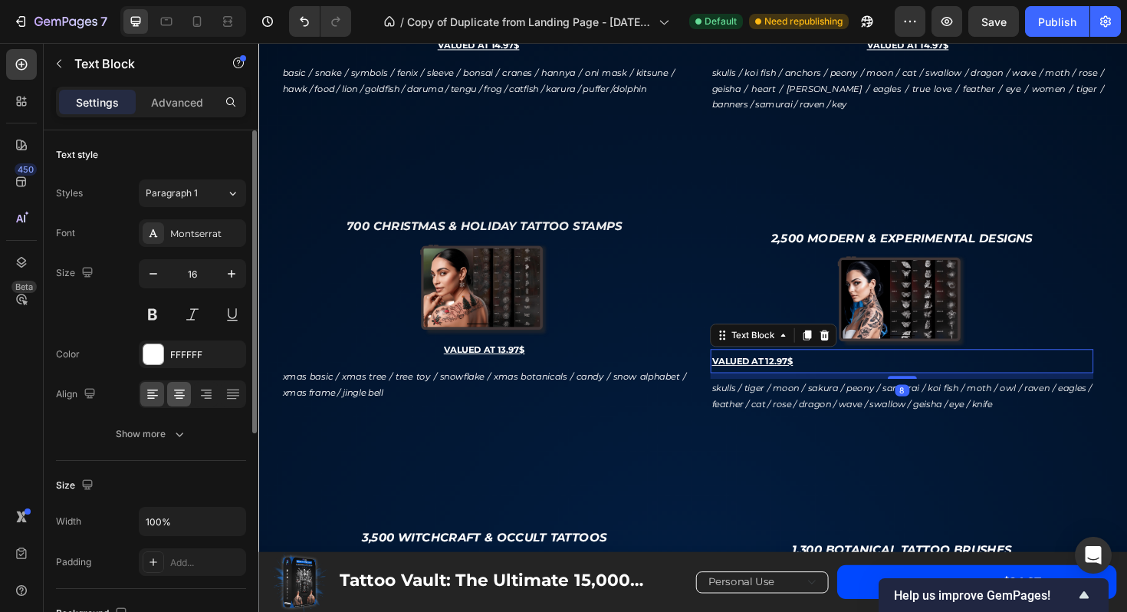
click at [184, 391] on icon at bounding box center [179, 393] width 15 height 15
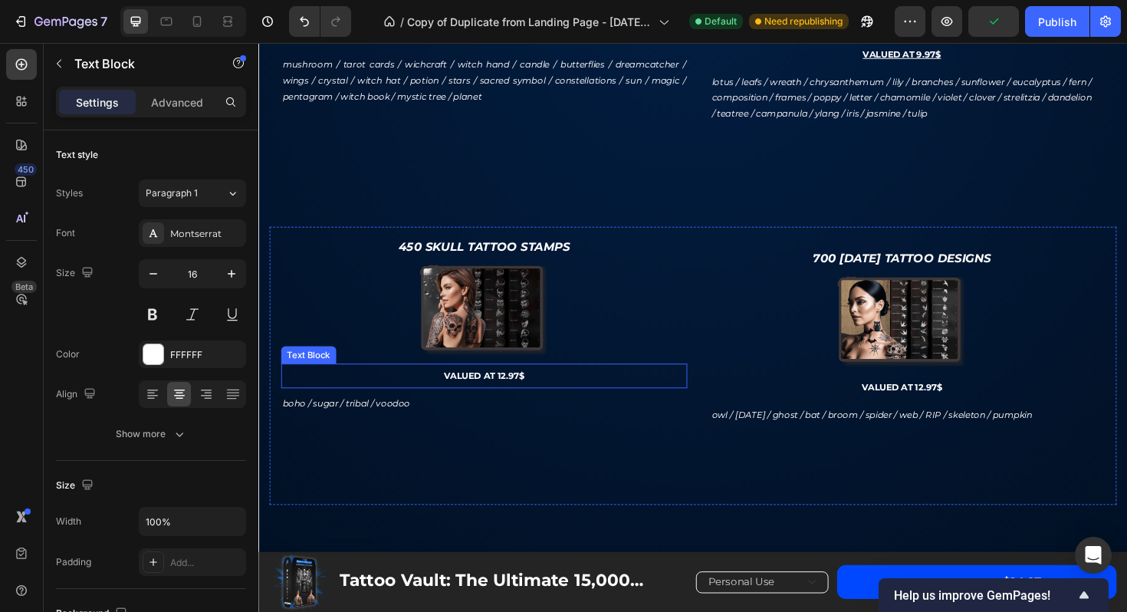
scroll to position [3633, 0]
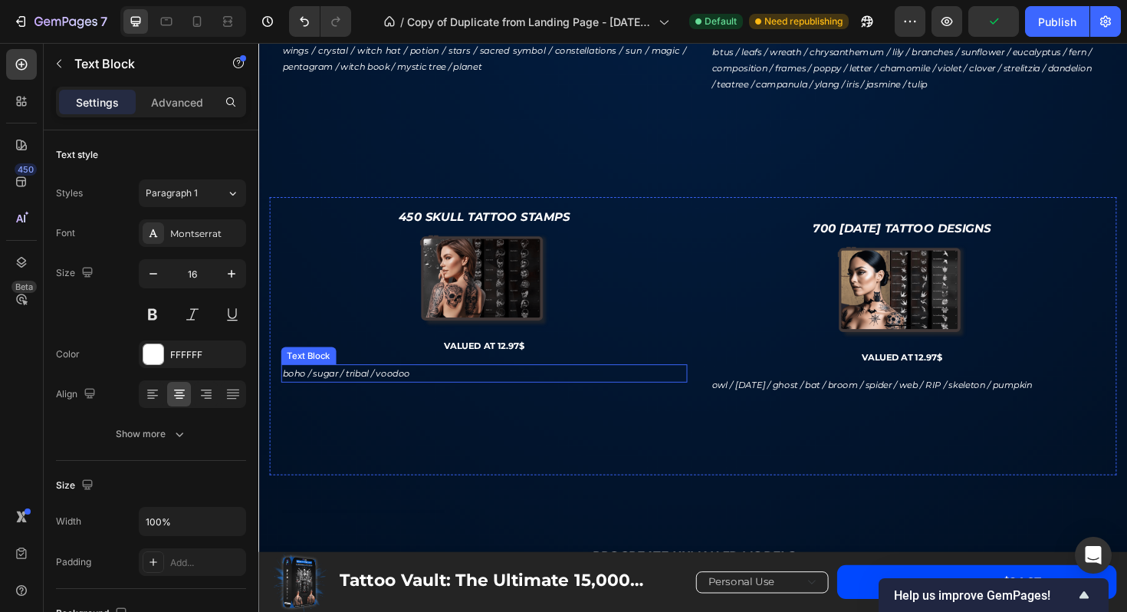
click at [583, 399] on p "boho / sugar / tribal / voodoo" at bounding box center [497, 393] width 427 height 17
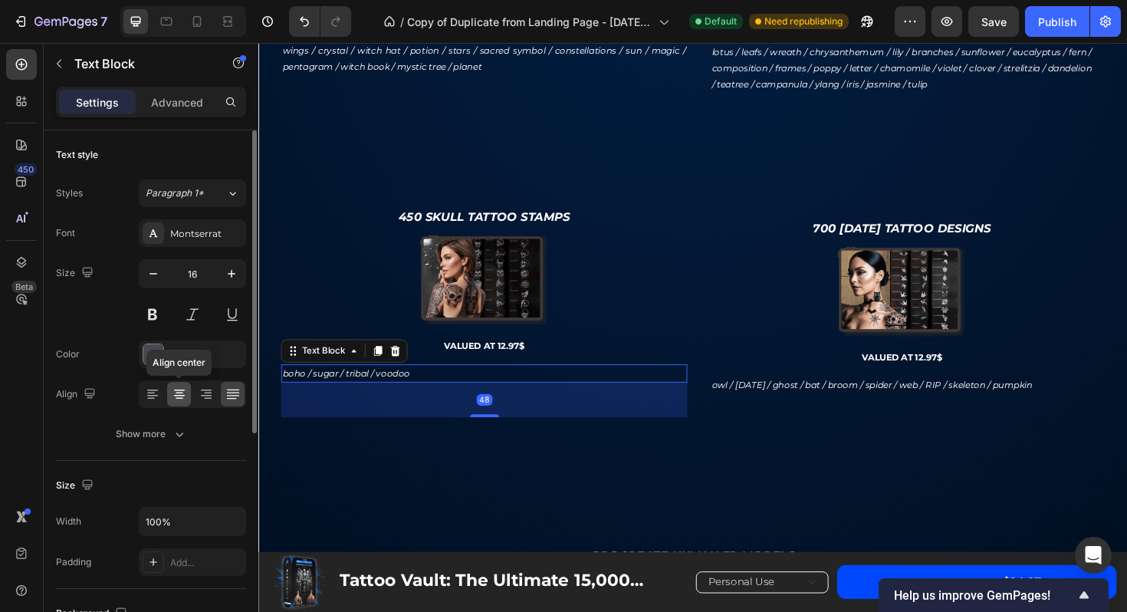
click at [185, 392] on icon at bounding box center [179, 393] width 15 height 15
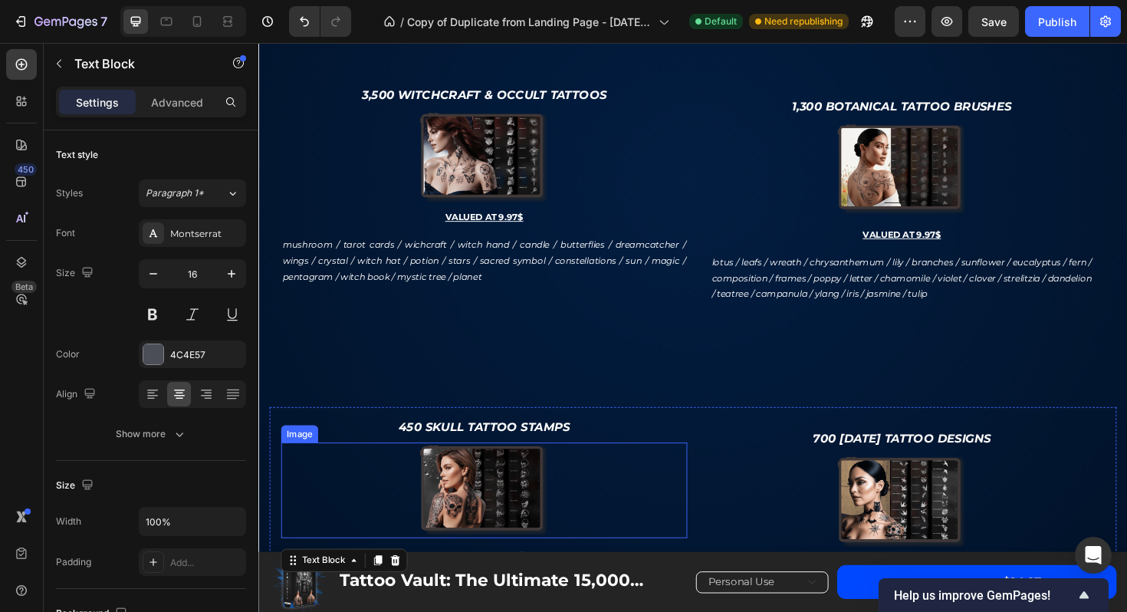
scroll to position [3377, 0]
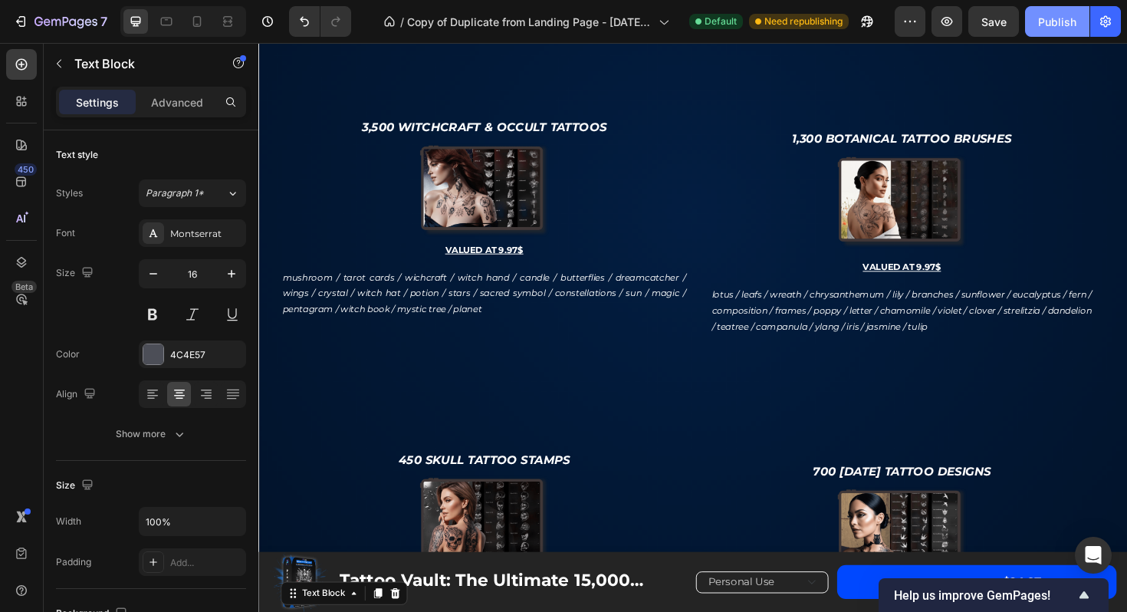
click at [1043, 18] on div "Publish" at bounding box center [1057, 22] width 38 height 16
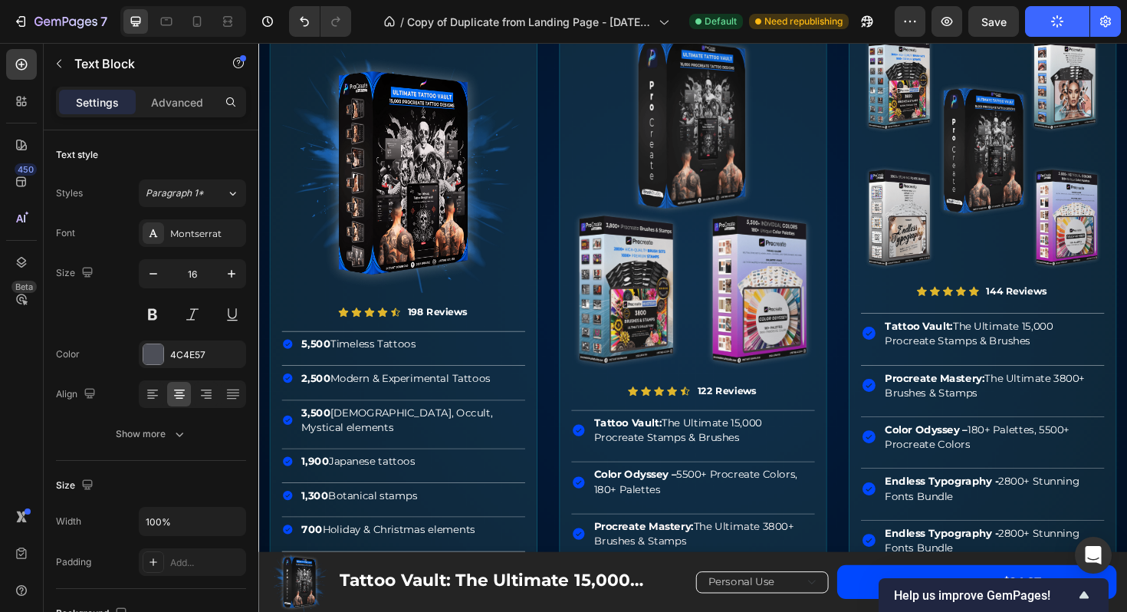
scroll to position [5424, 0]
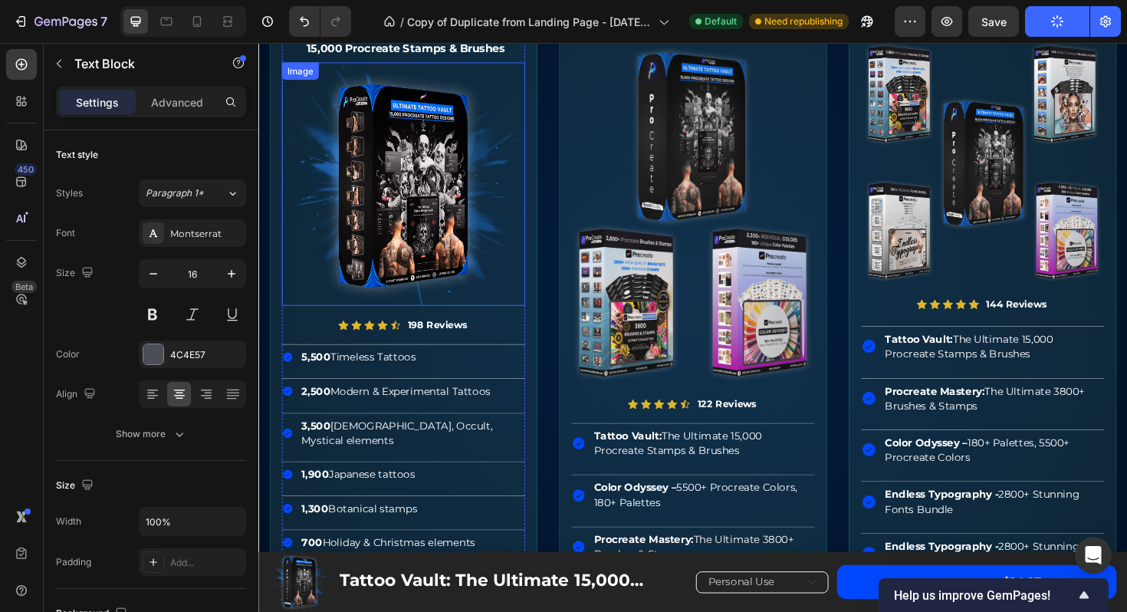
click at [437, 200] on img at bounding box center [412, 193] width 258 height 258
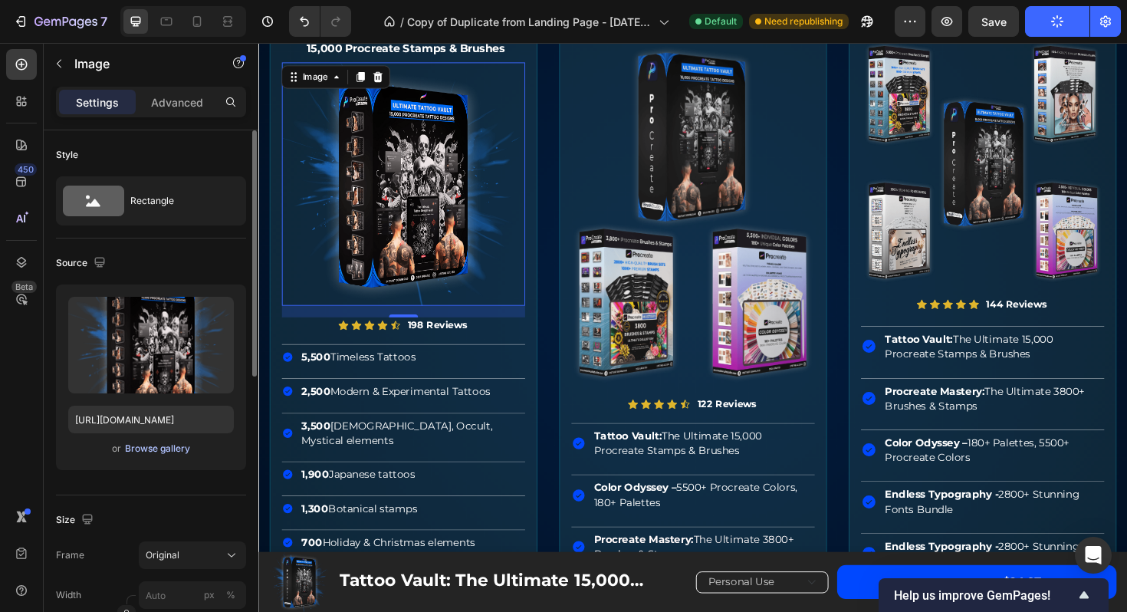
click at [163, 450] on div "Browse gallery" at bounding box center [157, 449] width 65 height 14
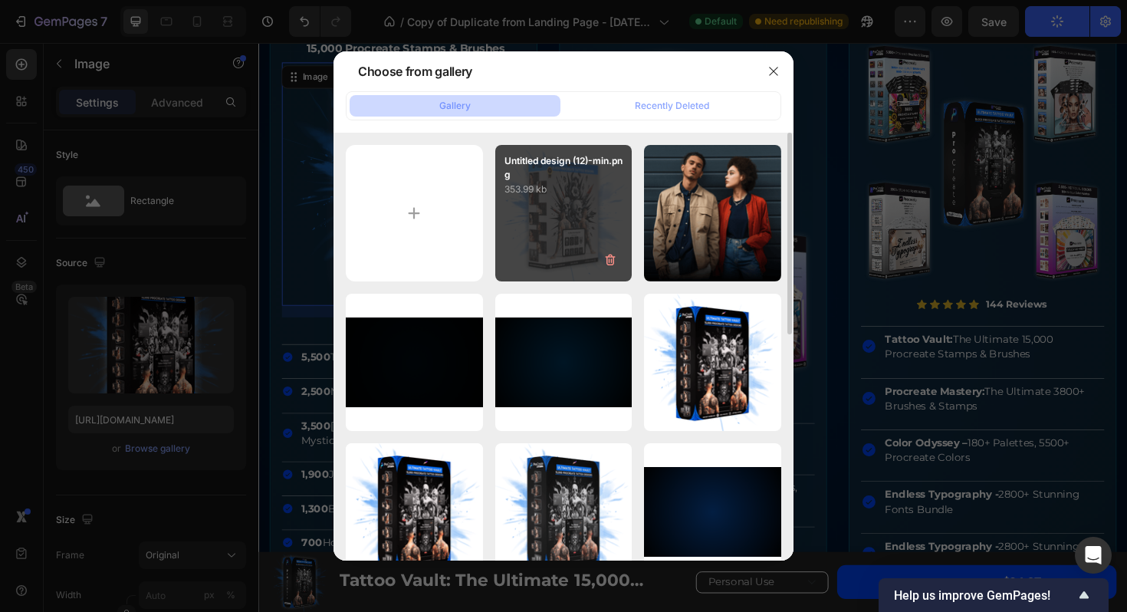
click at [573, 215] on div "Untitled design (12)-min.png 353.99 kb" at bounding box center [563, 213] width 137 height 137
type input "[URL][DOMAIN_NAME]"
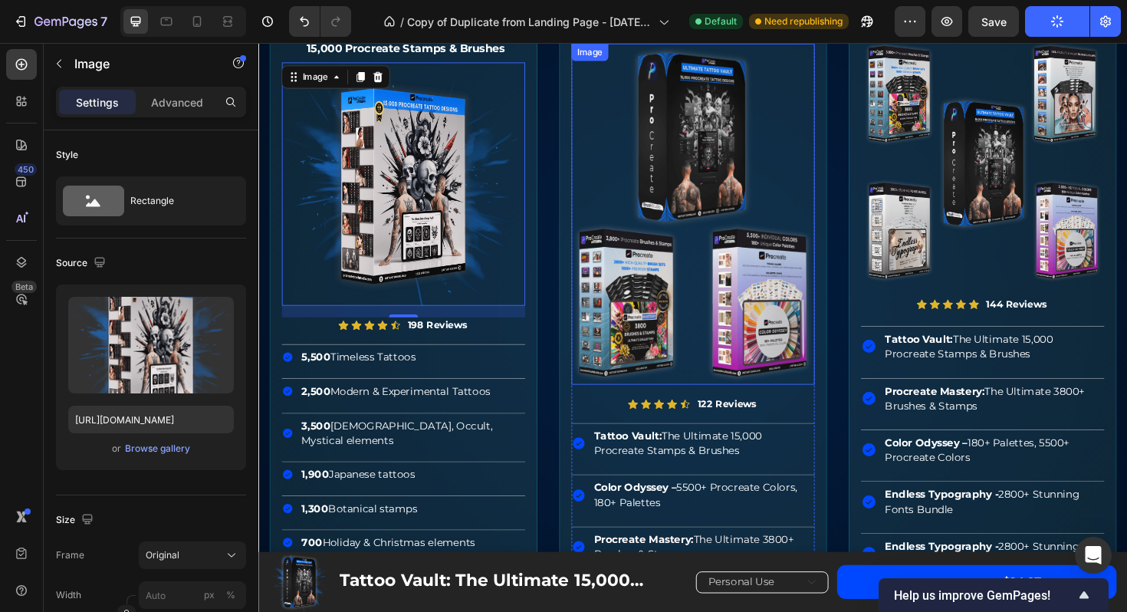
click at [720, 162] on img at bounding box center [719, 224] width 258 height 361
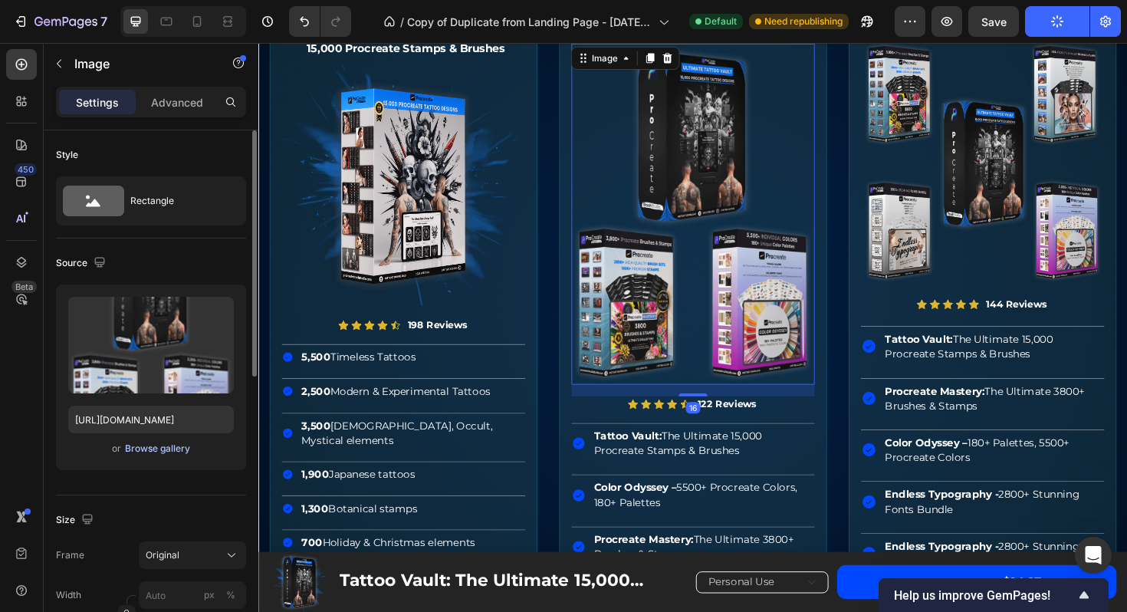
click at [165, 452] on div "Browse gallery" at bounding box center [157, 449] width 65 height 14
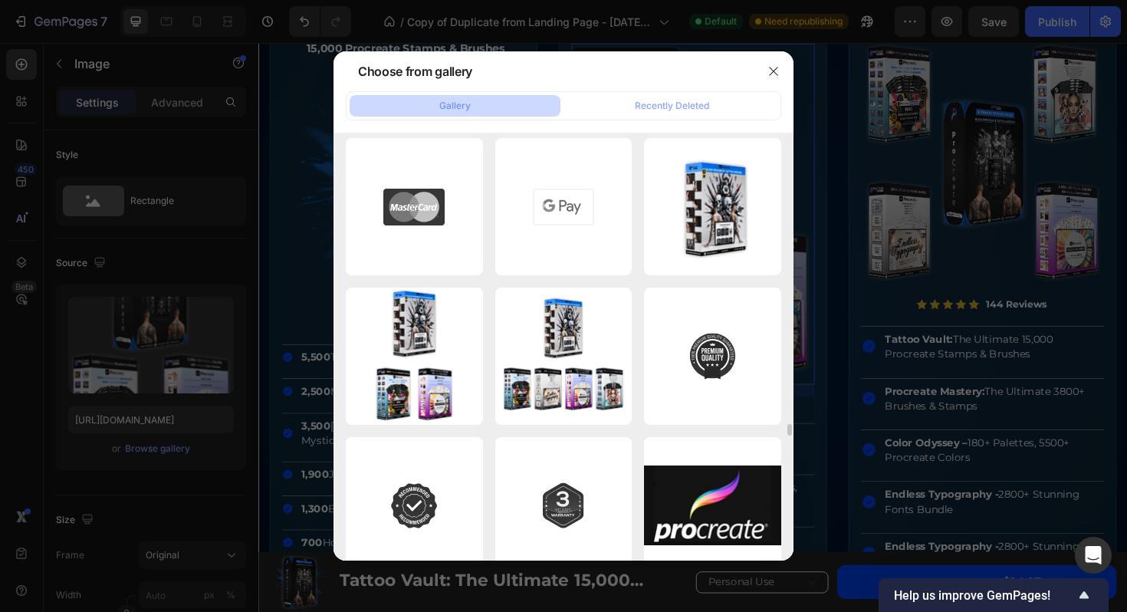
scroll to position [10186, 0]
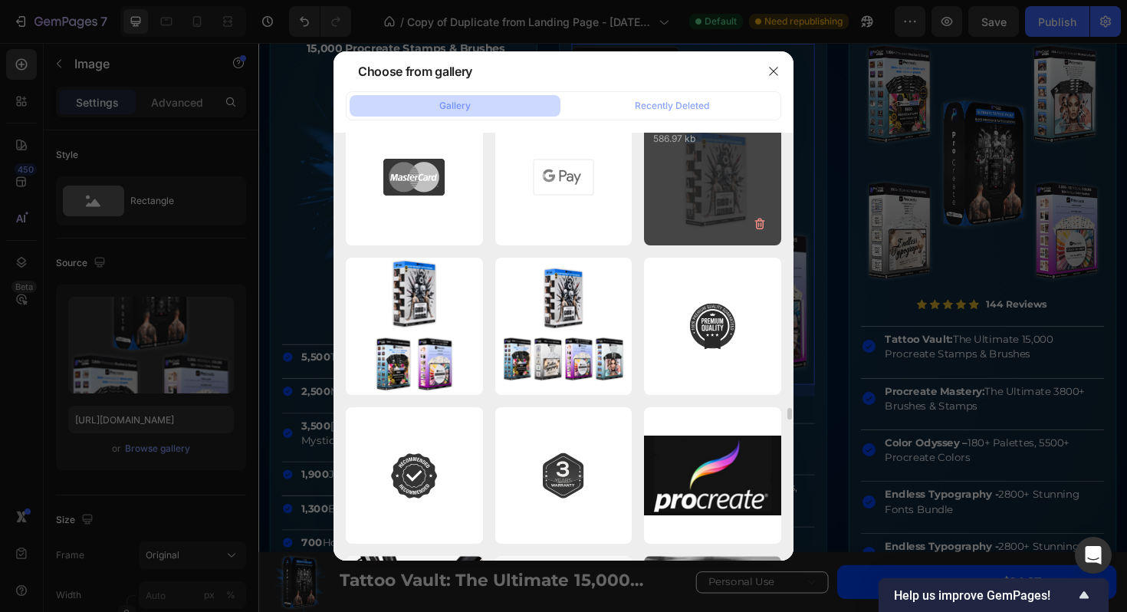
click at [703, 198] on div "17.png 586.97 kb" at bounding box center [712, 176] width 137 height 137
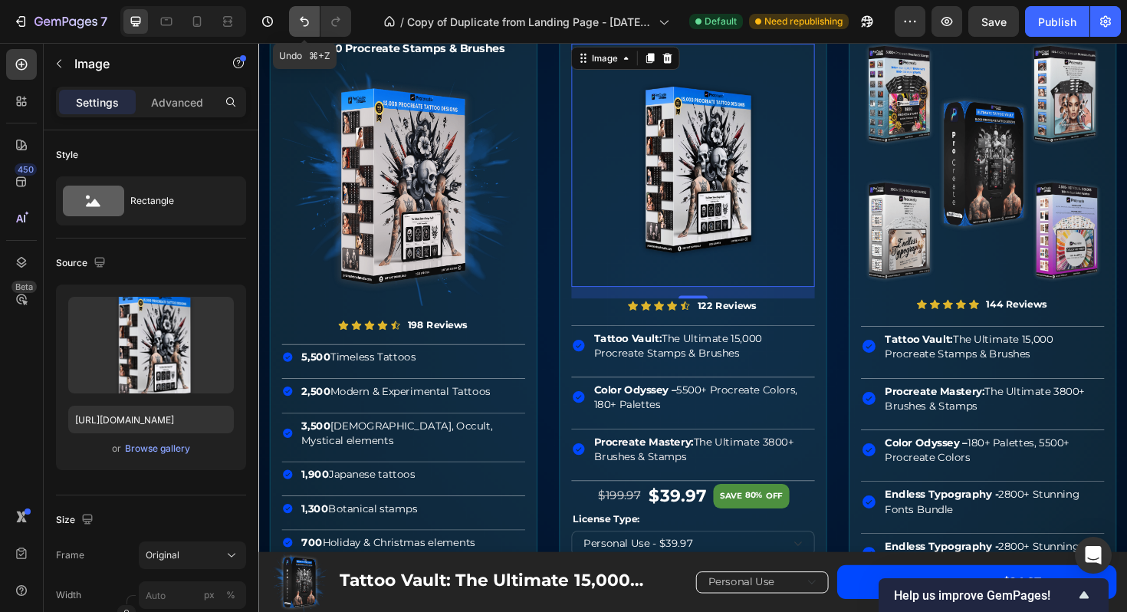
click at [307, 25] on icon "Undo/Redo" at bounding box center [304, 22] width 9 height 10
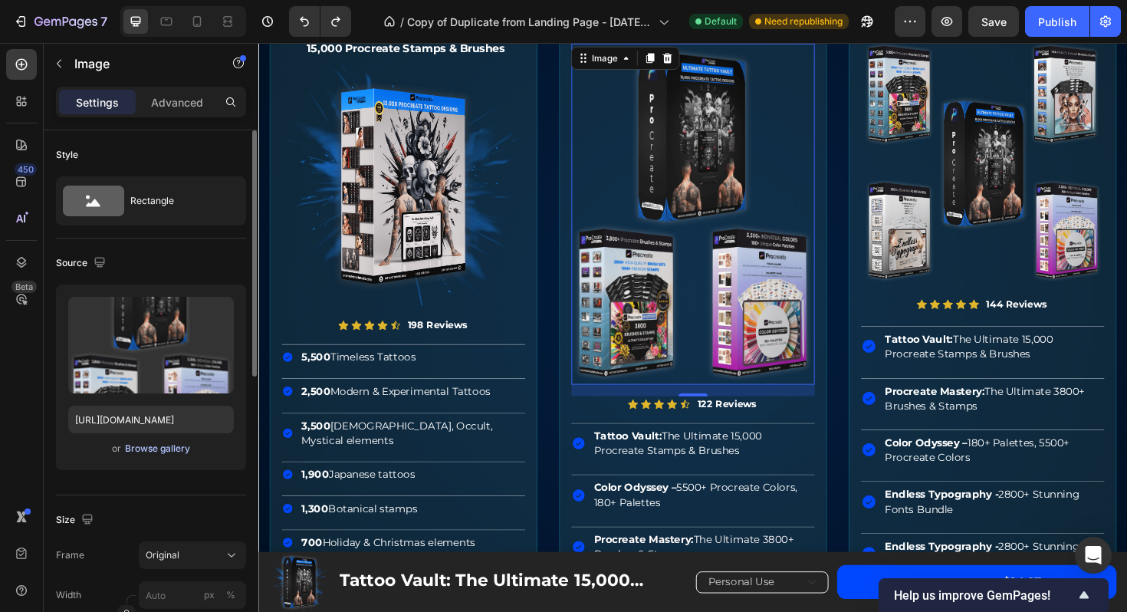
click at [180, 447] on div "Browse gallery" at bounding box center [157, 449] width 65 height 14
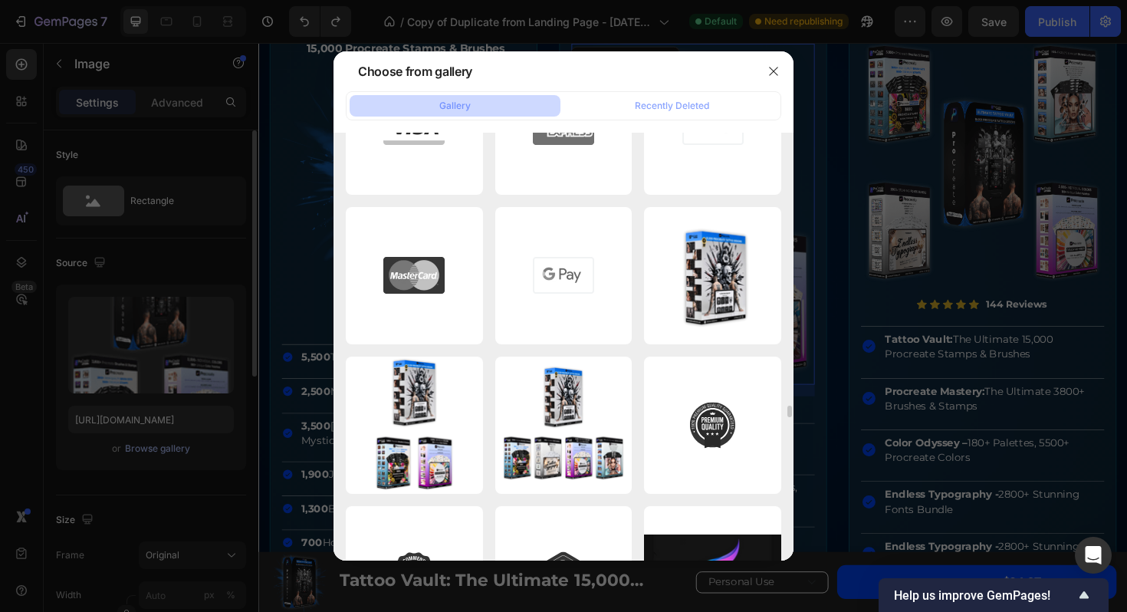
scroll to position [10109, 0]
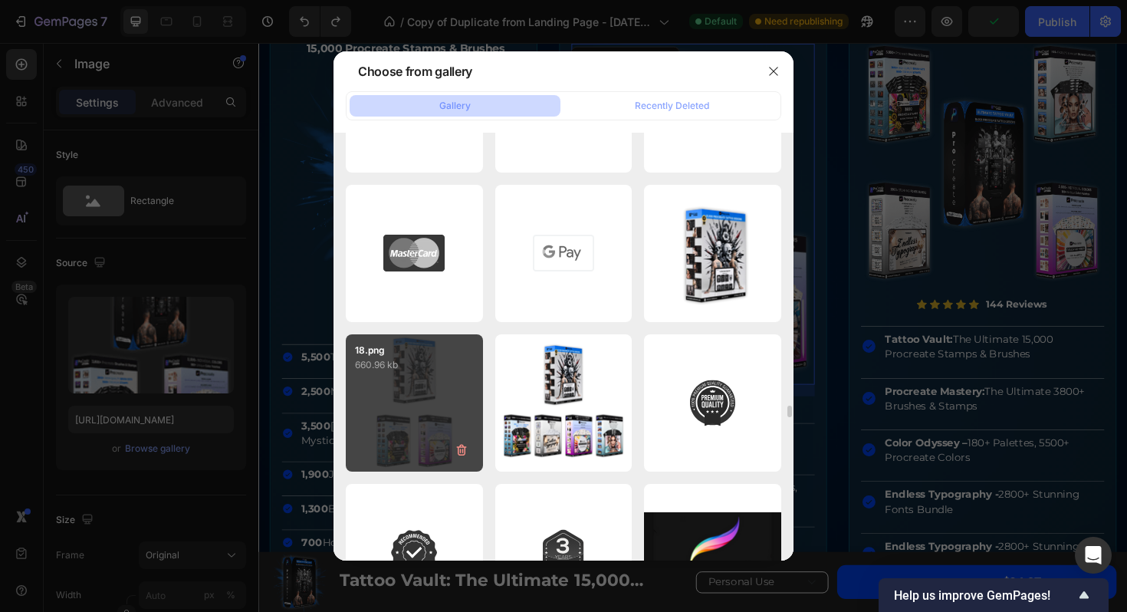
click at [398, 372] on p "660.96 kb" at bounding box center [414, 364] width 119 height 15
type input "https://cdn.shopify.com/s/files/1/0932/5920/2889/files/gempages_569410146925544…"
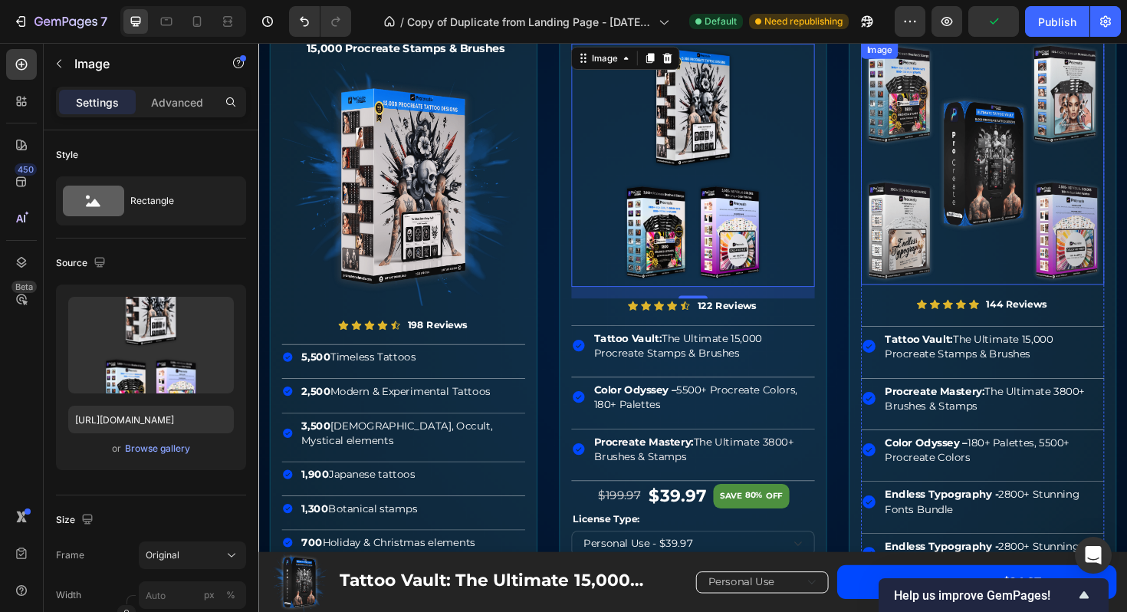
click at [1034, 182] on img at bounding box center [1025, 170] width 258 height 258
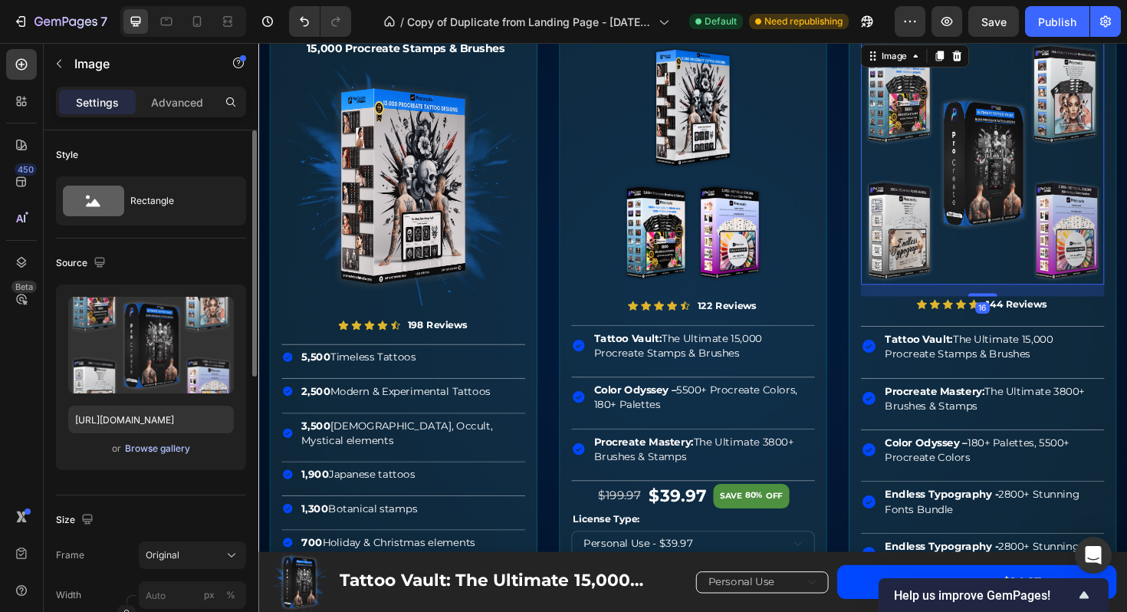
click at [169, 454] on div "Browse gallery" at bounding box center [157, 449] width 65 height 14
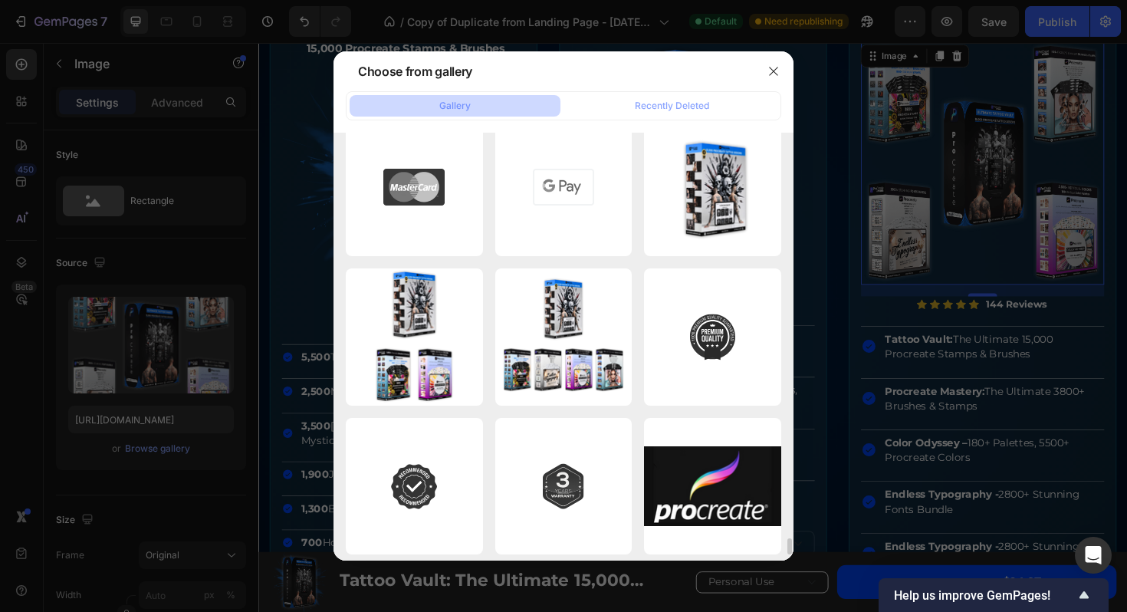
scroll to position [10185, 0]
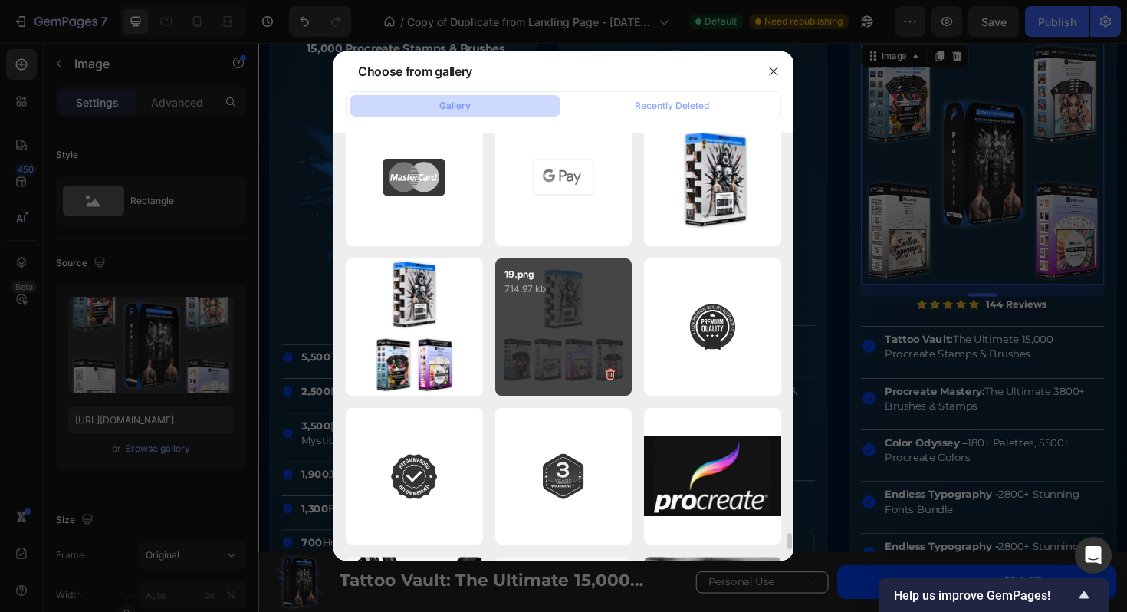
click at [577, 311] on div "19.png 714.97 kb" at bounding box center [563, 326] width 137 height 137
type input "https://cdn.shopify.com/s/files/1/0932/5920/2889/files/gempages_569410146925544…"
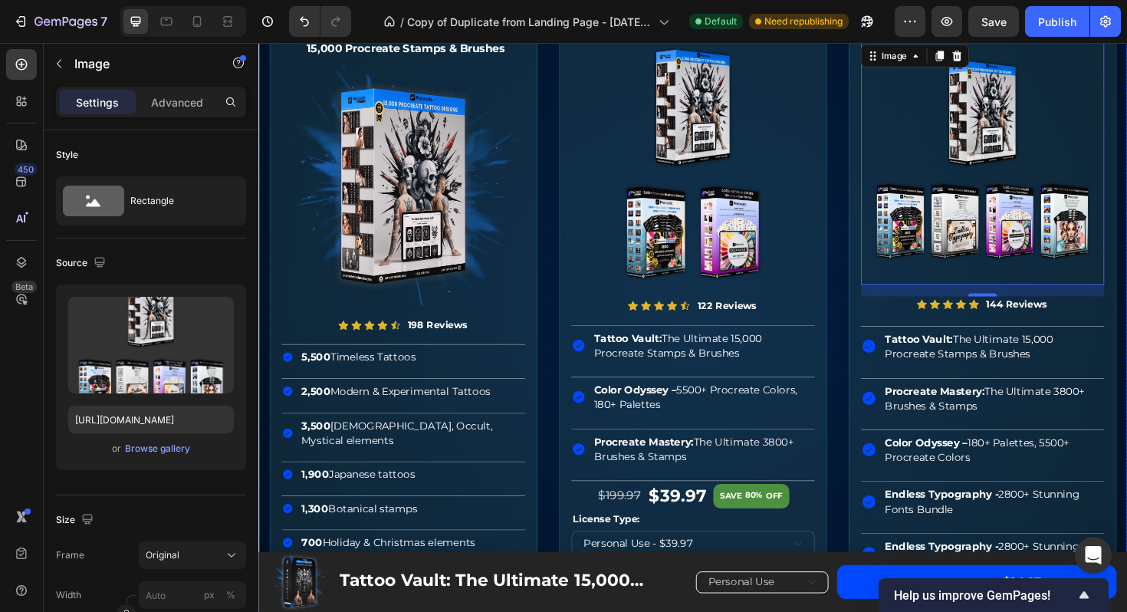
click at [876, 179] on div "STARTER PACK Text Block Row Ultimate Tattoo Vault 15,000 Procreate Stamps & Bru…" at bounding box center [718, 429] width 920 height 955
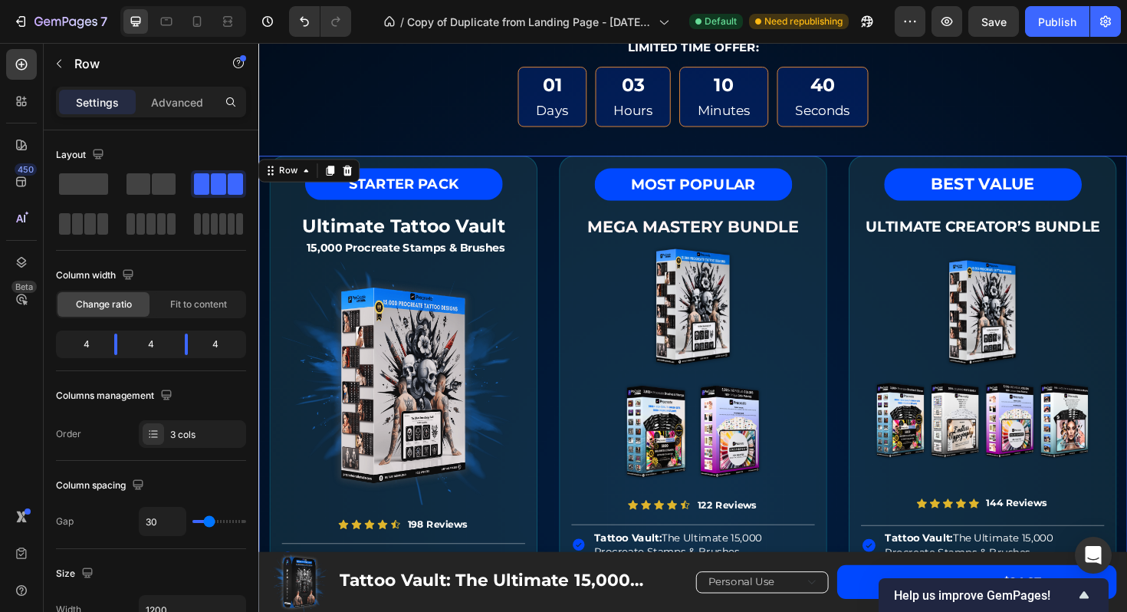
scroll to position [5211, 0]
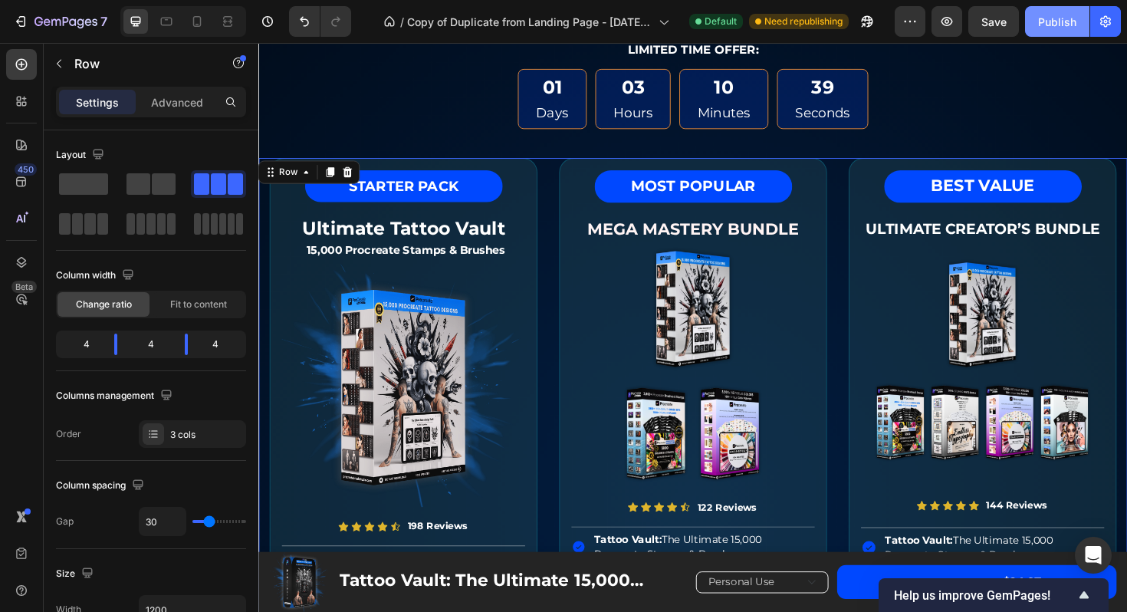
click at [1054, 17] on div "Publish" at bounding box center [1057, 22] width 38 height 16
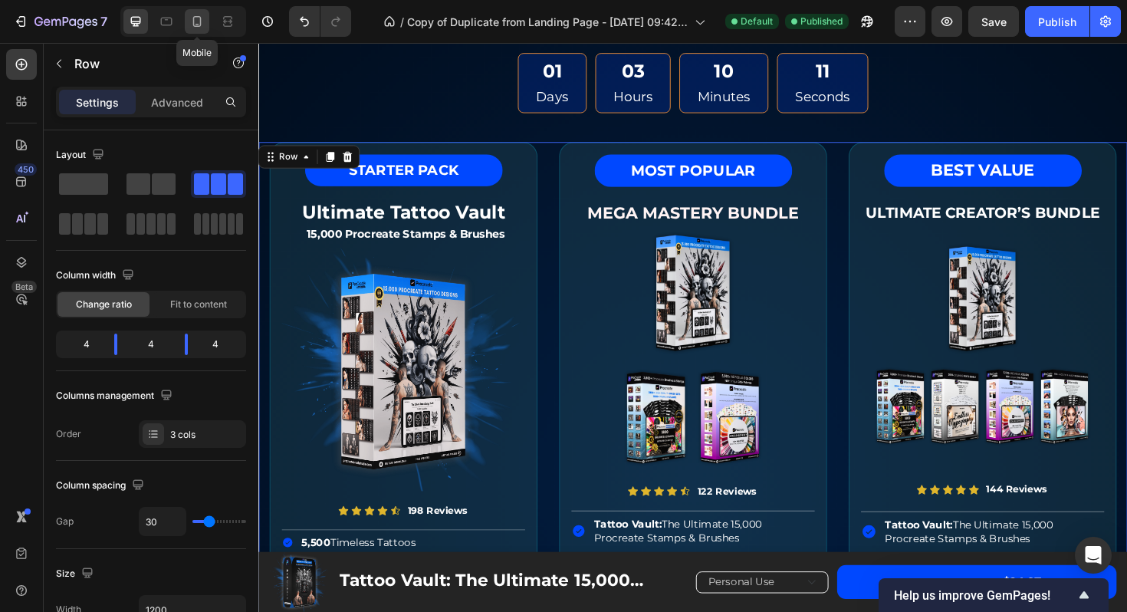
click at [200, 15] on icon at bounding box center [196, 21] width 15 height 15
type input "0"
type input "100%"
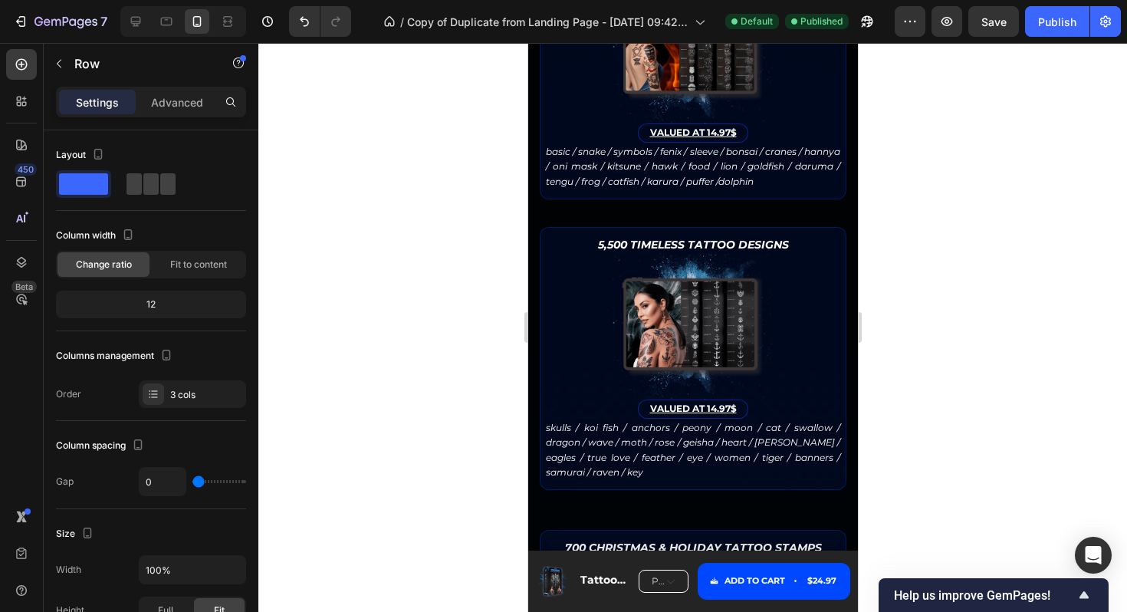
scroll to position [2877, 0]
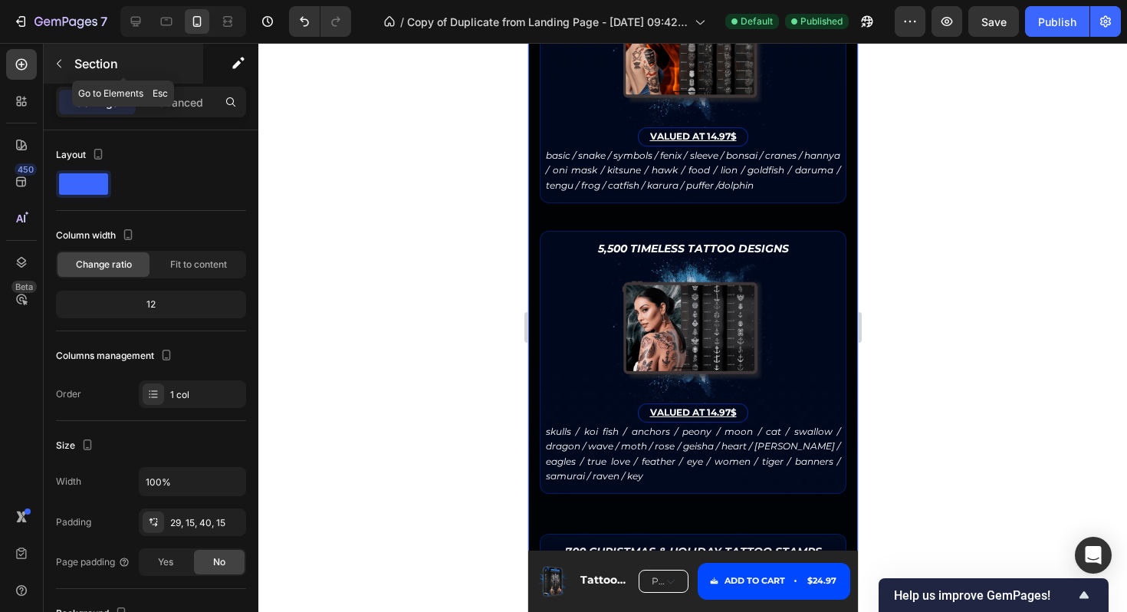
click at [58, 62] on icon "button" at bounding box center [59, 64] width 5 height 8
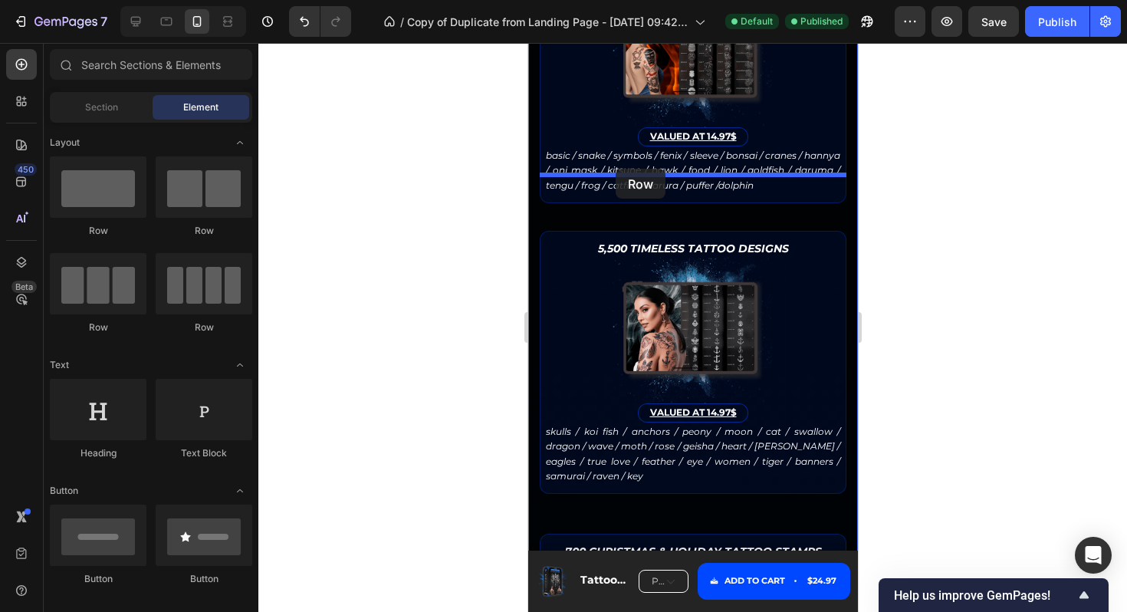
drag, startPoint x: 725, startPoint y: 237, endPoint x: 615, endPoint y: 169, distance: 129.8
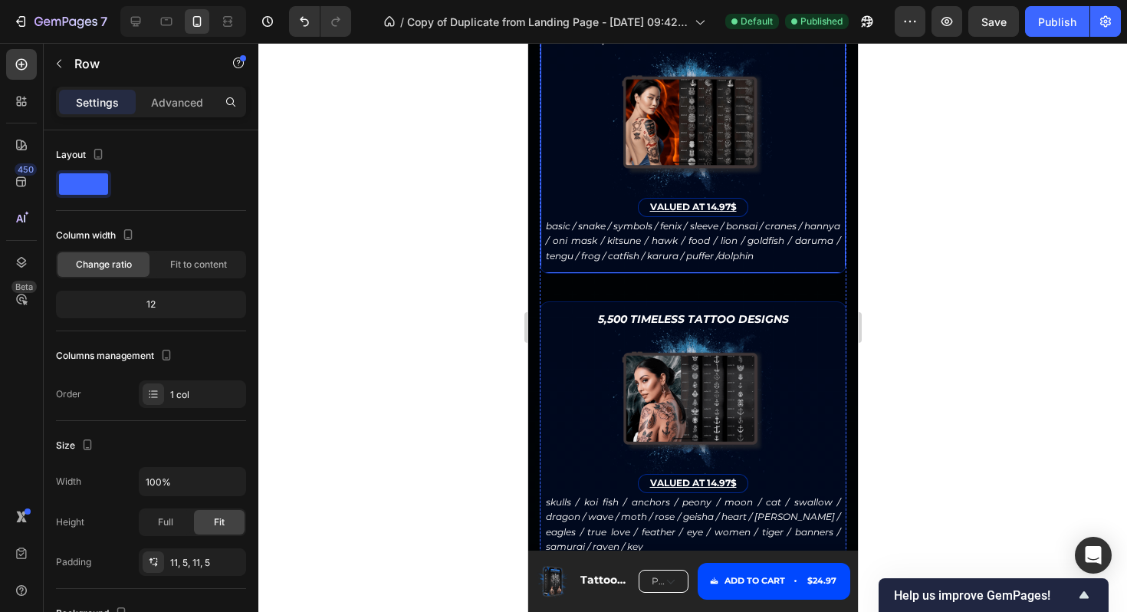
click at [594, 251] on div "1,900 Japanese Tattoo Stamps Text Block Image VALUED AT 14.97$ Text Block basic…" at bounding box center [692, 147] width 307 height 252
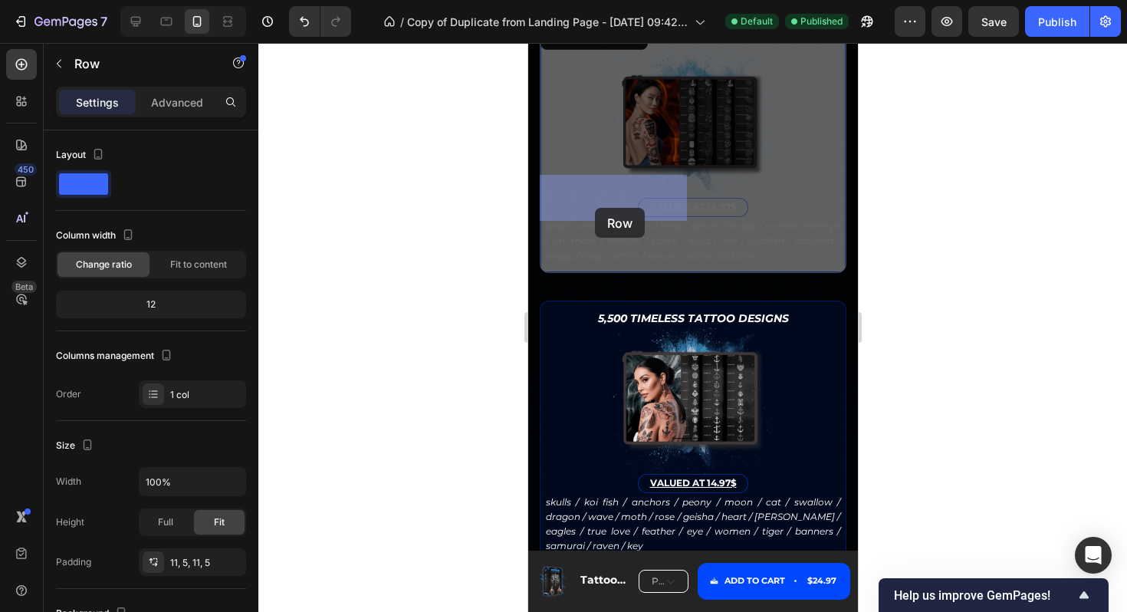
drag, startPoint x: 551, startPoint y: 267, endPoint x: 594, endPoint y: 209, distance: 72.4
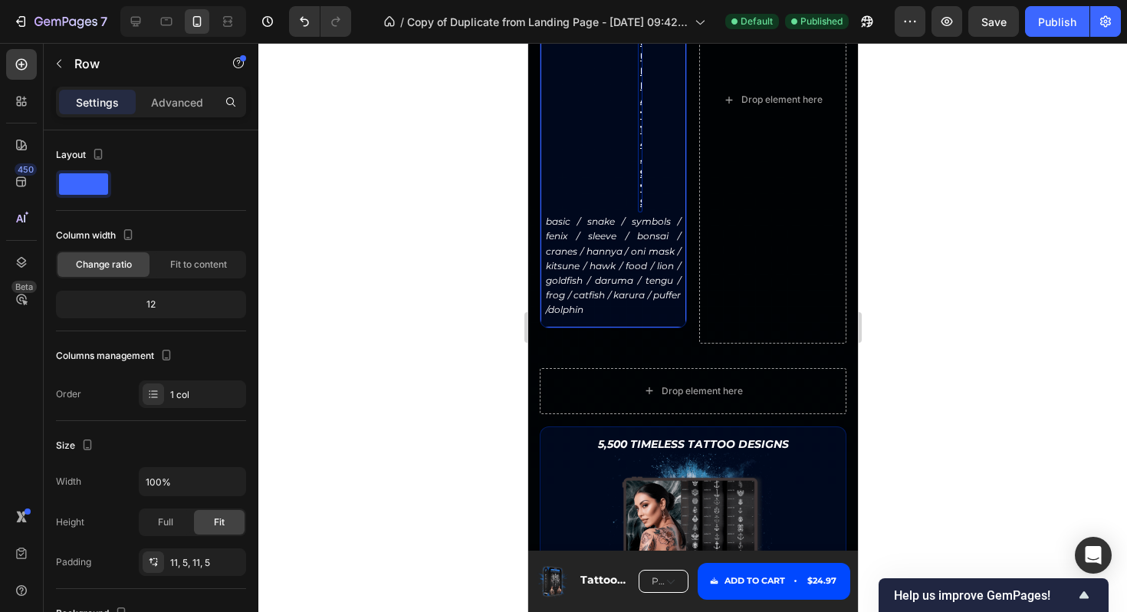
scroll to position [2963, 0]
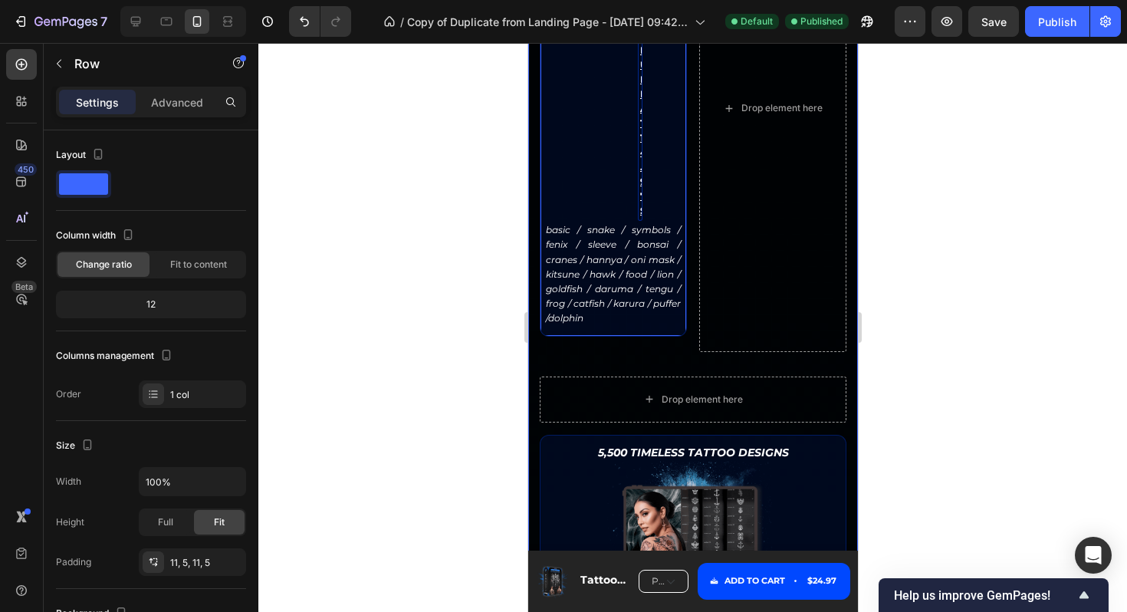
click at [639, 216] on u "VALUED AT 14.97$" at bounding box center [643, 115] width 8 height 201
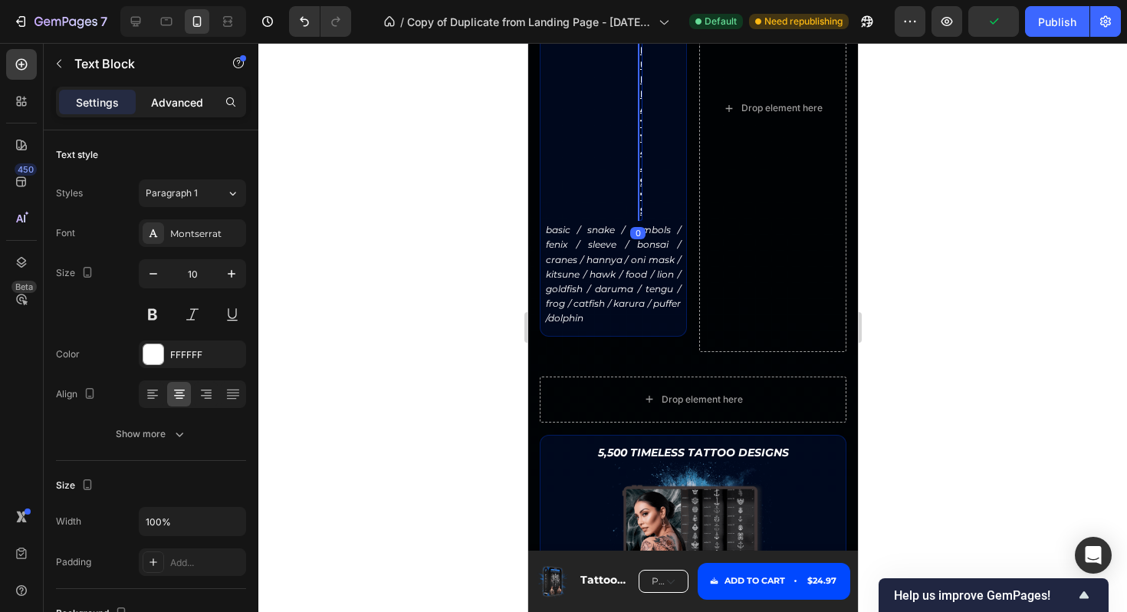
click at [175, 100] on p "Advanced" at bounding box center [177, 102] width 52 height 16
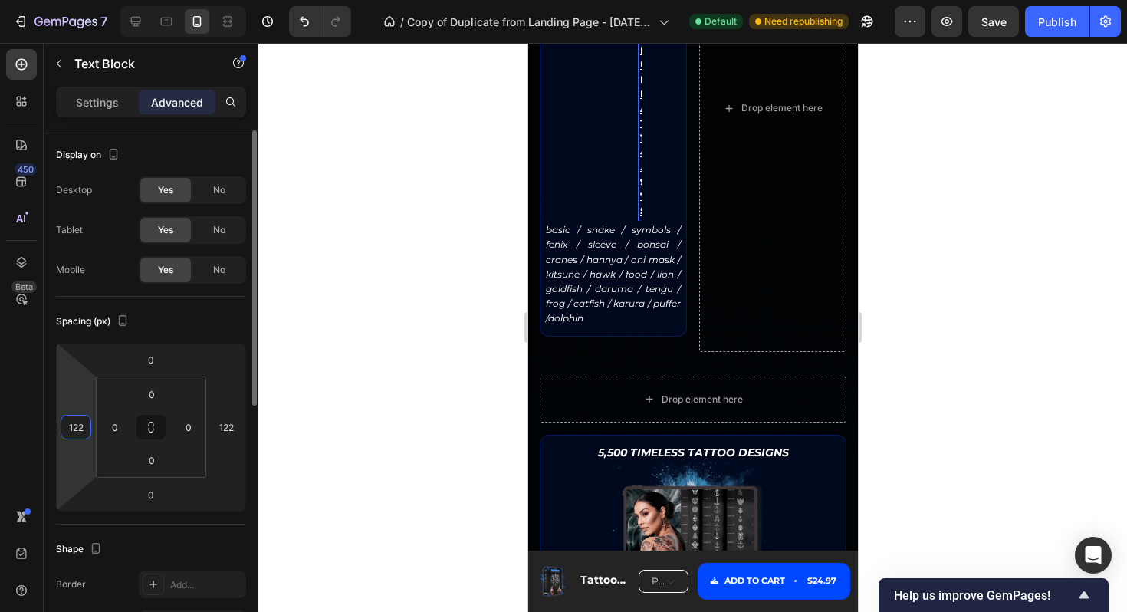
click at [84, 427] on input "122" at bounding box center [75, 427] width 23 height 23
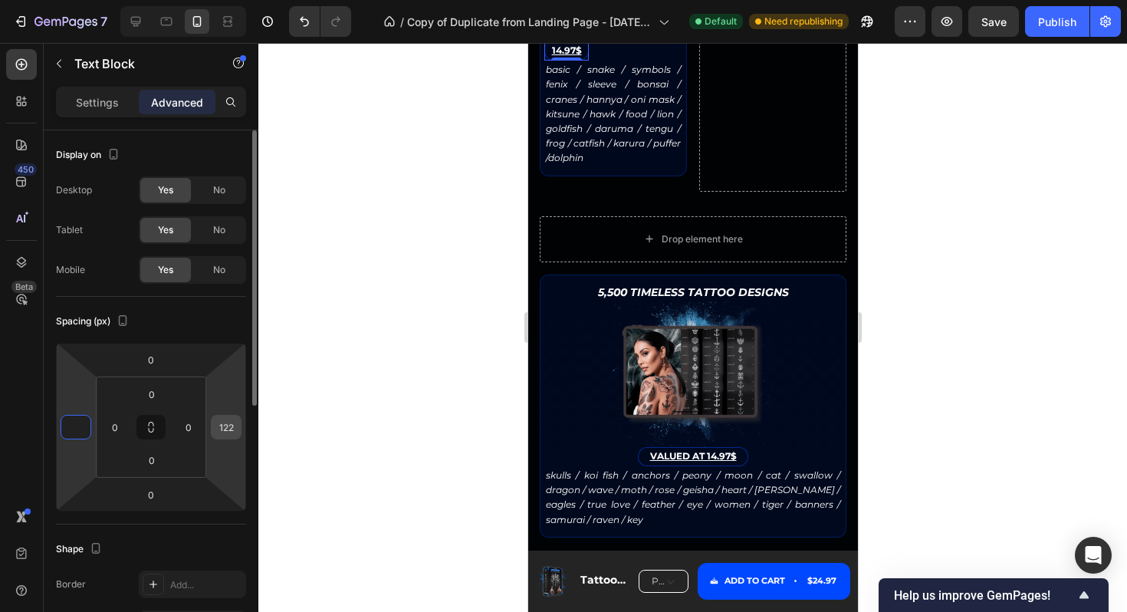
type input "0"
click at [225, 432] on input "122" at bounding box center [226, 427] width 23 height 23
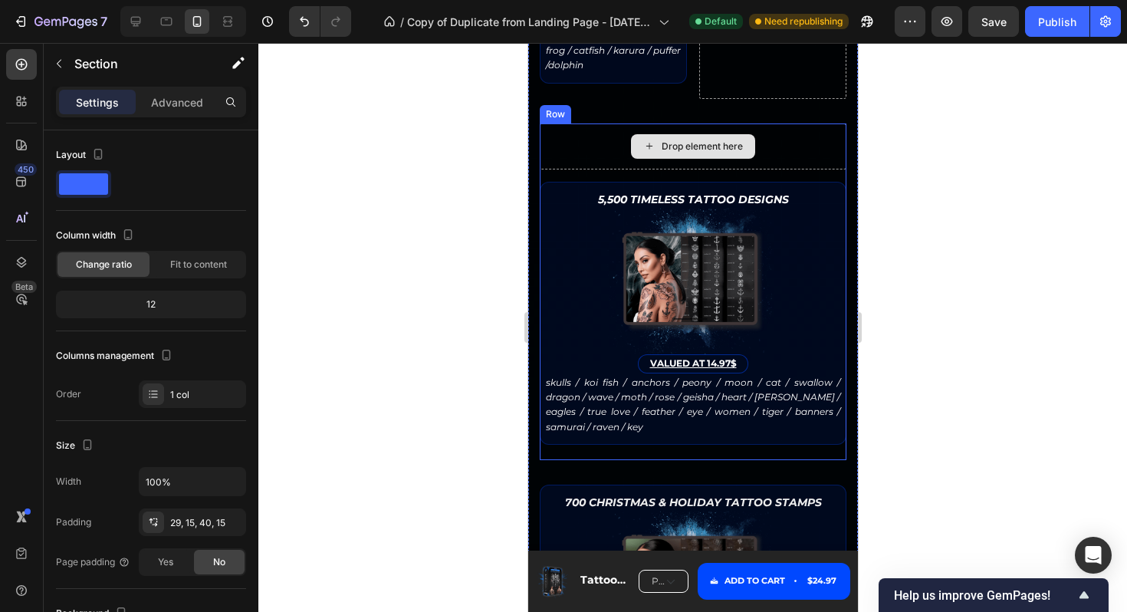
scroll to position [3049, 0]
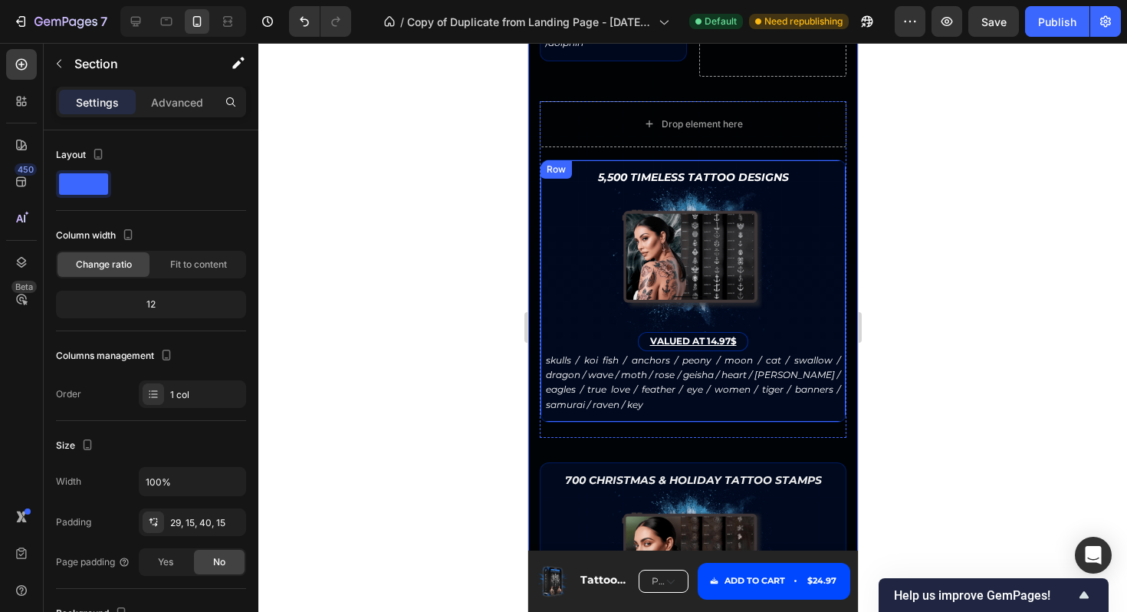
click at [571, 388] on div "5,500 Timeless Tattoo Designs Text Block Image VALUED AT 14.97$ Text Block skul…" at bounding box center [692, 290] width 307 height 263
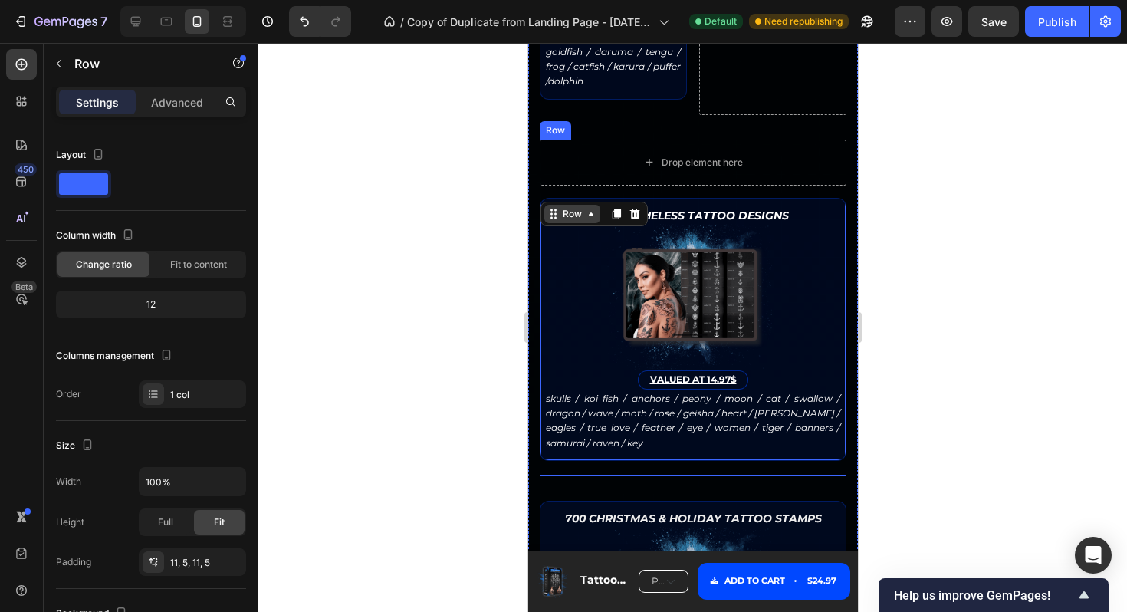
scroll to position [3008, 0]
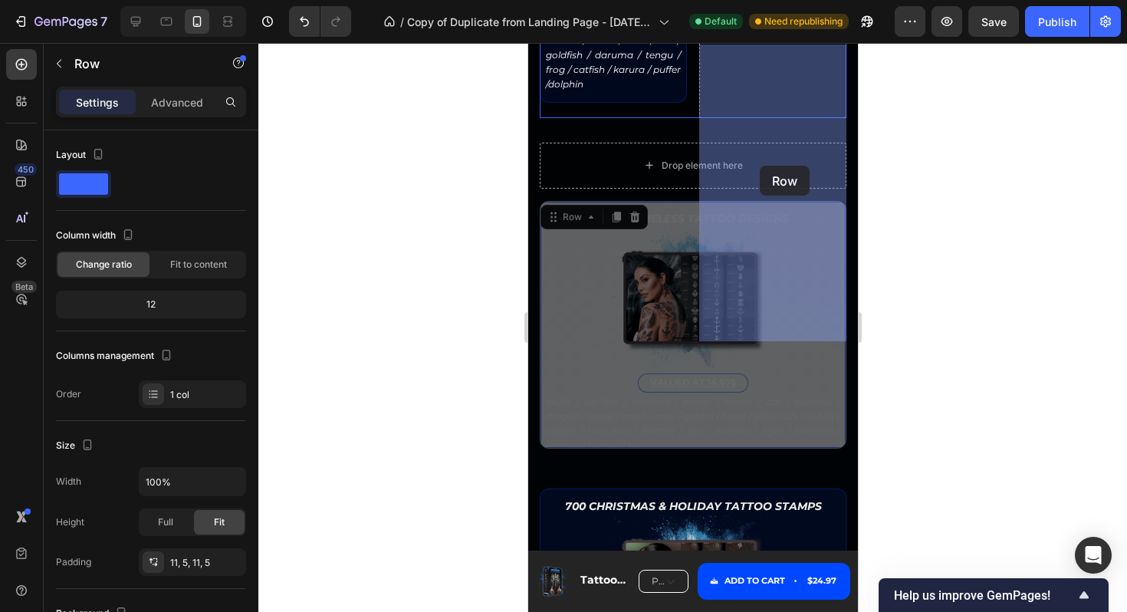
drag, startPoint x: 547, startPoint y: 445, endPoint x: 759, endPoint y: 166, distance: 350.2
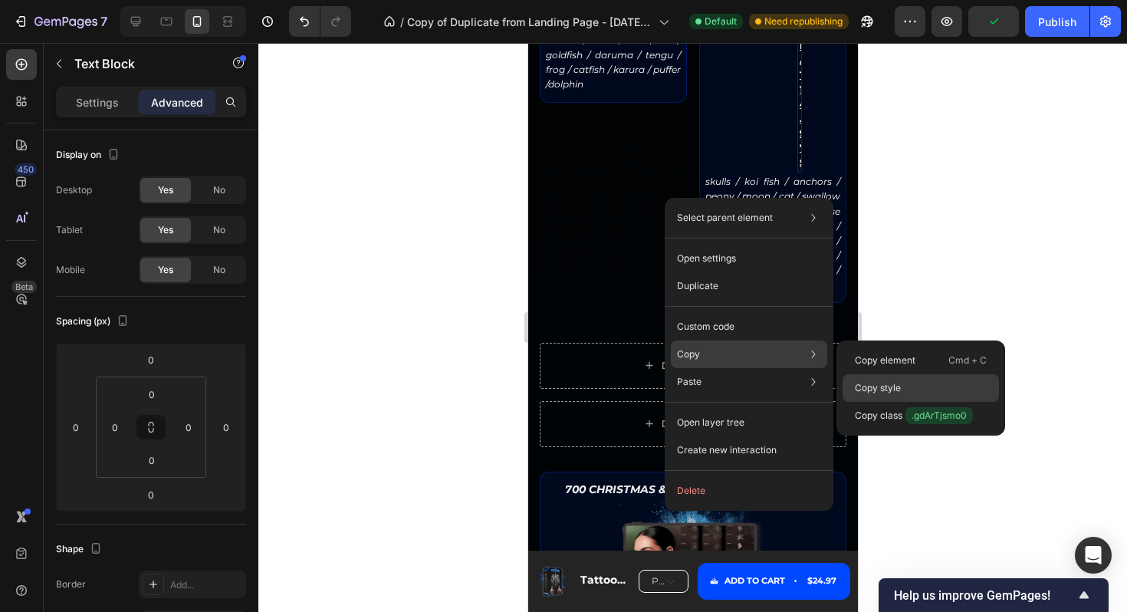
click at [876, 386] on p "Copy style" at bounding box center [878, 388] width 46 height 14
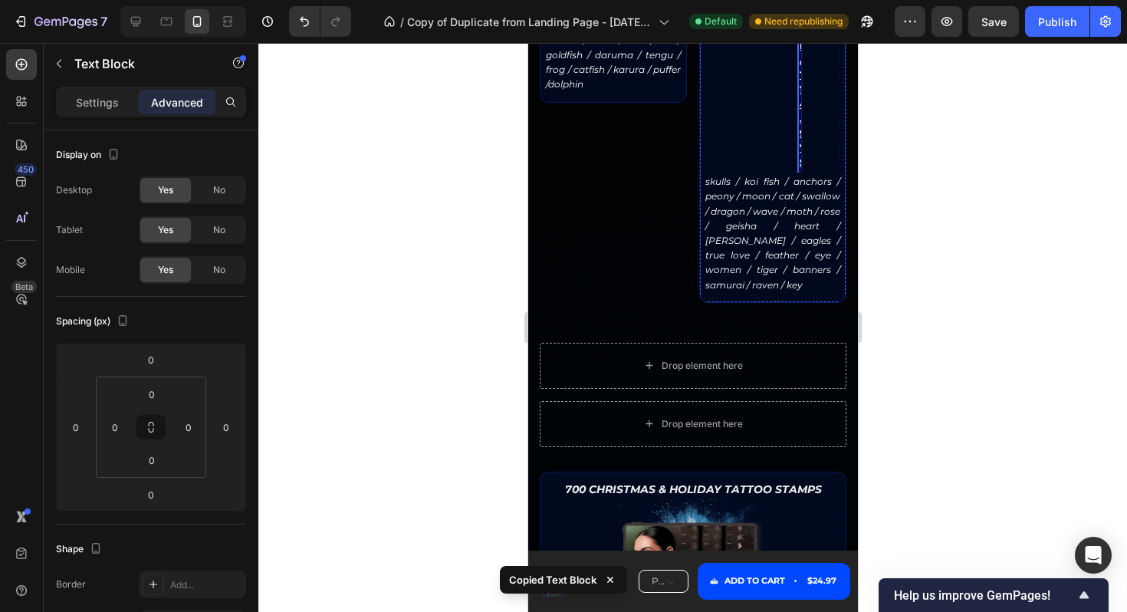
click at [800, 168] on u "VALUED AT 14.97$" at bounding box center [803, 67] width 8 height 201
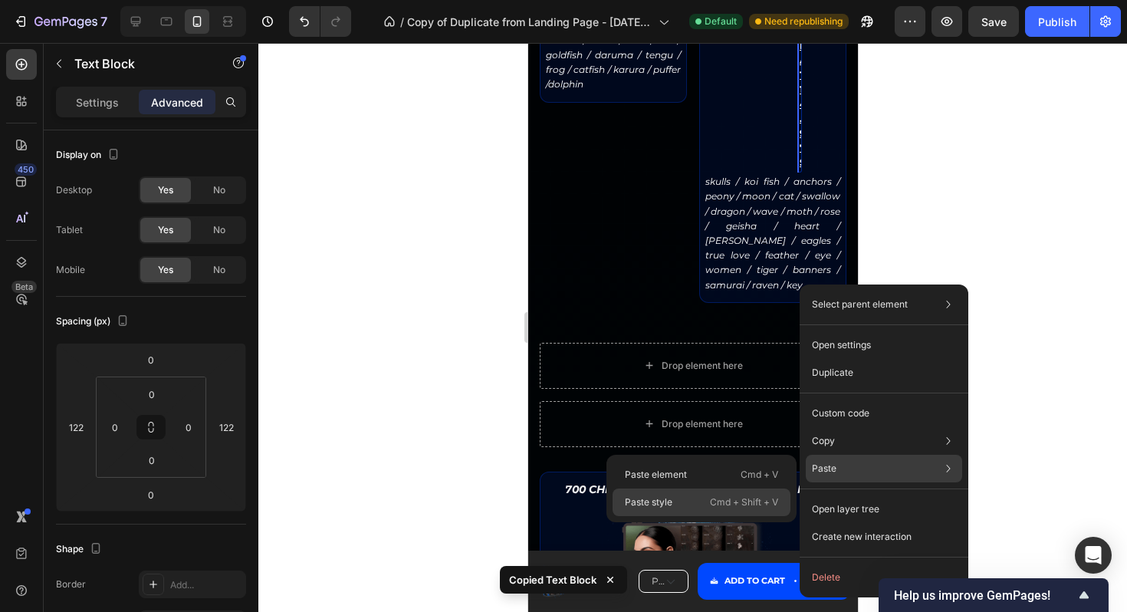
click at [696, 497] on div "Paste style Cmd + Shift + V" at bounding box center [702, 502] width 178 height 28
type input "0"
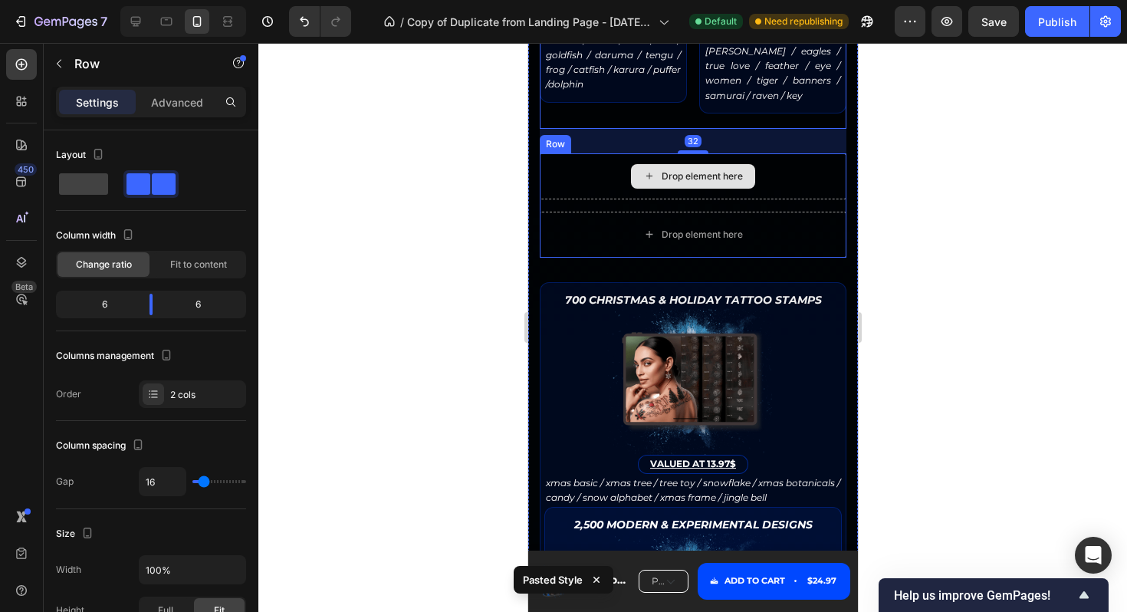
click at [598, 199] on div "Drop element here" at bounding box center [692, 176] width 307 height 46
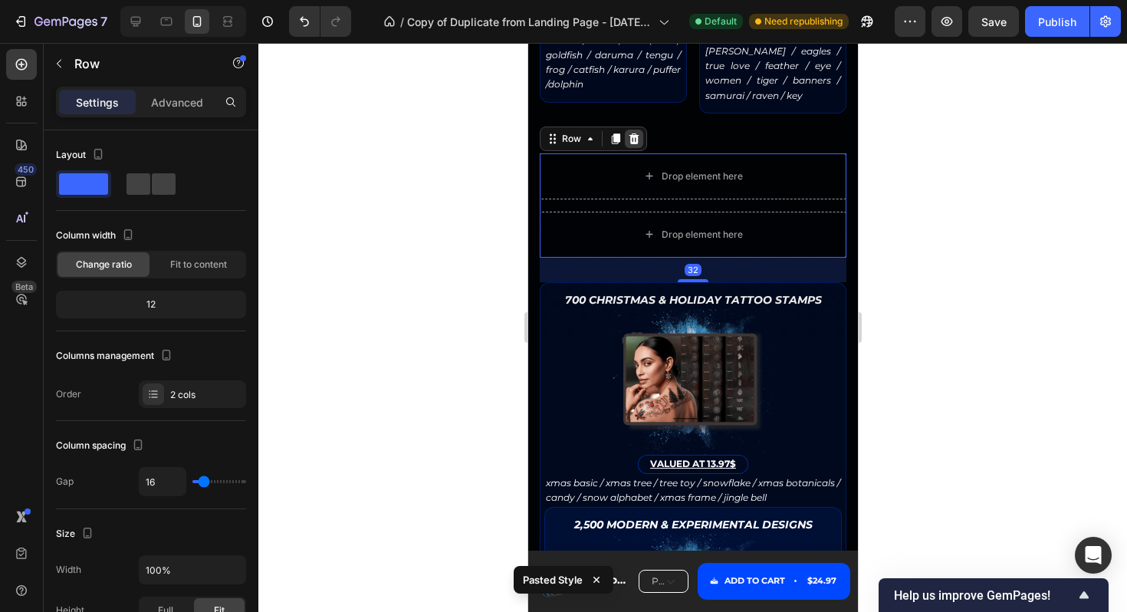
click at [631, 144] on icon at bounding box center [634, 138] width 10 height 11
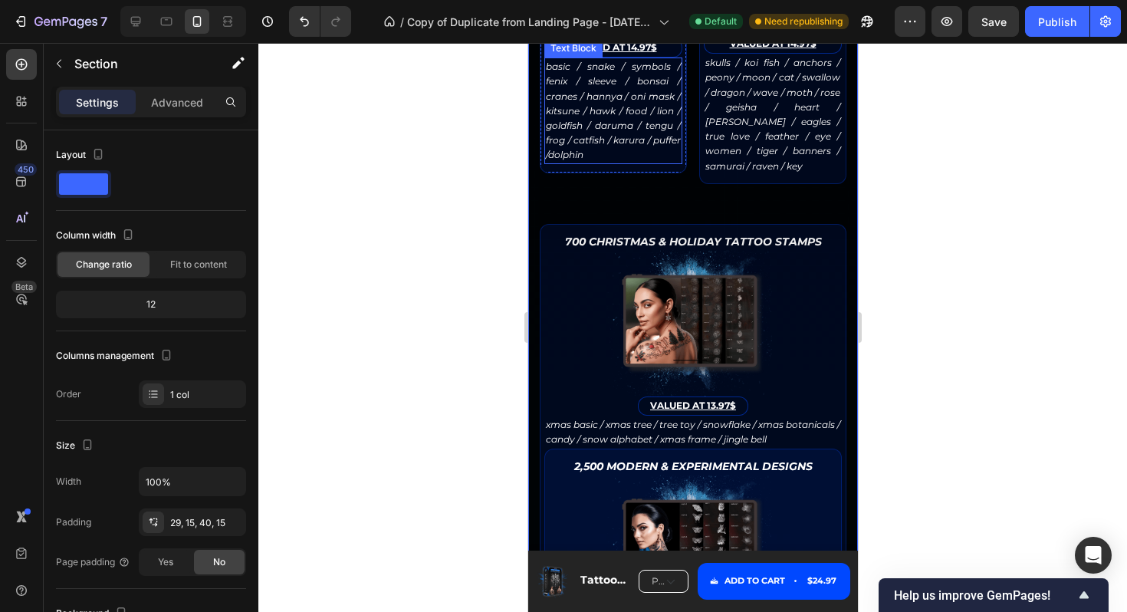
scroll to position [2936, 0]
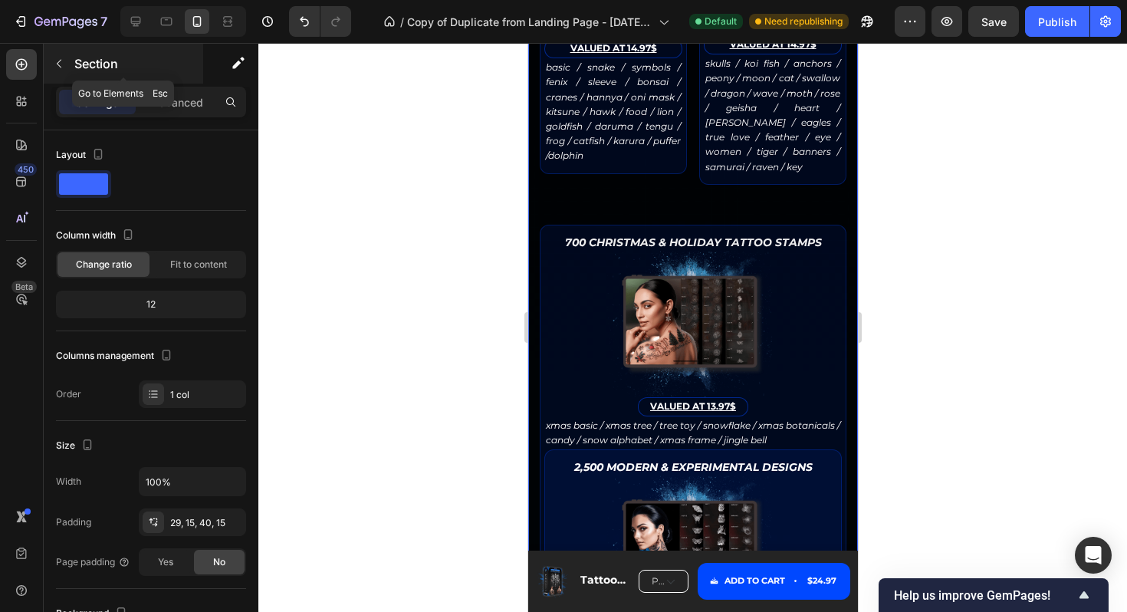
click at [56, 67] on icon "button" at bounding box center [59, 64] width 12 height 12
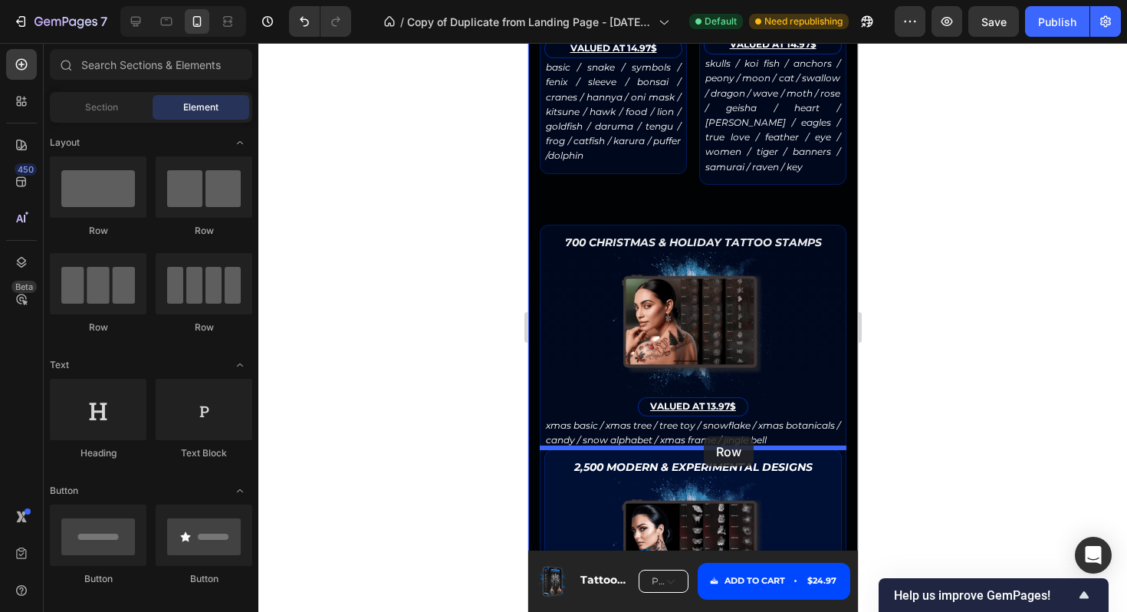
drag, startPoint x: 713, startPoint y: 223, endPoint x: 703, endPoint y: 437, distance: 214.1
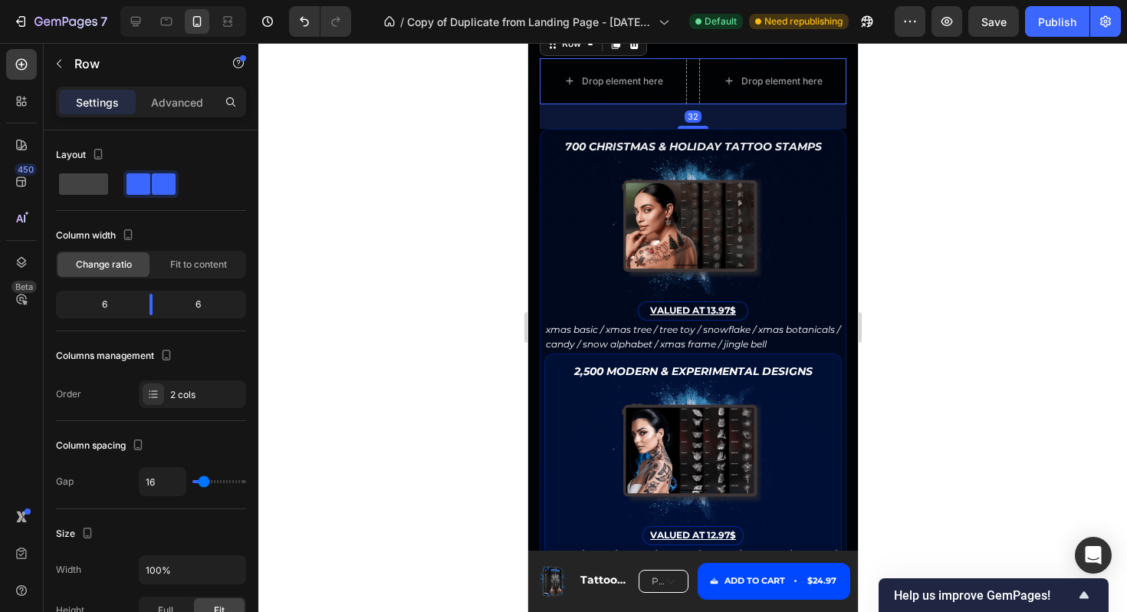
scroll to position [3109, 0]
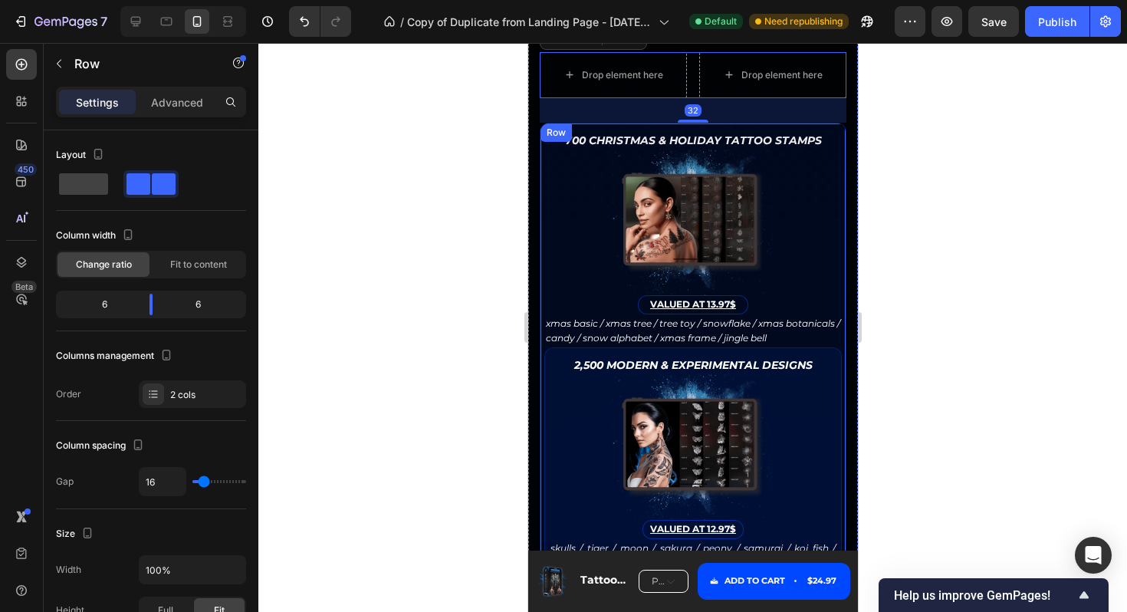
click at [550, 140] on div "Row" at bounding box center [555, 133] width 25 height 14
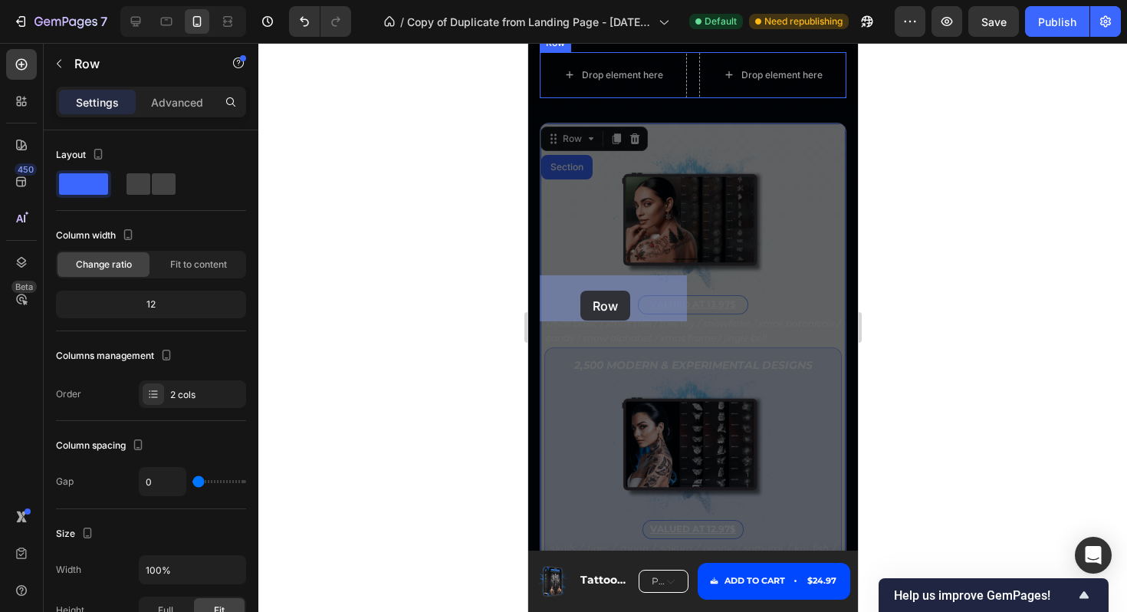
drag, startPoint x: 550, startPoint y: 359, endPoint x: 580, endPoint y: 291, distance: 73.5
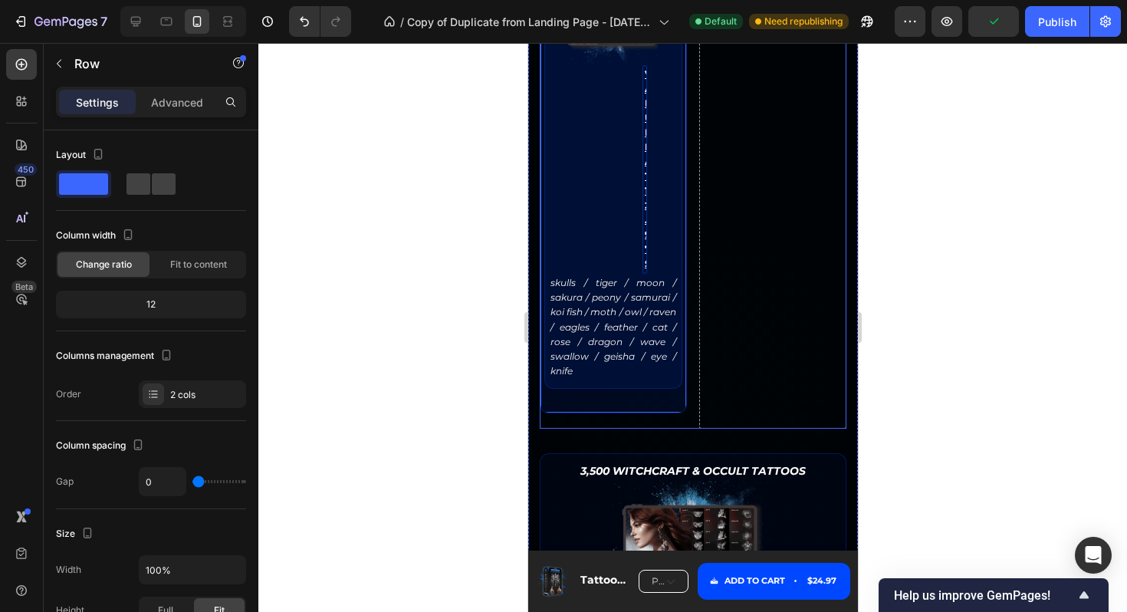
scroll to position [3674, 0]
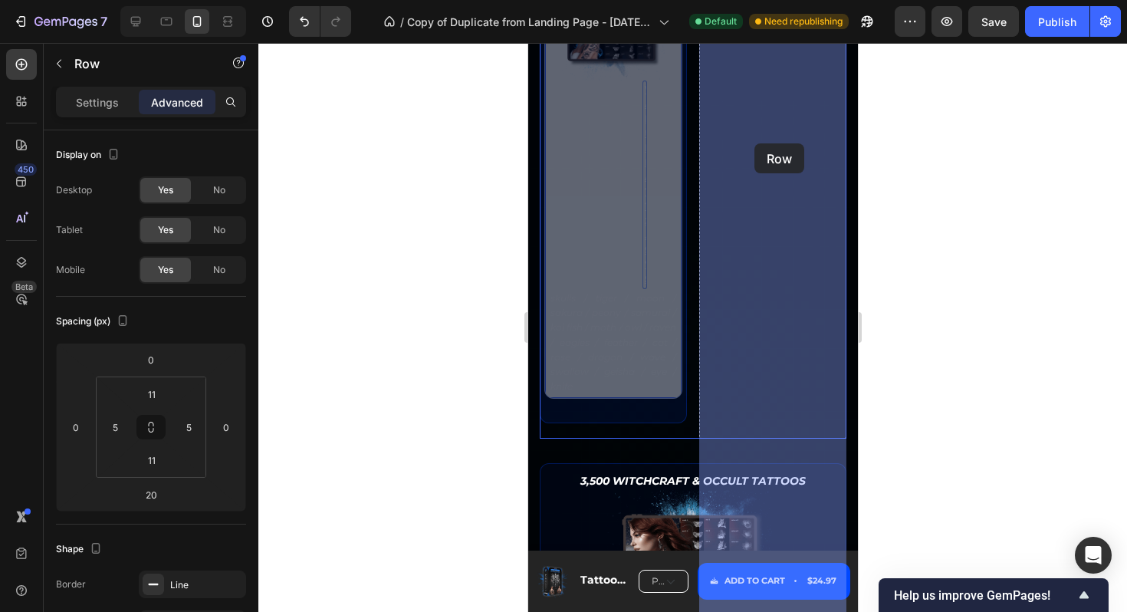
drag, startPoint x: 553, startPoint y: 155, endPoint x: 754, endPoint y: 143, distance: 201.2
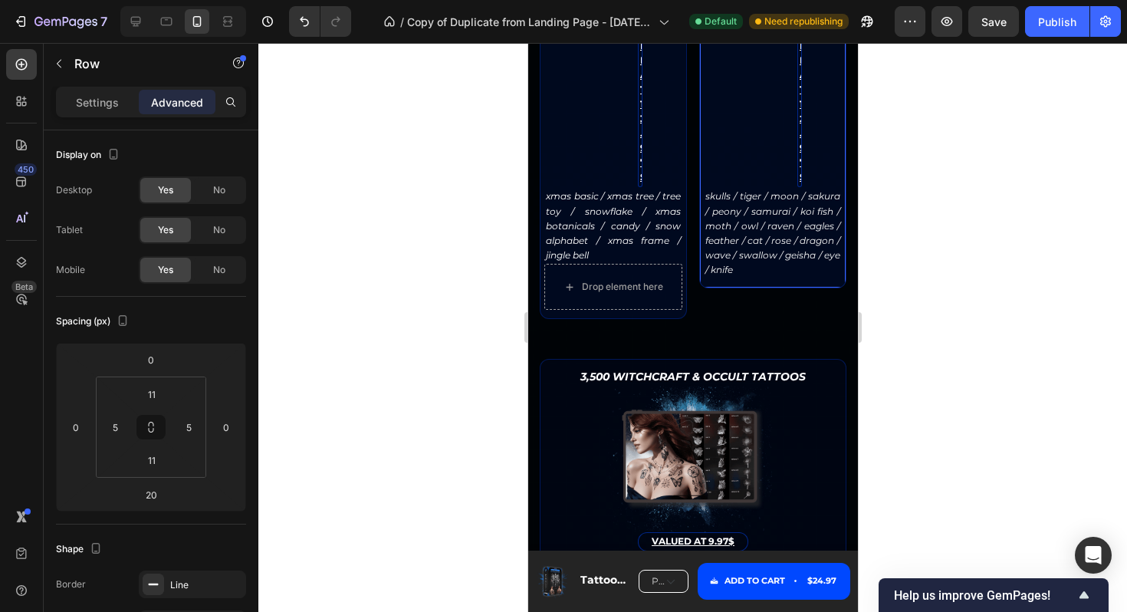
scroll to position [3328, 0]
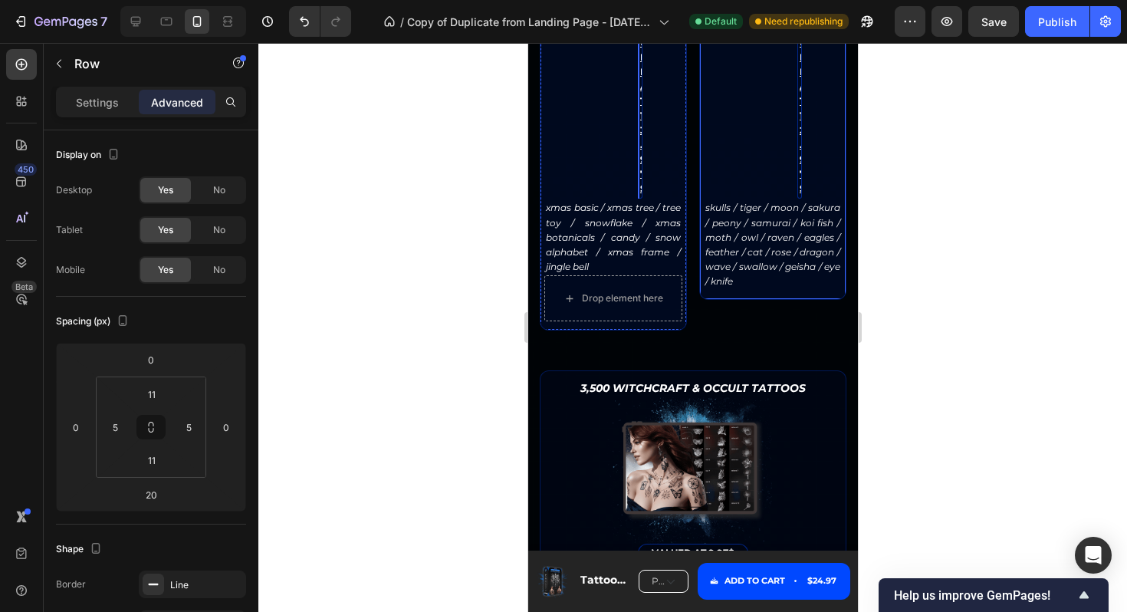
click at [640, 194] on u "VALUED AT 13.97$" at bounding box center [643, 93] width 8 height 201
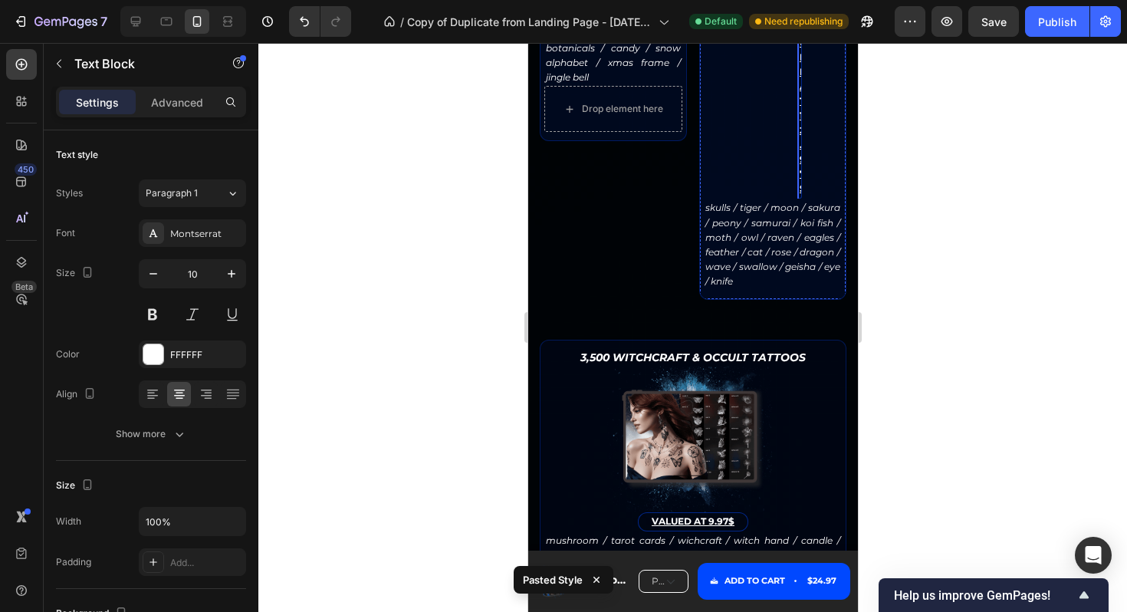
click at [800, 199] on div "VALUED AT 12.97$" at bounding box center [799, 94] width 5 height 209
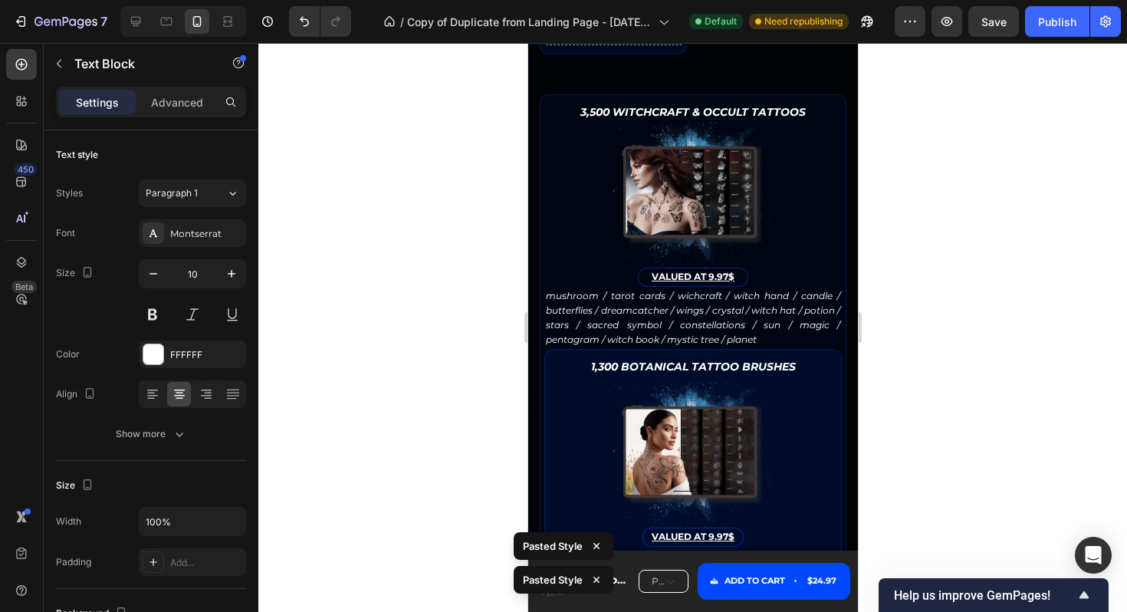
scroll to position [3436, 0]
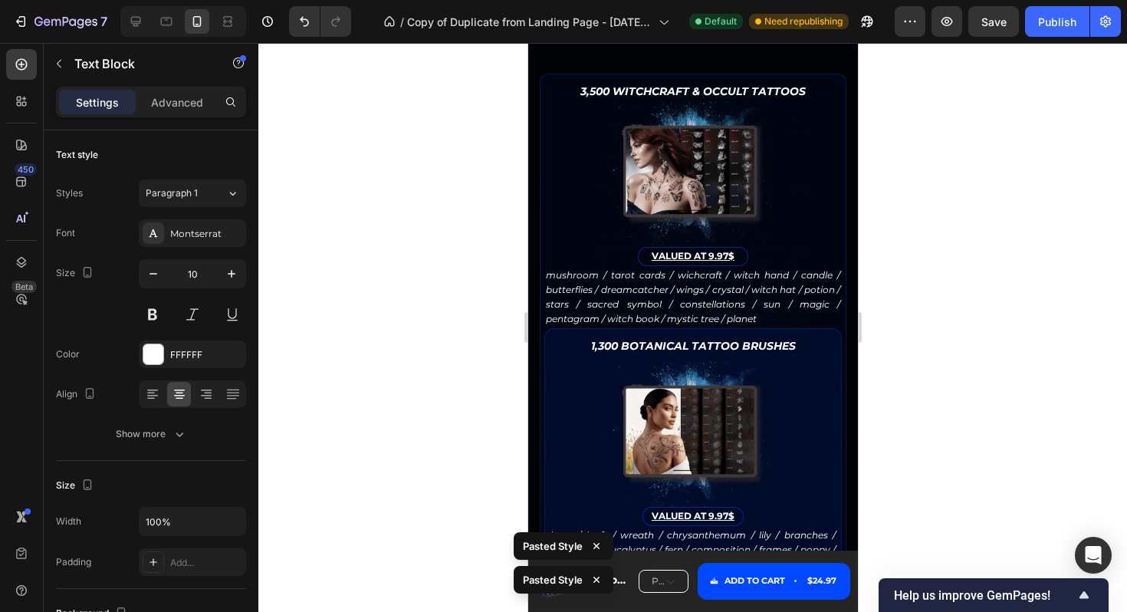
click at [671, 25] on div "Drop element here" at bounding box center [613, 2] width 138 height 46
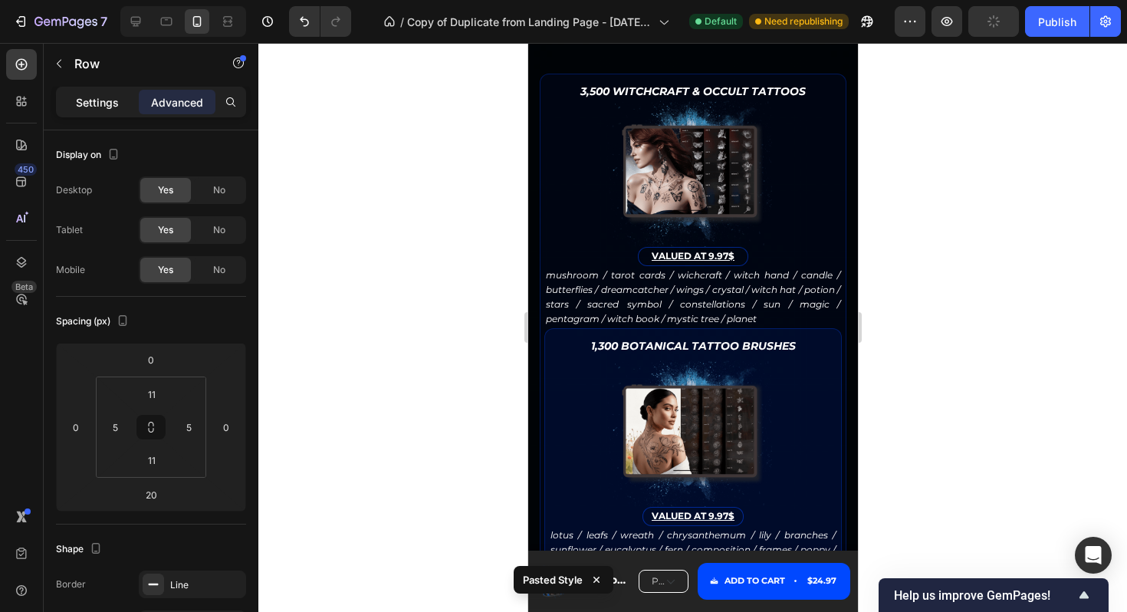
click at [100, 102] on p "Settings" at bounding box center [97, 102] width 43 height 16
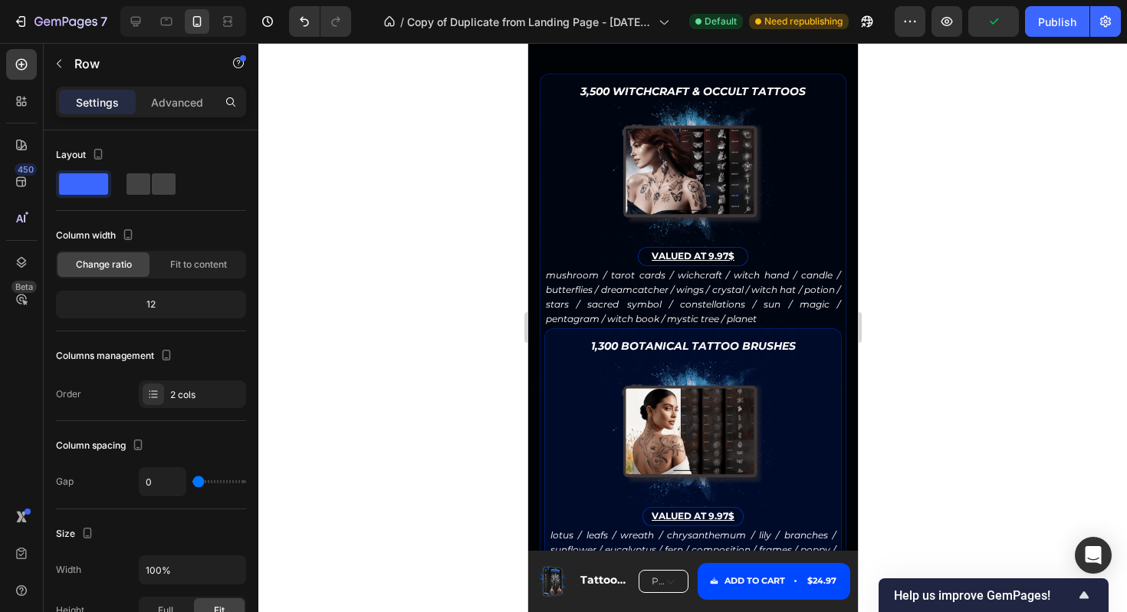
click at [615, 25] on div "Drop element here" at bounding box center [613, 2] width 138 height 46
click at [744, 280] on div "here's a sneak peek inside Heading Over 15000+ Procreate Tools to Skyrocket you…" at bounding box center [692, 305] width 307 height 2087
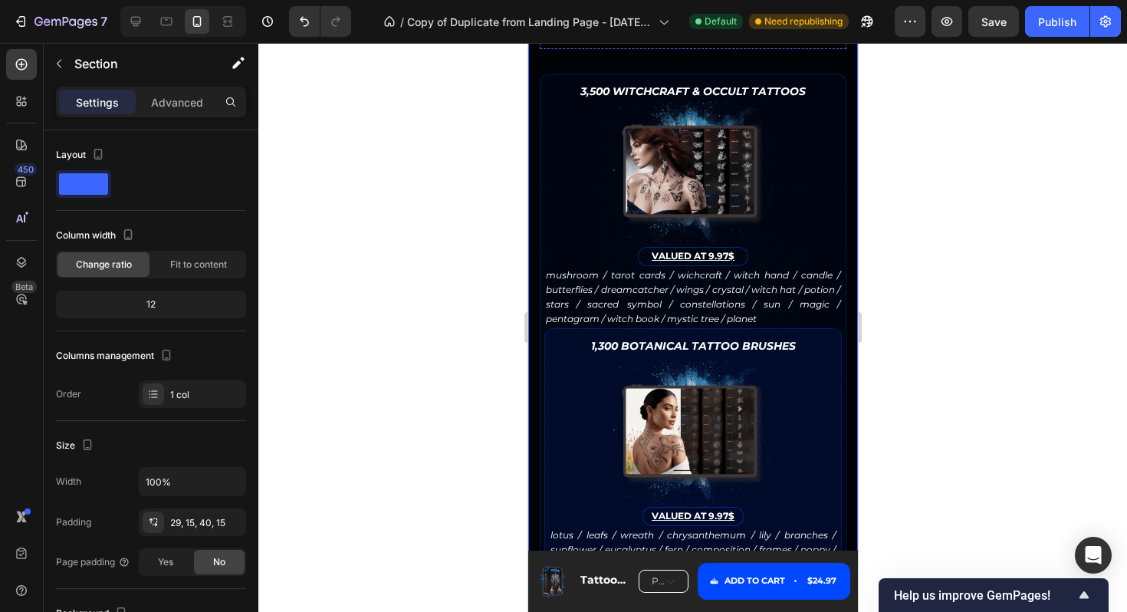
click at [648, 8] on div "Drop element here" at bounding box center [621, 1] width 81 height 12
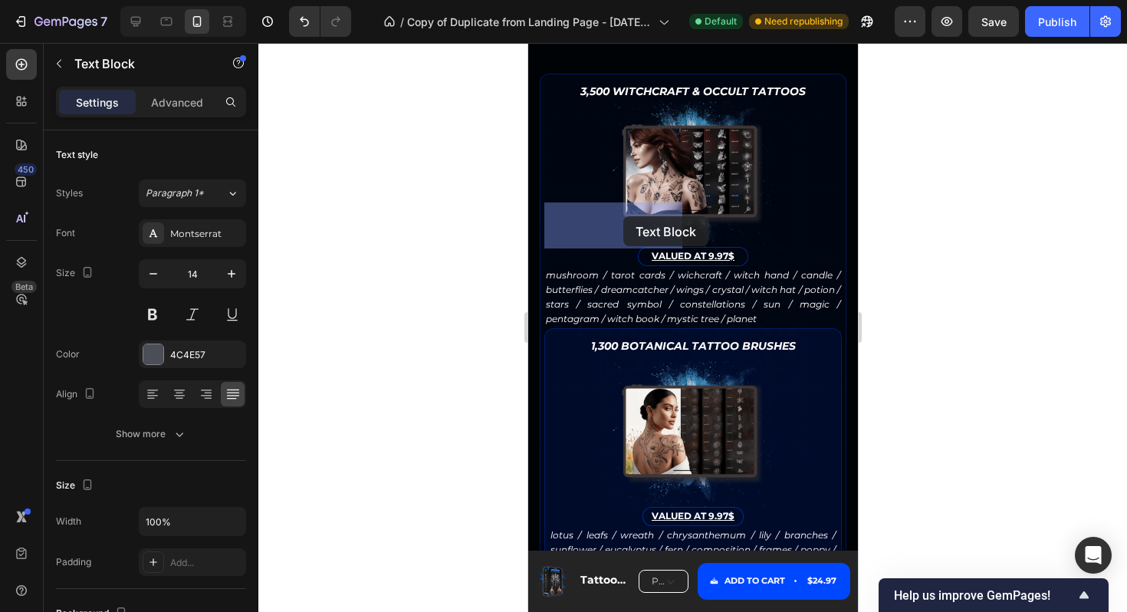
drag, startPoint x: 552, startPoint y: 110, endPoint x: 623, endPoint y: 216, distance: 127.2
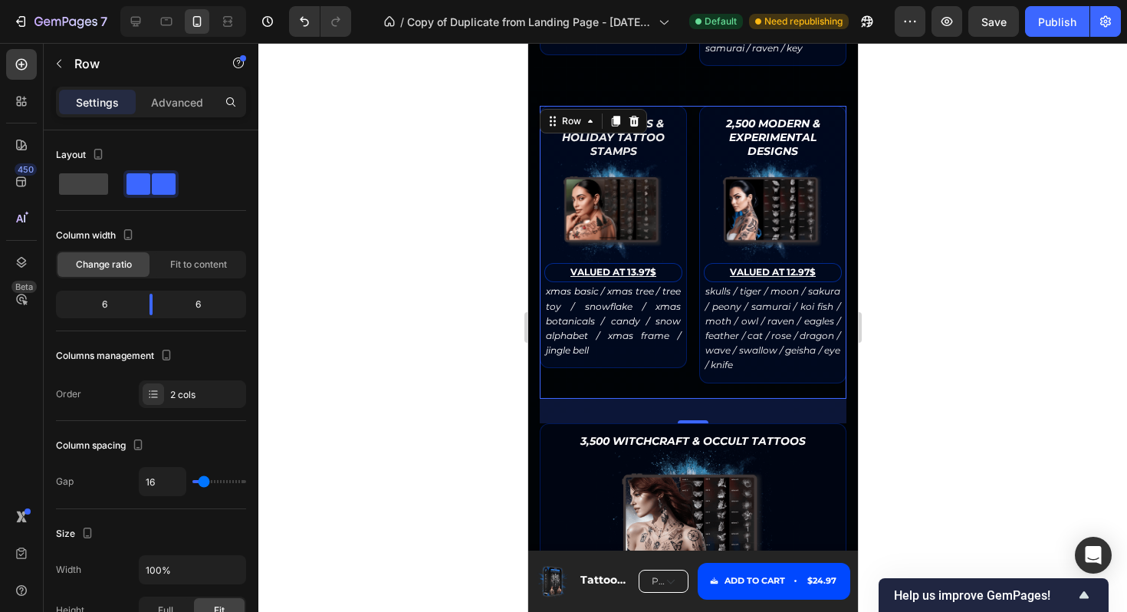
scroll to position [3044, 0]
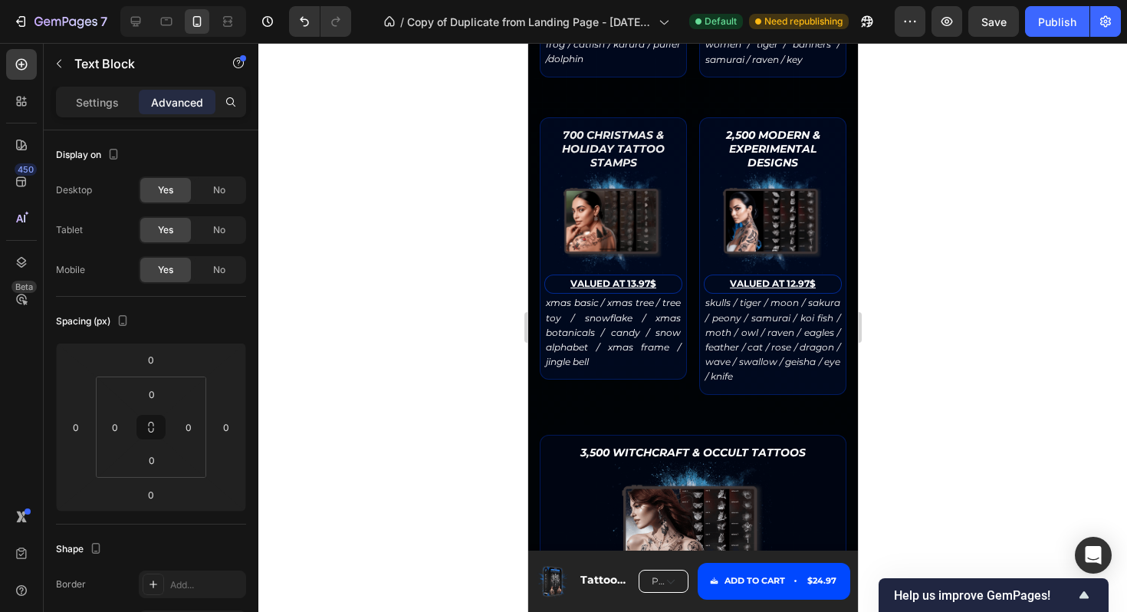
drag, startPoint x: 619, startPoint y: 173, endPoint x: 622, endPoint y: 183, distance: 11.0
type input "14"
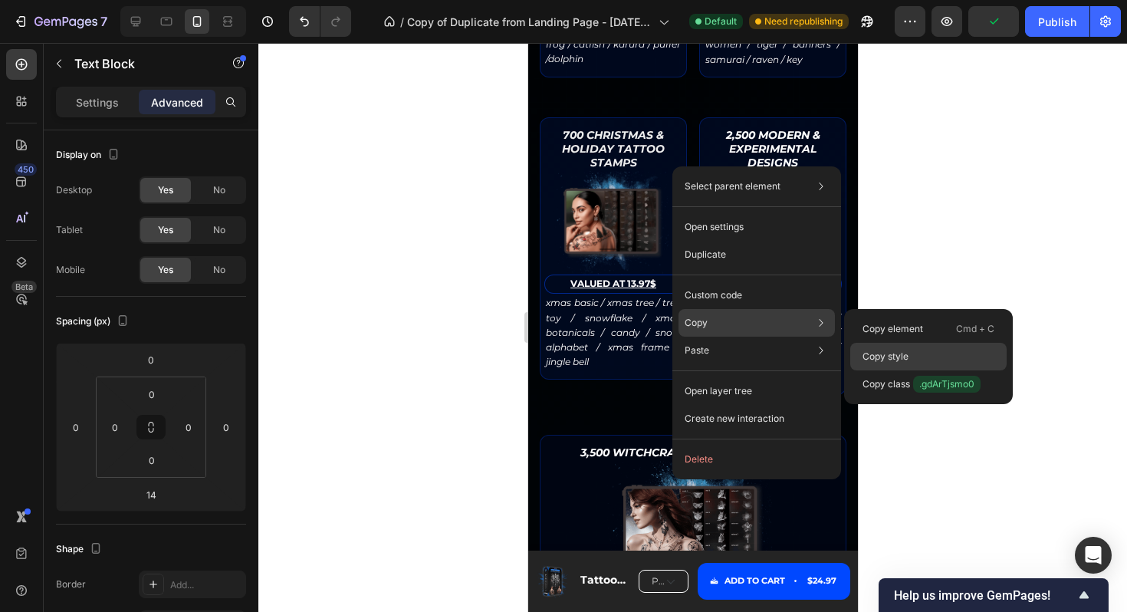
click at [896, 353] on p "Copy style" at bounding box center [886, 357] width 46 height 14
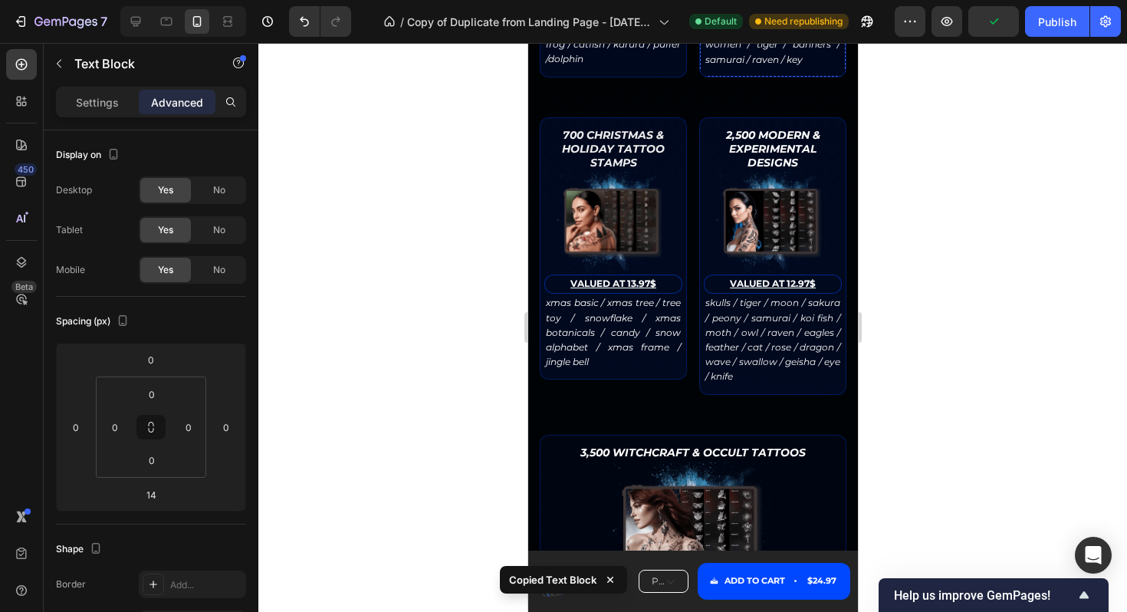
type input "14"
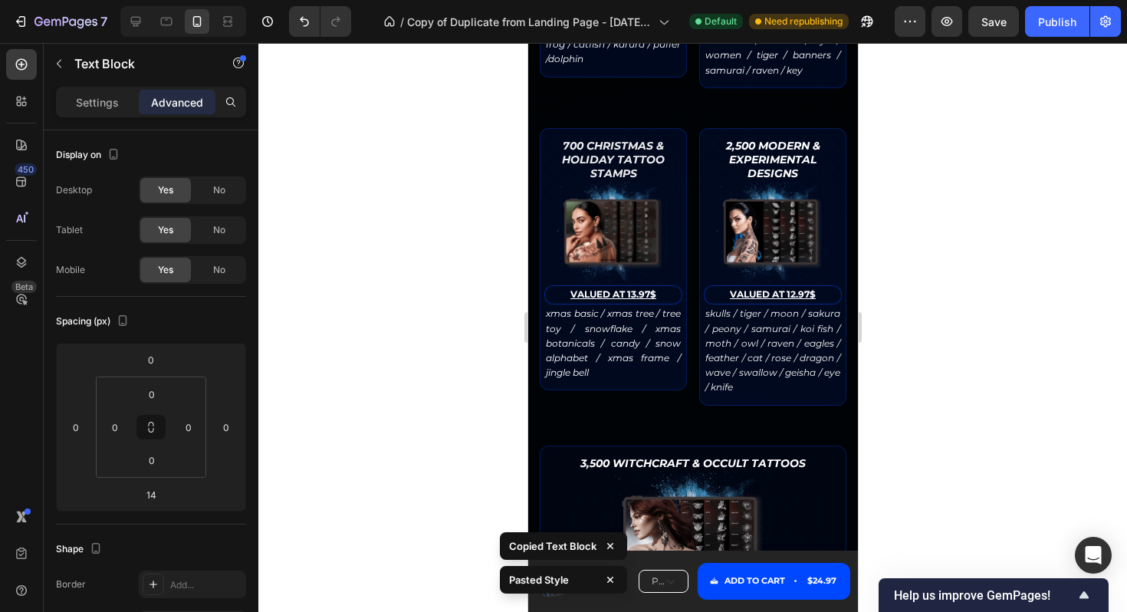
scroll to position [3180, 0]
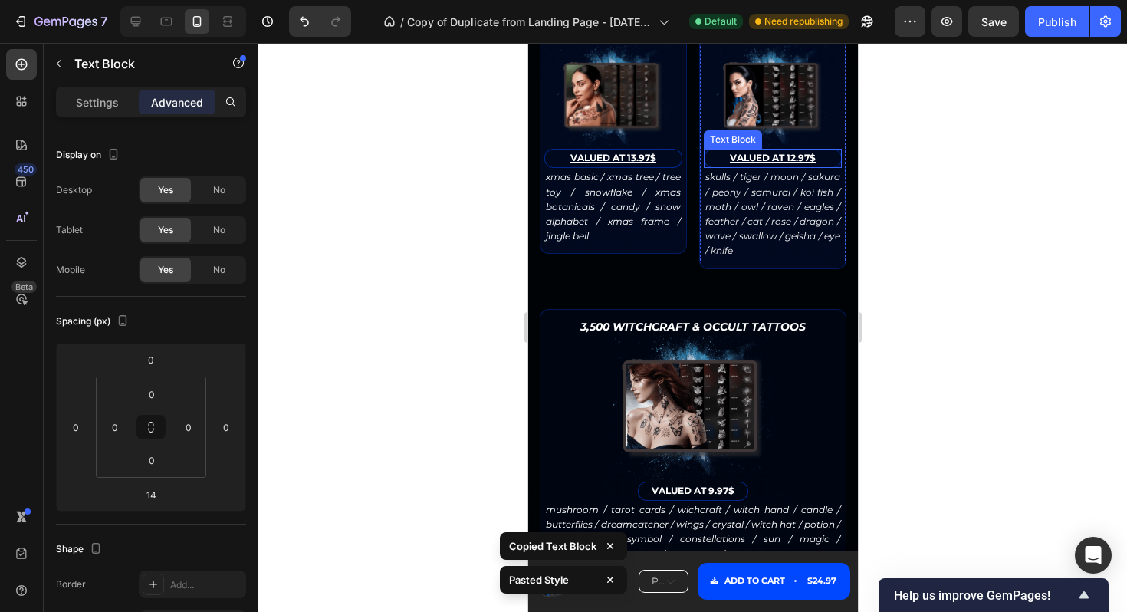
click at [784, 163] on u "VALUED AT 12.97$" at bounding box center [772, 158] width 86 height 12
type input "14"
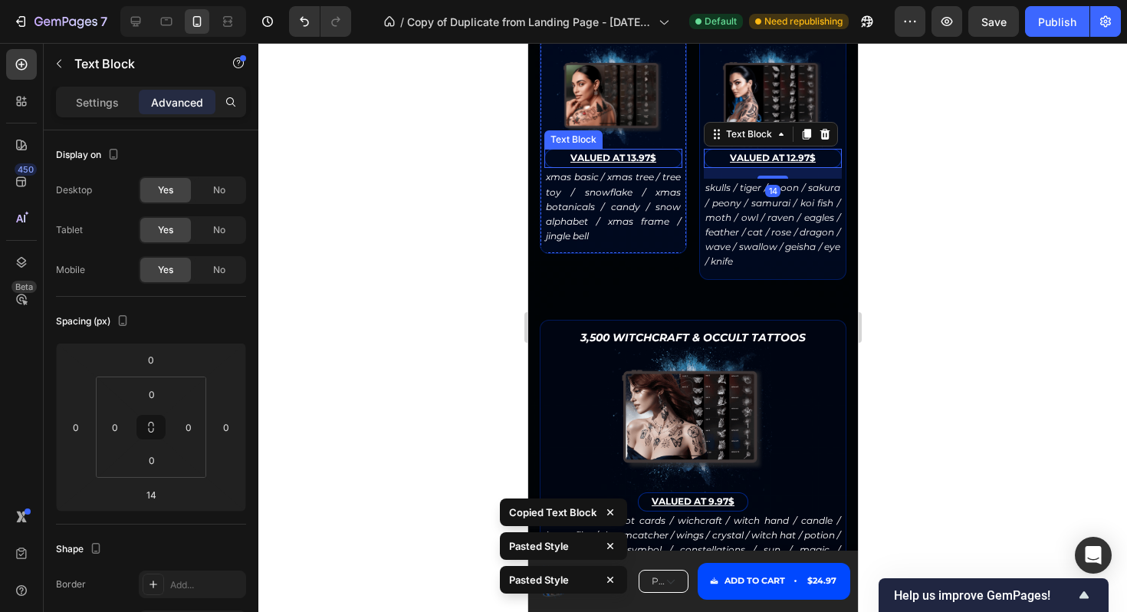
click at [637, 163] on u "VALUED AT 13.97$" at bounding box center [613, 158] width 86 height 12
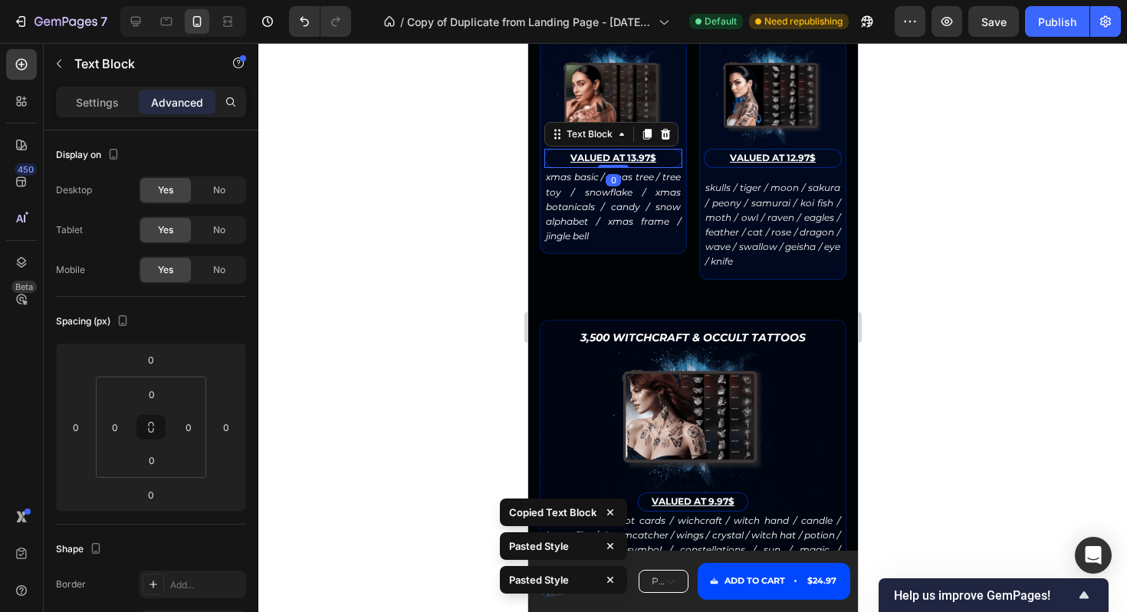
type input "14"
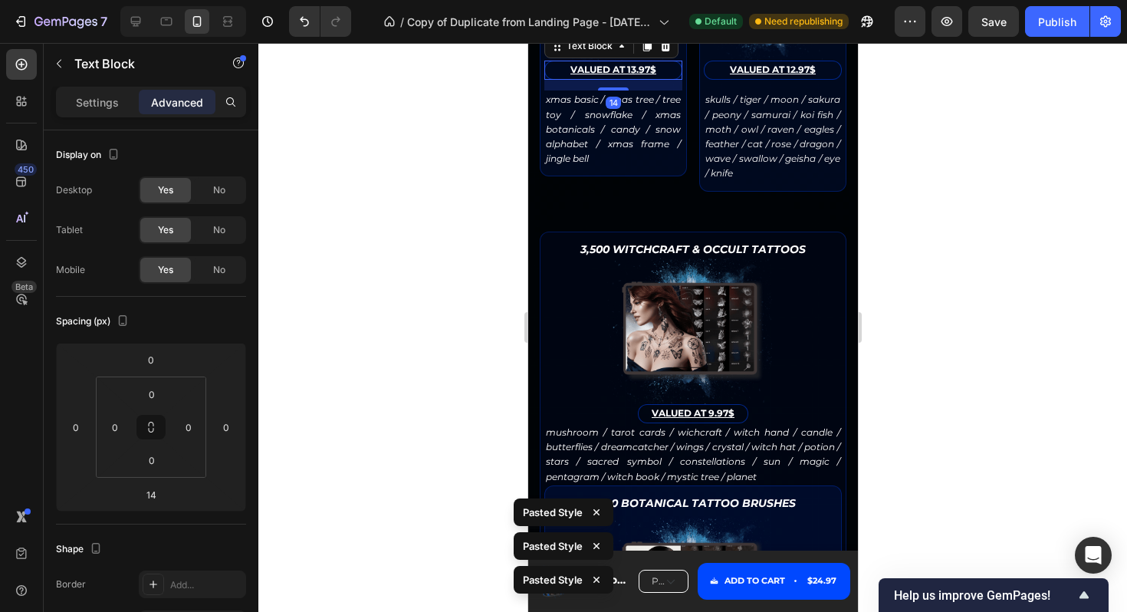
scroll to position [3557, 0]
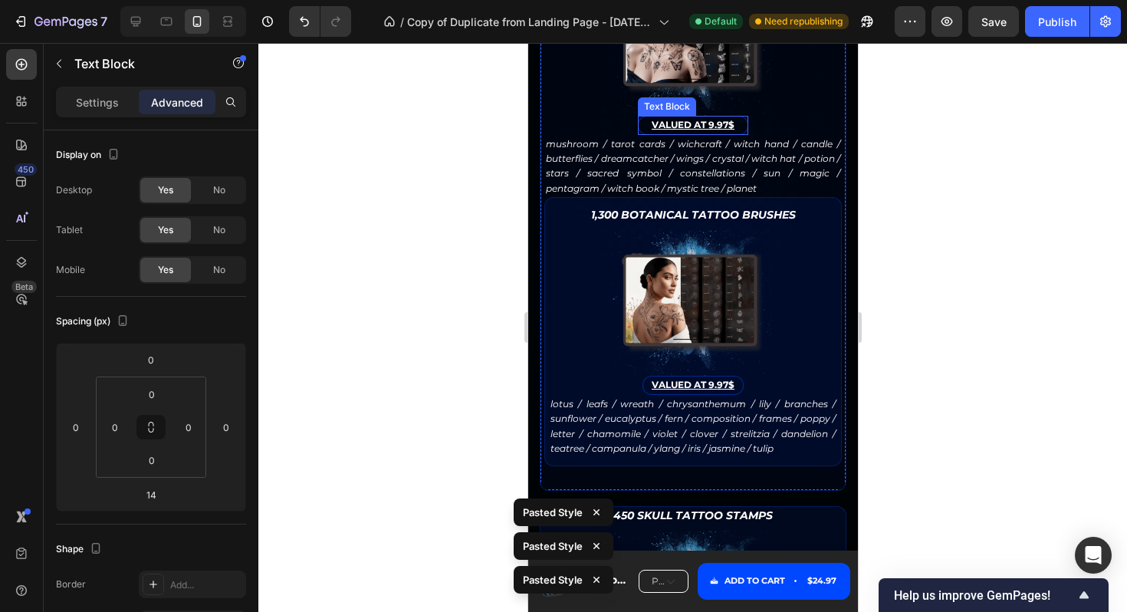
click at [688, 130] on u "VALUED AT 9.97$" at bounding box center [692, 125] width 83 height 12
type input "0"
type input "14"
type input "0"
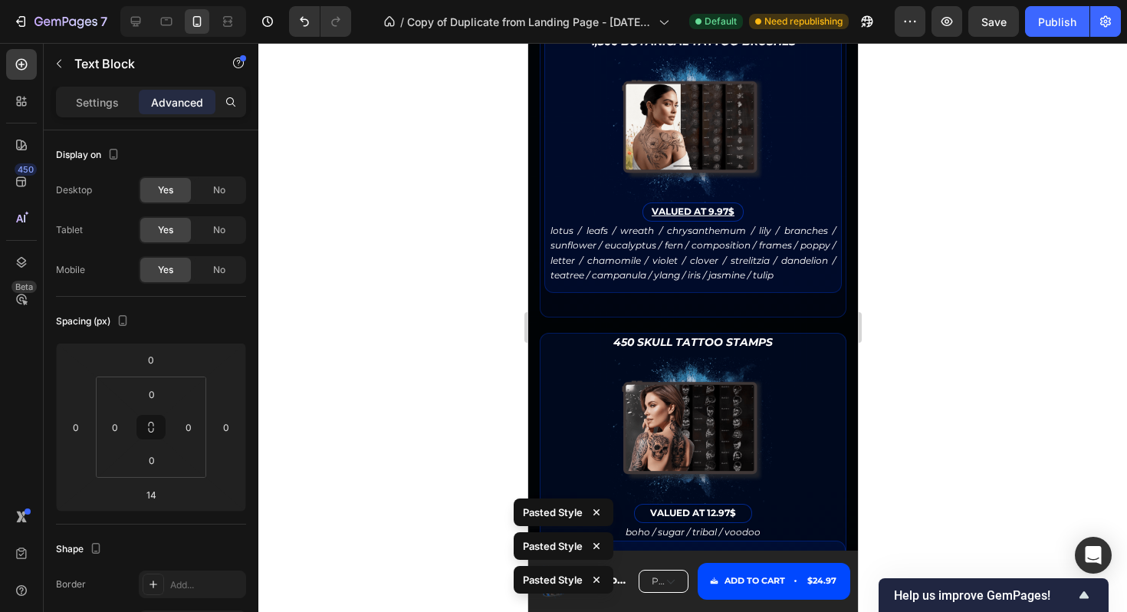
scroll to position [3842, 0]
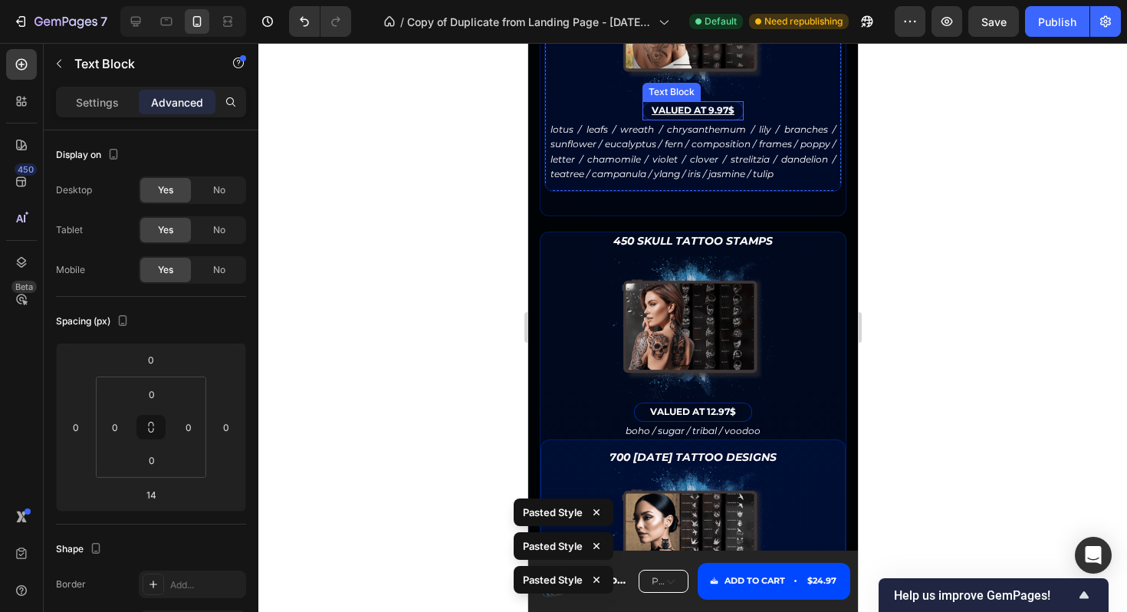
click at [693, 116] on u "VALUED AT 9.97$" at bounding box center [692, 110] width 83 height 12
type input "0"
type input "14"
type input "0"
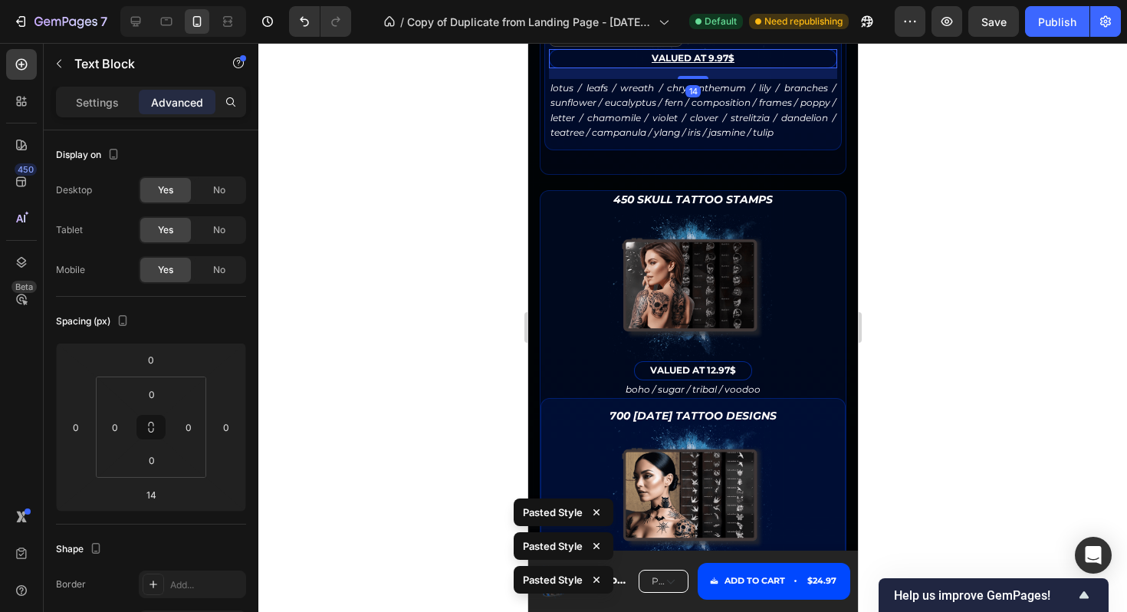
scroll to position [4012, 0]
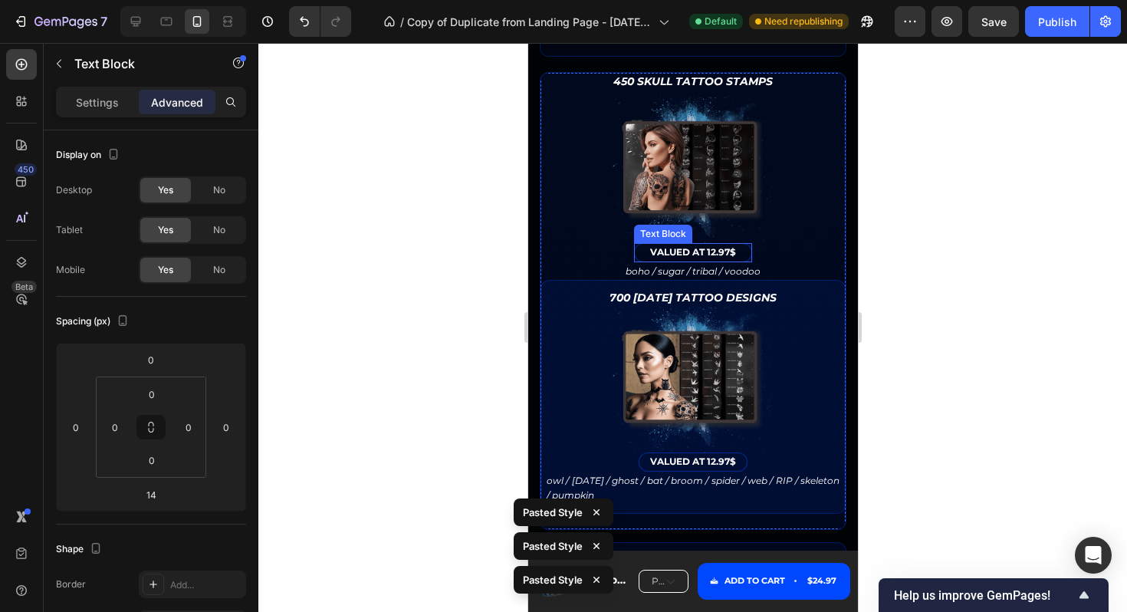
click at [705, 260] on p "VALUED AT 12.97$" at bounding box center [692, 252] width 113 height 15
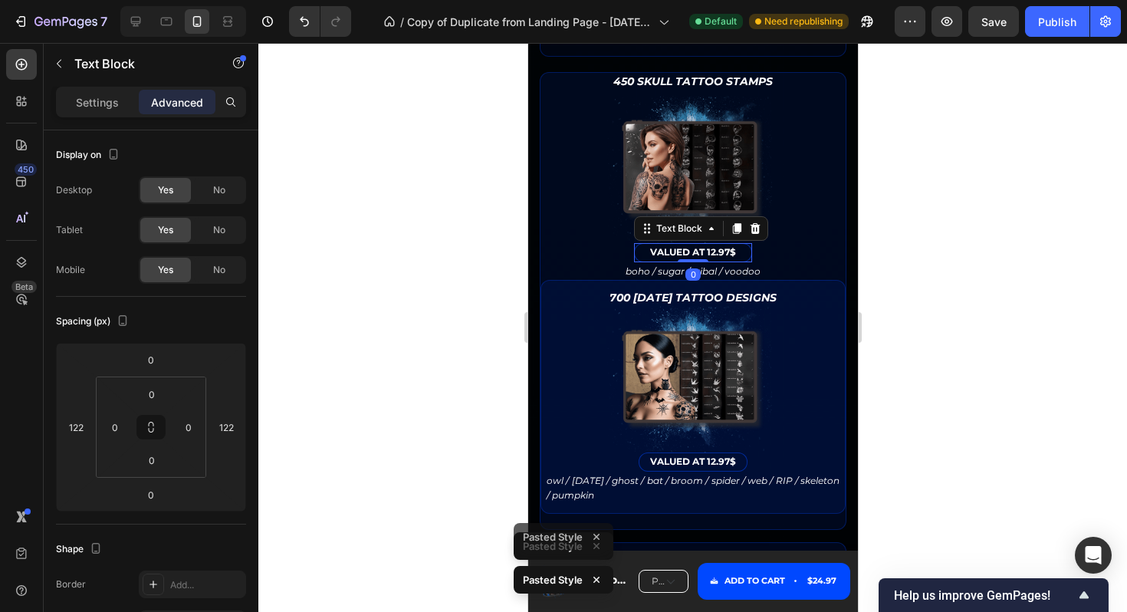
type input "0"
type input "14"
type input "0"
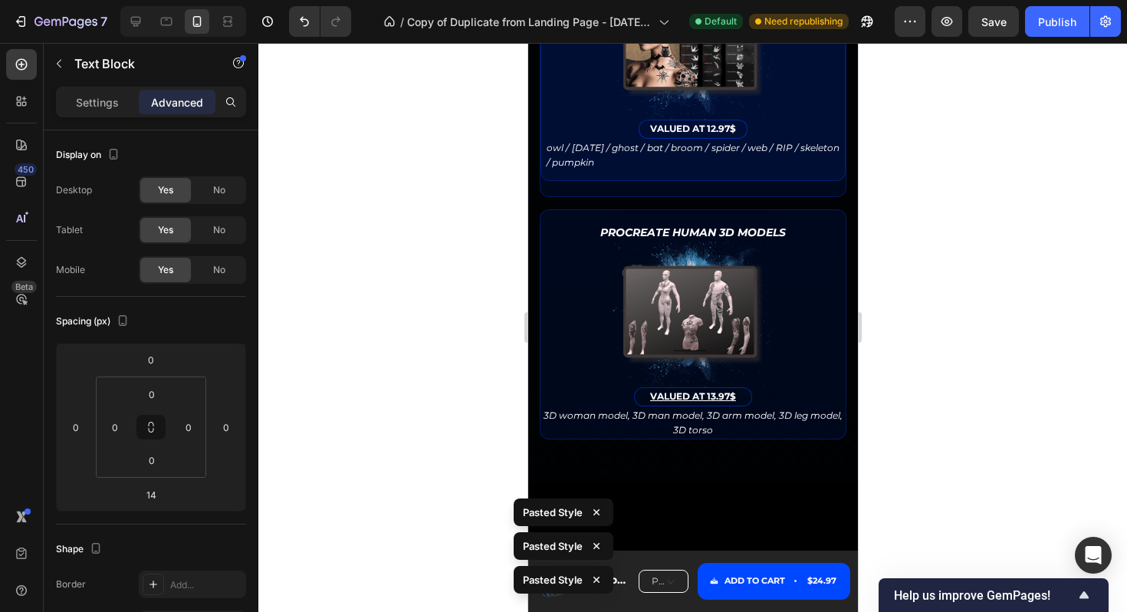
scroll to position [4409, 0]
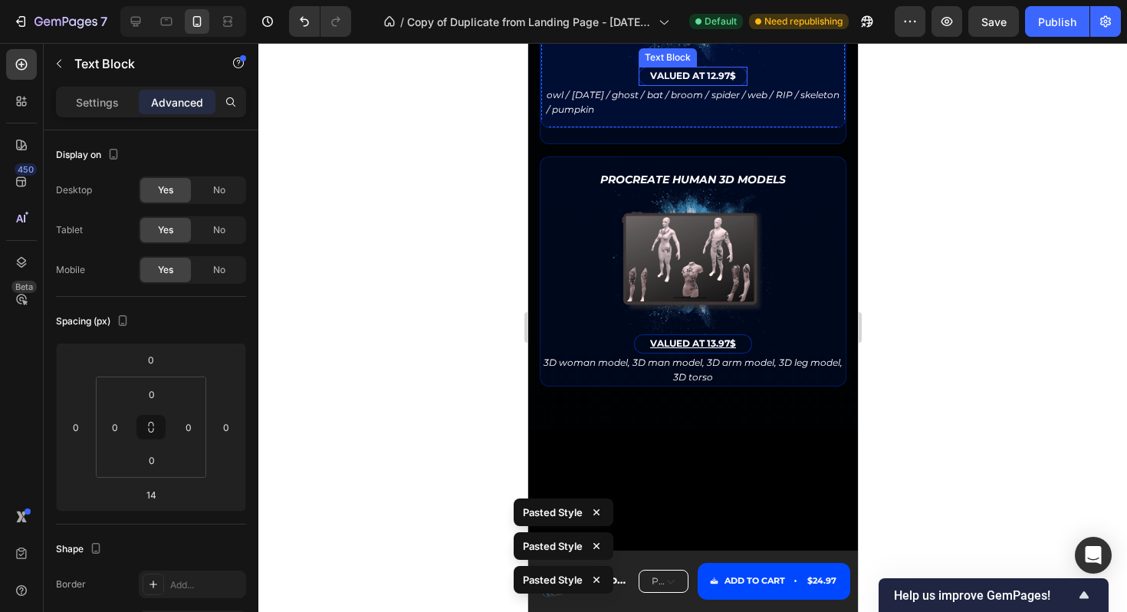
click at [695, 81] on strong "VALUED AT 12.97$" at bounding box center [692, 76] width 86 height 12
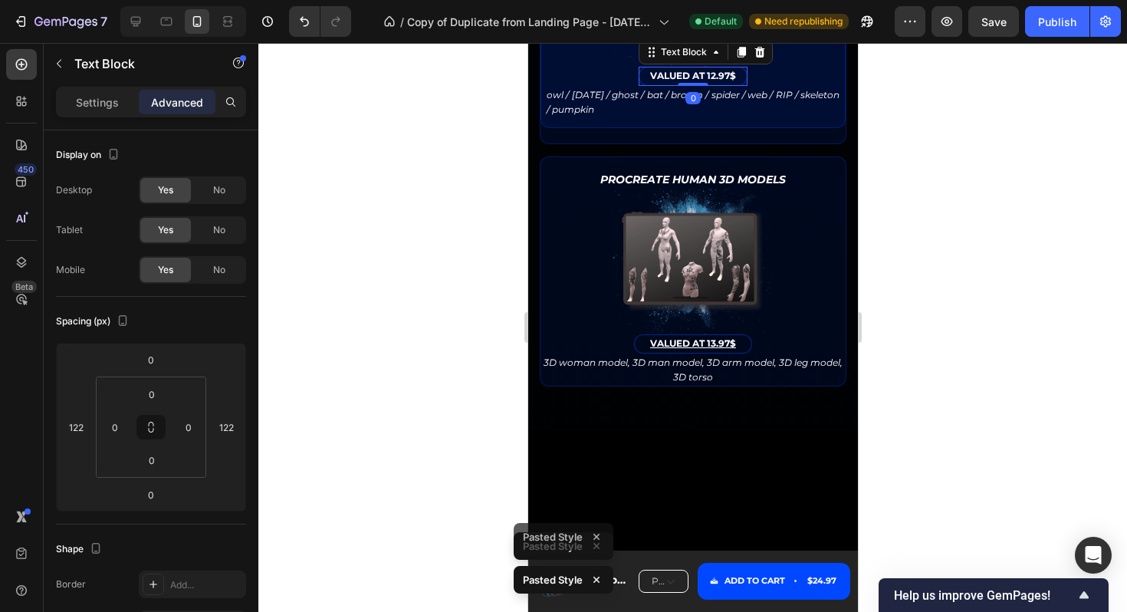
type input "0"
type input "14"
type input "0"
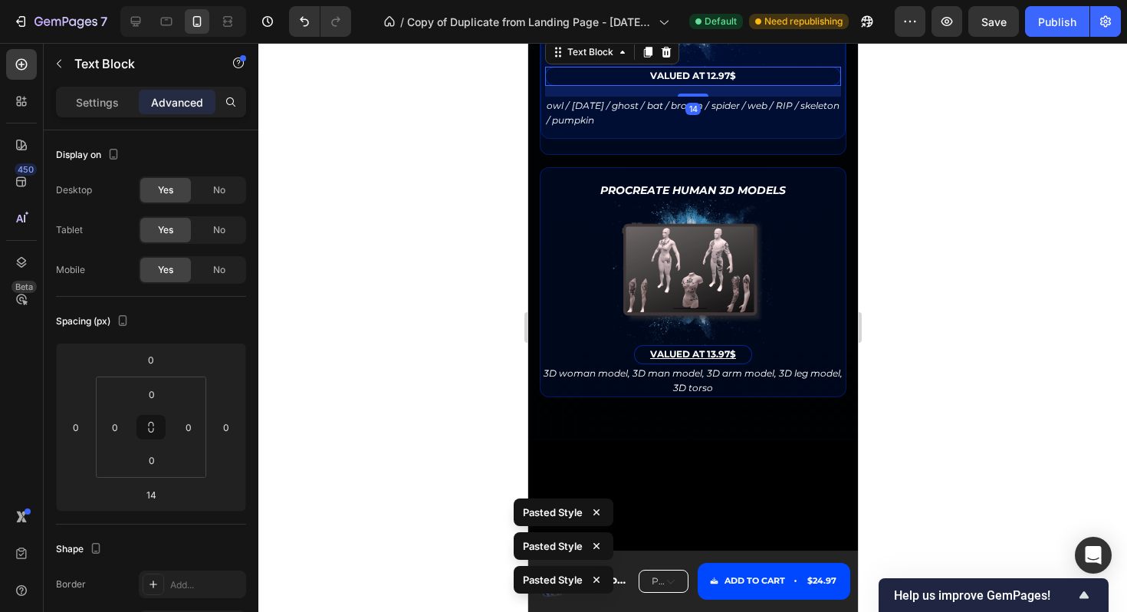
scroll to position [4599, 0]
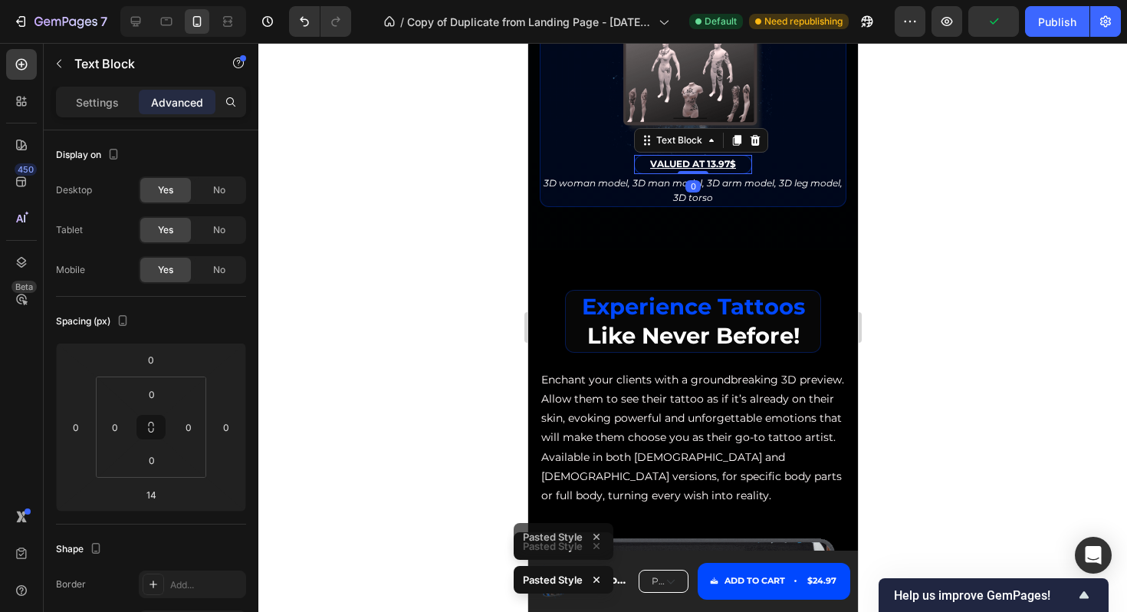
click at [711, 169] on u "VALUED AT 13.97$" at bounding box center [692, 164] width 86 height 12
type input "0"
type input "14"
type input "0"
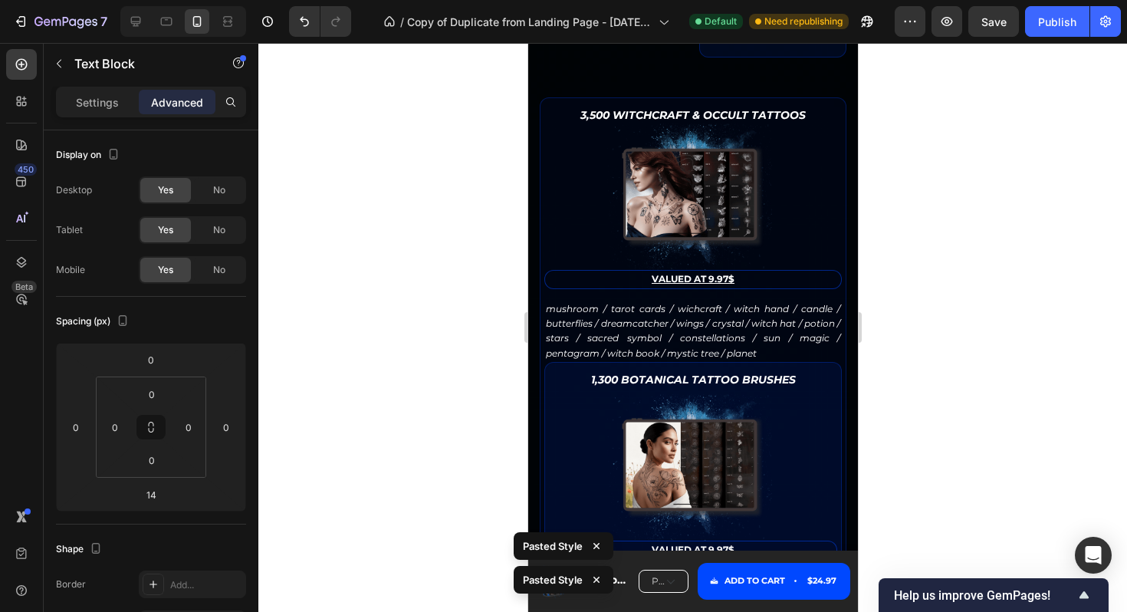
scroll to position [3397, 0]
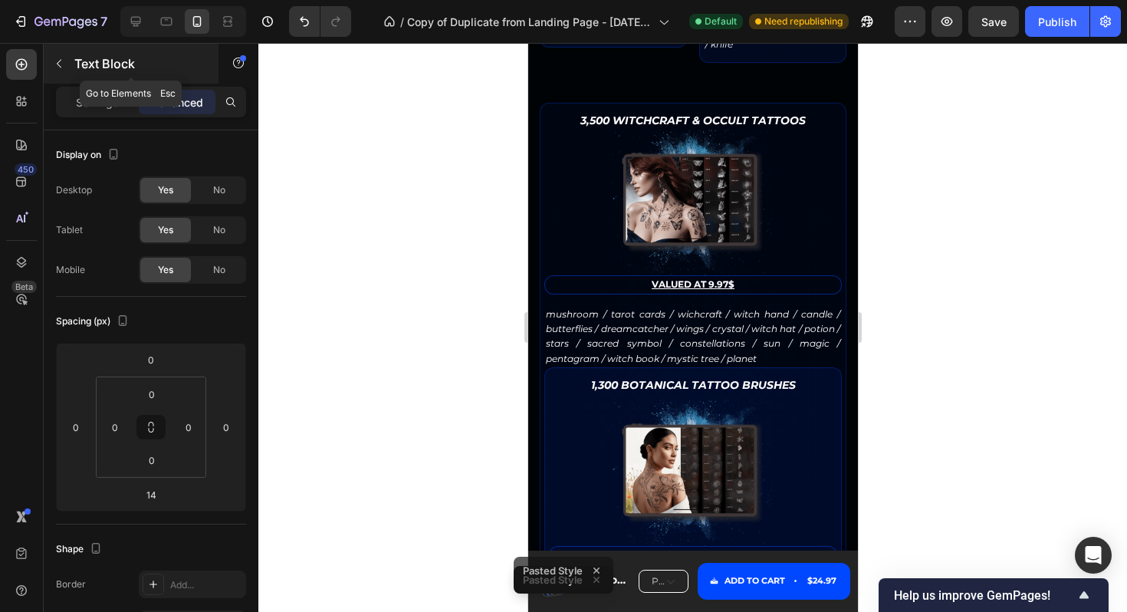
click at [59, 51] on button "button" at bounding box center [59, 63] width 25 height 25
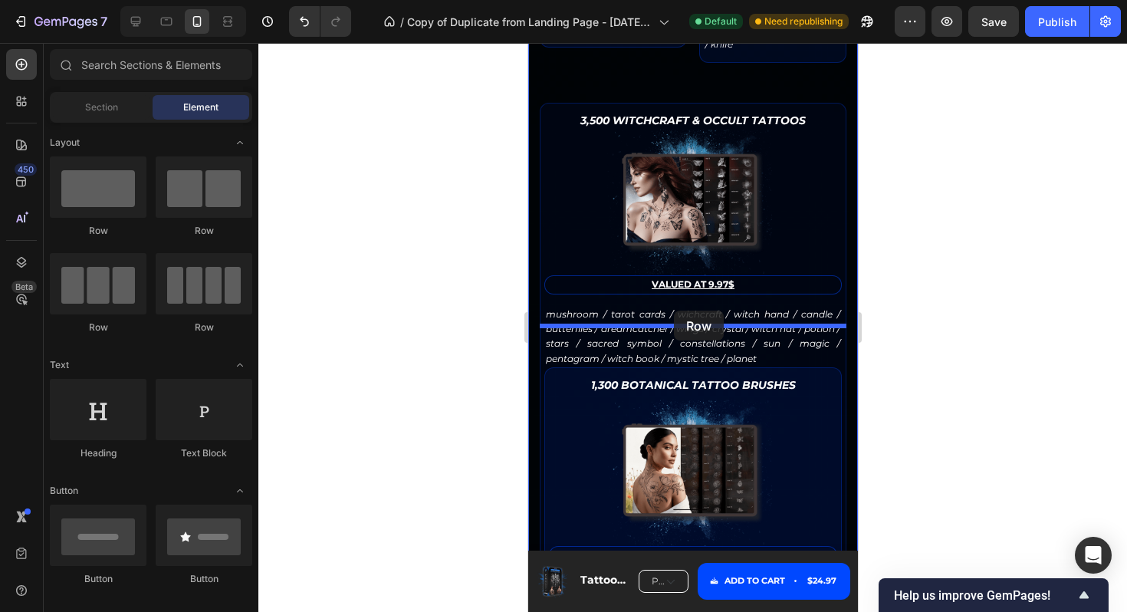
drag, startPoint x: 718, startPoint y: 245, endPoint x: 673, endPoint y: 311, distance: 80.0
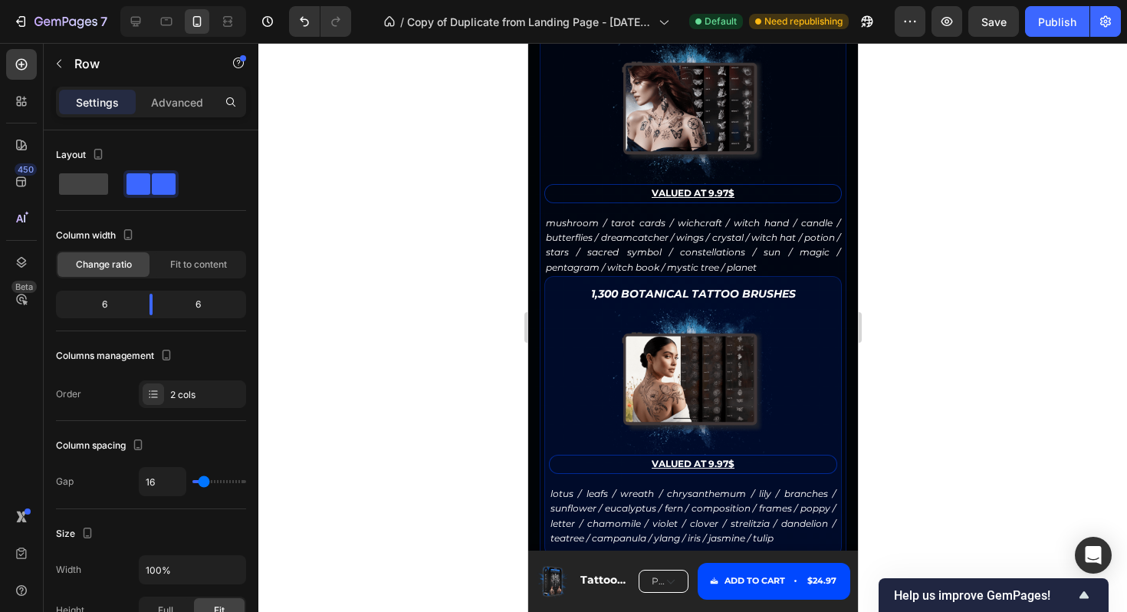
scroll to position [3565, 0]
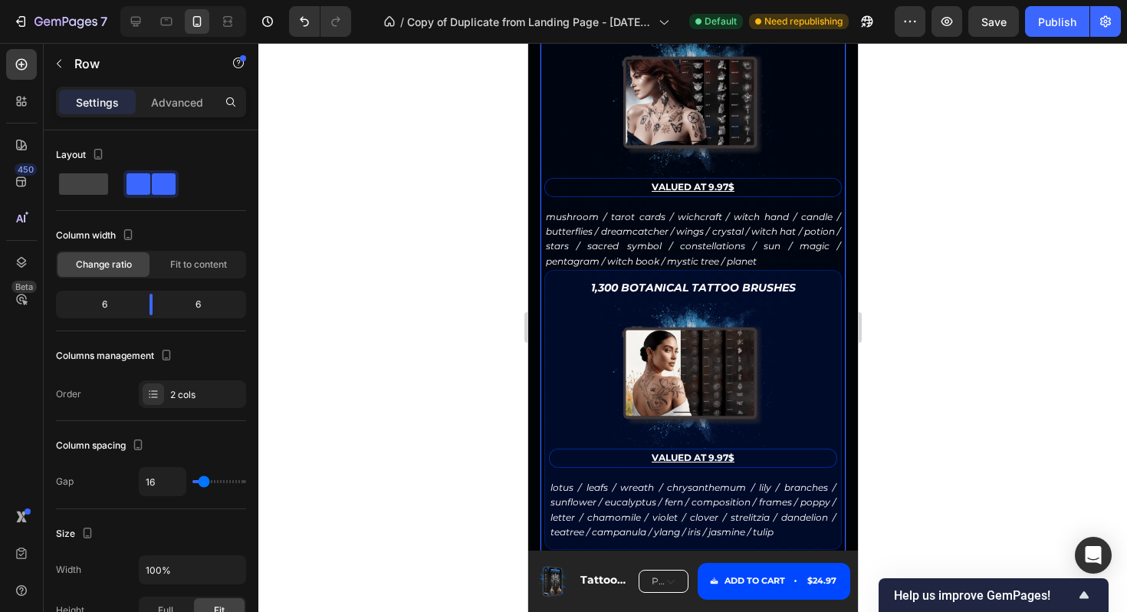
click at [553, 31] on div "Row" at bounding box center [572, 21] width 56 height 18
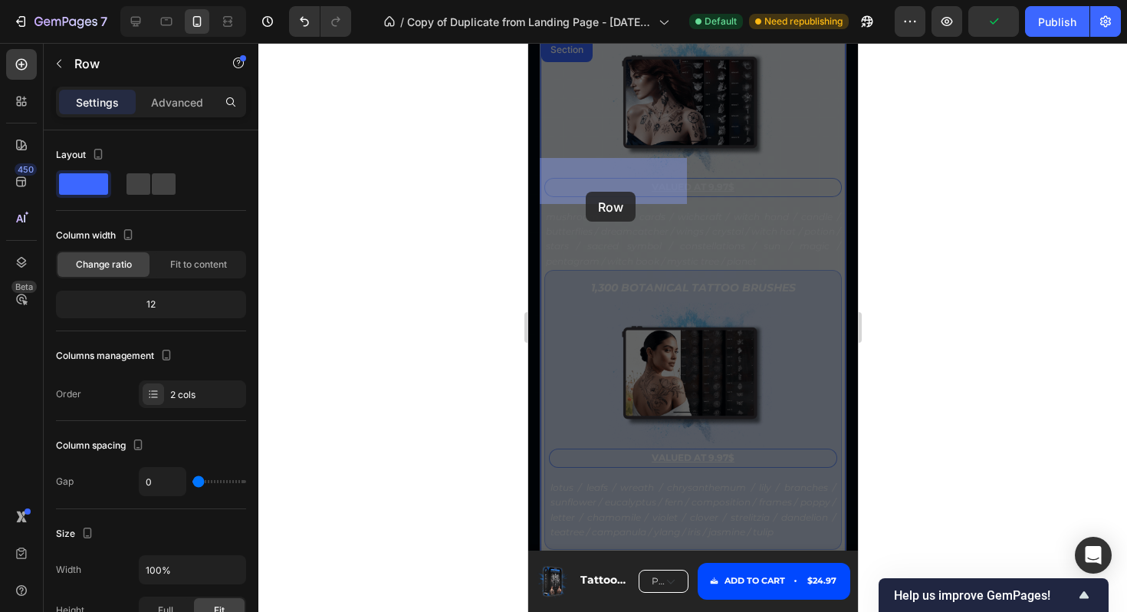
drag, startPoint x: 554, startPoint y: 246, endPoint x: 585, endPoint y: 192, distance: 62.9
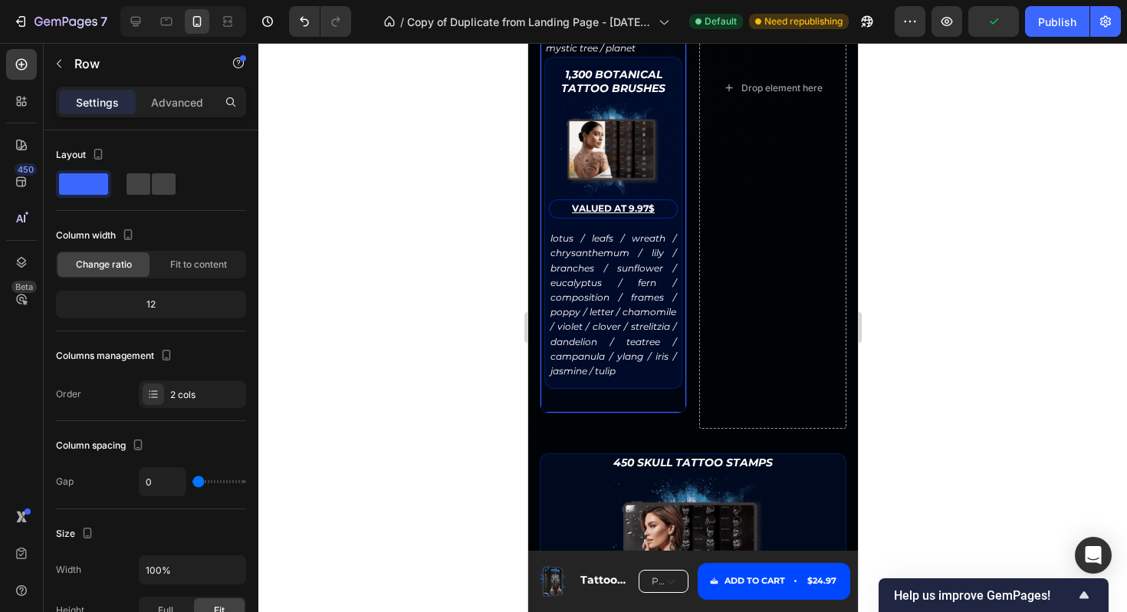
scroll to position [3755, 0]
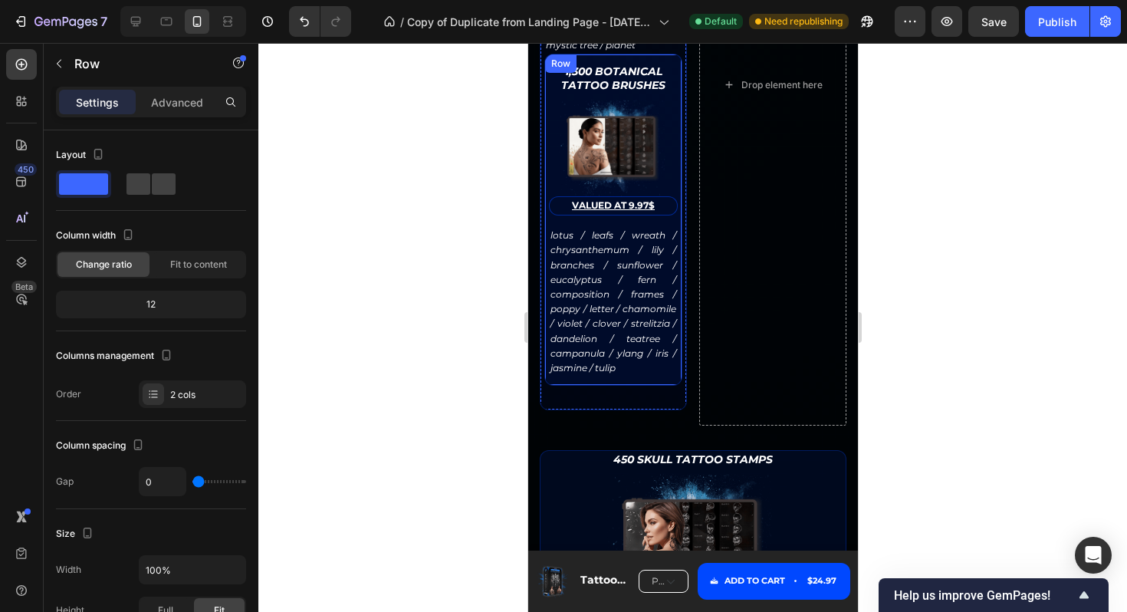
click at [549, 71] on div "Row" at bounding box center [559, 64] width 25 height 14
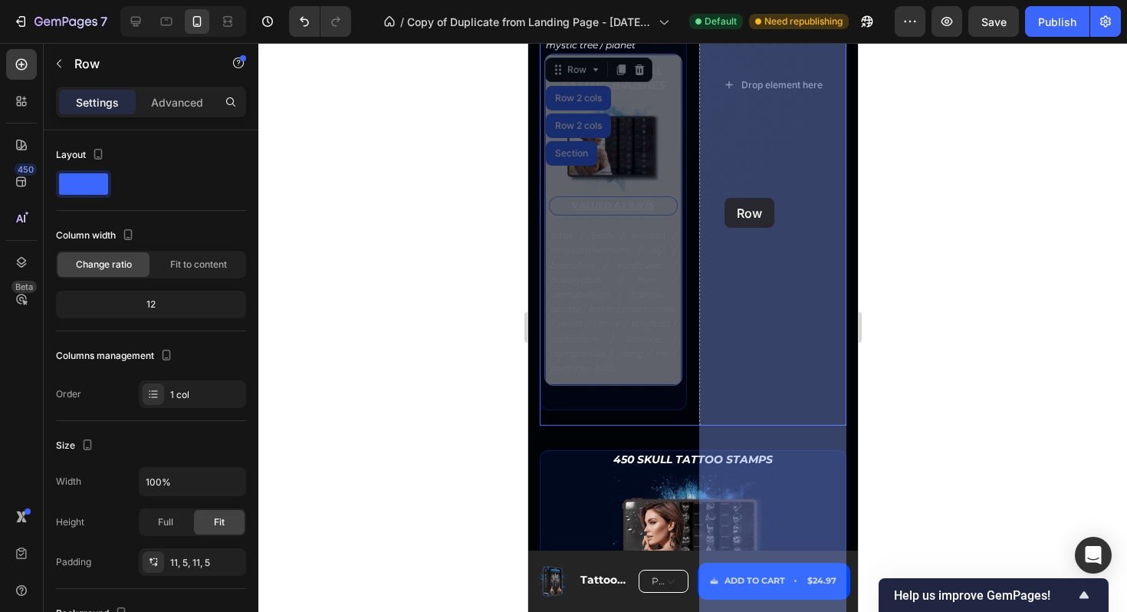
drag, startPoint x: 555, startPoint y: 291, endPoint x: 724, endPoint y: 198, distance: 192.9
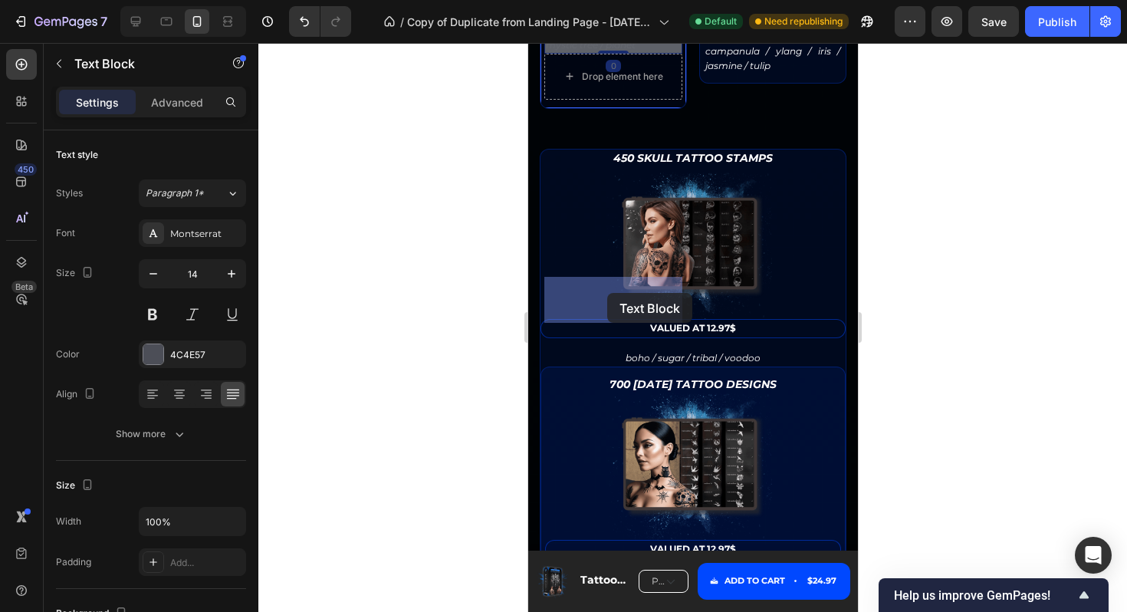
drag, startPoint x: 557, startPoint y: 130, endPoint x: 606, endPoint y: 293, distance: 170.5
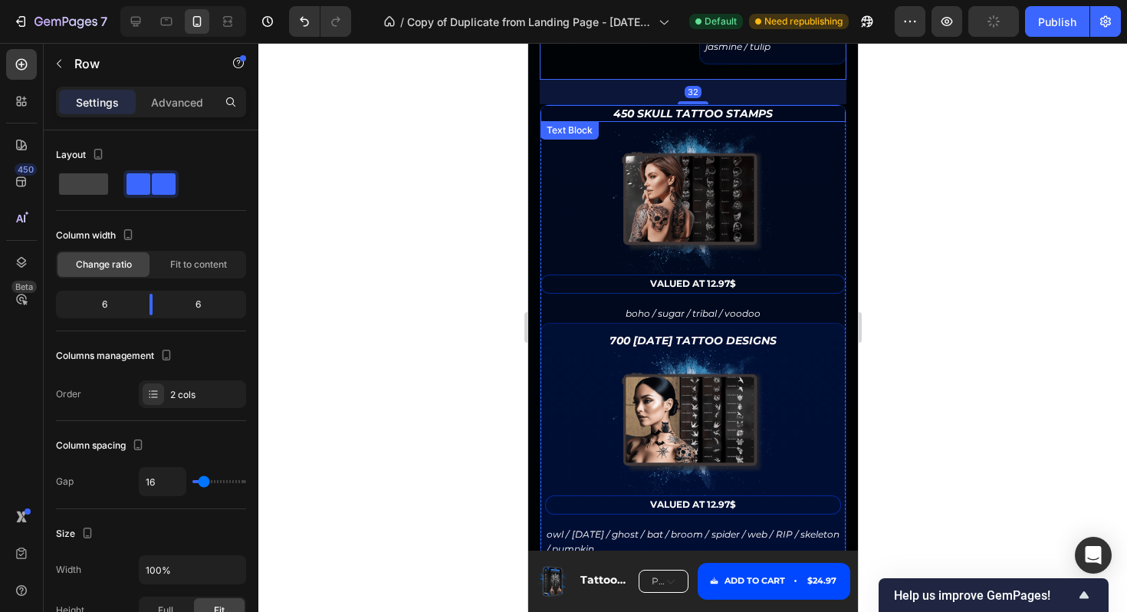
scroll to position [3779, 0]
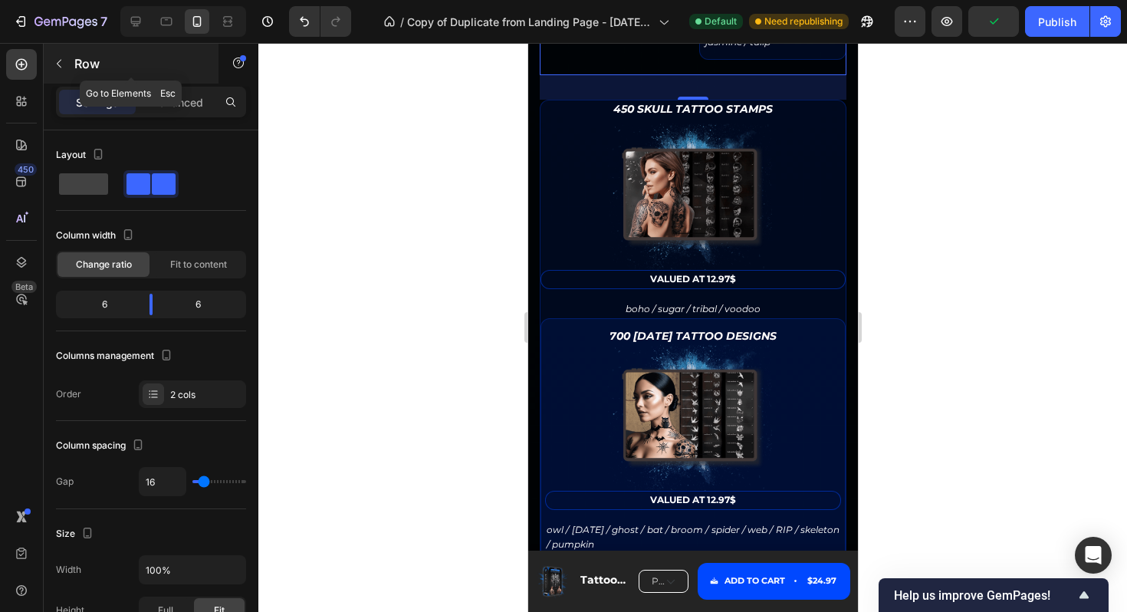
click at [67, 66] on button "button" at bounding box center [59, 63] width 25 height 25
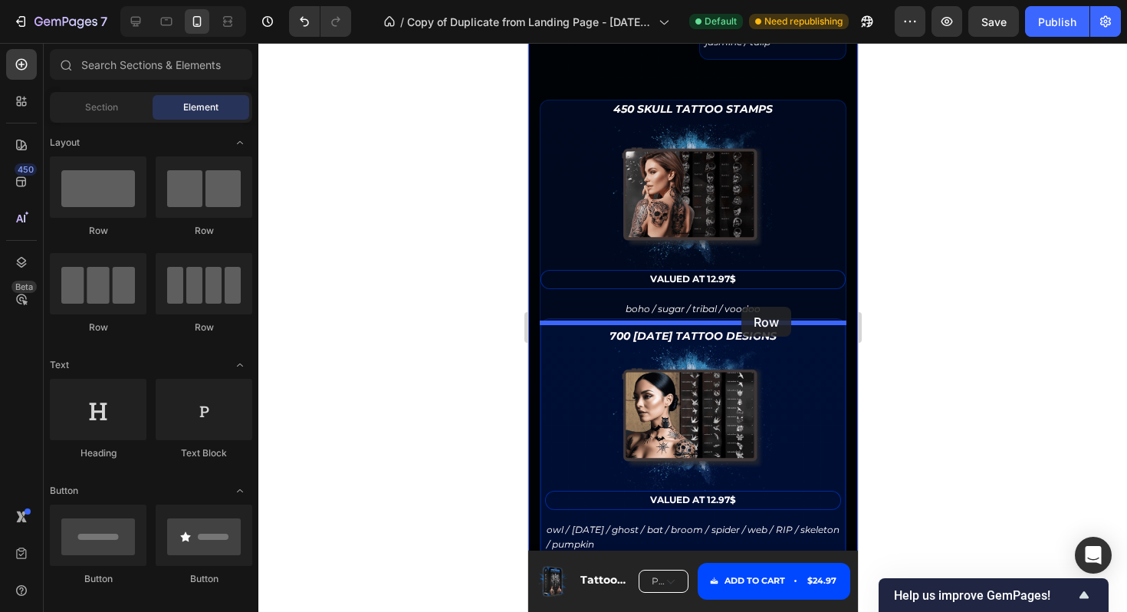
drag, startPoint x: 744, startPoint y: 225, endPoint x: 741, endPoint y: 307, distance: 81.3
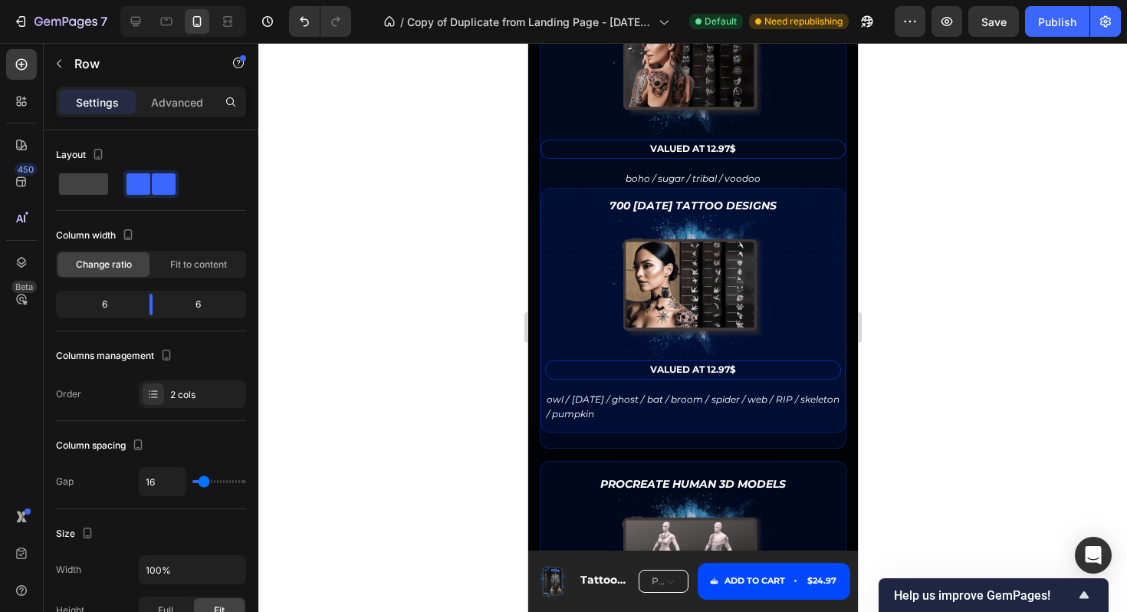
scroll to position [4010, 0]
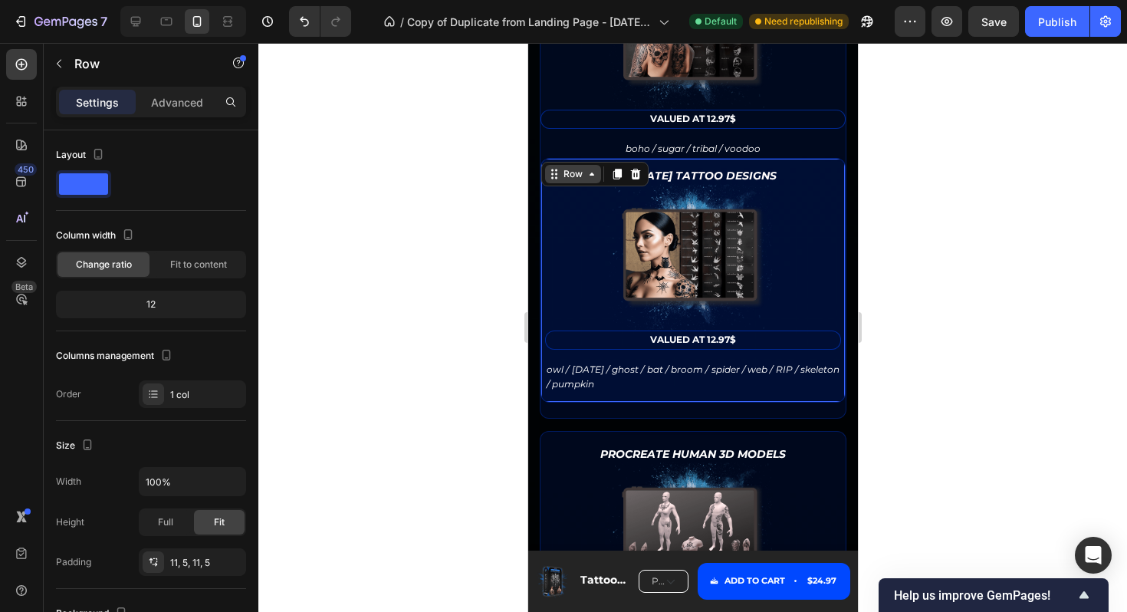
click at [564, 183] on div "Row" at bounding box center [572, 174] width 56 height 18
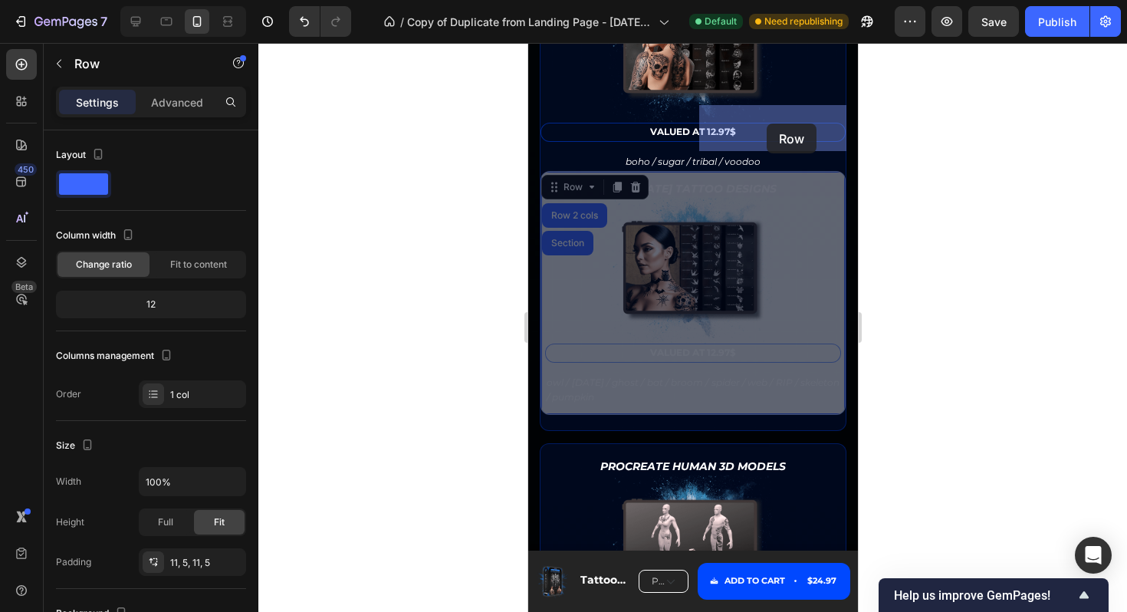
drag, startPoint x: 552, startPoint y: 407, endPoint x: 765, endPoint y: 125, distance: 353.6
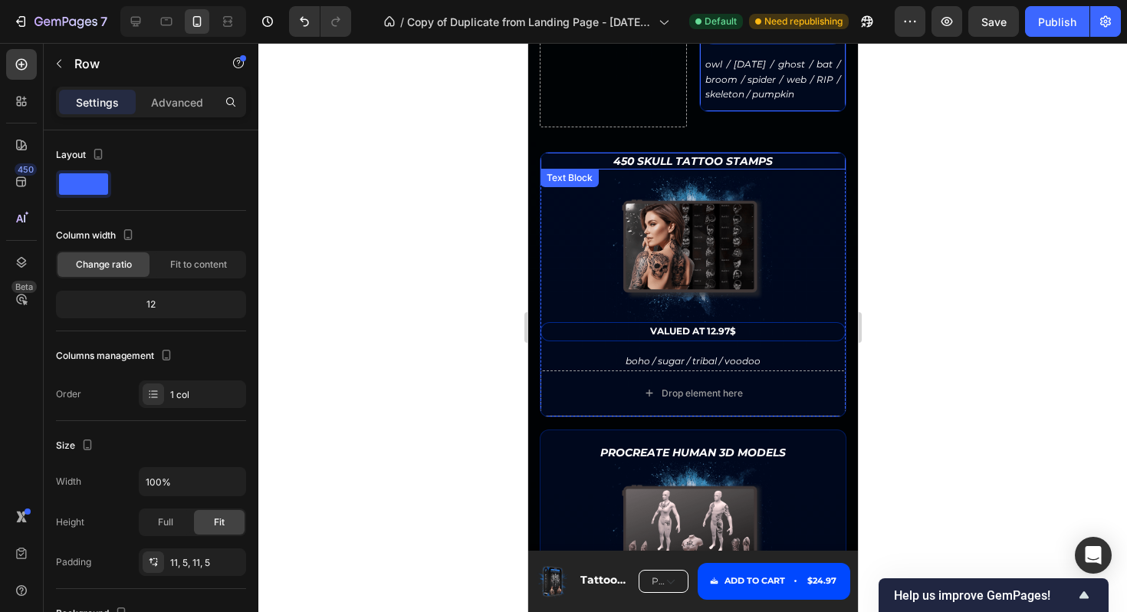
click at [574, 168] on p "450 Skull Tattoo Stamps" at bounding box center [692, 161] width 302 height 14
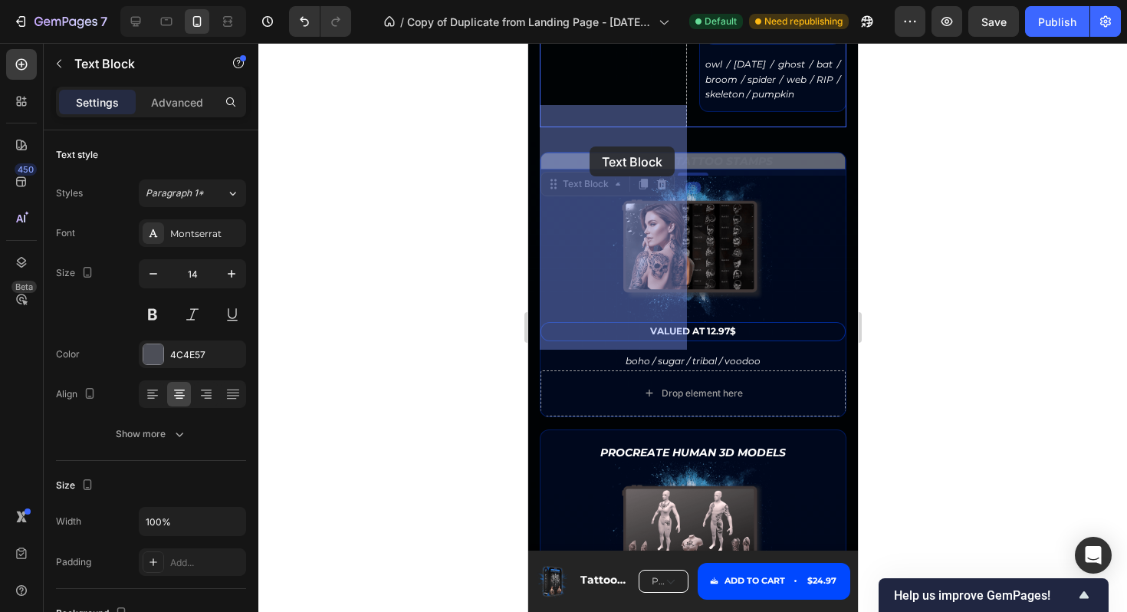
drag, startPoint x: 551, startPoint y: 405, endPoint x: 587, endPoint y: 148, distance: 259.4
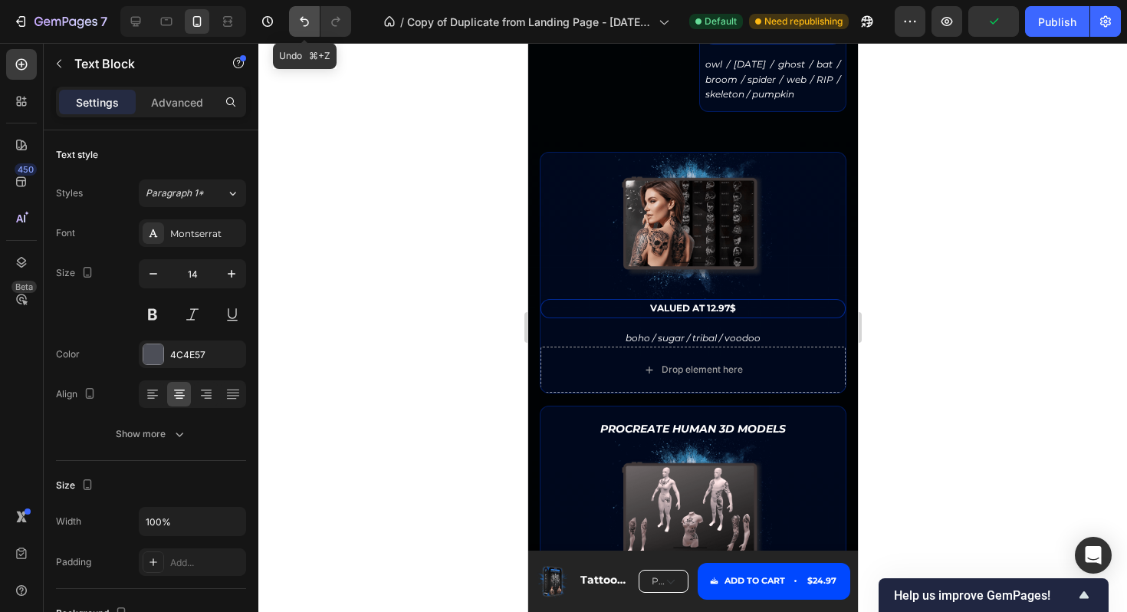
click at [296, 21] on button "Undo/Redo" at bounding box center [304, 21] width 31 height 31
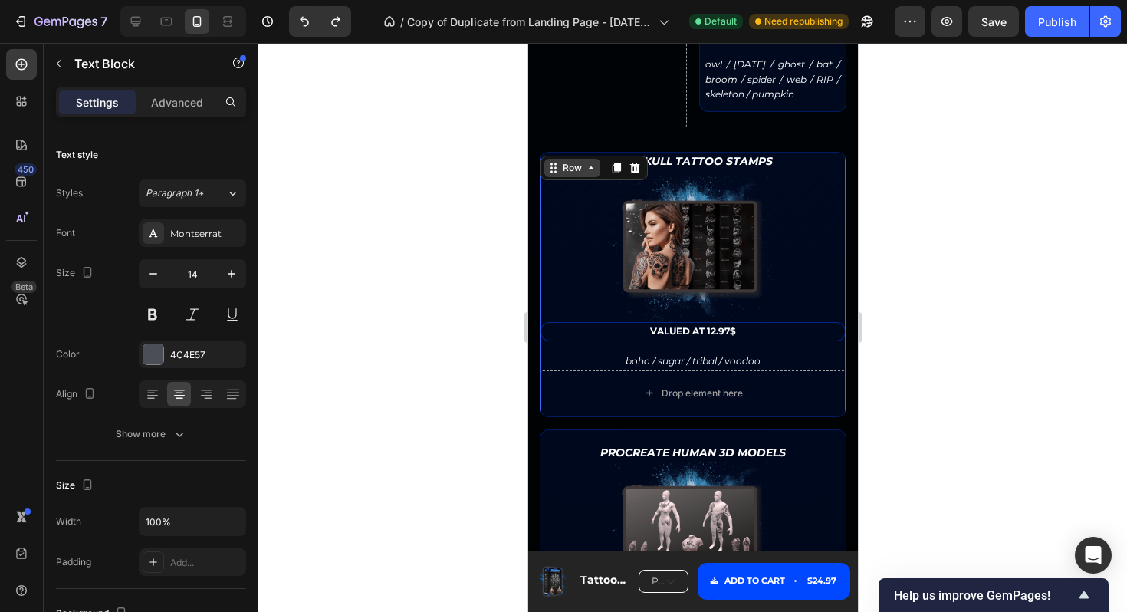
click at [548, 177] on div "Row" at bounding box center [572, 168] width 56 height 18
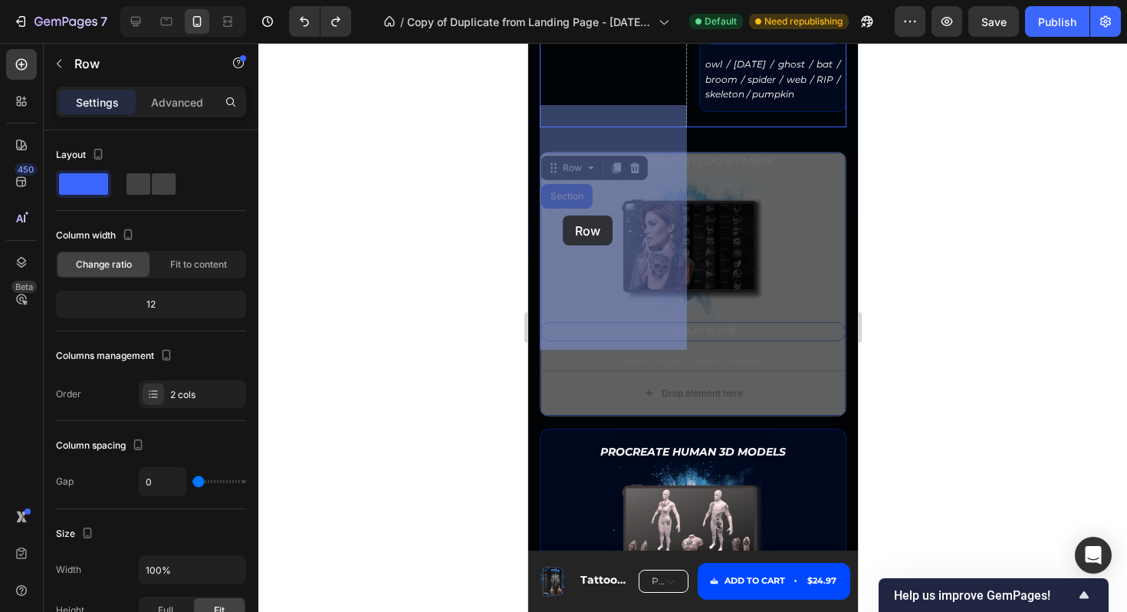
drag, startPoint x: 549, startPoint y: 386, endPoint x: 562, endPoint y: 216, distance: 169.9
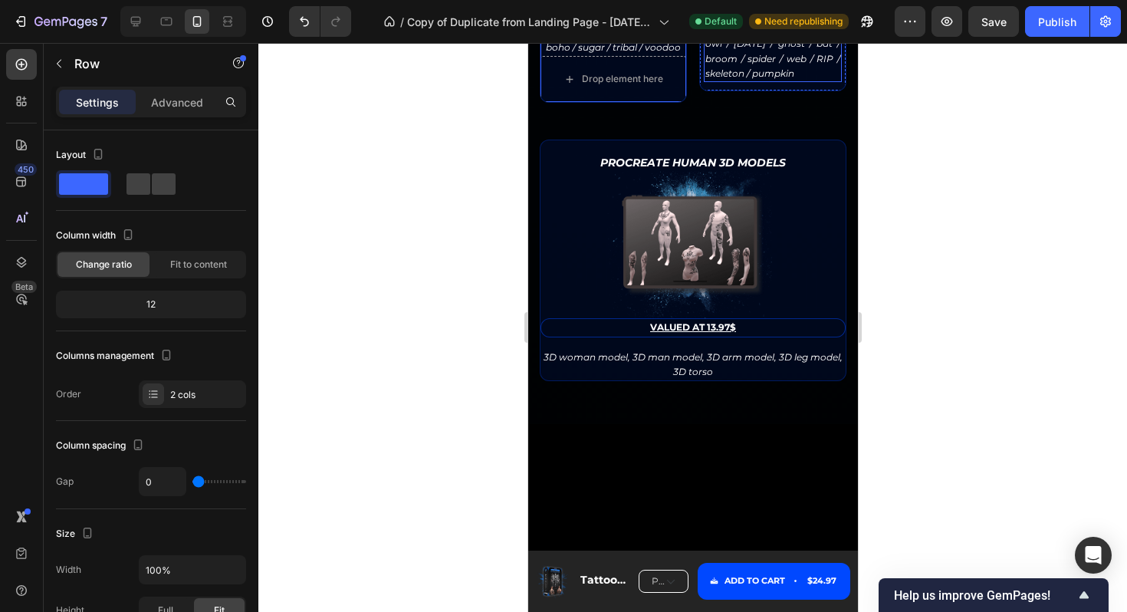
scroll to position [4027, 0]
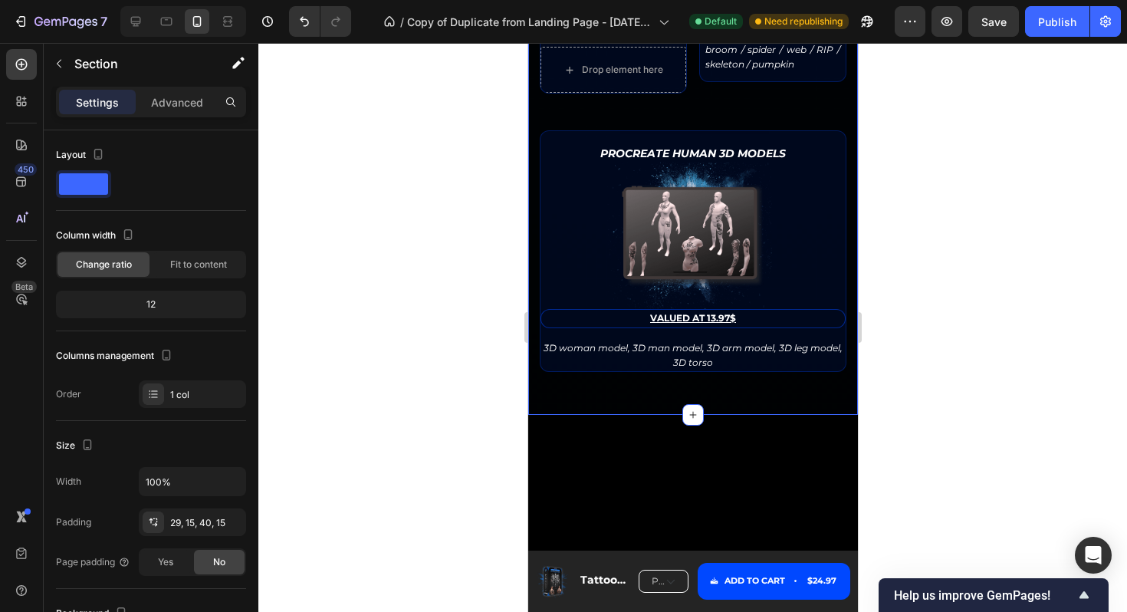
scroll to position [4021, 0]
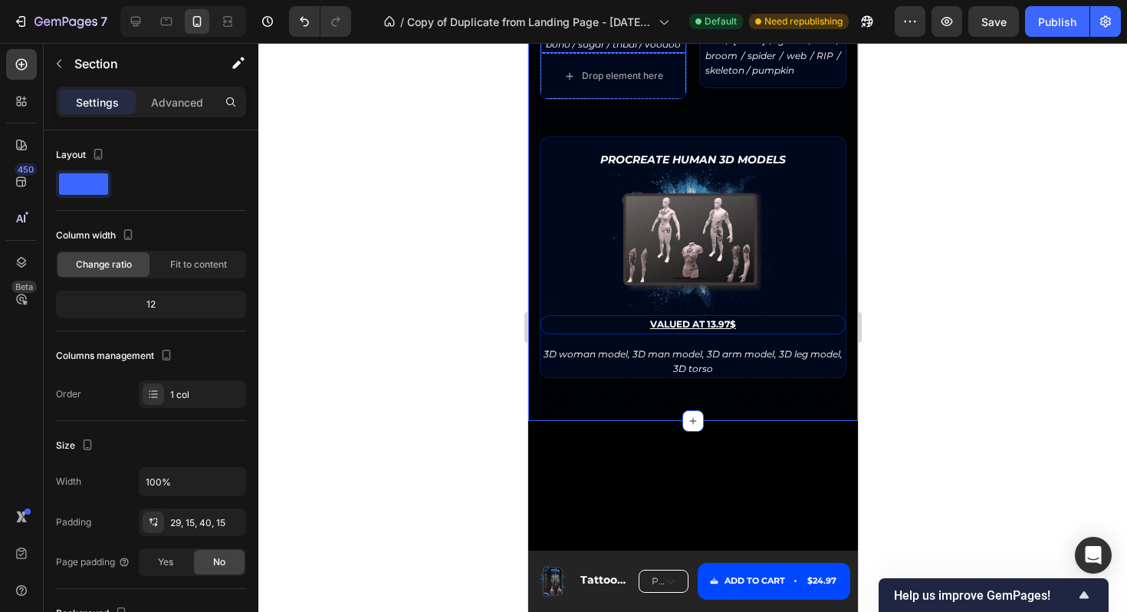
click at [661, 50] on icon "boho / sugar / tribal / voodoo" at bounding box center [612, 44] width 135 height 12
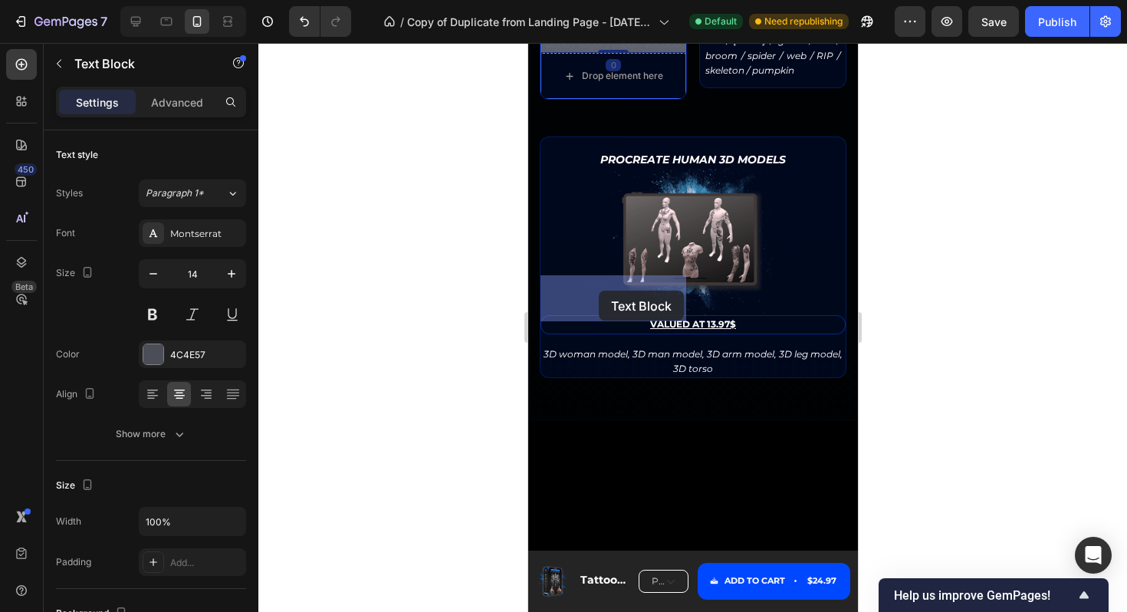
drag, startPoint x: 551, startPoint y: 240, endPoint x: 598, endPoint y: 291, distance: 68.9
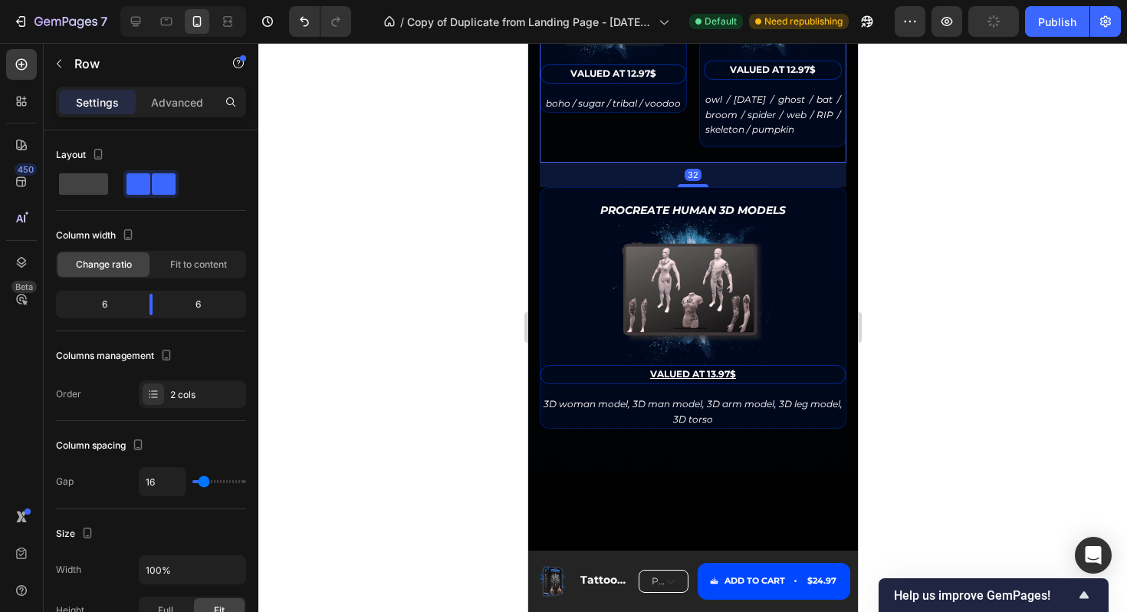
scroll to position [3941, 0]
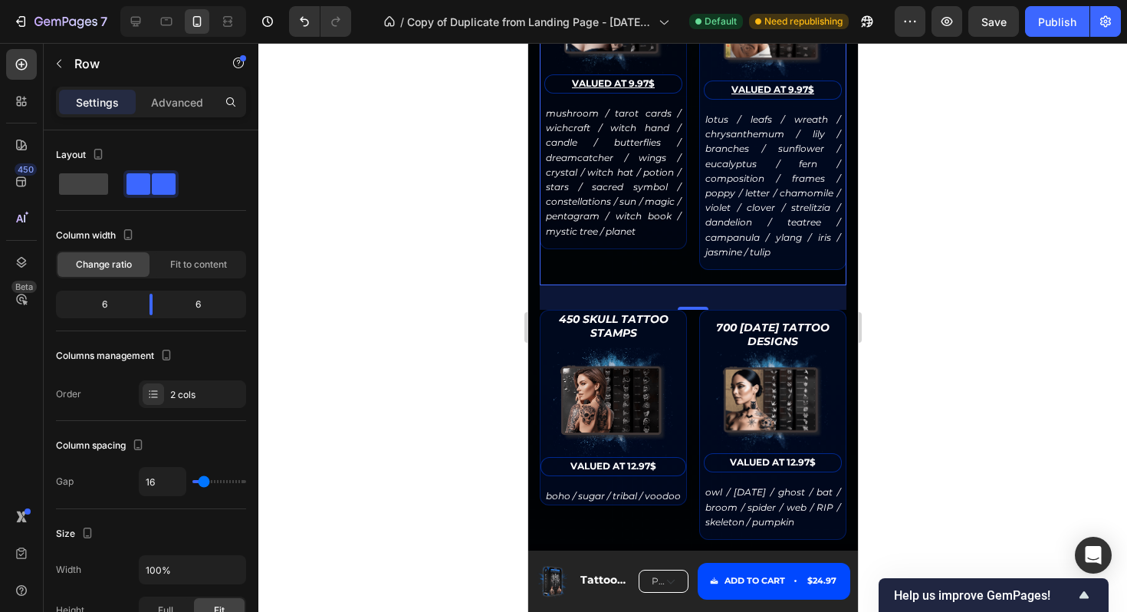
scroll to position [3554, 0]
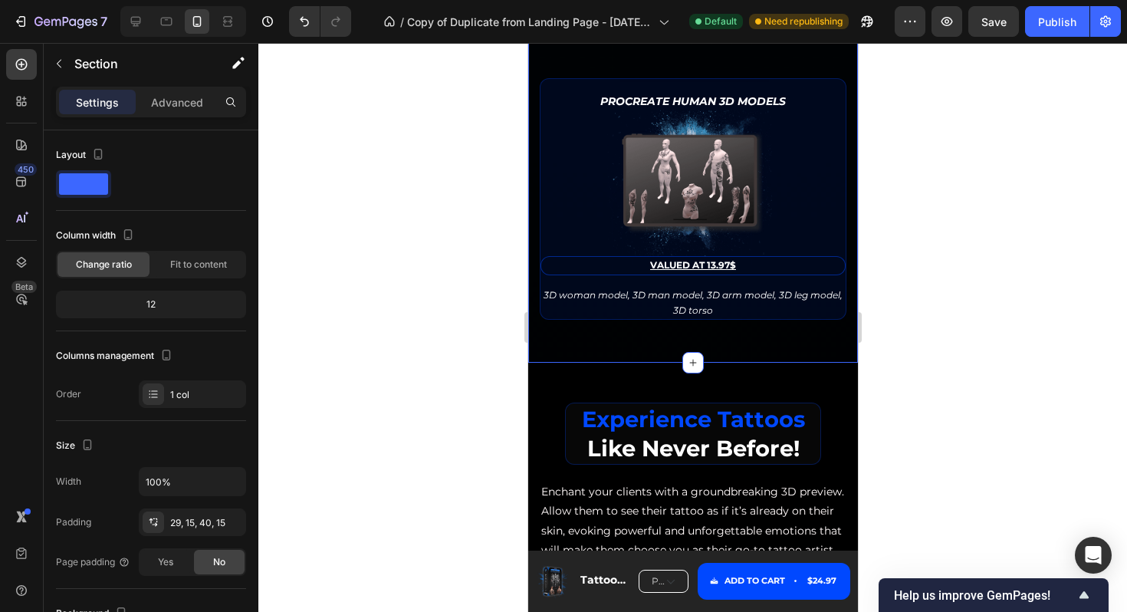
scroll to position [4091, 0]
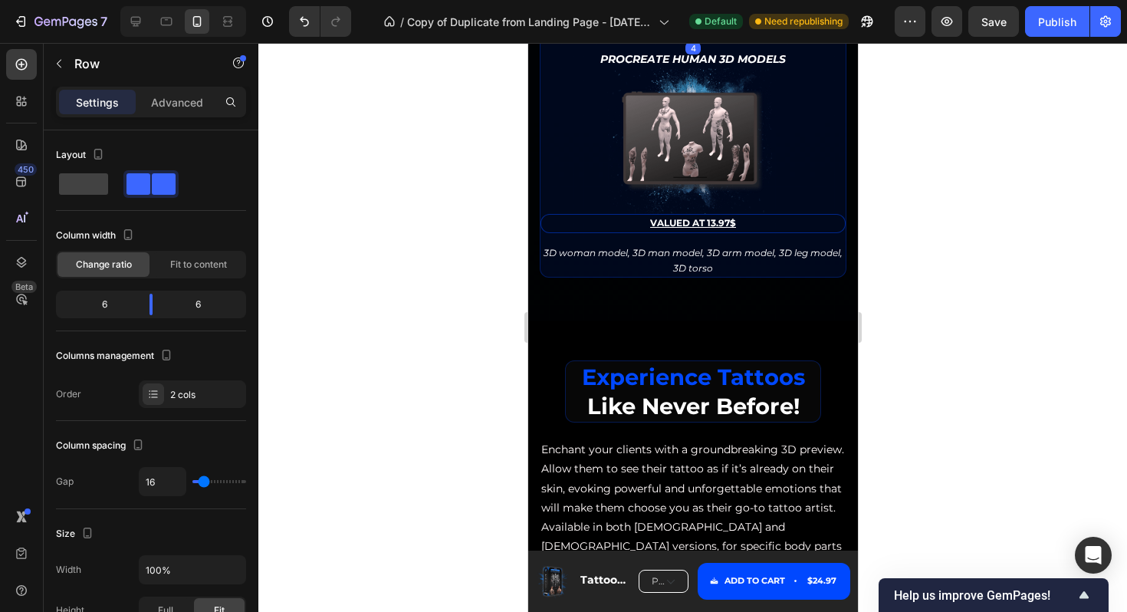
drag, startPoint x: 696, startPoint y: 278, endPoint x: 704, endPoint y: 258, distance: 21.4
click at [704, 36] on div at bounding box center [692, 34] width 31 height 3
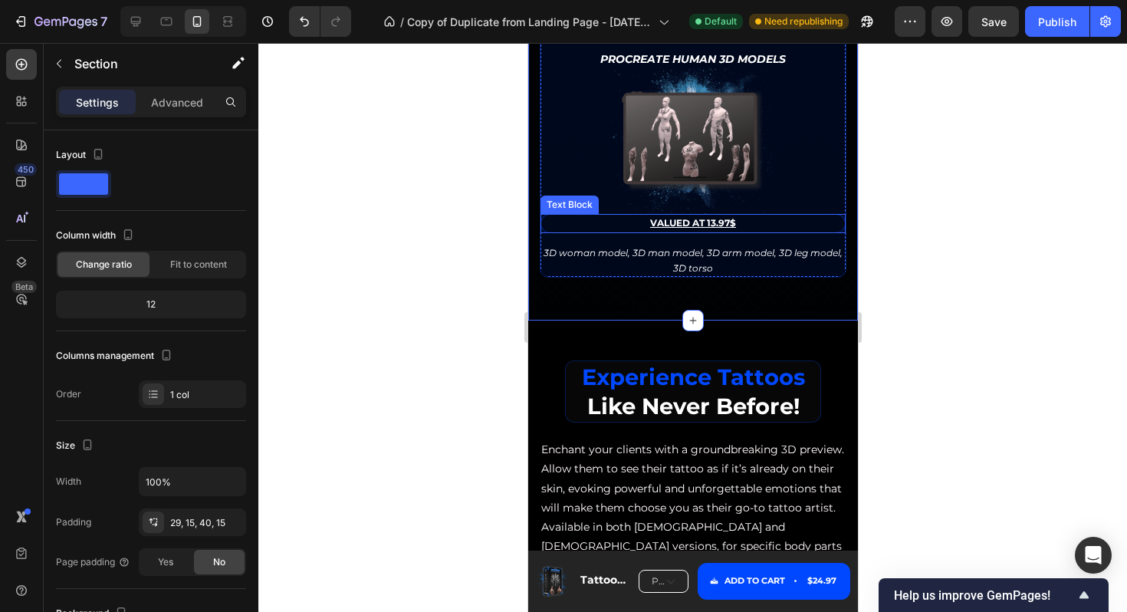
click at [756, 231] on p "VALUED AT 13.97$" at bounding box center [692, 223] width 301 height 15
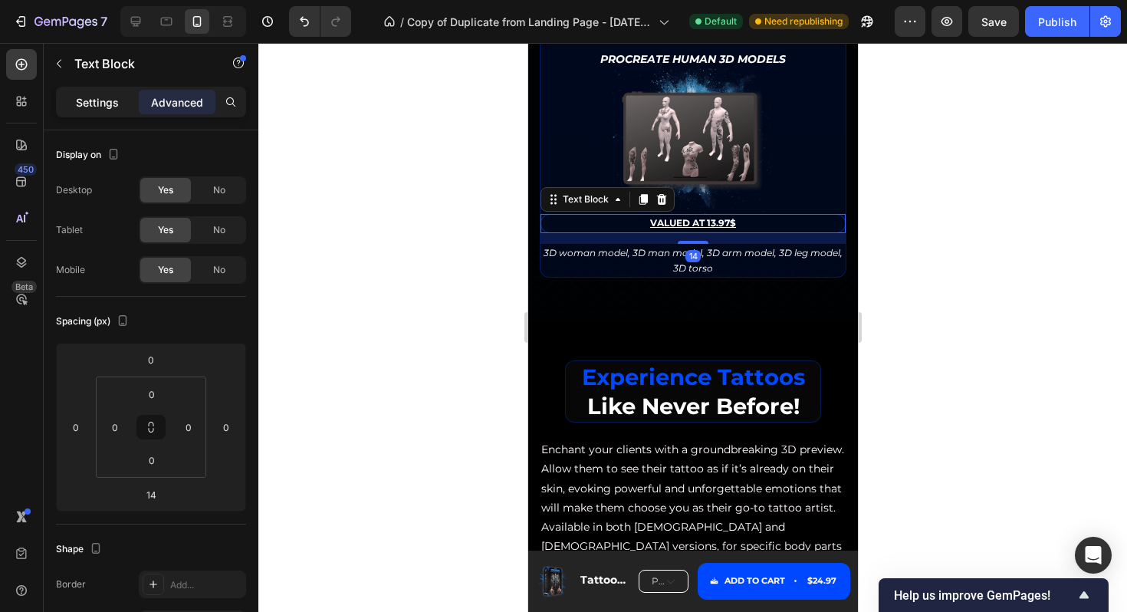
click at [111, 100] on p "Settings" at bounding box center [97, 102] width 43 height 16
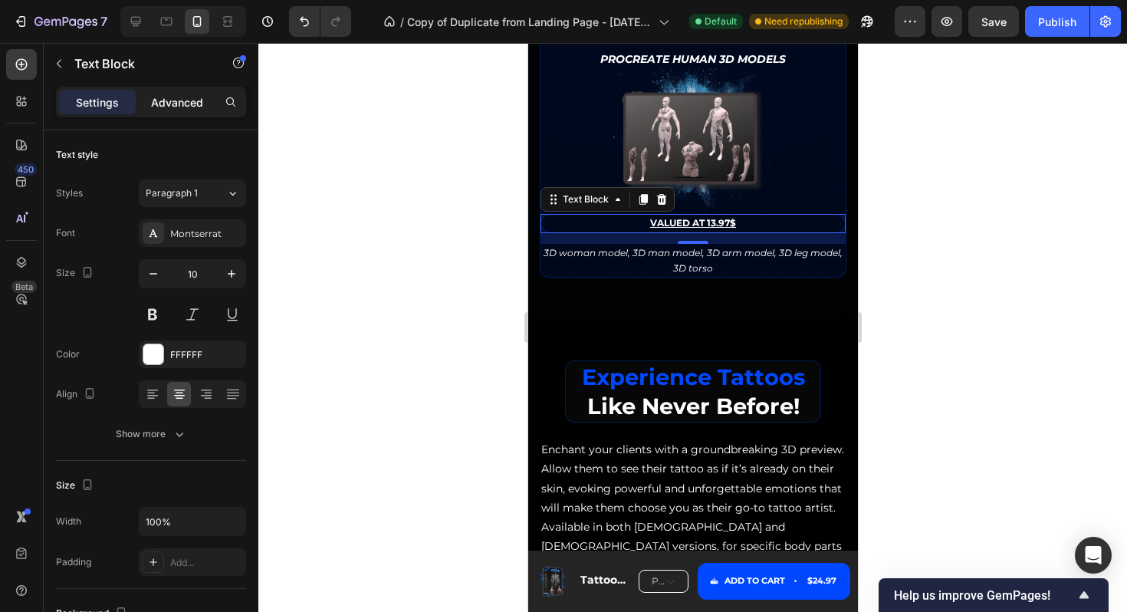
click at [173, 102] on p "Advanced" at bounding box center [177, 102] width 52 height 16
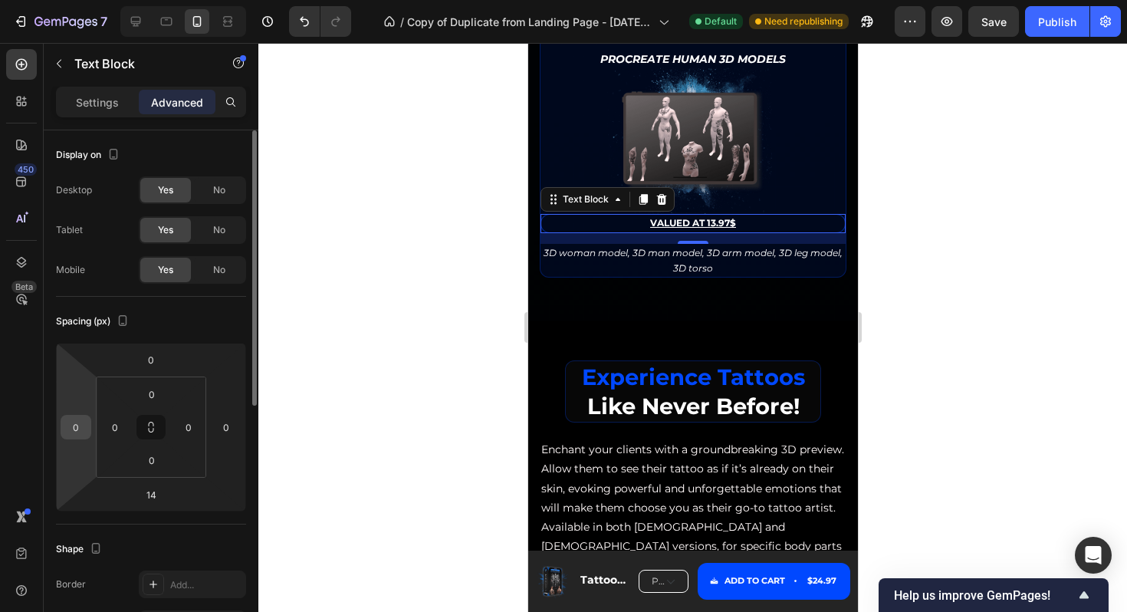
click at [77, 437] on input "0" at bounding box center [75, 427] width 23 height 23
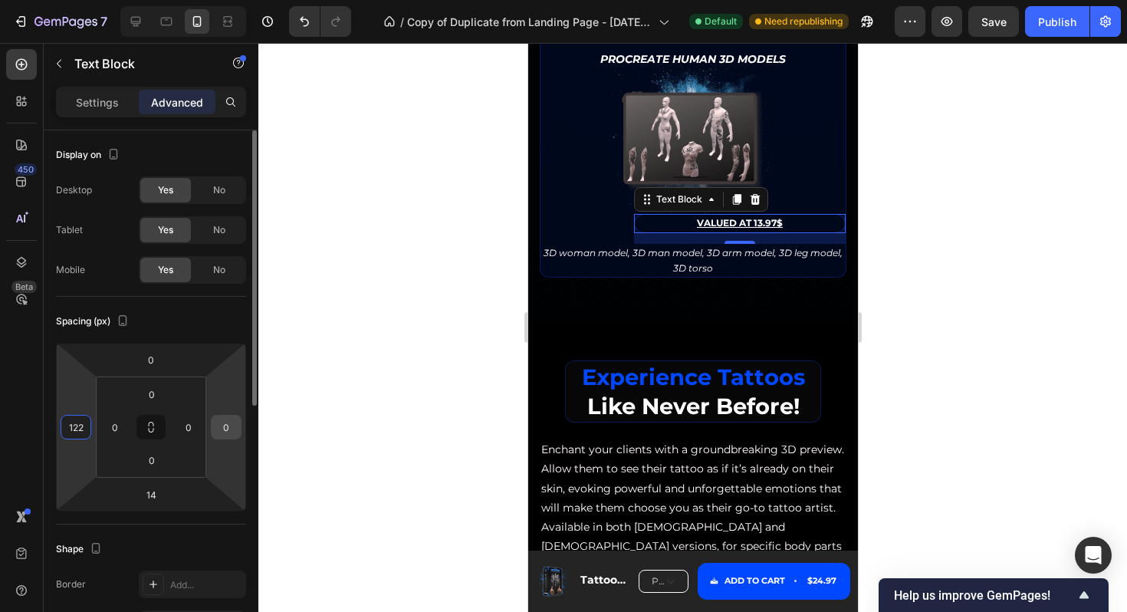
type input "122"
click at [232, 429] on input "0" at bounding box center [226, 427] width 23 height 23
type input "122"
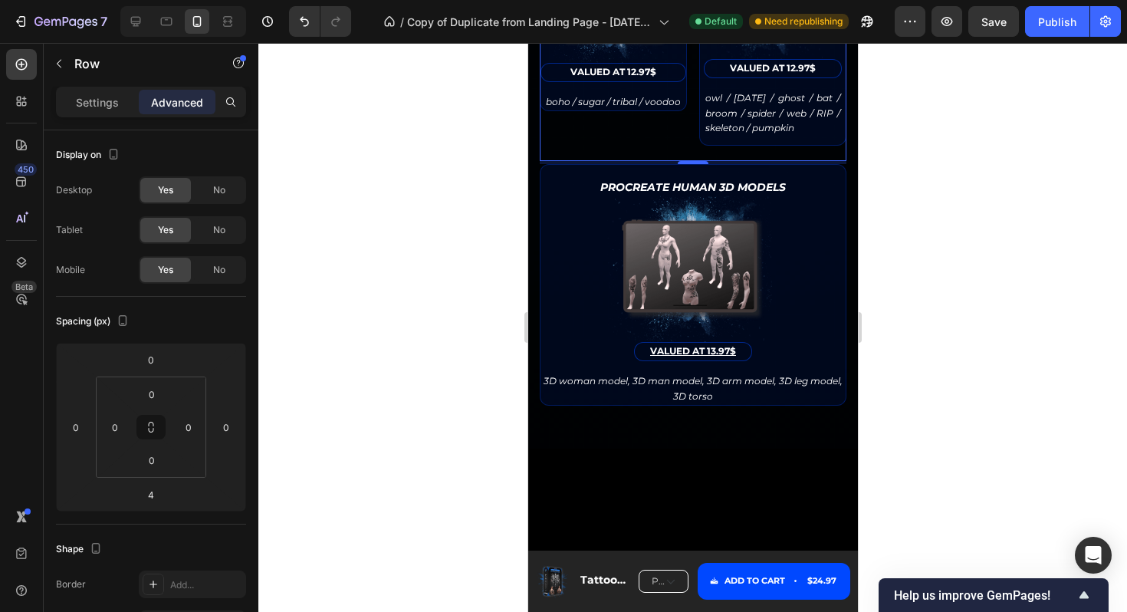
scroll to position [3958, 0]
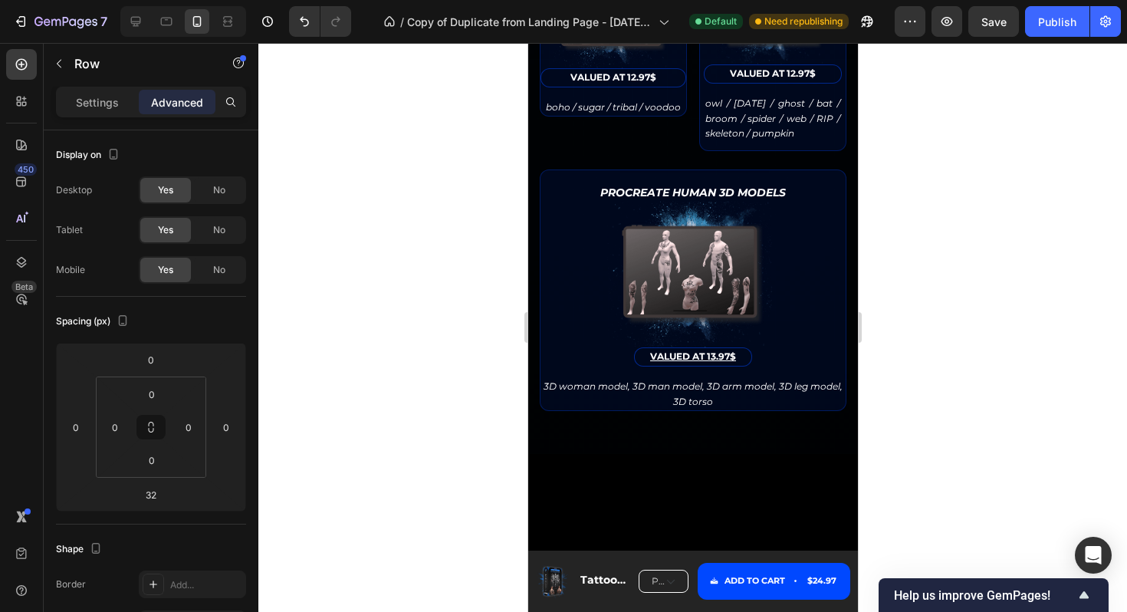
click at [790, 166] on div "700 Halloween Tattoo Designs Text Block Image VALUED AT 12.97$ Text Block owl /…" at bounding box center [771, 43] width 147 height 245
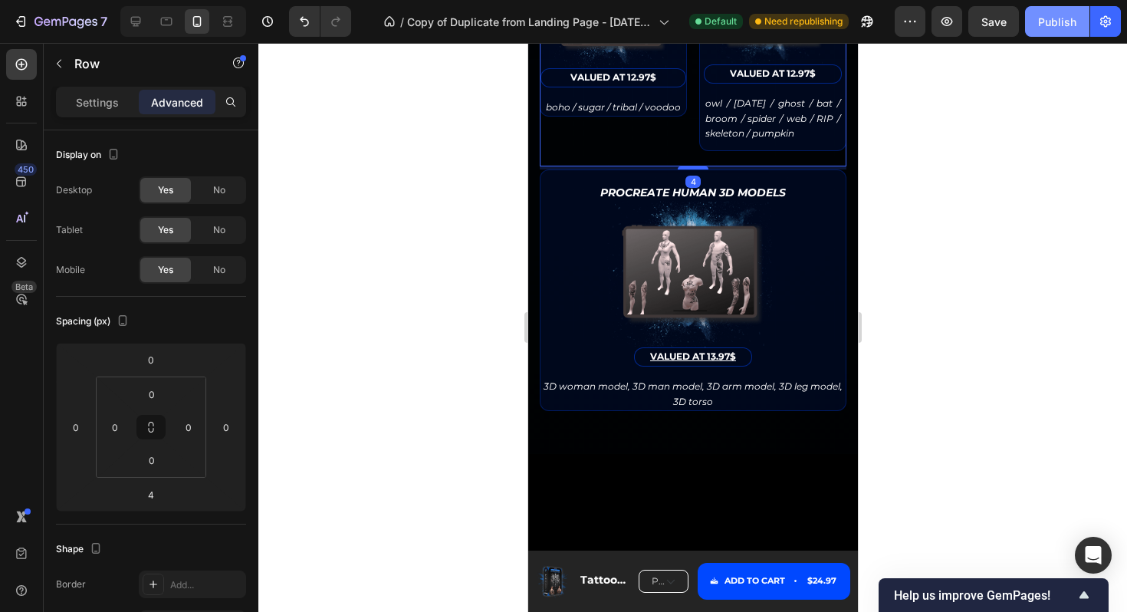
click at [1060, 23] on div "Publish" at bounding box center [1057, 22] width 38 height 16
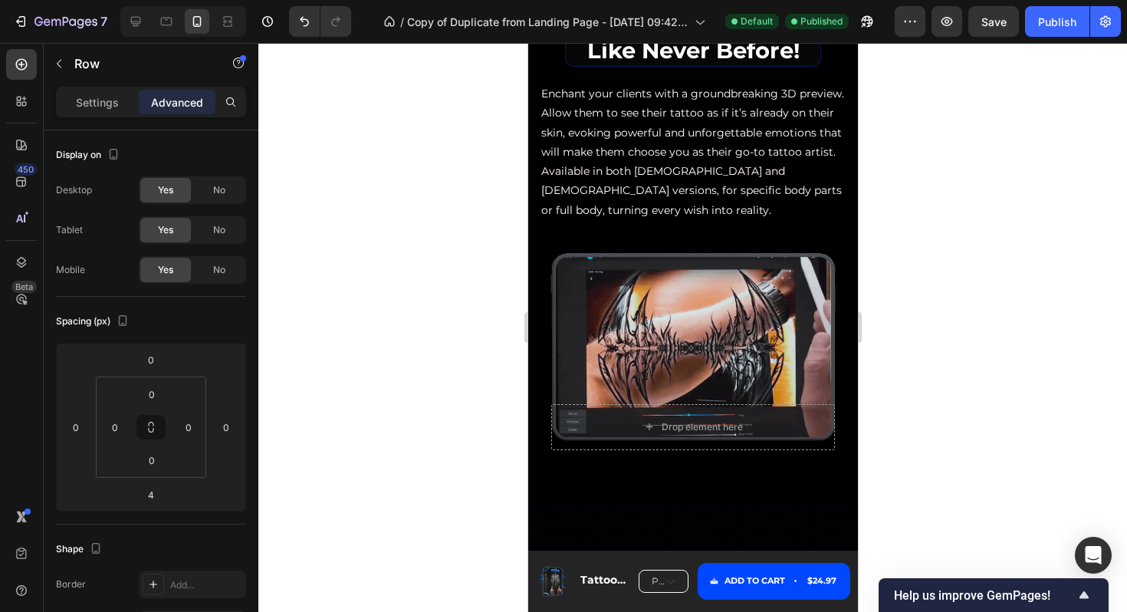
scroll to position [4452, 0]
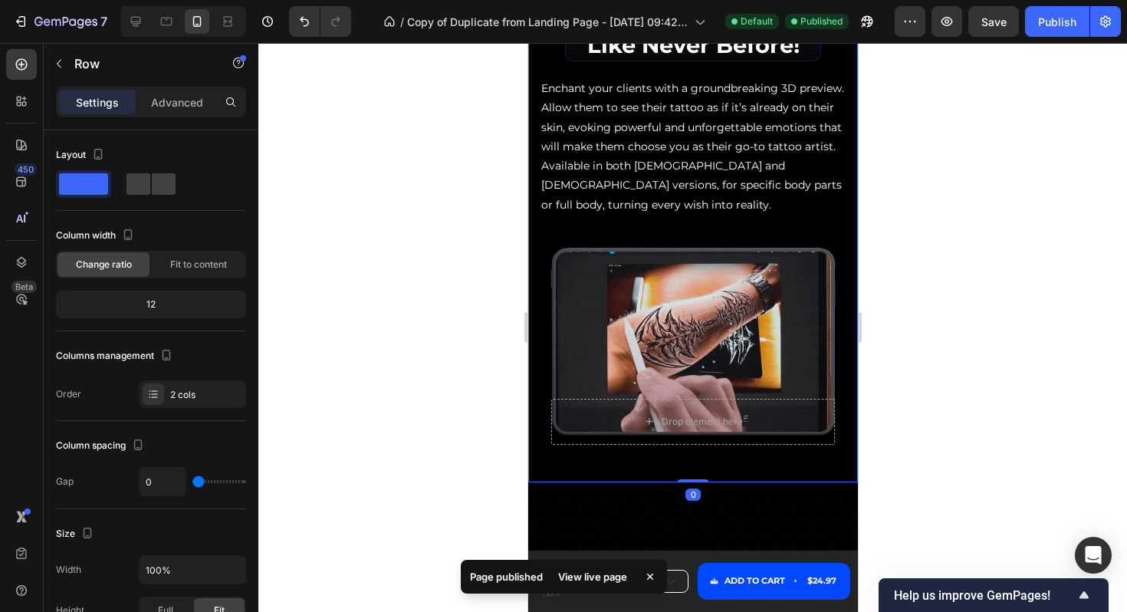
click at [769, 207] on div "experience tattoos like never before! Heading Enchant your clients with a groun…" at bounding box center [692, 229] width 330 height 508
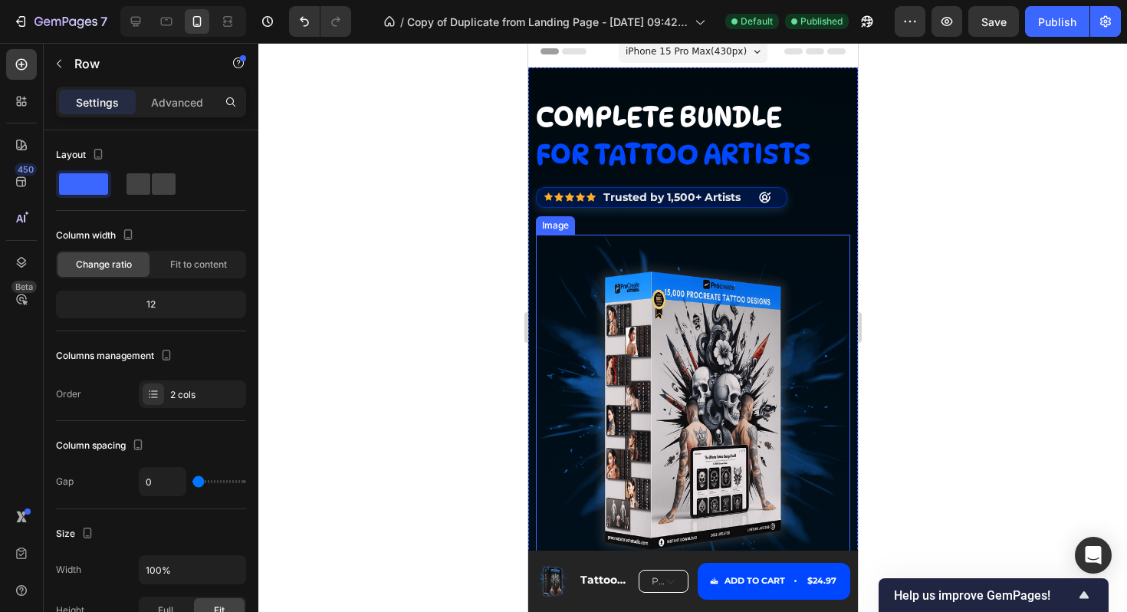
scroll to position [0, 0]
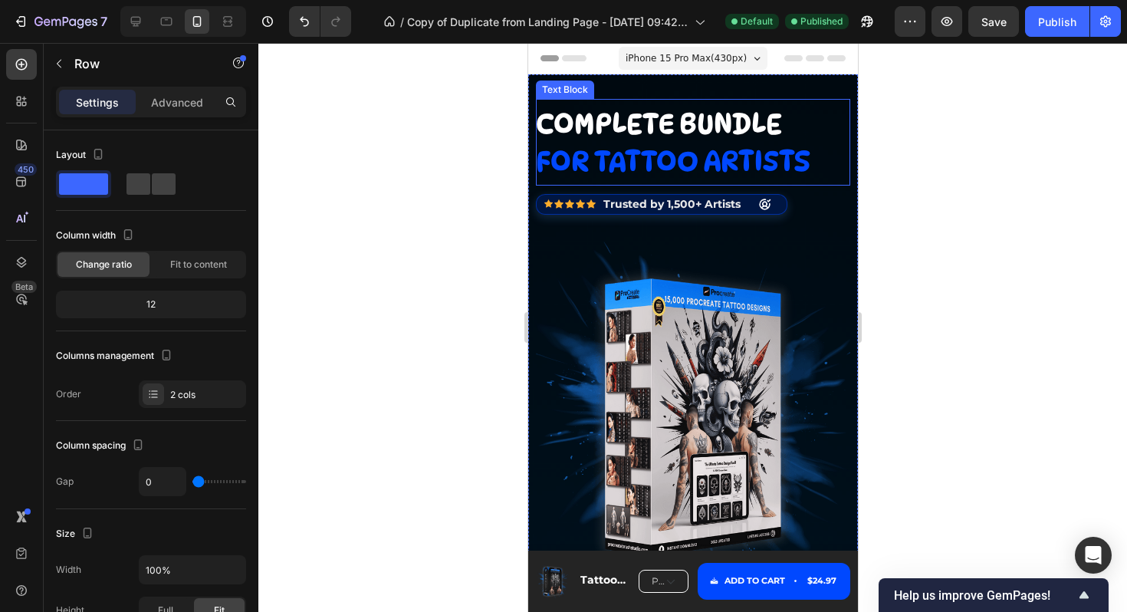
click at [735, 163] on span "for tattoo artists" at bounding box center [672, 160] width 274 height 33
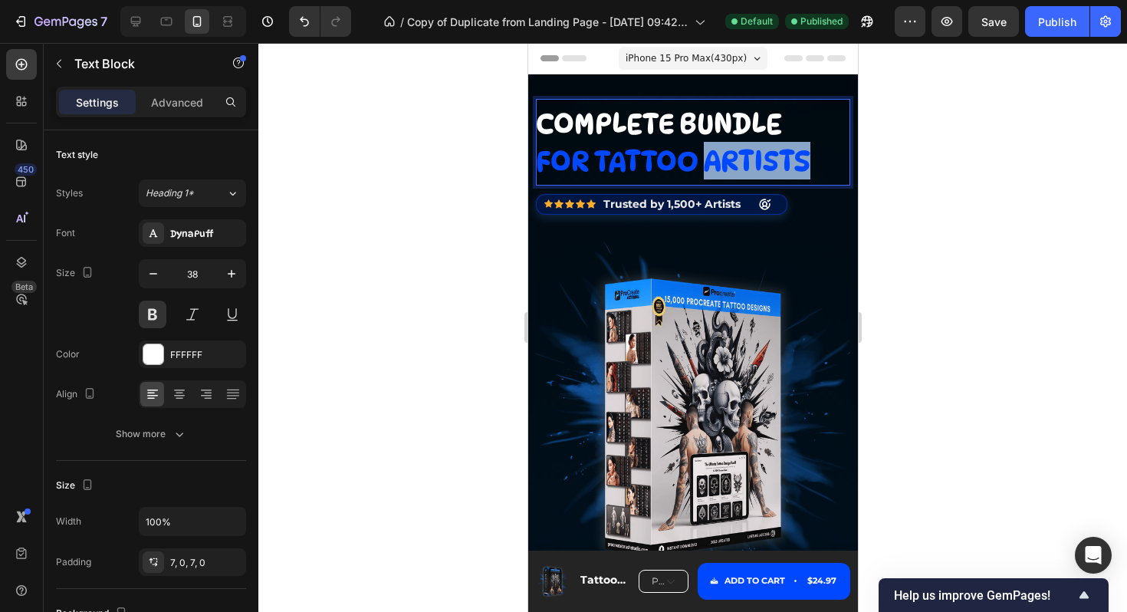
click at [735, 163] on span "for tattoo artists" at bounding box center [672, 160] width 274 height 33
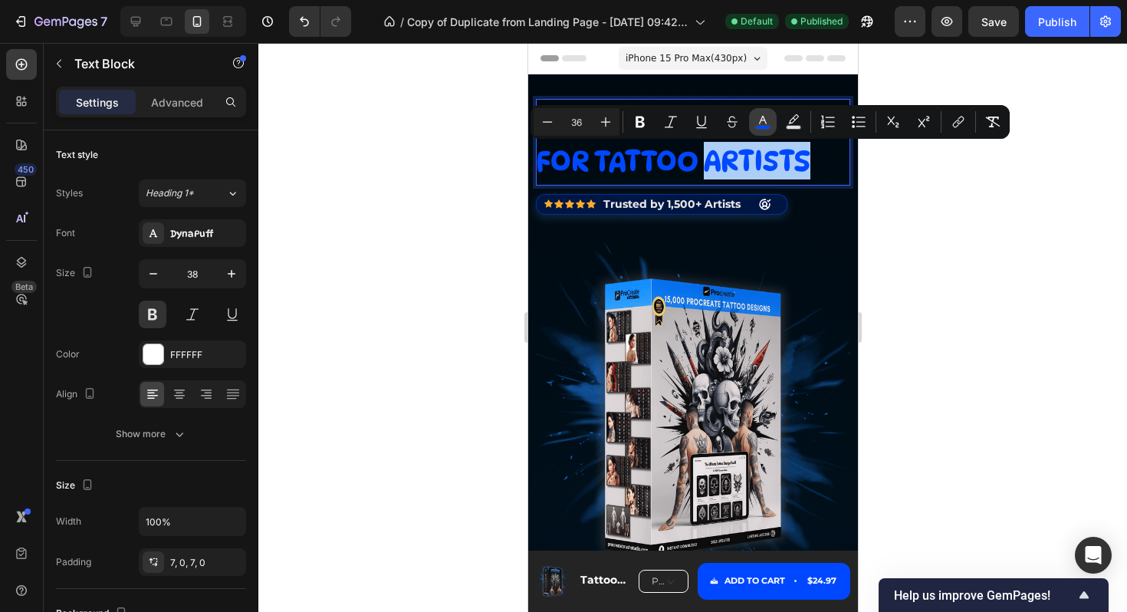
click at [760, 127] on rect "Editor contextual toolbar" at bounding box center [763, 128] width 15 height 4
type input "0048FF"
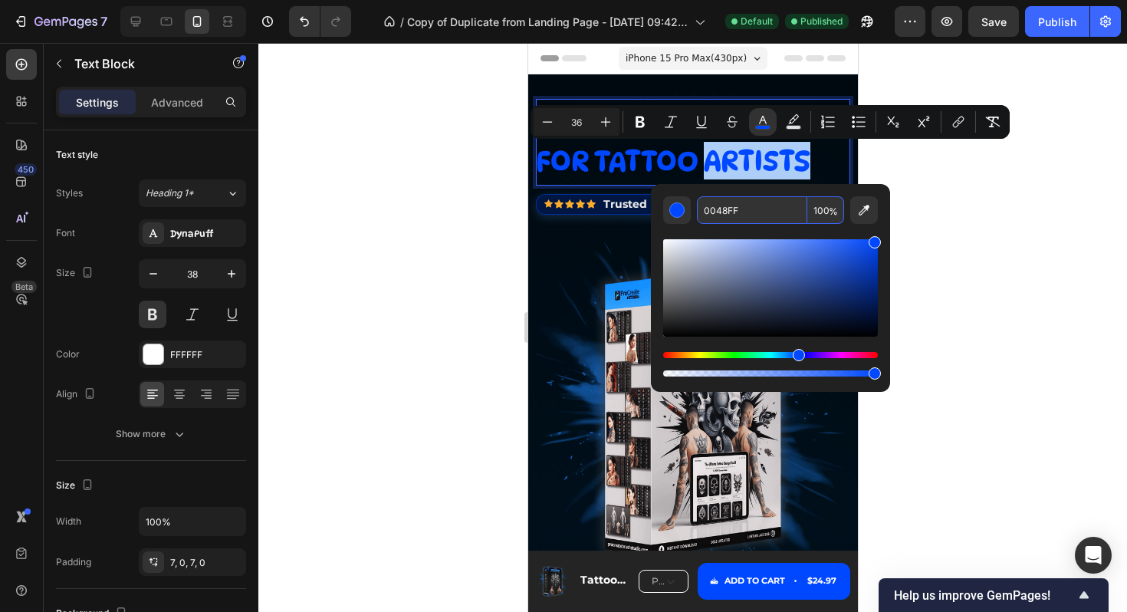
click at [741, 212] on input "0048FF" at bounding box center [752, 210] width 110 height 28
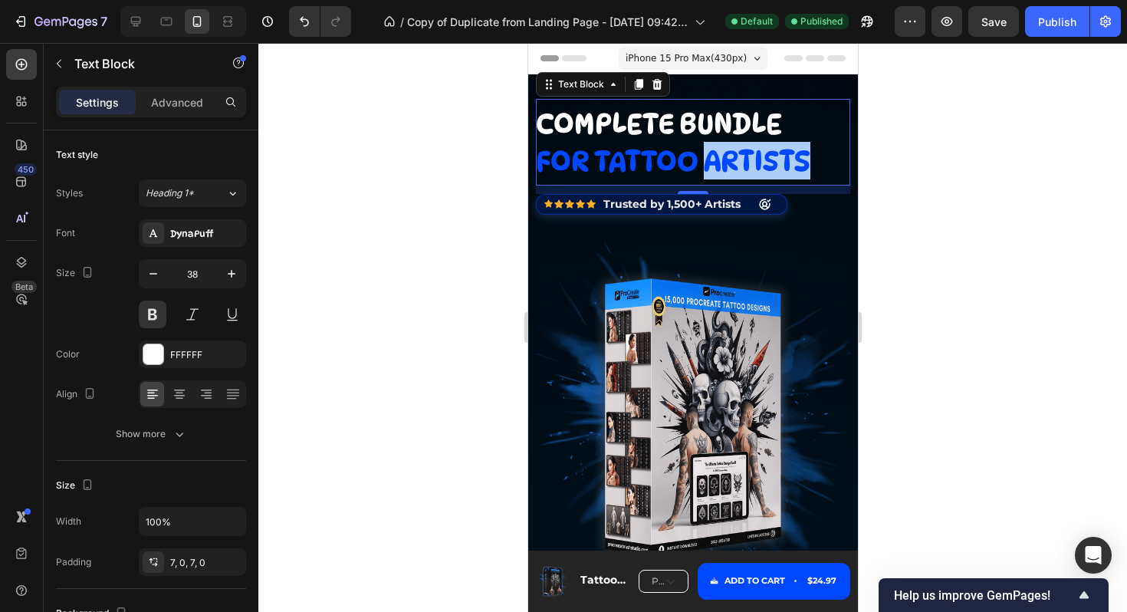
scroll to position [41, 0]
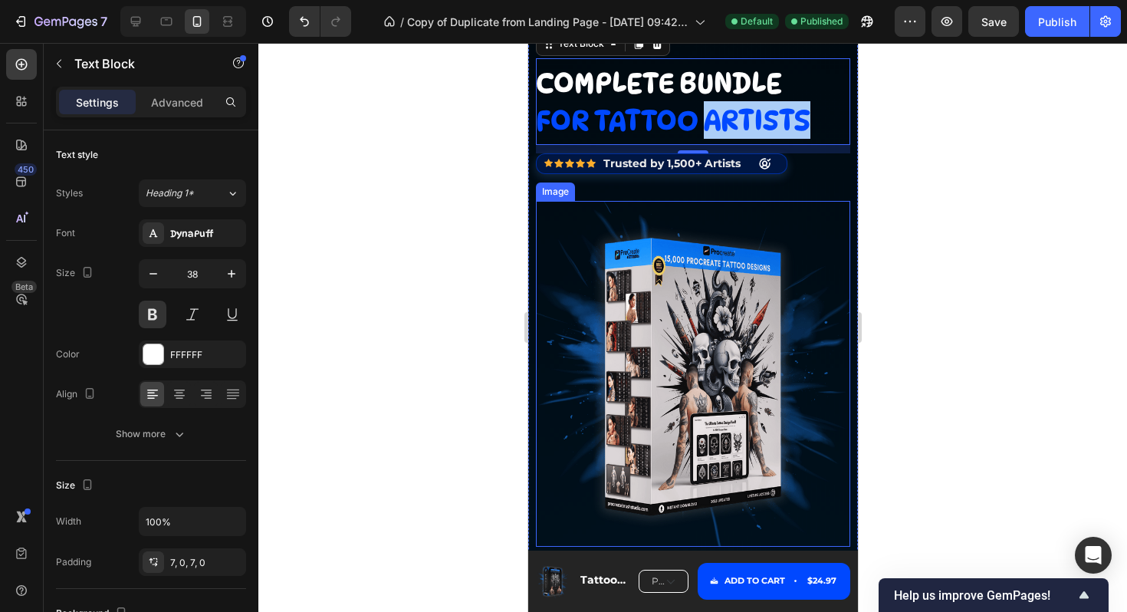
click at [924, 255] on div at bounding box center [692, 327] width 869 height 569
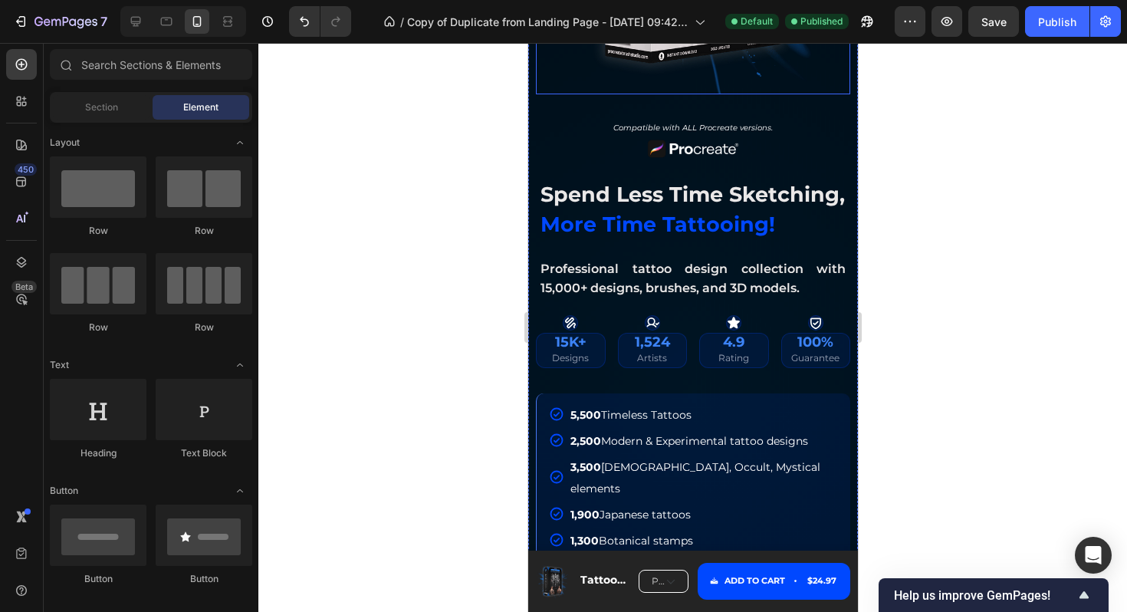
scroll to position [488, 0]
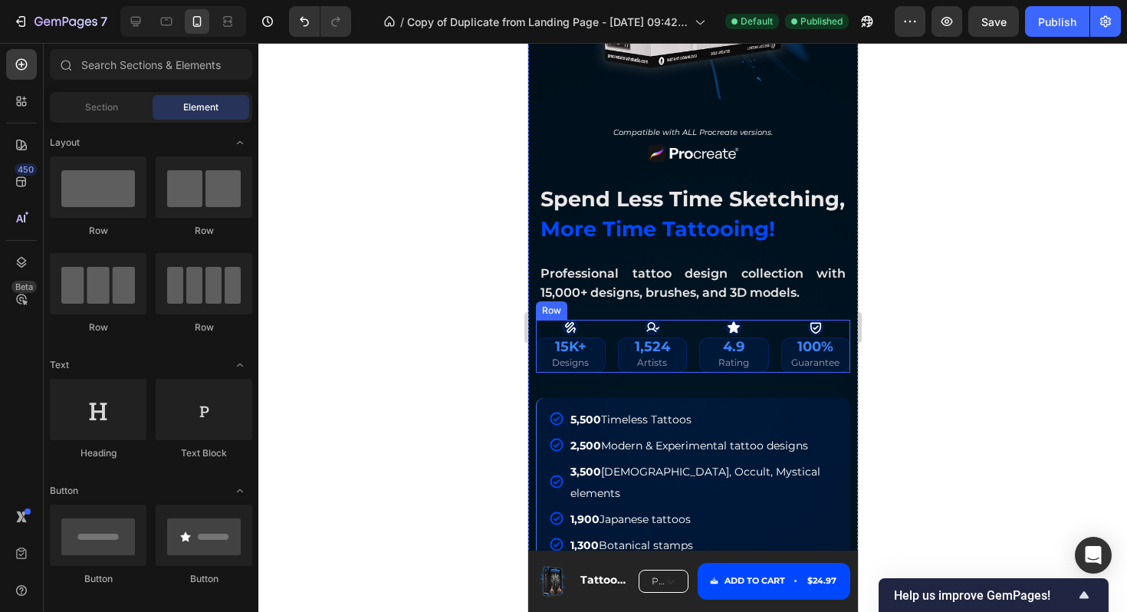
click at [692, 330] on div "Icon 15K+ Designs Heading Icon 1,524 Artists Heading Row Icon 4.9 Rating Headin…" at bounding box center [692, 346] width 314 height 53
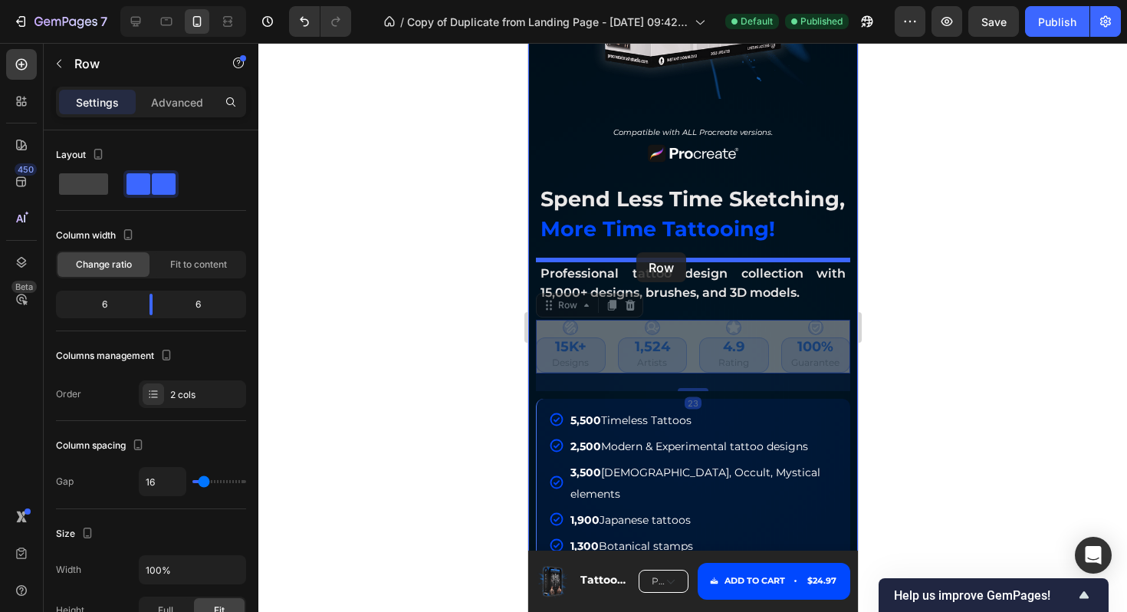
drag, startPoint x: 547, startPoint y: 307, endPoint x: 659, endPoint y: 222, distance: 140.0
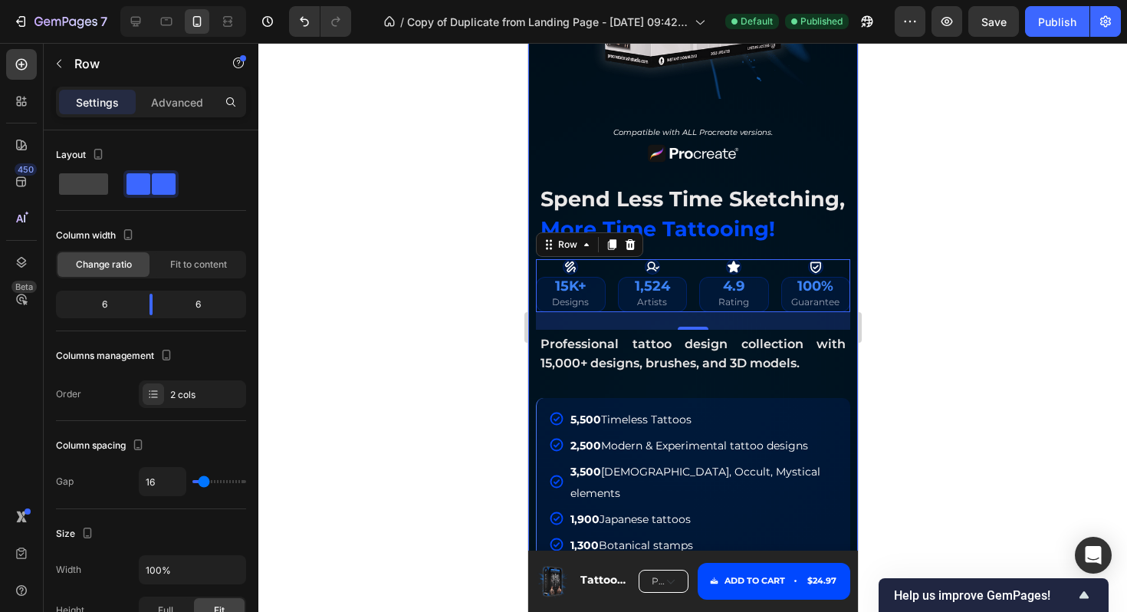
click at [735, 157] on img at bounding box center [692, 153] width 92 height 21
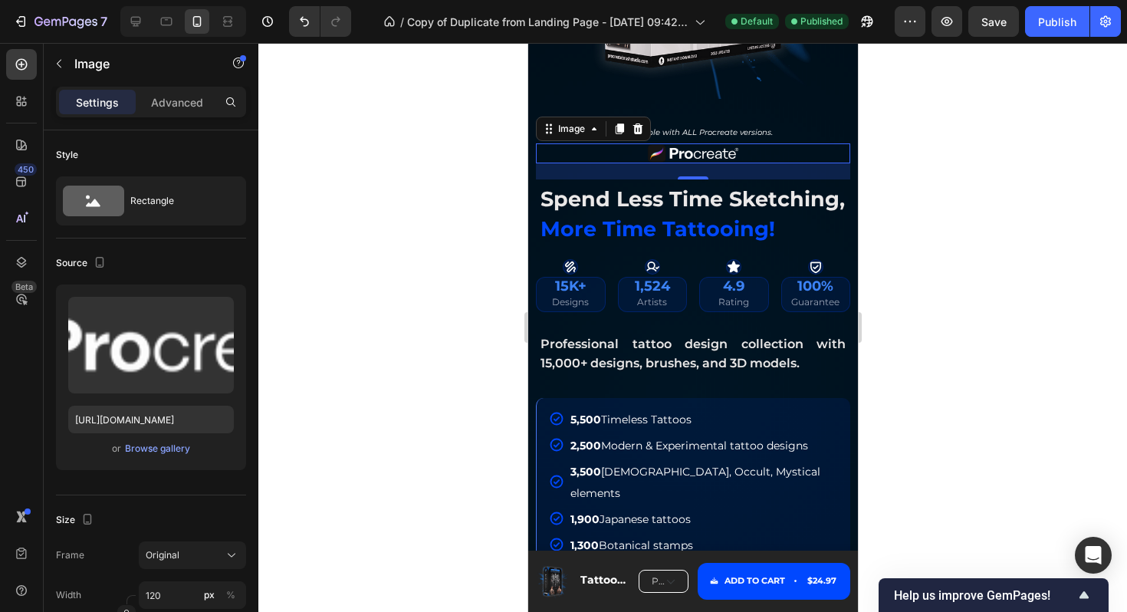
click at [933, 284] on div at bounding box center [692, 327] width 869 height 569
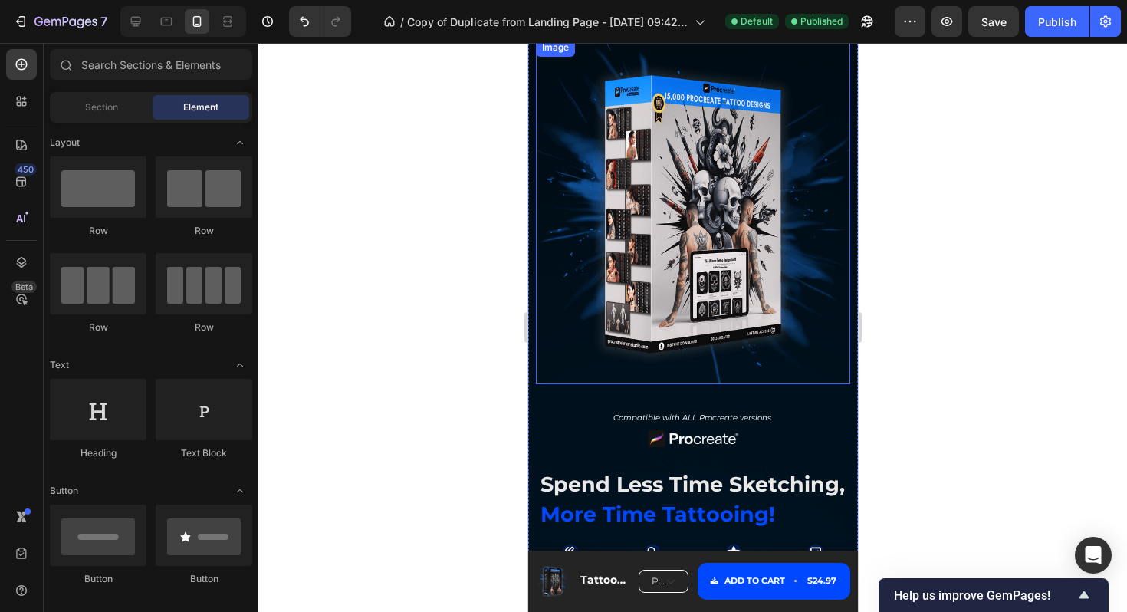
scroll to position [200, 0]
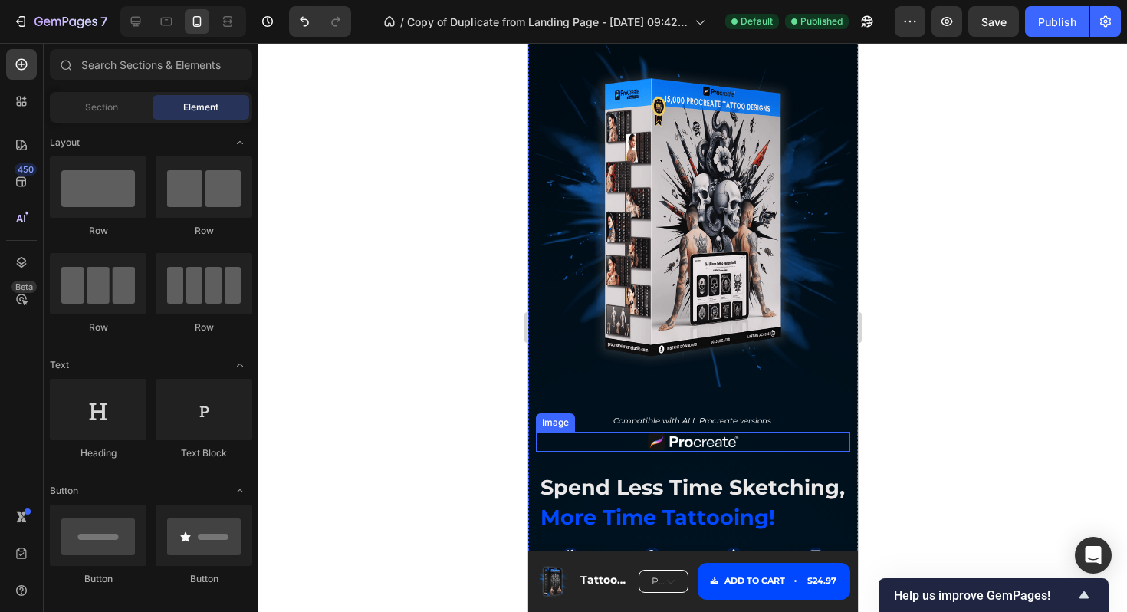
click at [677, 440] on img at bounding box center [692, 442] width 92 height 21
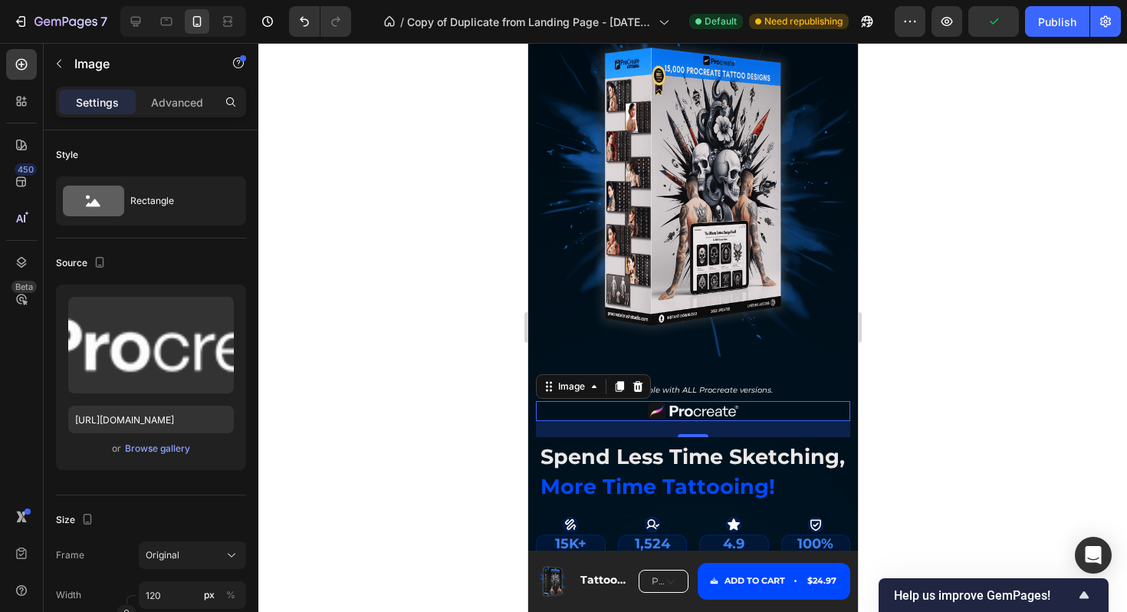
scroll to position [237, 0]
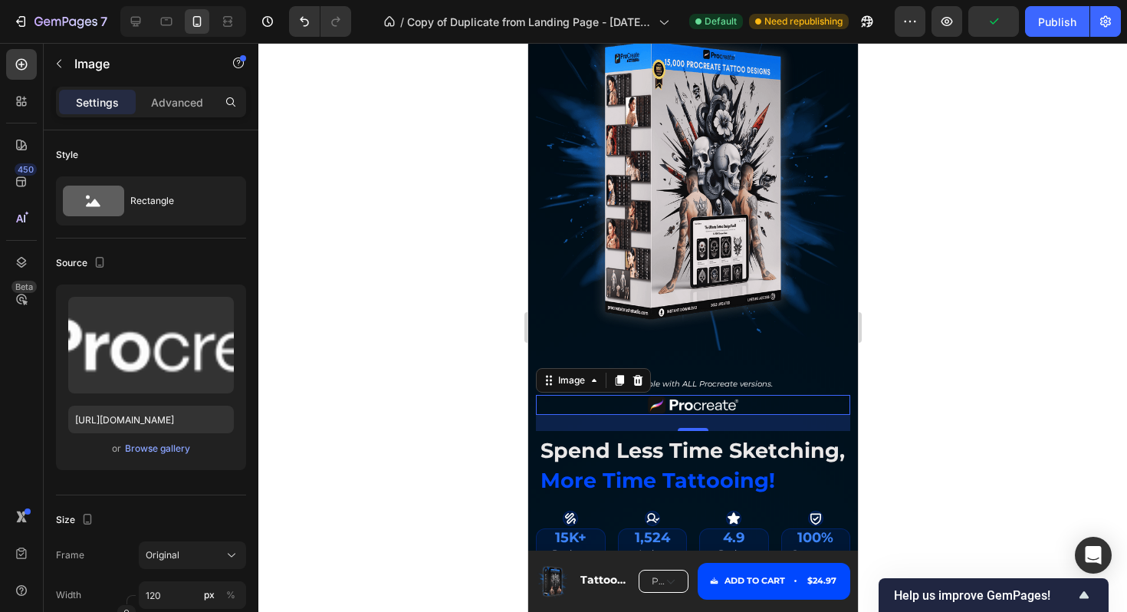
click at [932, 275] on div at bounding box center [692, 327] width 869 height 569
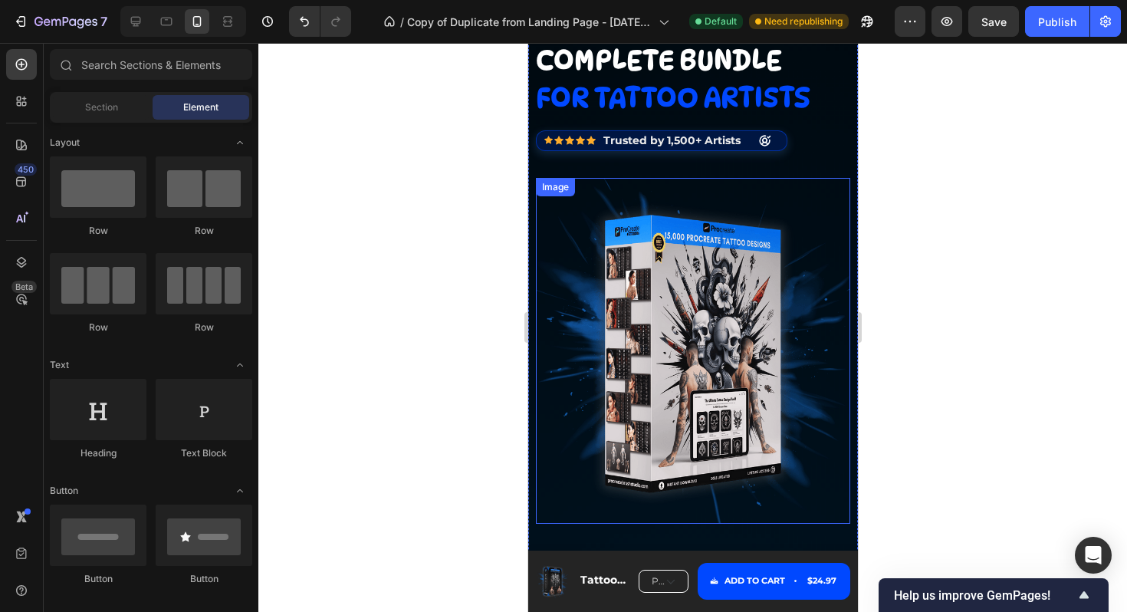
scroll to position [60, 0]
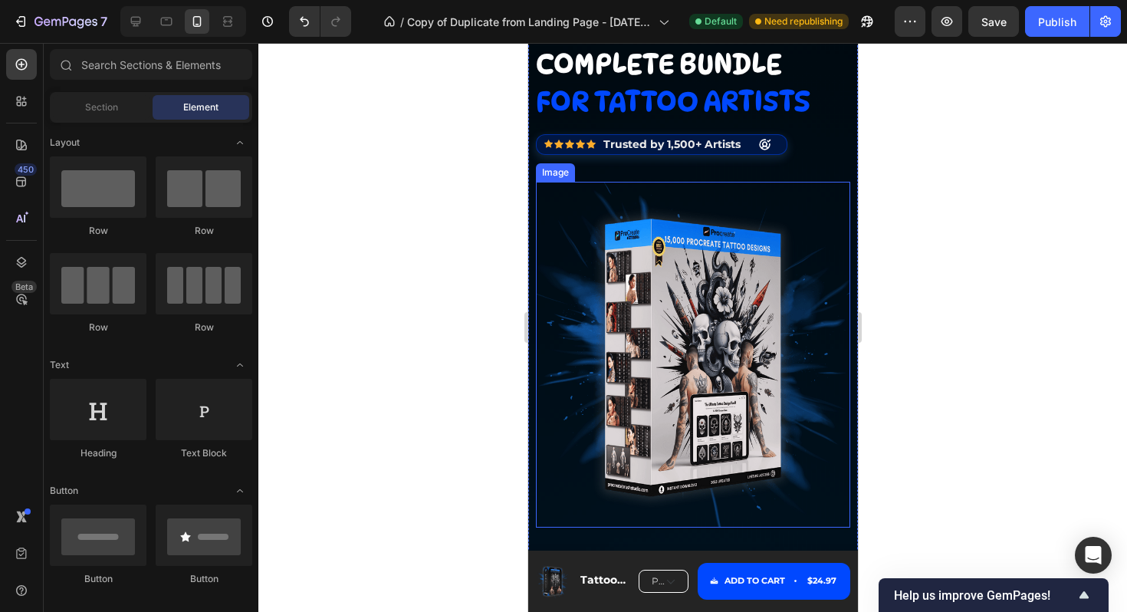
click at [686, 292] on img at bounding box center [692, 355] width 314 height 346
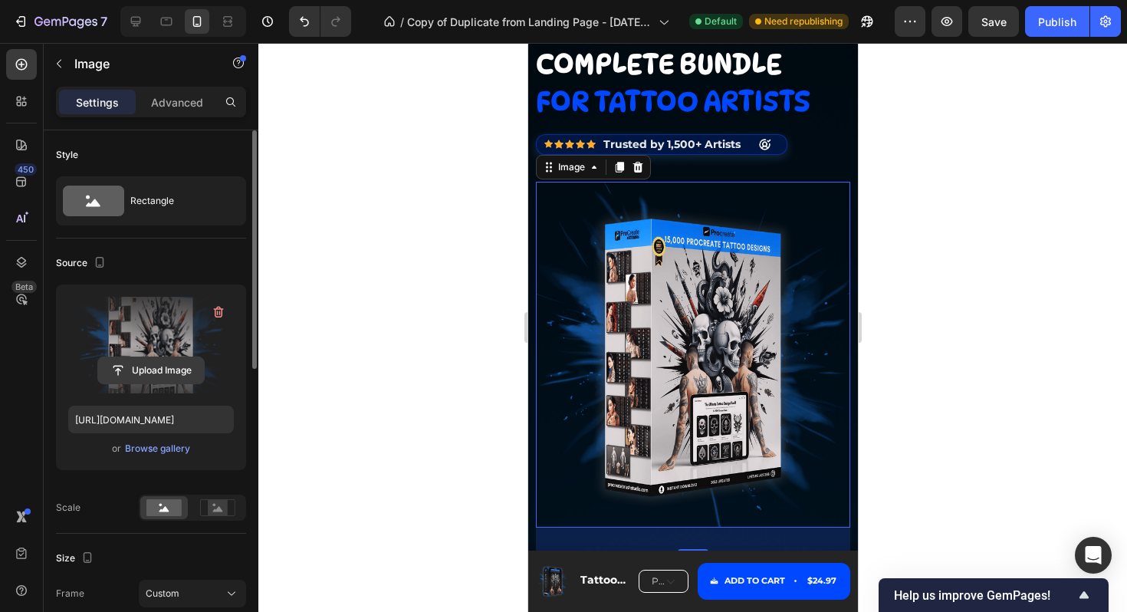
click at [166, 371] on input "file" at bounding box center [151, 370] width 106 height 26
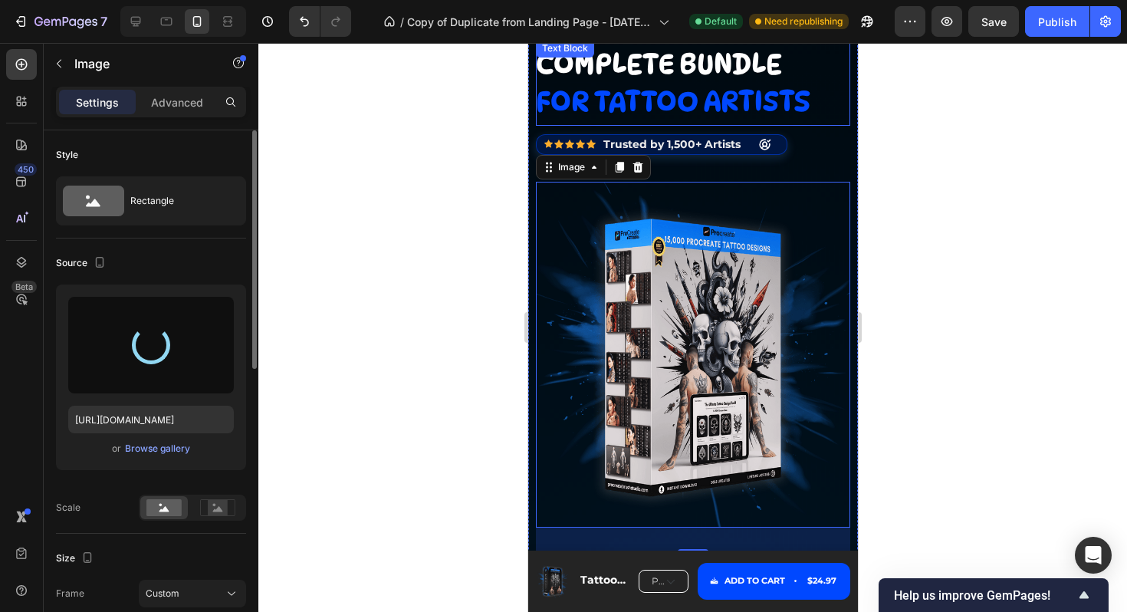
type input "https://cdn.shopify.com/s/files/1/0932/5920/2889/files/gempages_569410146925544…"
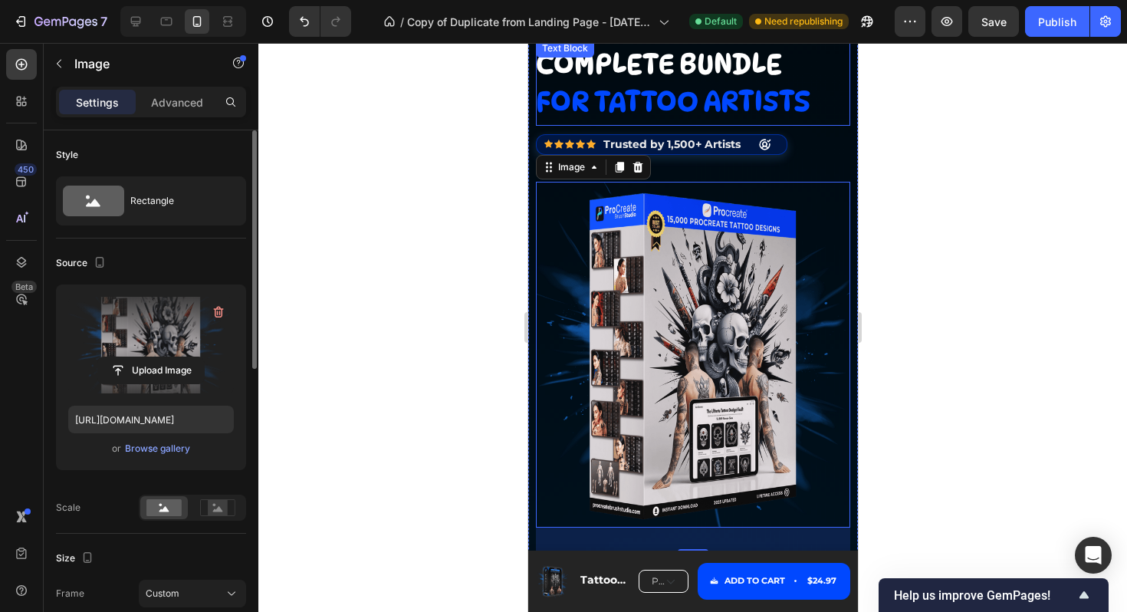
click at [822, 96] on p "for tattoo artists" at bounding box center [692, 101] width 314 height 38
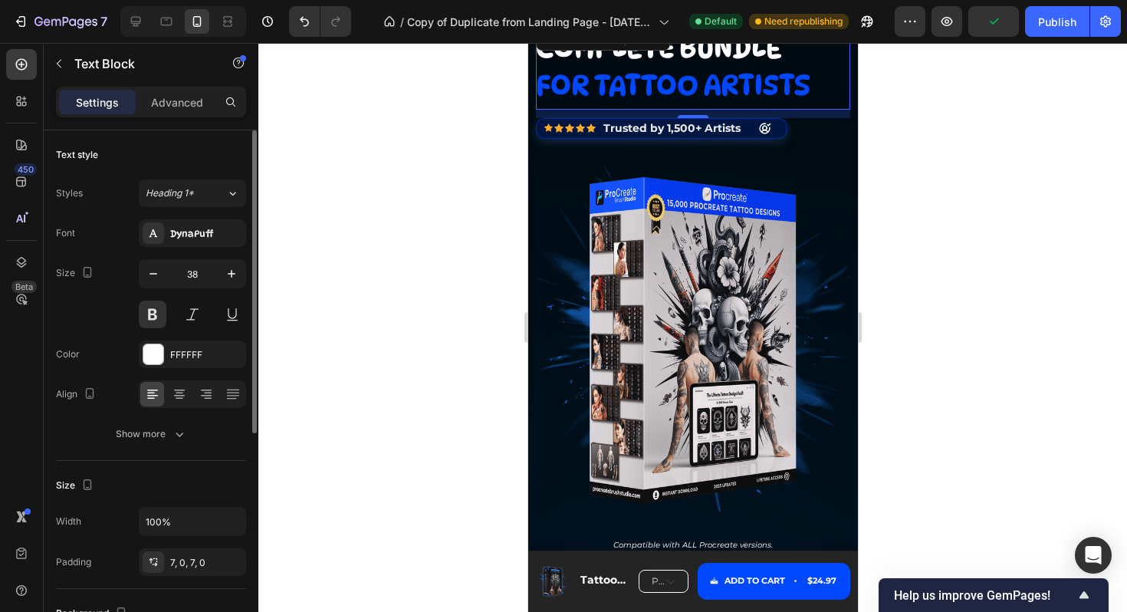
scroll to position [74, 0]
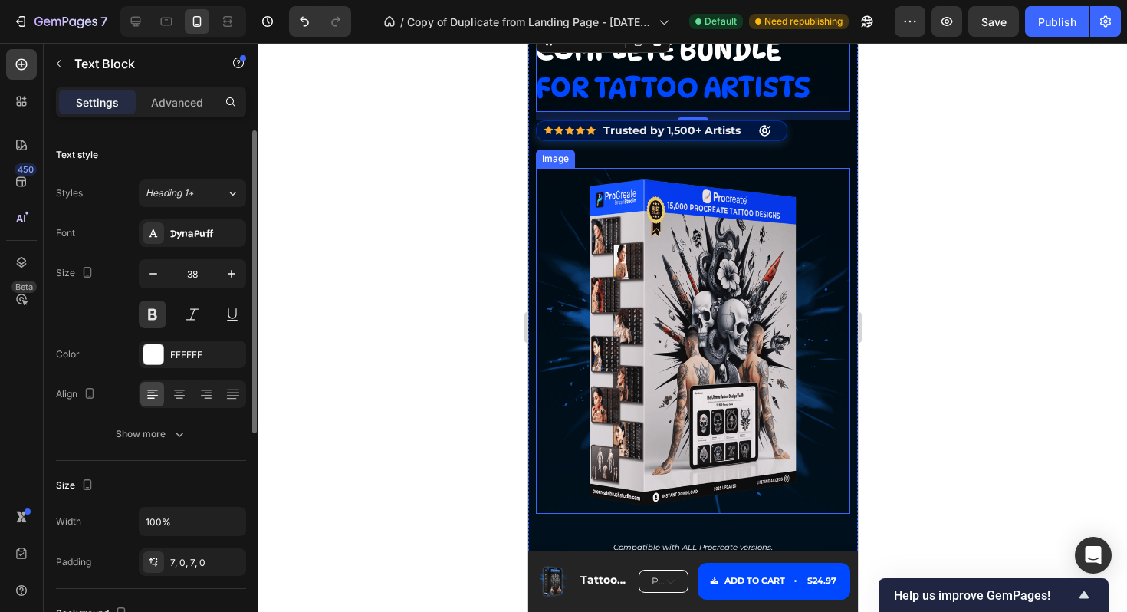
click at [640, 283] on img at bounding box center [692, 341] width 314 height 346
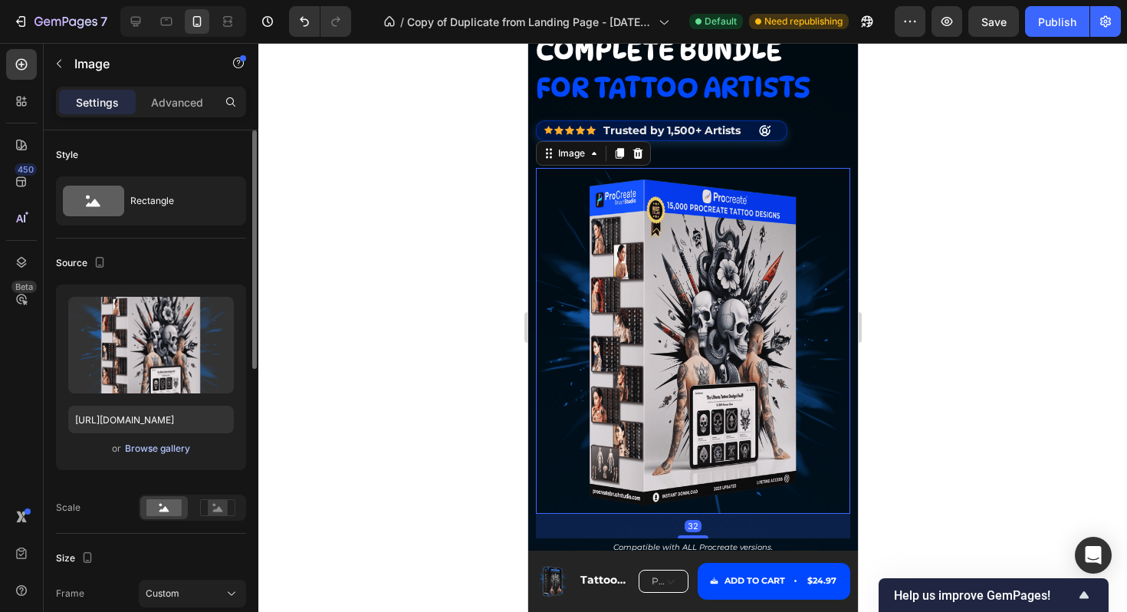
click at [163, 452] on div "Browse gallery" at bounding box center [157, 449] width 65 height 14
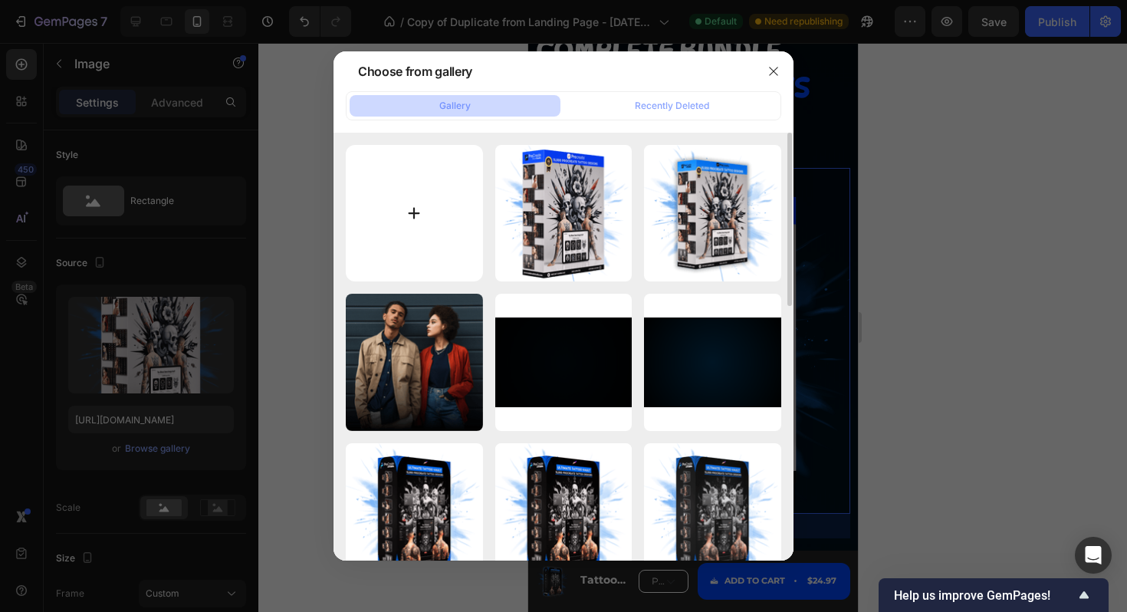
click at [430, 215] on input "file" at bounding box center [414, 213] width 137 height 137
type input "C:\fakepath\Untitled design (14)-min.png"
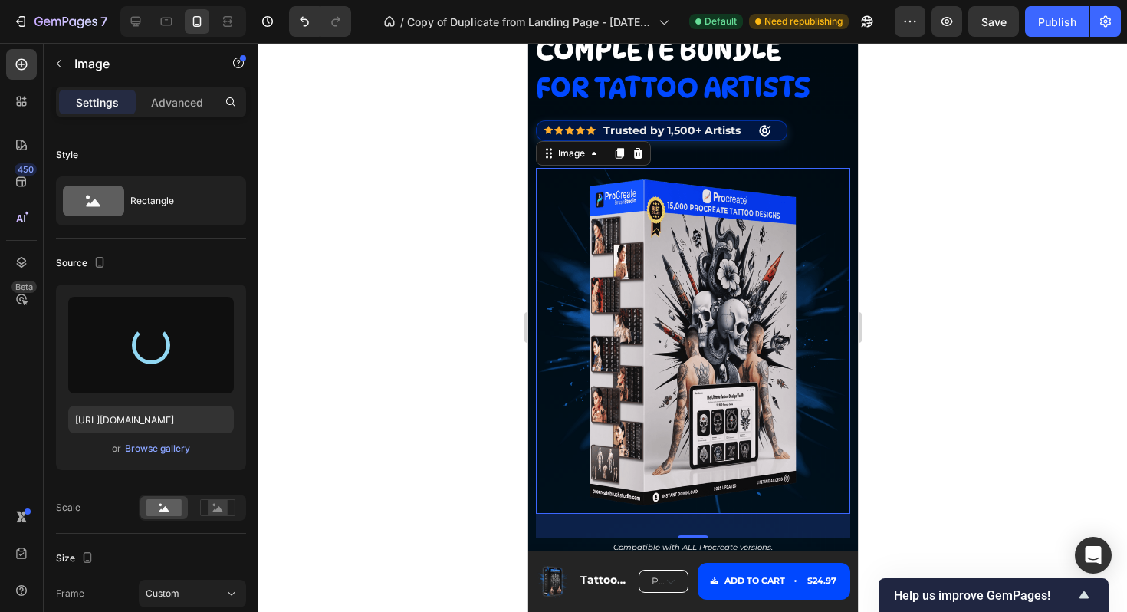
type input "[URL][DOMAIN_NAME]"
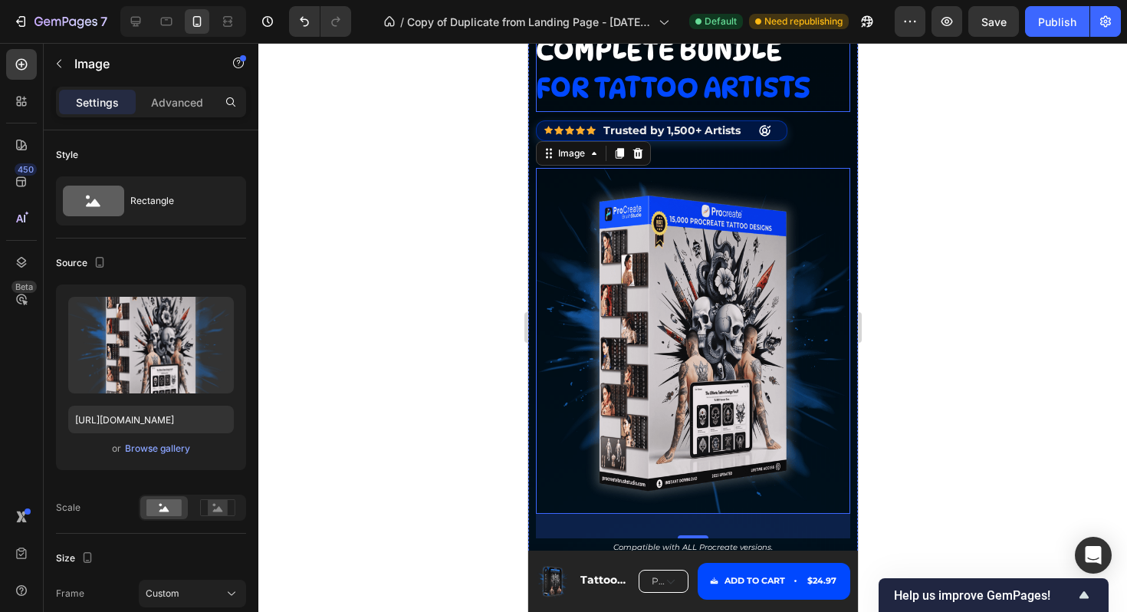
click at [714, 77] on span "for tattoo artists" at bounding box center [672, 87] width 274 height 33
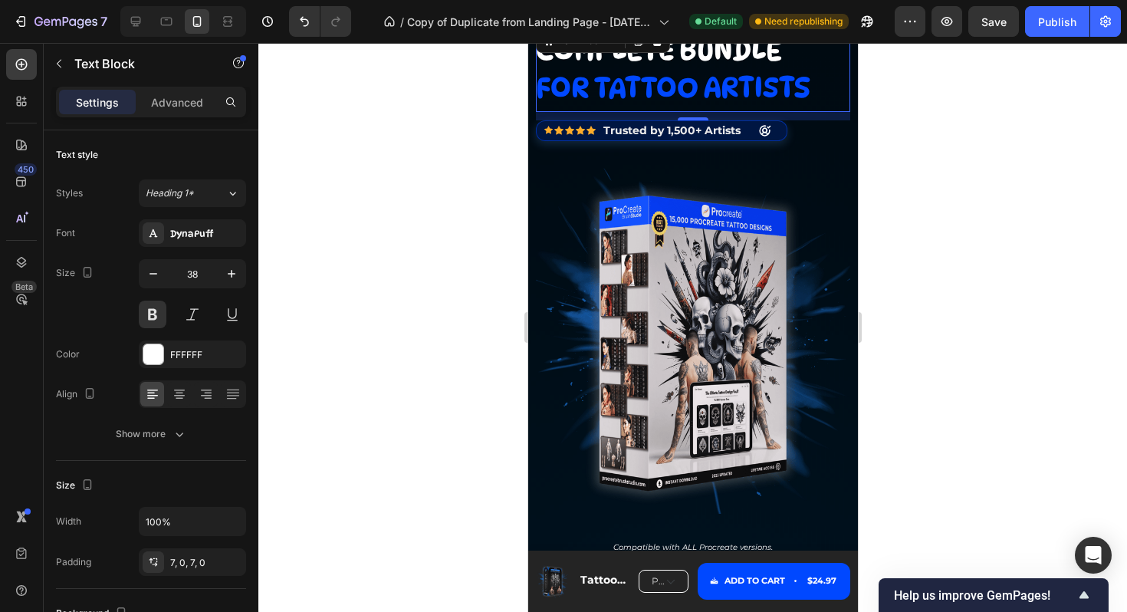
click at [288, 18] on div at bounding box center [317, 21] width 68 height 31
click at [300, 21] on icon "Undo/Redo" at bounding box center [304, 21] width 15 height 15
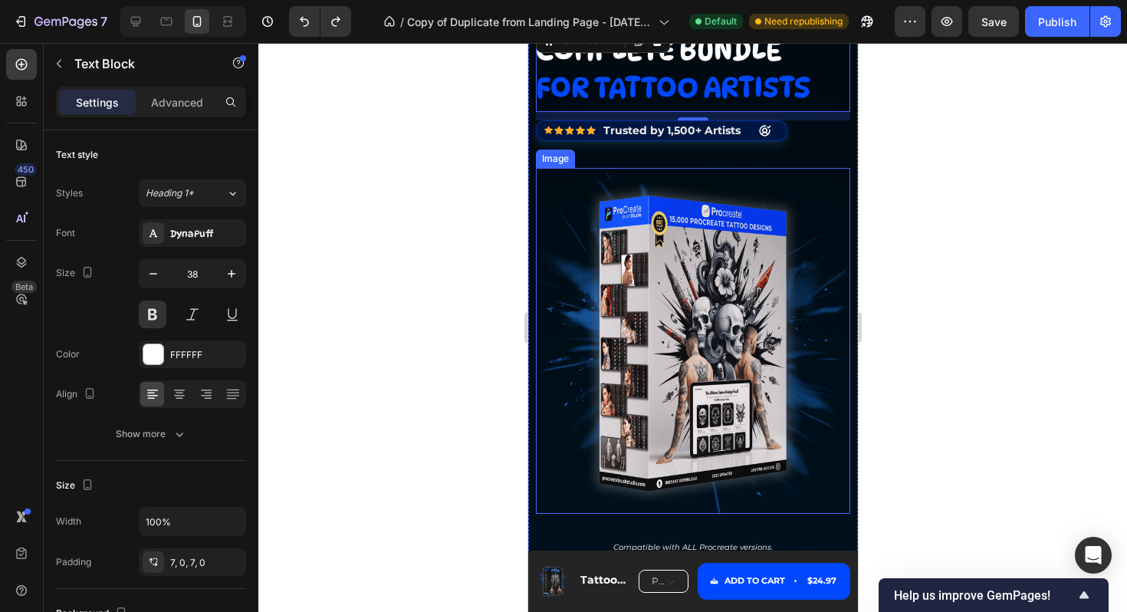
click at [658, 272] on img at bounding box center [692, 341] width 314 height 346
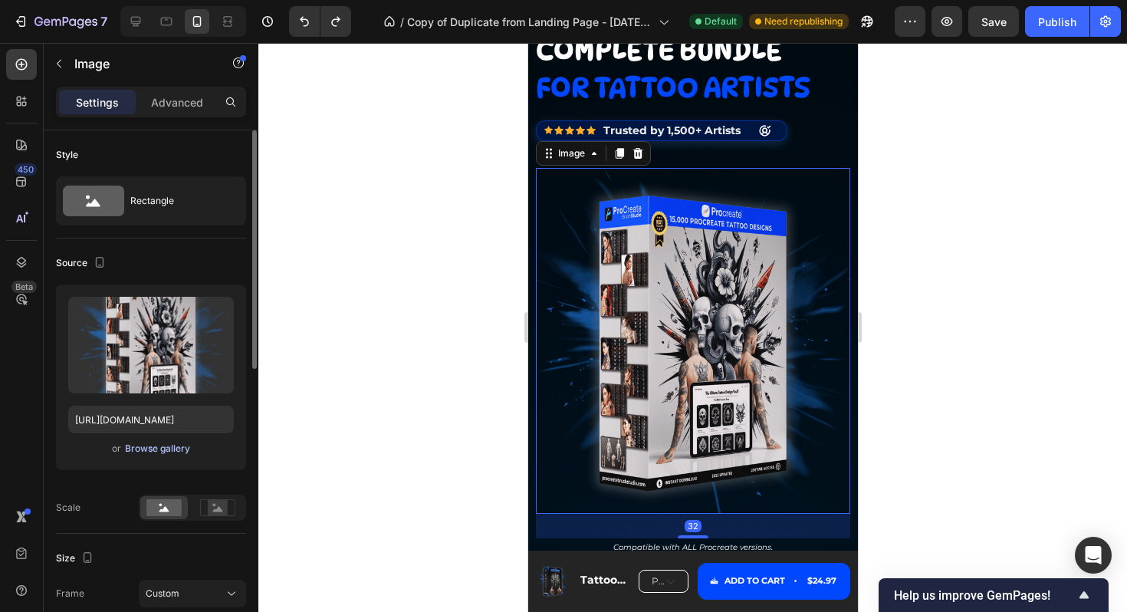
click at [166, 449] on div "Browse gallery" at bounding box center [157, 449] width 65 height 14
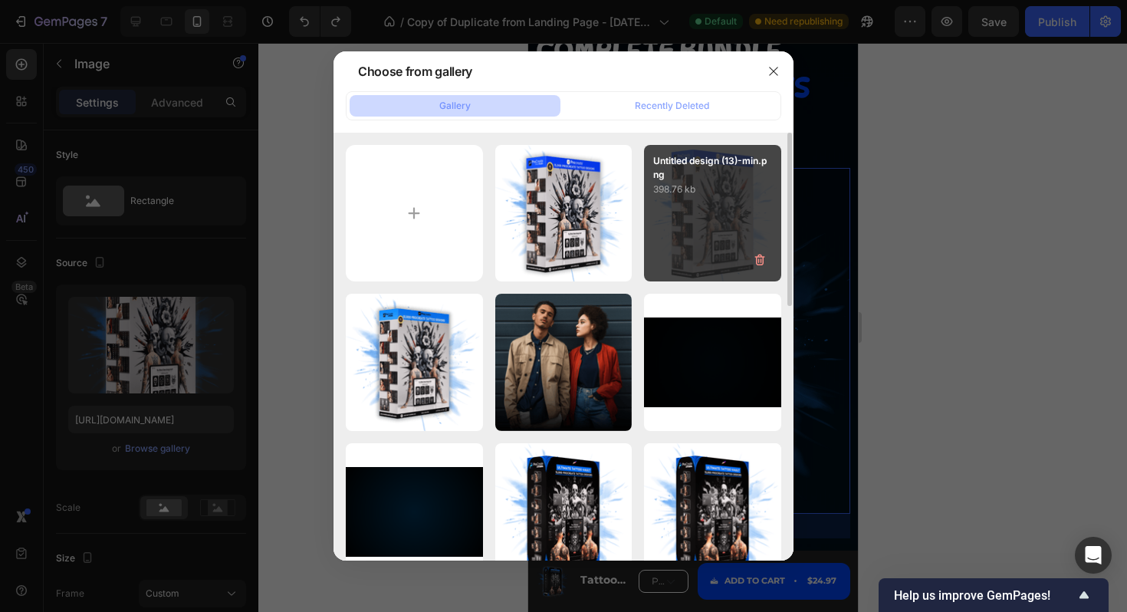
click at [671, 202] on div "Untitled design (13)-min.png 398.76 kb" at bounding box center [712, 213] width 137 height 137
type input "https://cdn.shopify.com/s/files/1/0932/5920/2889/files/gempages_569410146925544…"
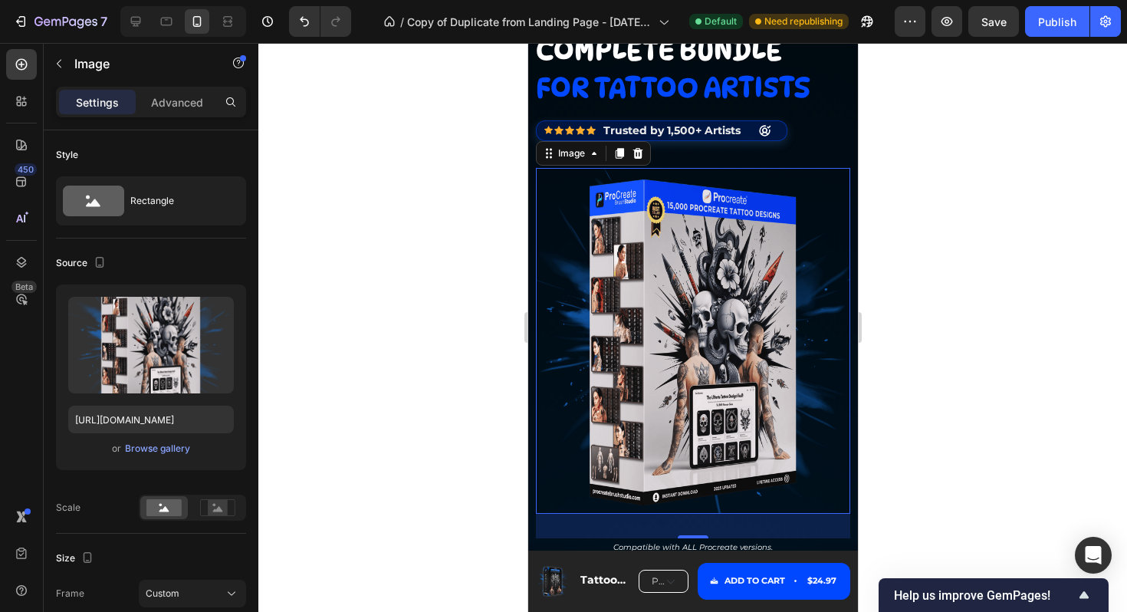
click at [925, 268] on div at bounding box center [692, 327] width 869 height 569
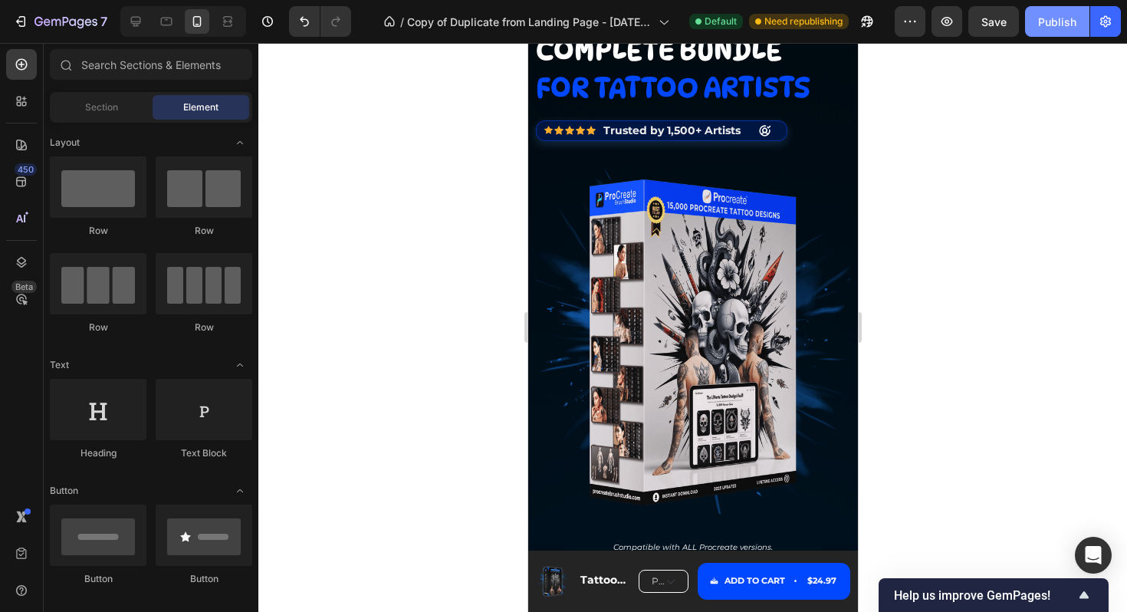
click at [1070, 29] on button "Publish" at bounding box center [1057, 21] width 64 height 31
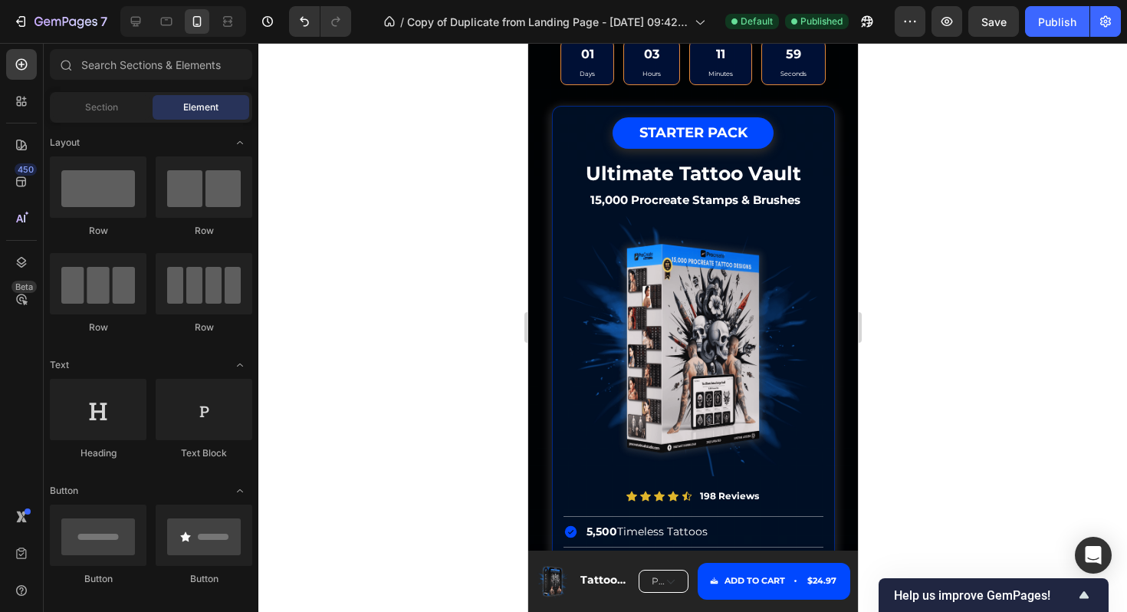
scroll to position [5053, 0]
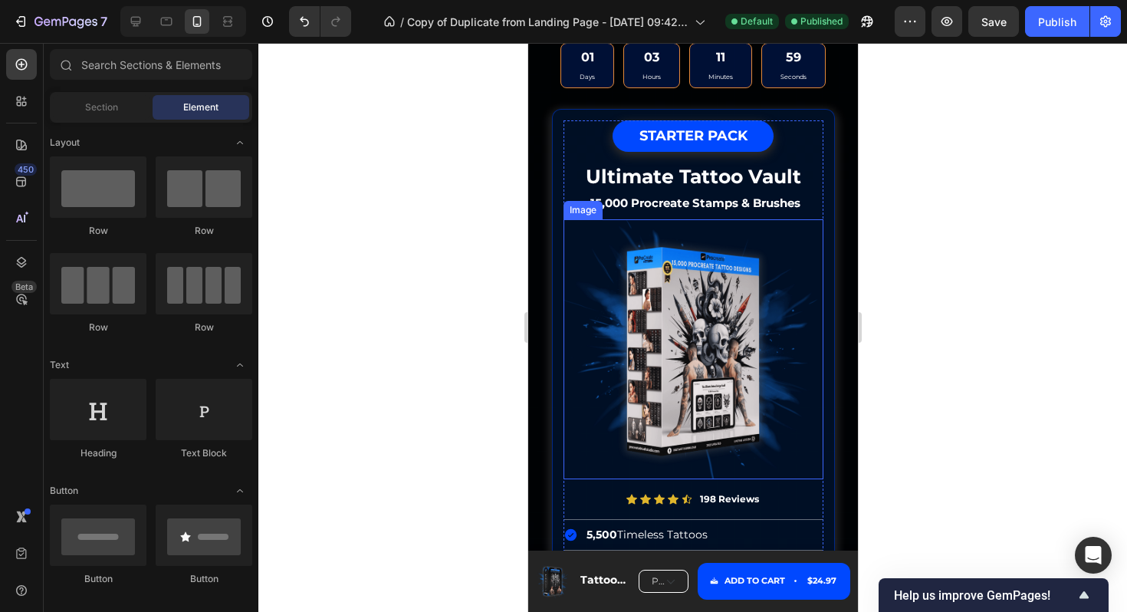
click at [718, 352] on img at bounding box center [693, 349] width 260 height 260
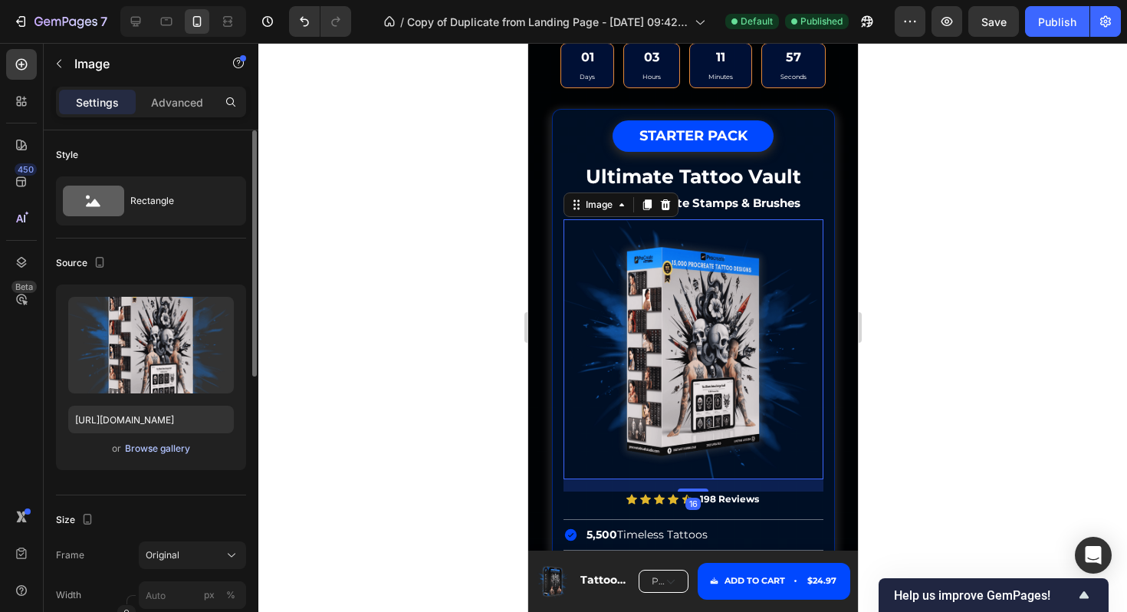
click at [163, 449] on div "Browse gallery" at bounding box center [157, 449] width 65 height 14
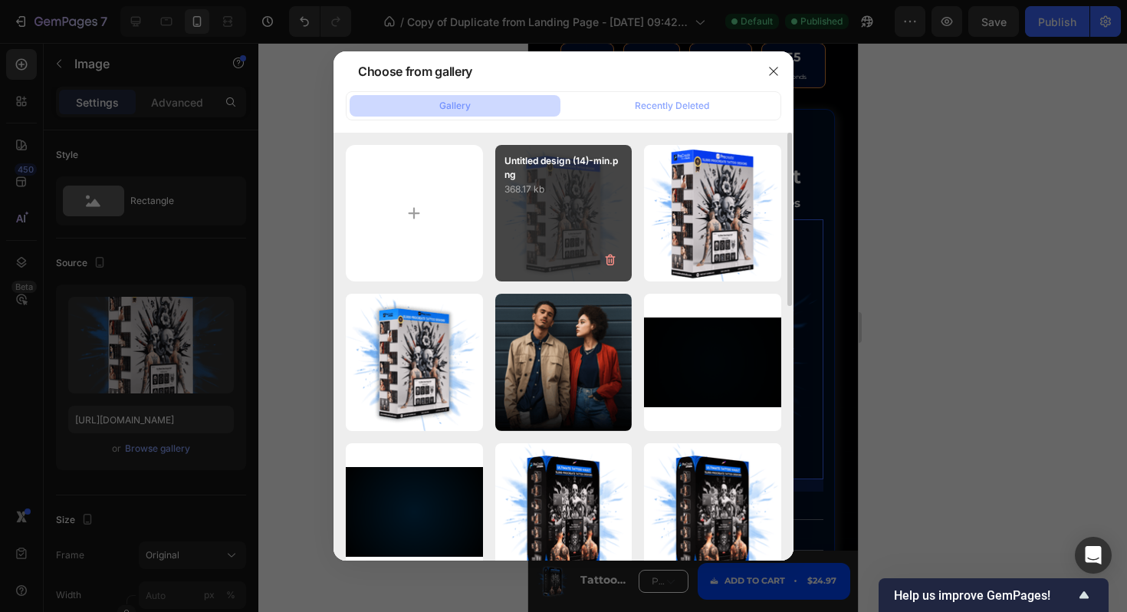
click at [575, 208] on div "Untitled design (14)-min.png 368.17 kb" at bounding box center [563, 213] width 137 height 137
type input "[URL][DOMAIN_NAME]"
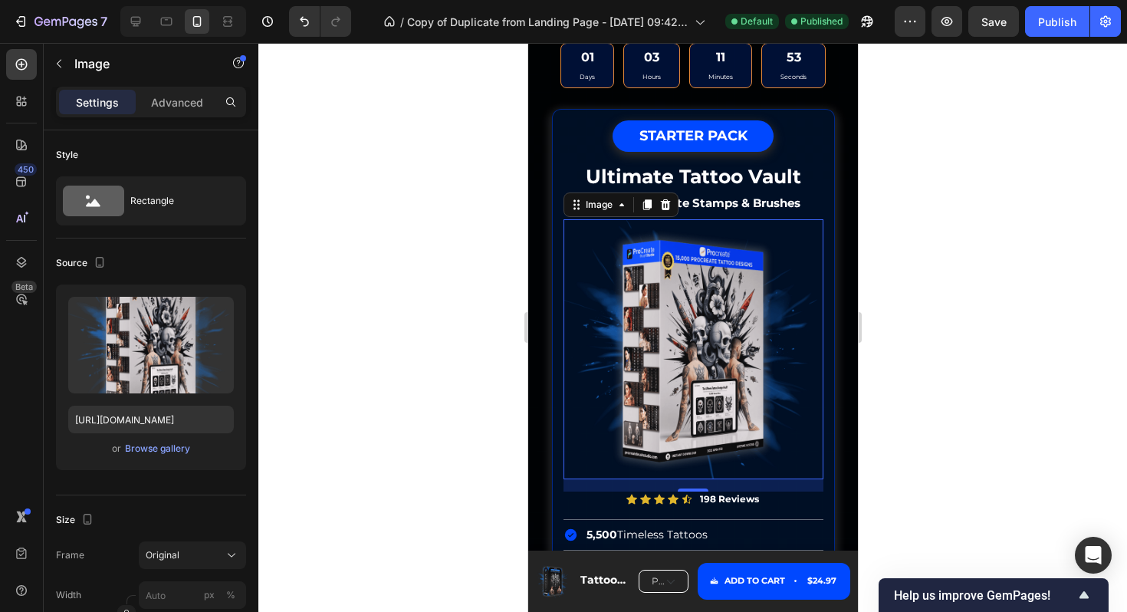
click at [905, 294] on div at bounding box center [692, 327] width 869 height 569
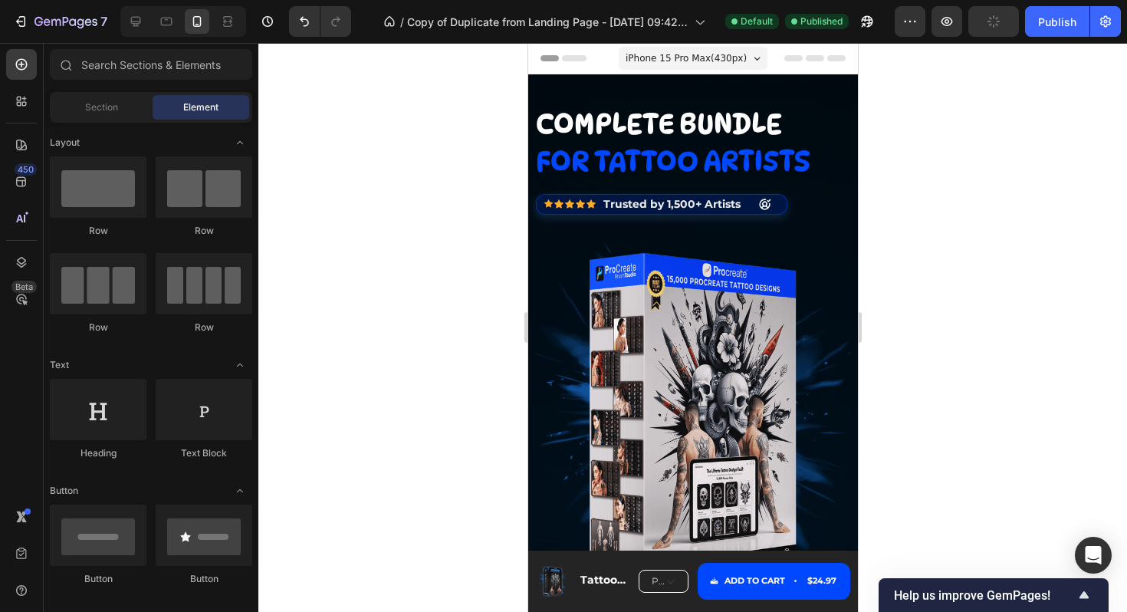
scroll to position [104, 0]
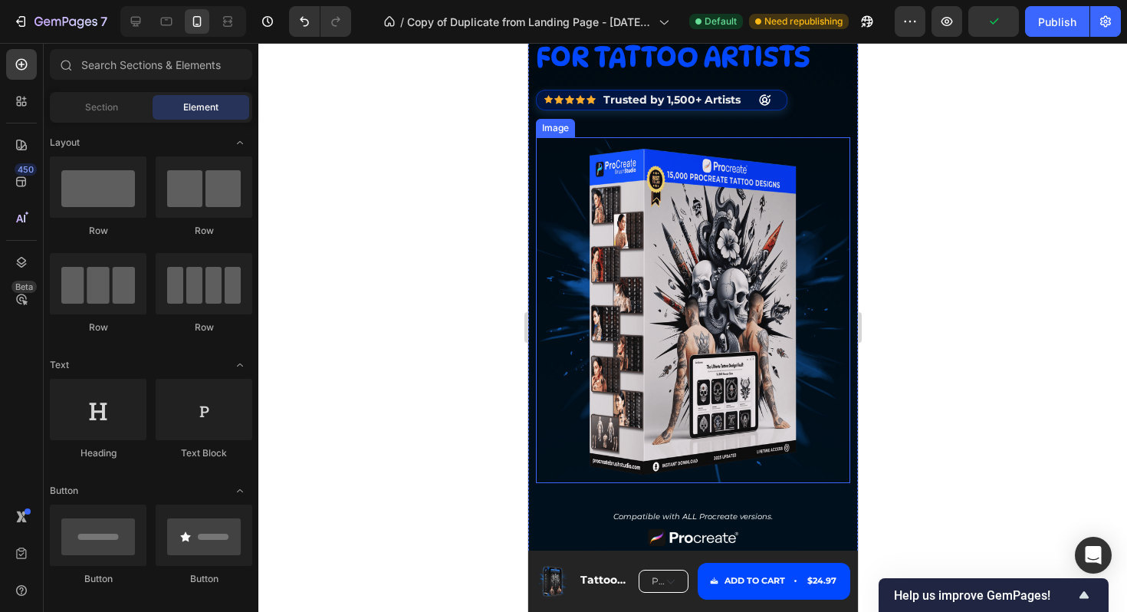
click at [706, 245] on img at bounding box center [692, 310] width 314 height 346
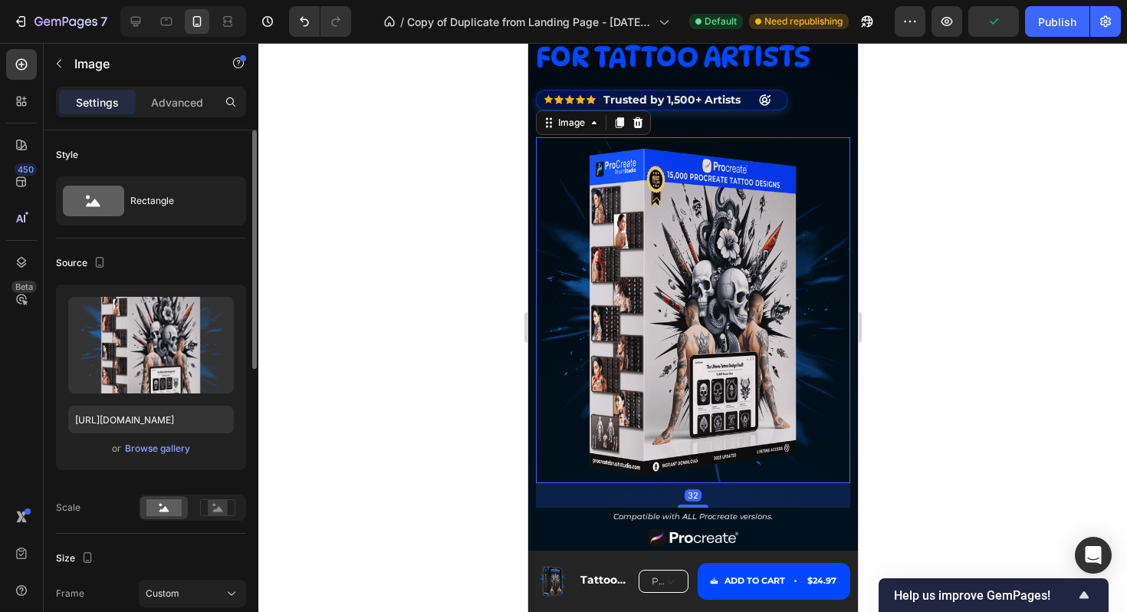
click at [152, 457] on div "Upload Image https://cdn.shopify.com/s/files/1/0932/5920/2889/files/gempages_56…" at bounding box center [151, 377] width 190 height 186
click at [156, 452] on div "Browse gallery" at bounding box center [157, 449] width 65 height 14
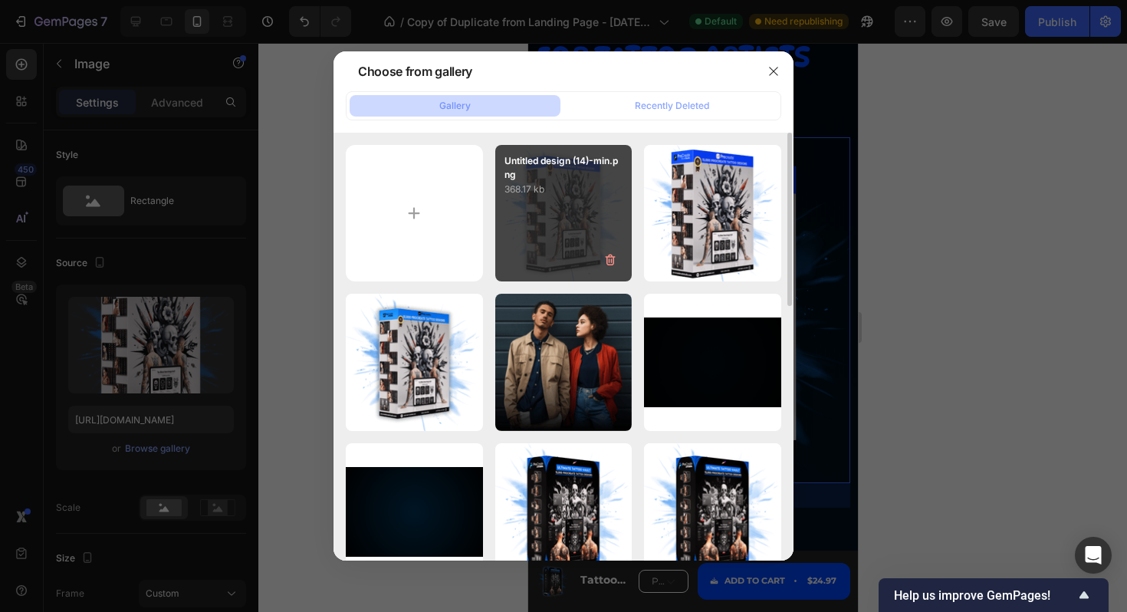
click at [571, 156] on p "Untitled design (14)-min.png" at bounding box center [563, 168] width 119 height 28
type input "[URL][DOMAIN_NAME]"
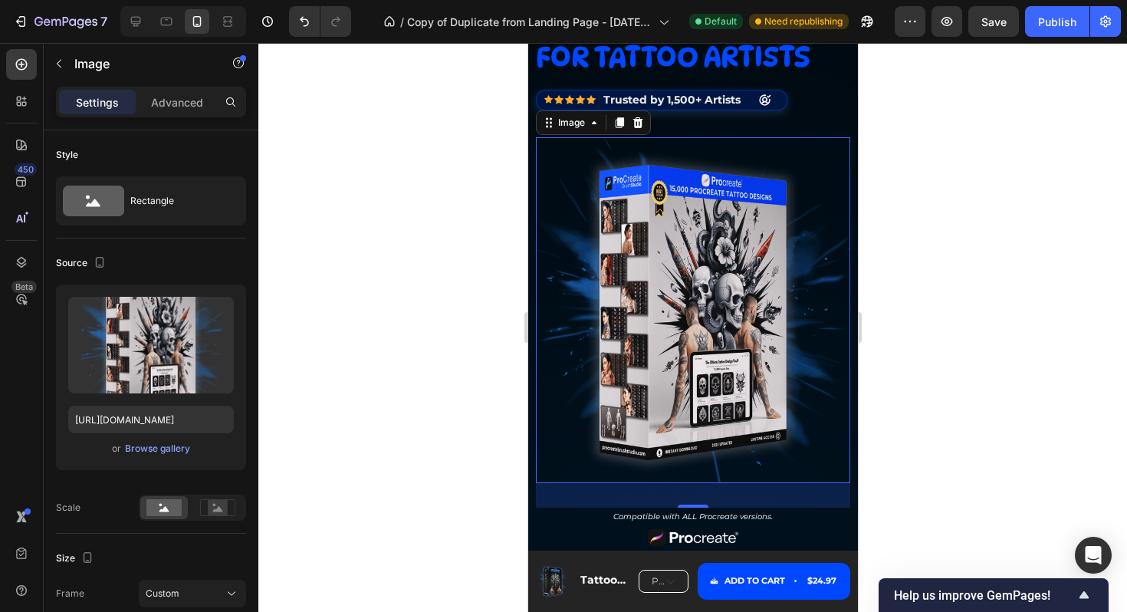
click at [933, 246] on div at bounding box center [692, 327] width 869 height 569
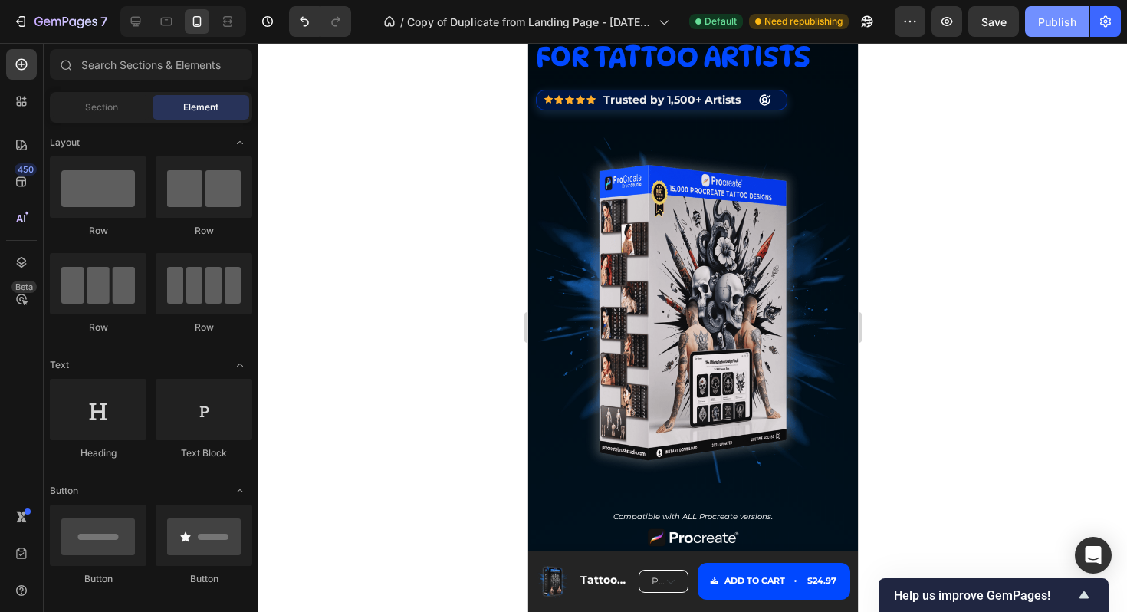
click at [1066, 22] on div "Publish" at bounding box center [1057, 22] width 38 height 16
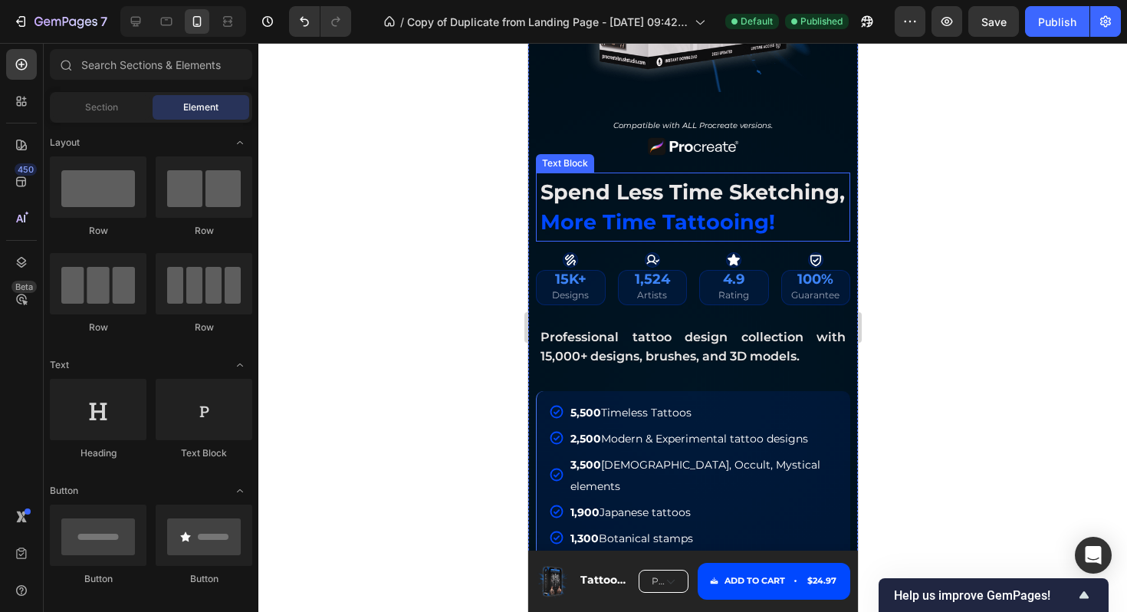
scroll to position [489, 0]
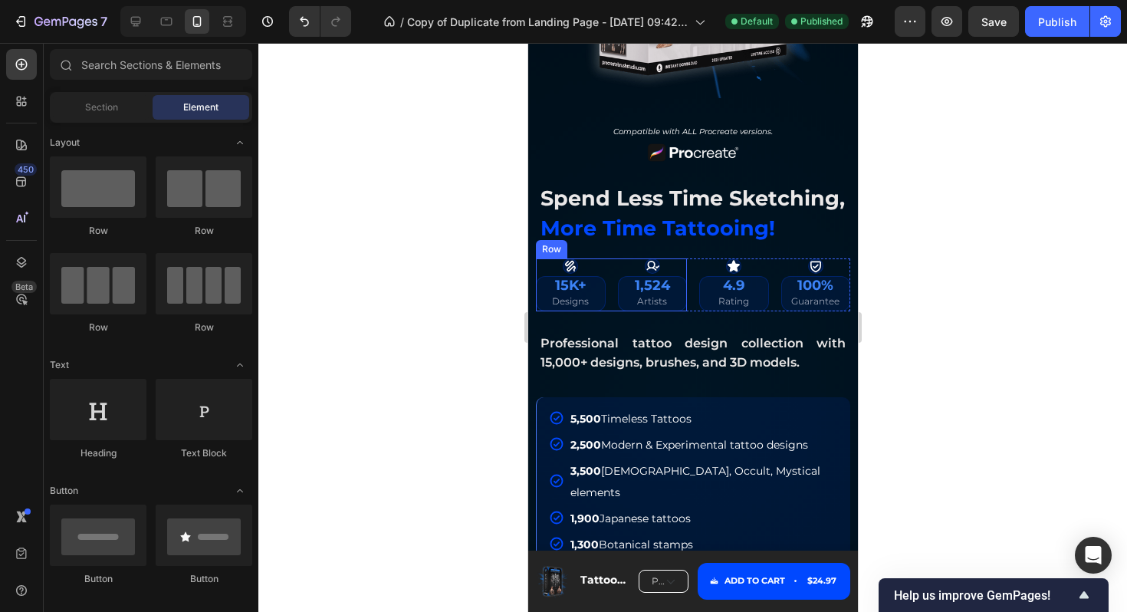
click at [600, 274] on div "Icon 15K+ Designs Heading" at bounding box center [570, 284] width 70 height 53
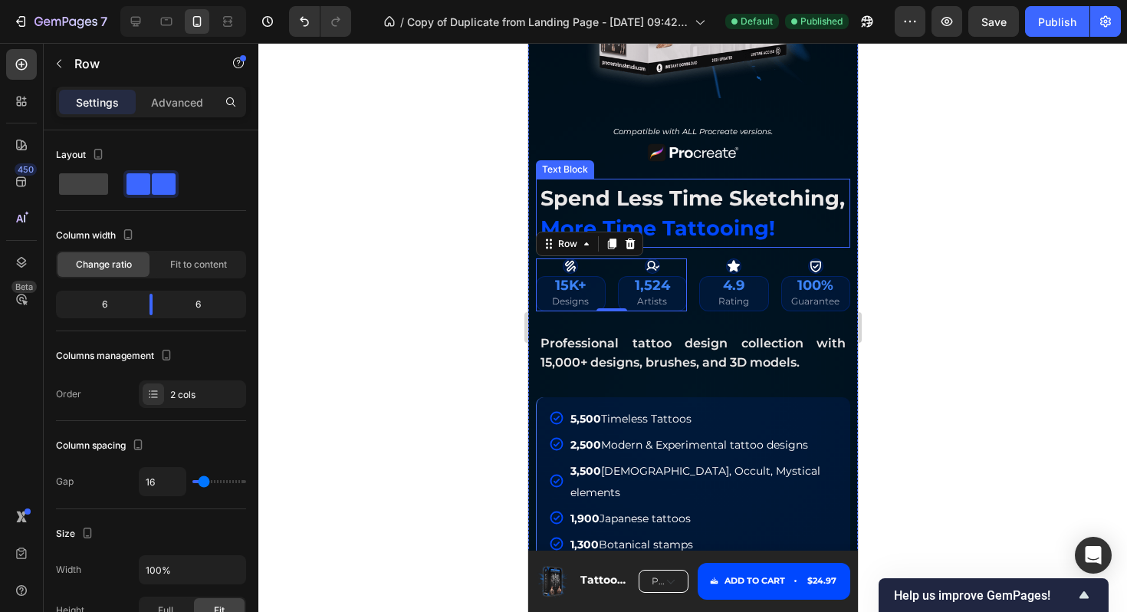
click at [735, 215] on p "spend less time sketching, more time tattooing!" at bounding box center [692, 212] width 305 height 59
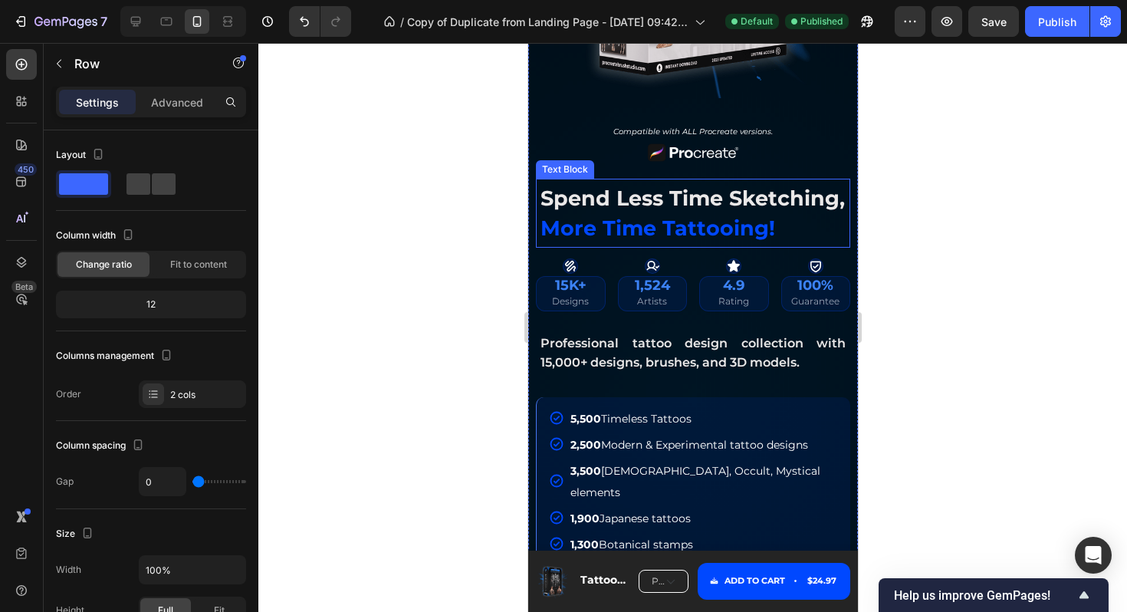
click at [690, 204] on span "spend less time sketching," at bounding box center [692, 198] width 304 height 25
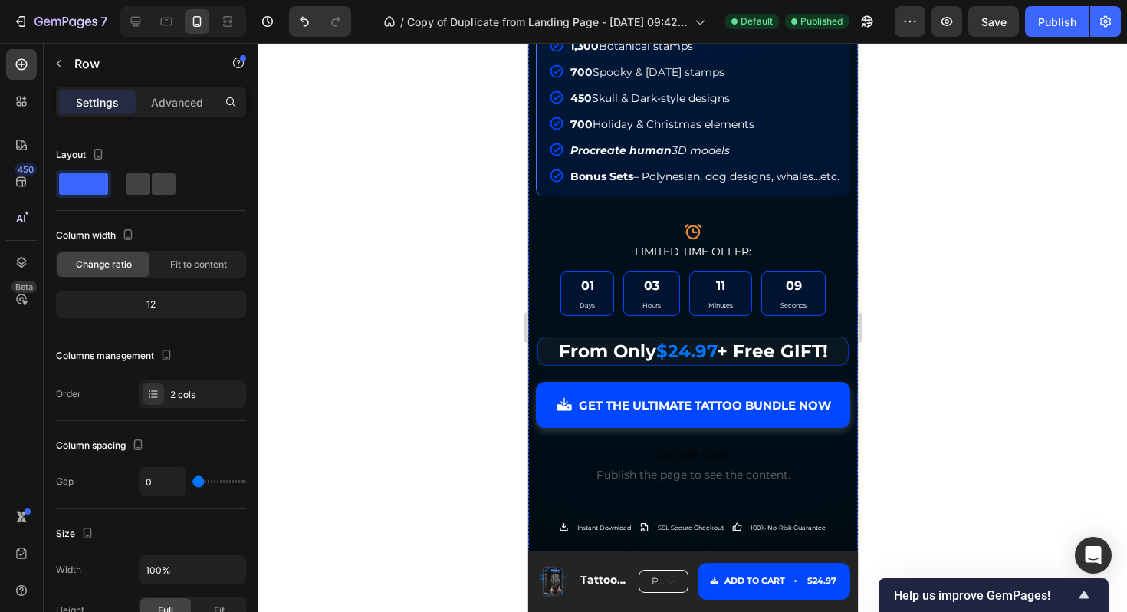
scroll to position [1094, 0]
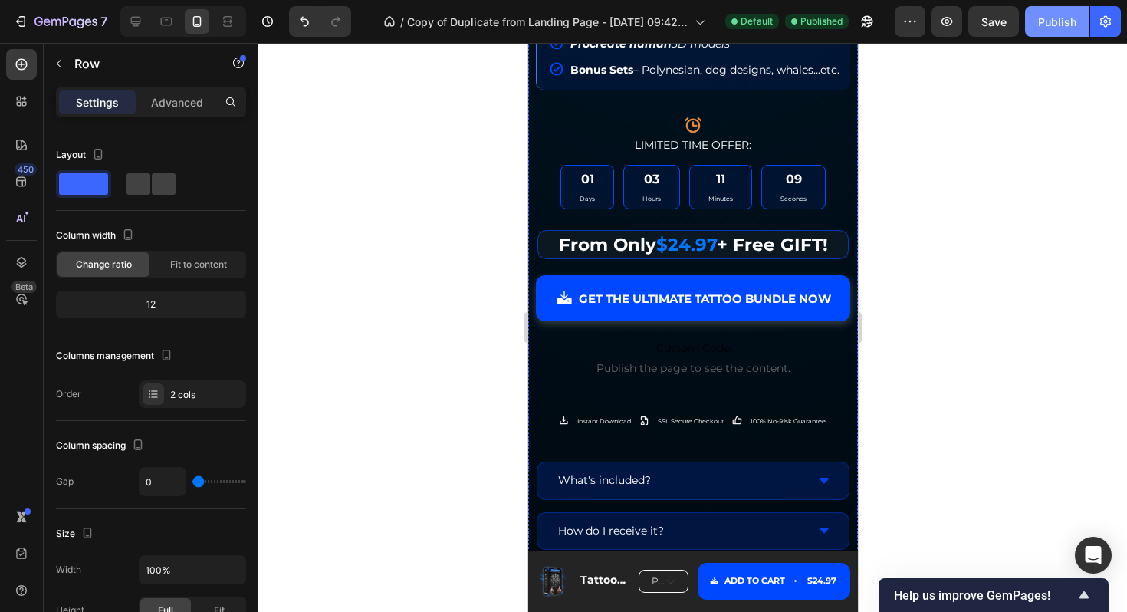
click at [1042, 26] on div "Publish" at bounding box center [1057, 22] width 38 height 16
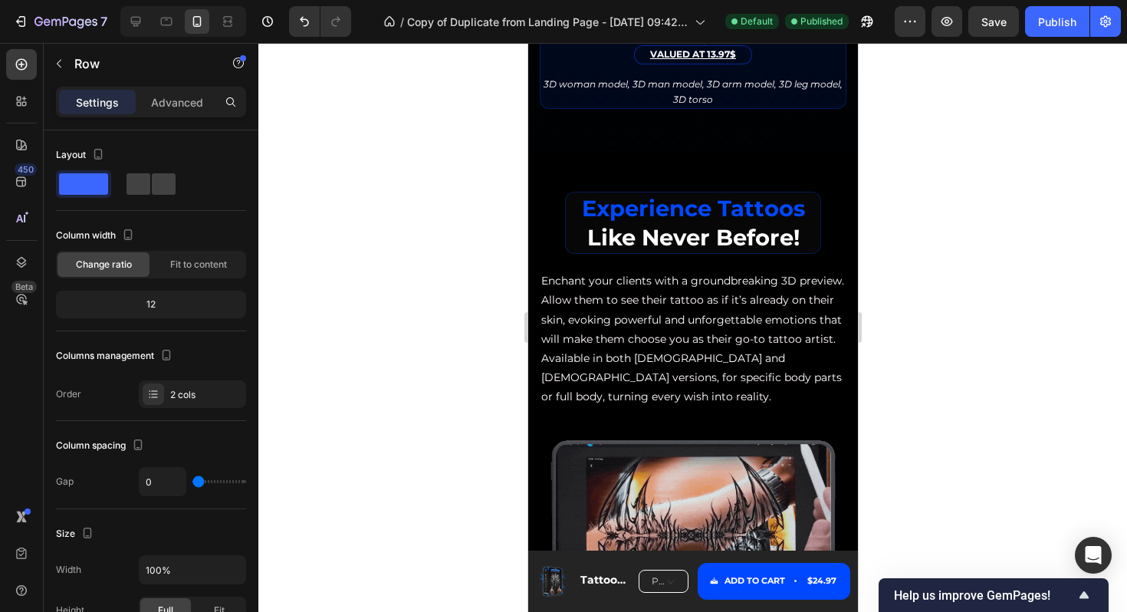
scroll to position [4346, 0]
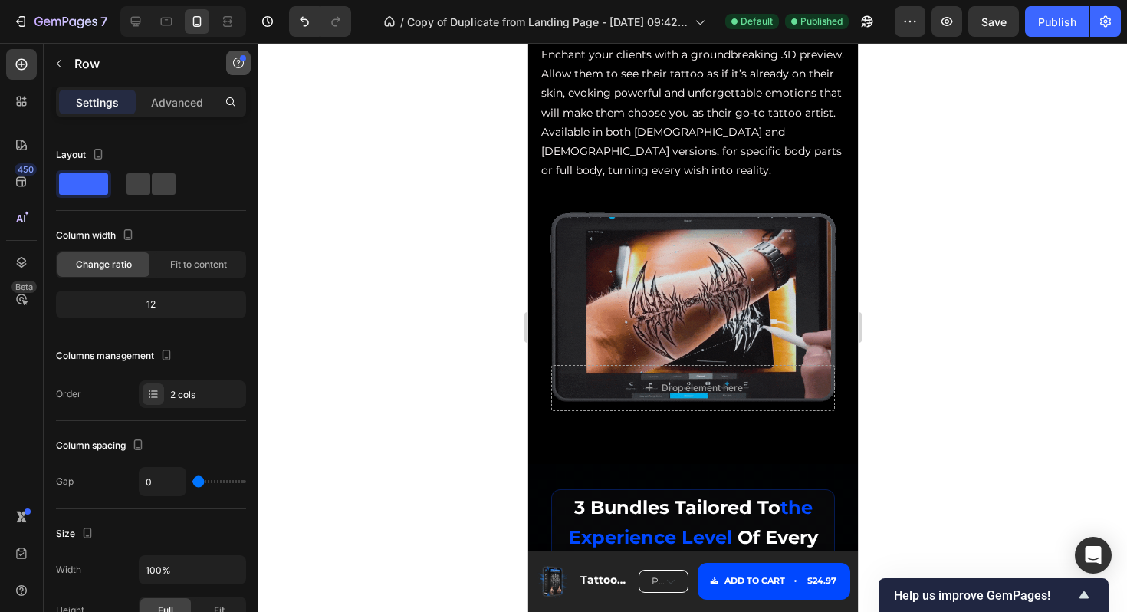
scroll to position [6289, 0]
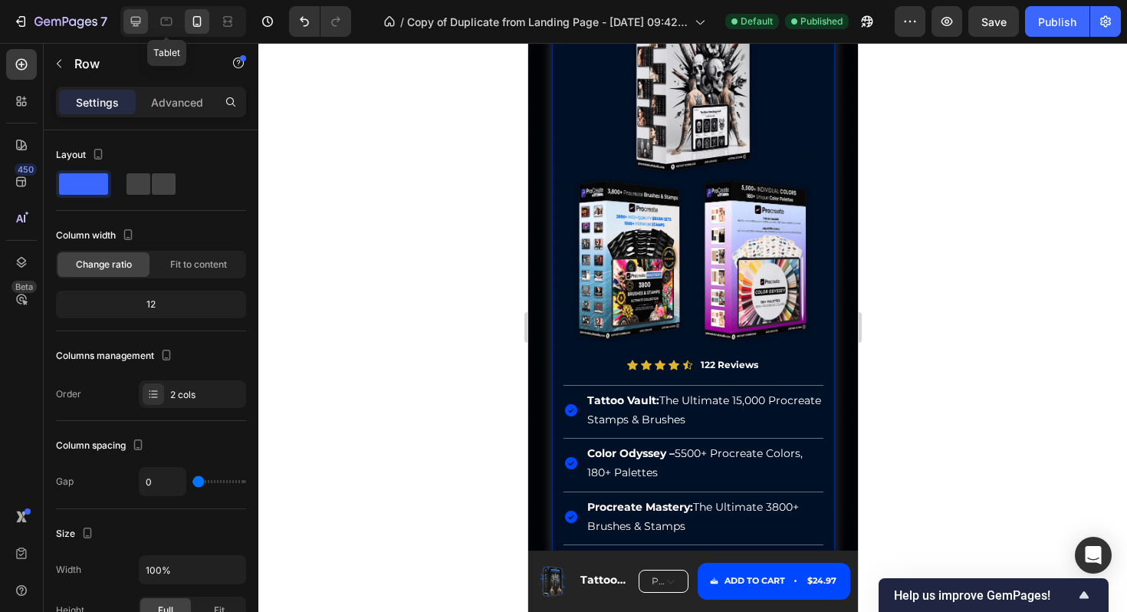
click at [134, 21] on icon at bounding box center [135, 21] width 15 height 15
type input "30"
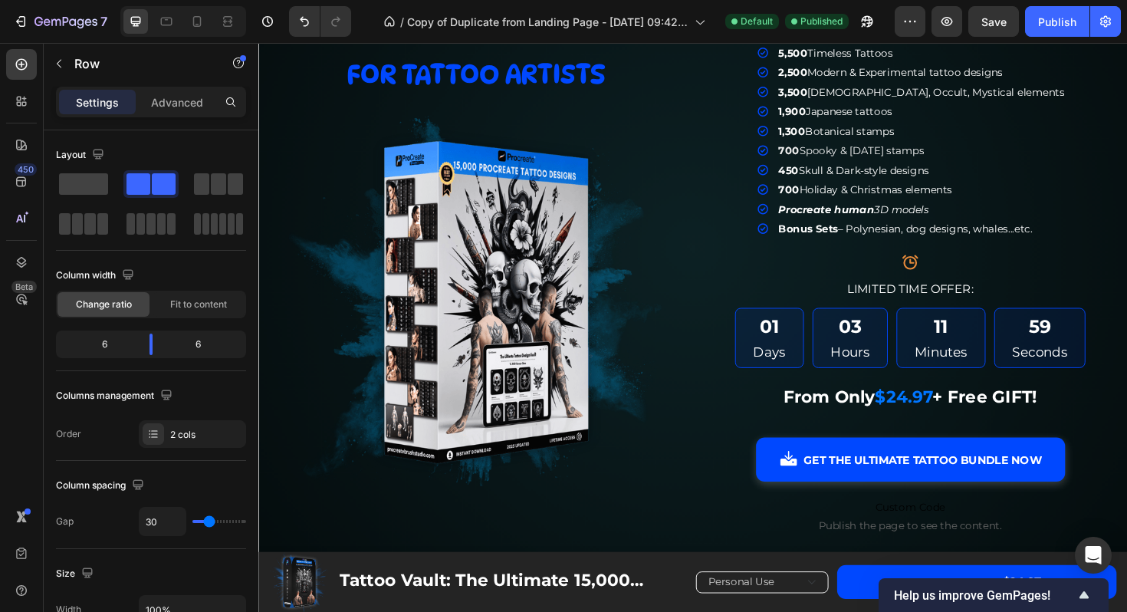
scroll to position [354, 0]
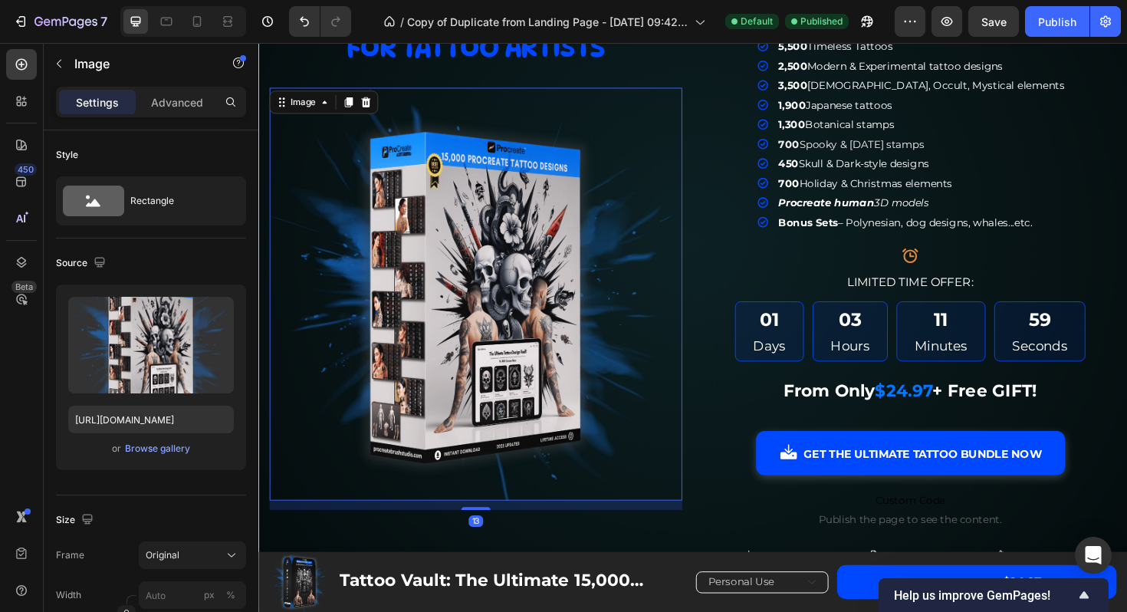
click at [519, 253] on img at bounding box center [488, 308] width 437 height 437
click at [169, 444] on div "Browse gallery" at bounding box center [157, 449] width 65 height 14
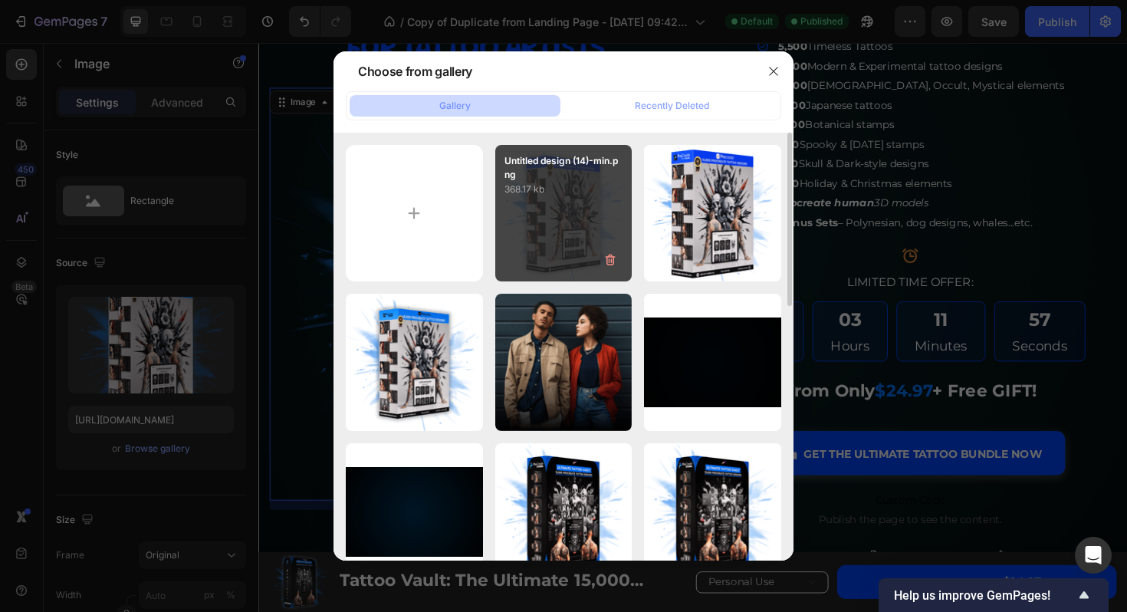
click at [603, 236] on div "Untitled design (14)-min.png 368.17 kb" at bounding box center [563, 213] width 137 height 137
type input "[URL][DOMAIN_NAME]"
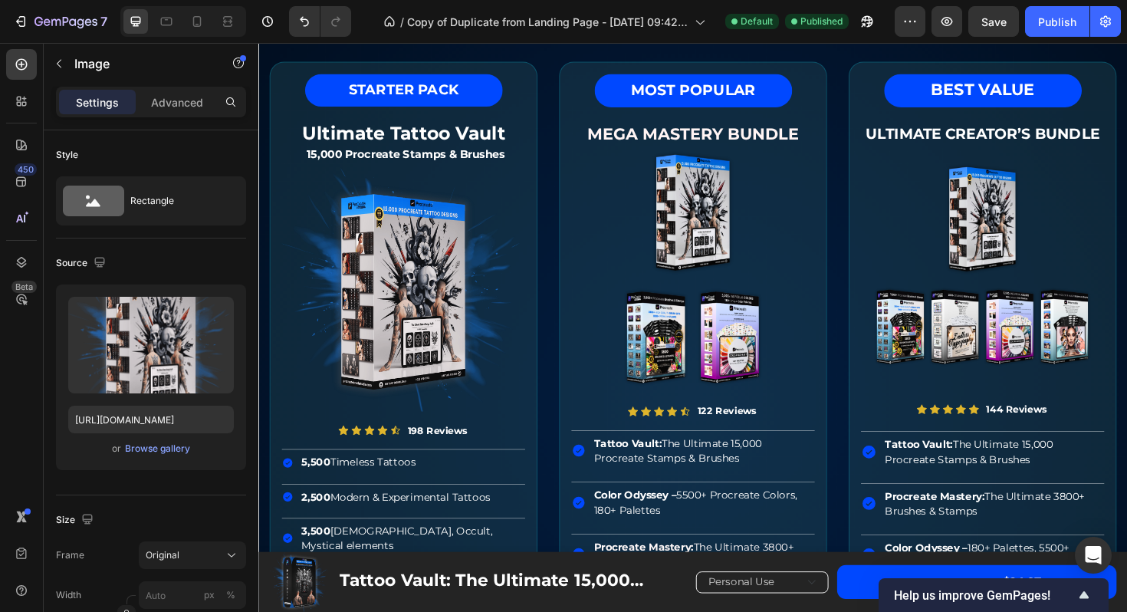
scroll to position [4521, 0]
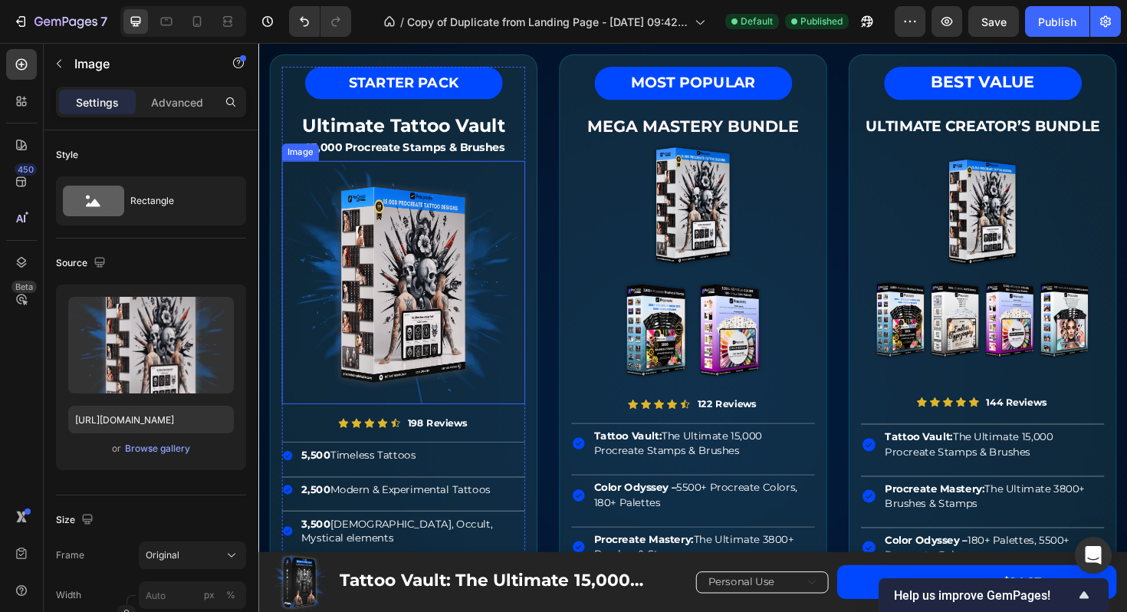
click at [422, 307] on img at bounding box center [412, 297] width 258 height 258
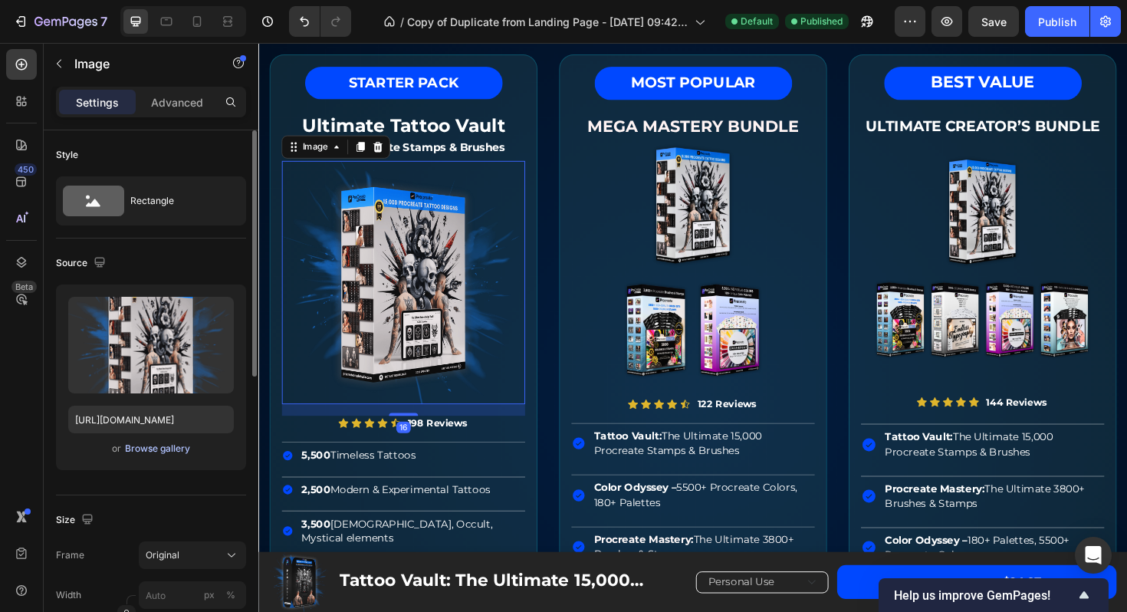
click at [163, 451] on div "Browse gallery" at bounding box center [157, 449] width 65 height 14
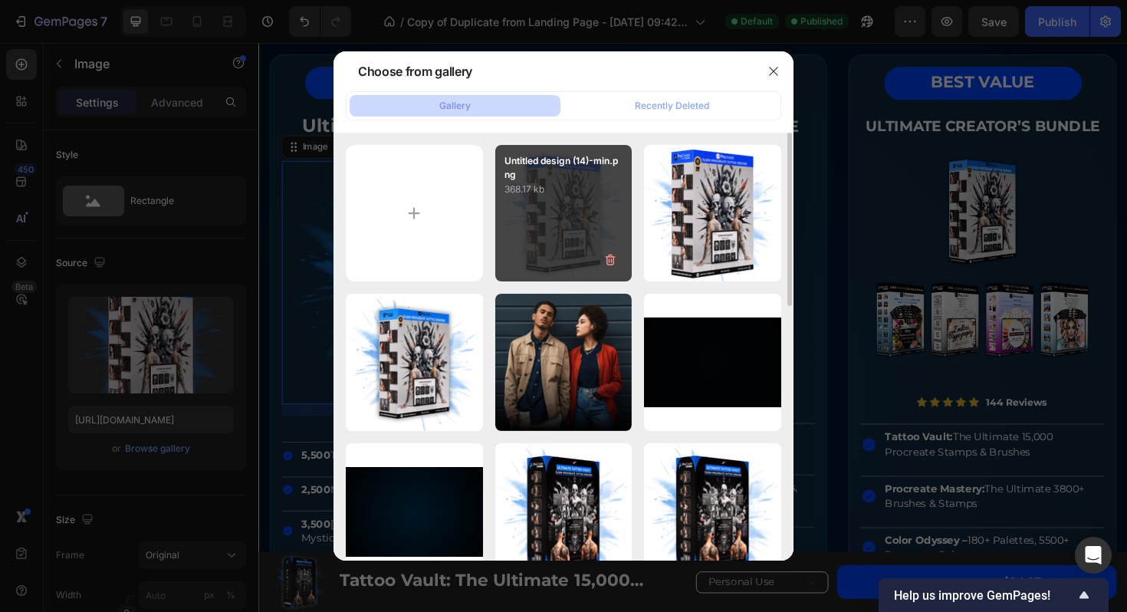
click at [547, 212] on div "Untitled design (14)-min.png 368.17 kb" at bounding box center [563, 213] width 137 height 137
type input "[URL][DOMAIN_NAME]"
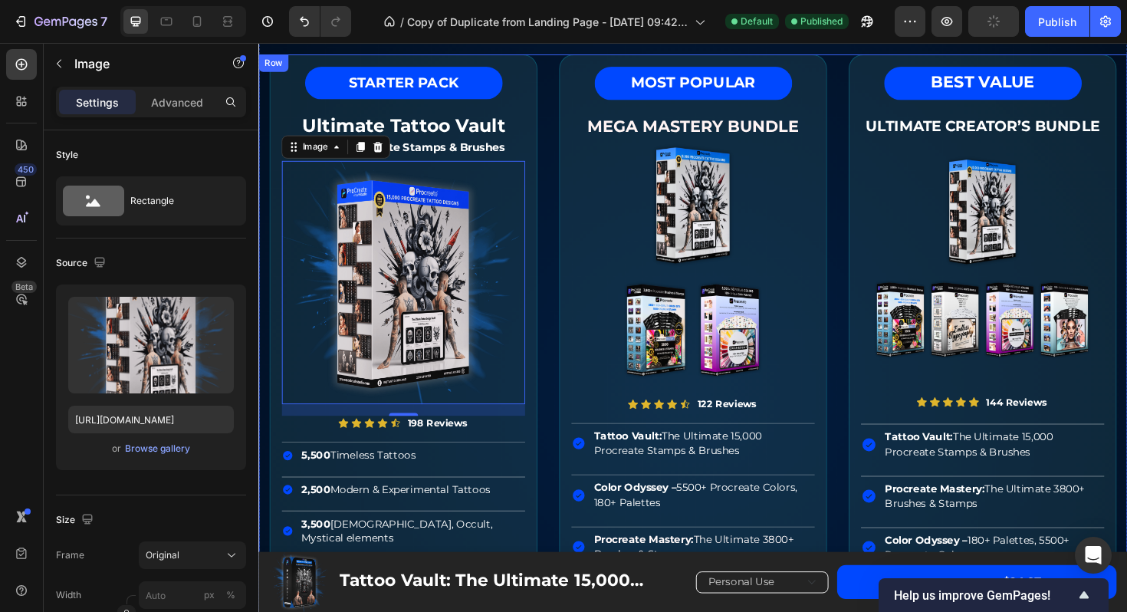
click at [870, 205] on div "STARTER PACK Text Block Row Ultimate Tattoo Vault 15,000 Procreate Stamps & Bru…" at bounding box center [718, 532] width 920 height 955
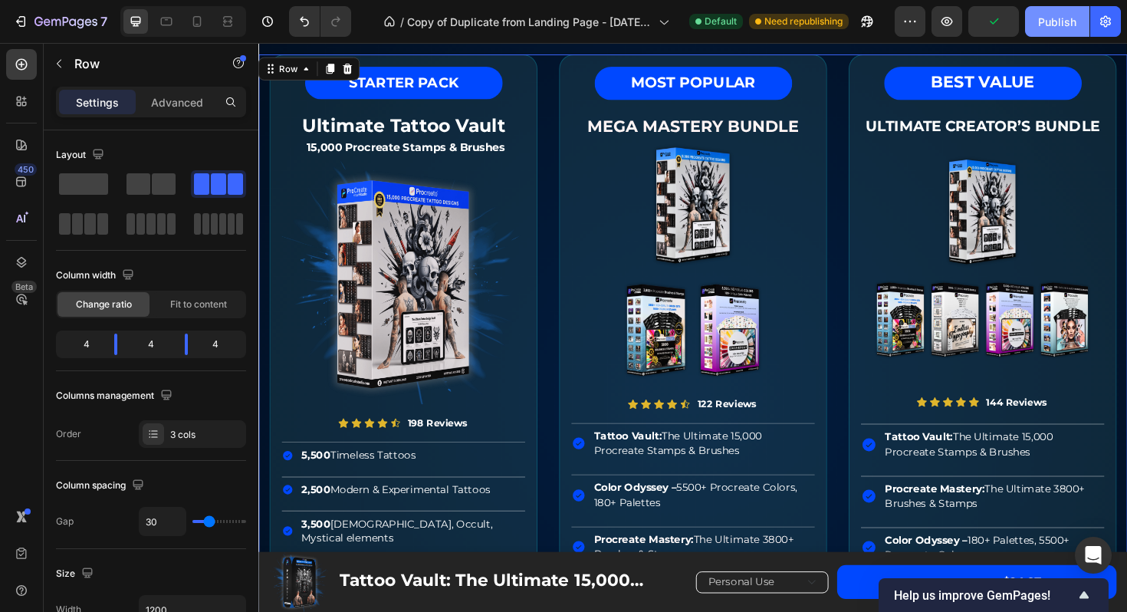
click at [1053, 24] on div "Publish" at bounding box center [1057, 22] width 38 height 16
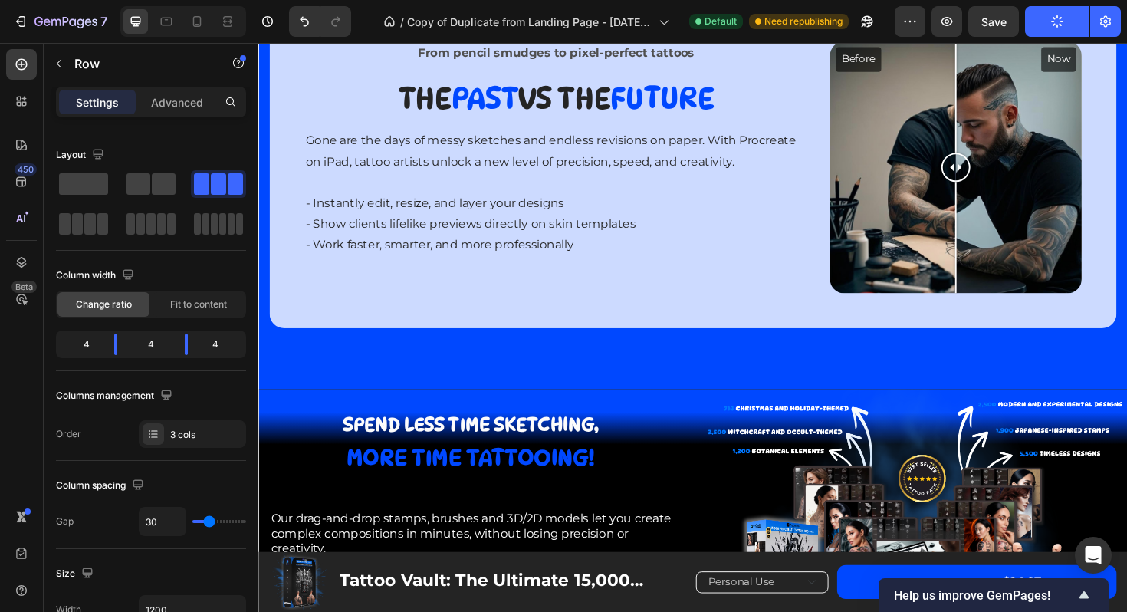
scroll to position [5870, 0]
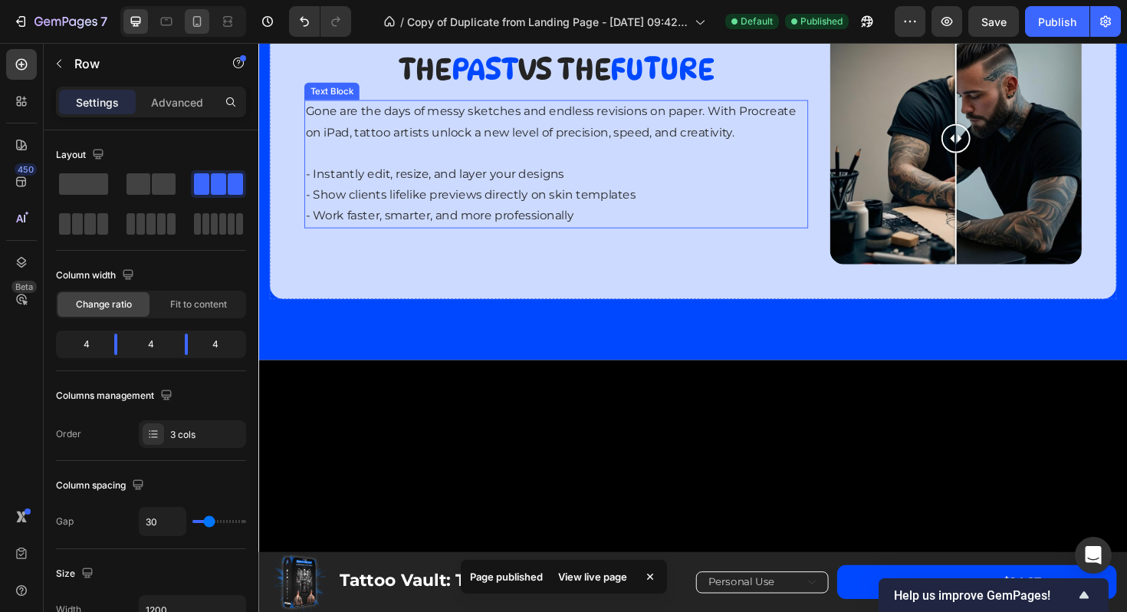
click at [196, 18] on icon at bounding box center [196, 21] width 15 height 15
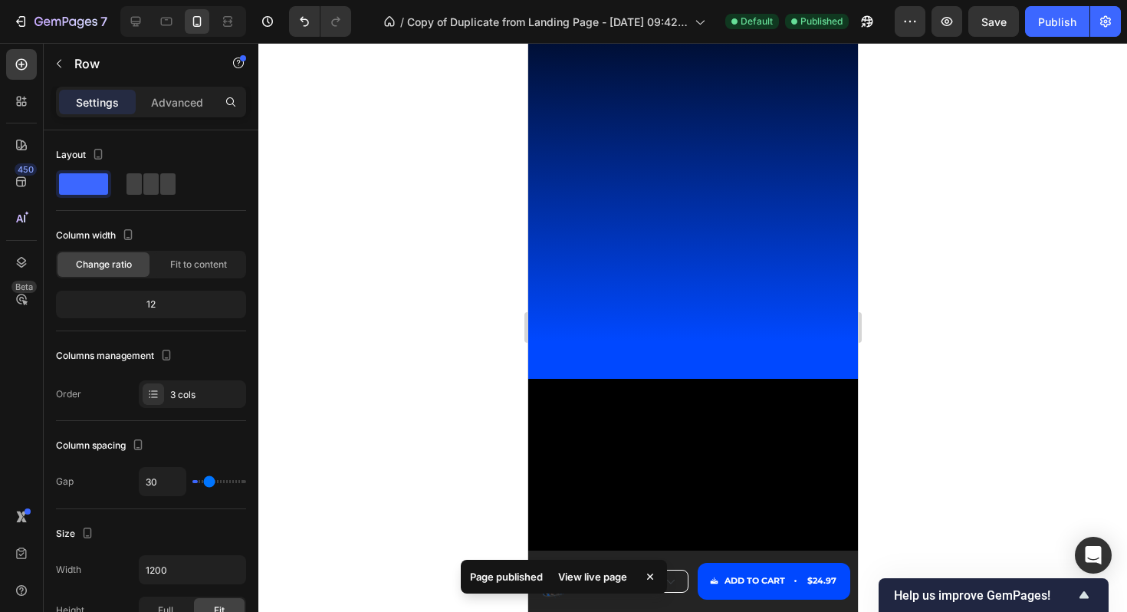
type input "0"
type input "100%"
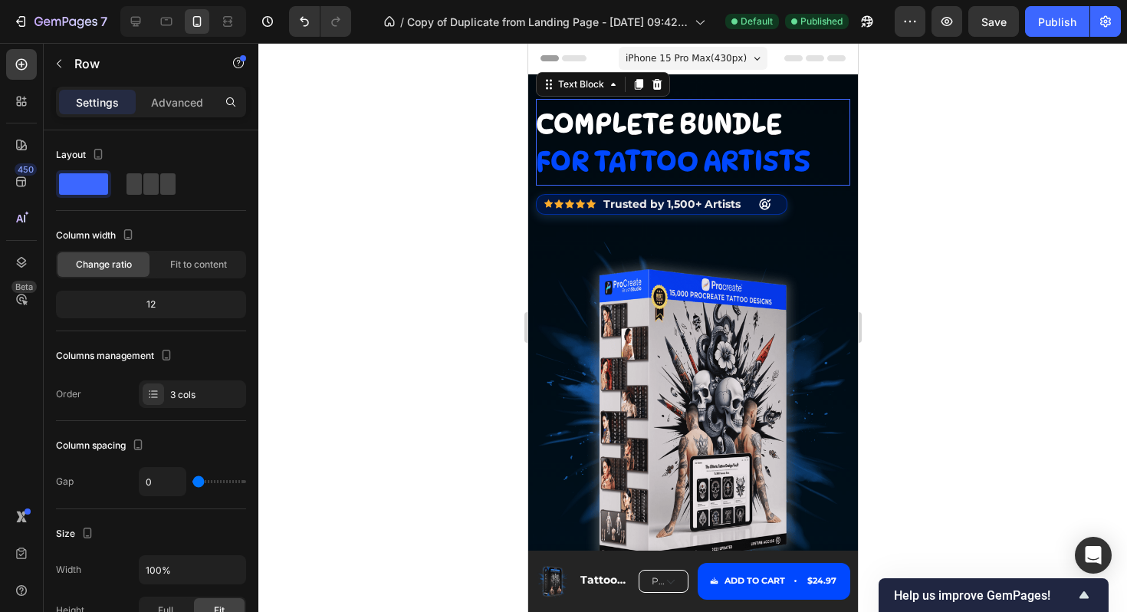
click at [744, 130] on span "complete bundle" at bounding box center [658, 123] width 246 height 33
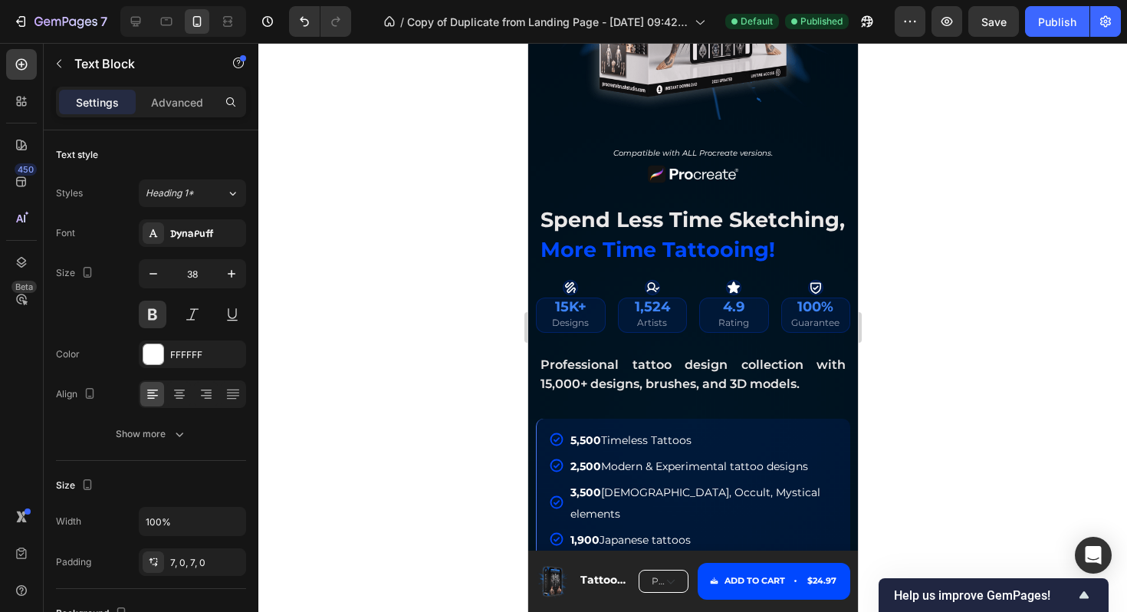
scroll to position [465, 0]
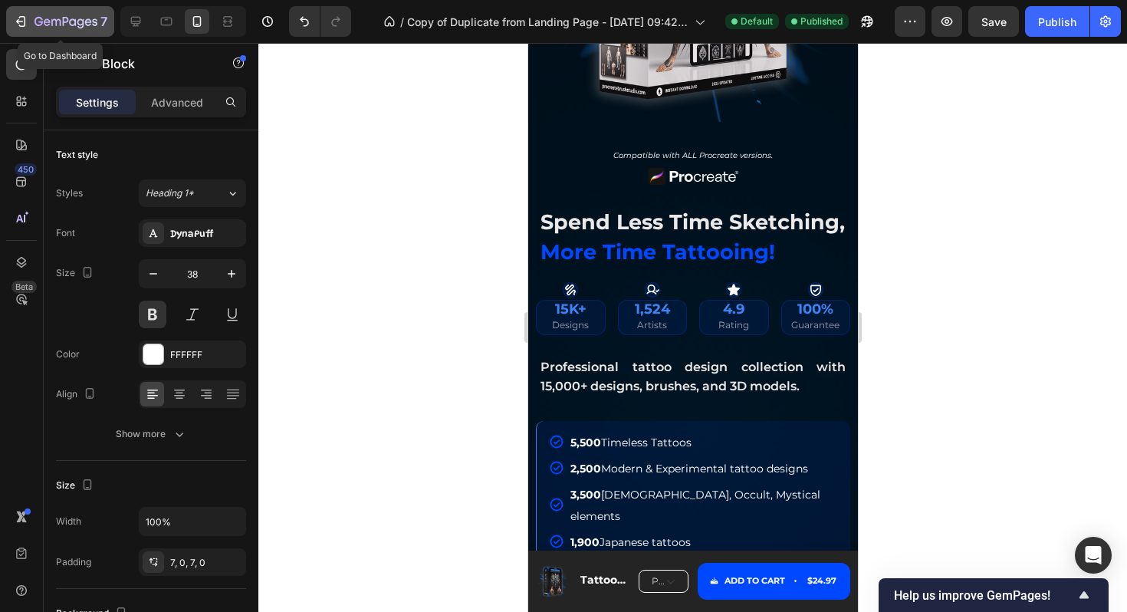
click at [44, 16] on icon "button" at bounding box center [66, 22] width 63 height 13
